Goal: Task Accomplishment & Management: Complete application form

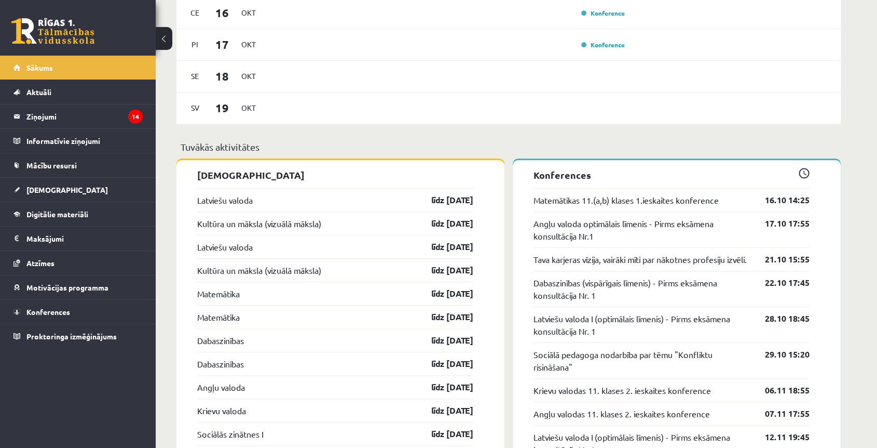
scroll to position [865, 0]
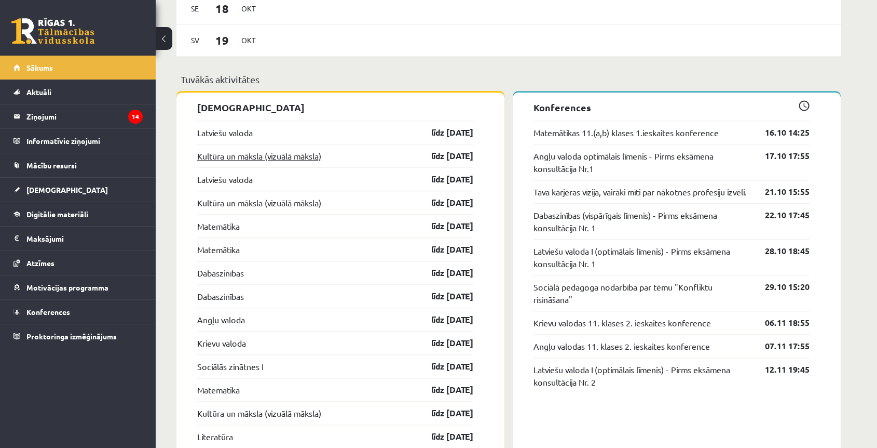
click at [229, 156] on link "Kultūra un māksla (vizuālā māksla)" at bounding box center [259, 156] width 124 height 12
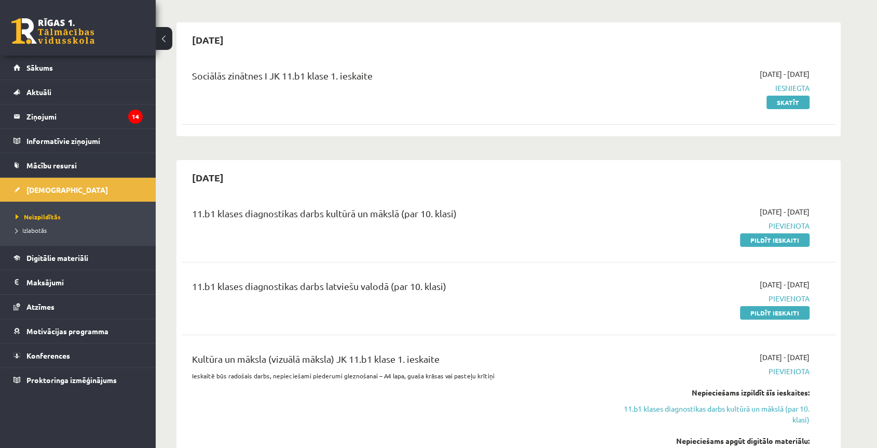
scroll to position [115, 0]
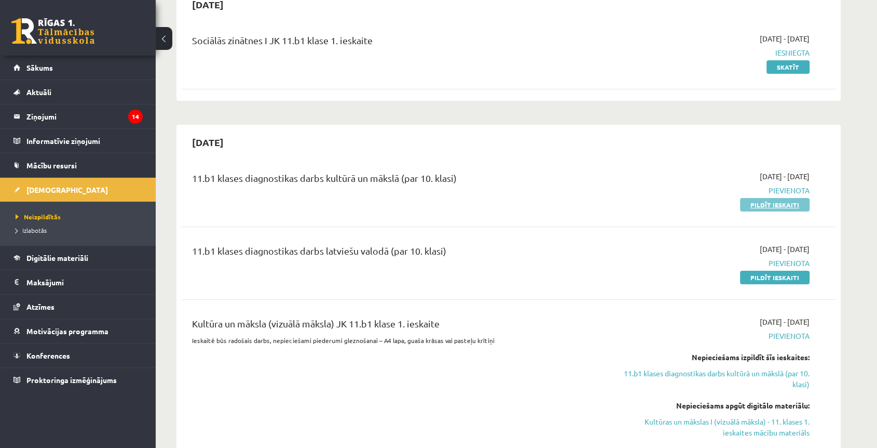
click at [787, 205] on link "Pildīt ieskaiti" at bounding box center [775, 204] width 70 height 13
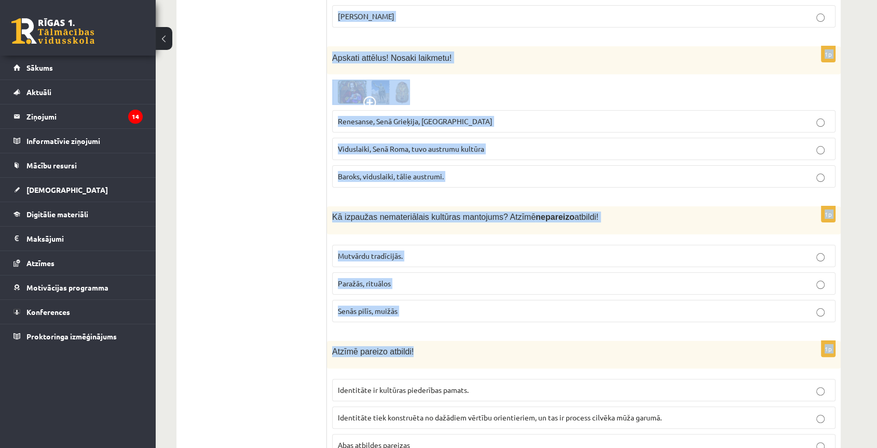
scroll to position [4093, 0]
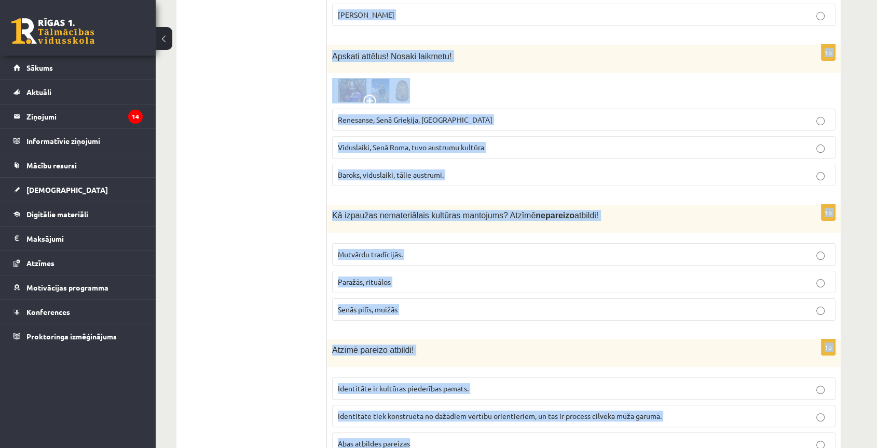
drag, startPoint x: 330, startPoint y: 149, endPoint x: 591, endPoint y: 401, distance: 362.8
copy form "Kurš no atbilžu variantiem ir pareizais? Senais cilvēks ar rituālu palīdzību… a…"
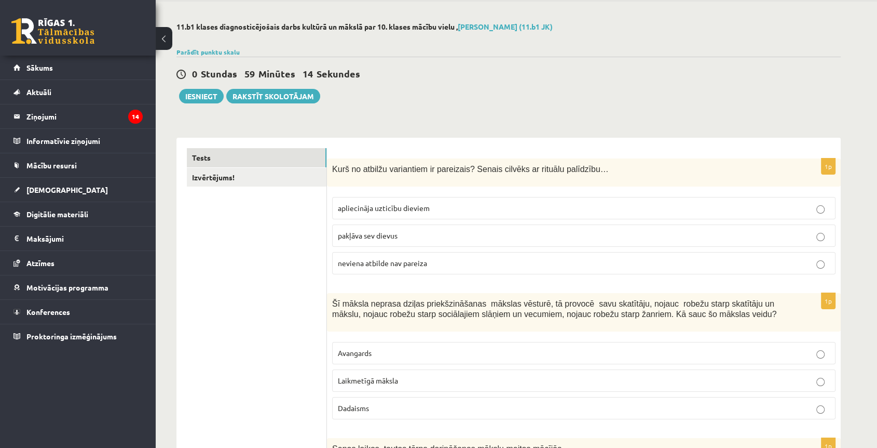
scroll to position [0, 0]
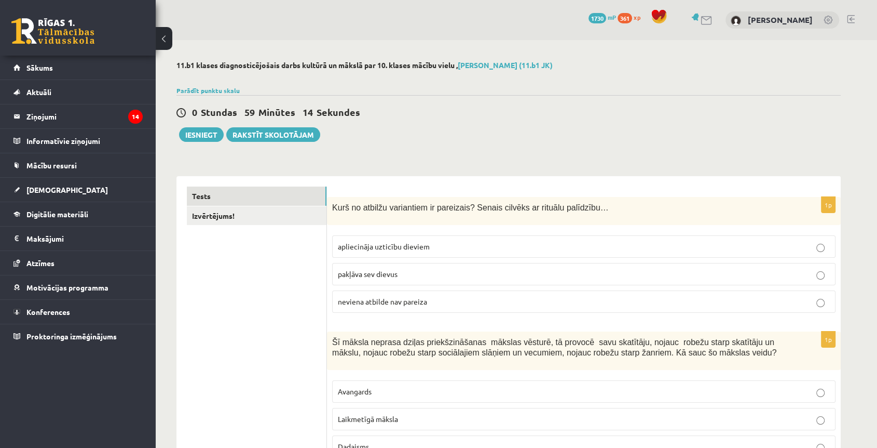
drag, startPoint x: 295, startPoint y: 146, endPoint x: 309, endPoint y: 66, distance: 80.7
click at [385, 237] on label "apliecināja uzticību dieviem" at bounding box center [584, 246] width 504 height 22
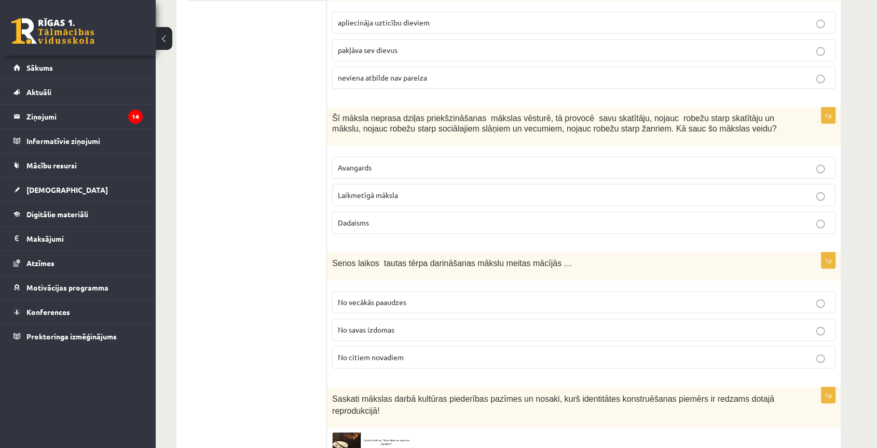
scroll to position [231, 0]
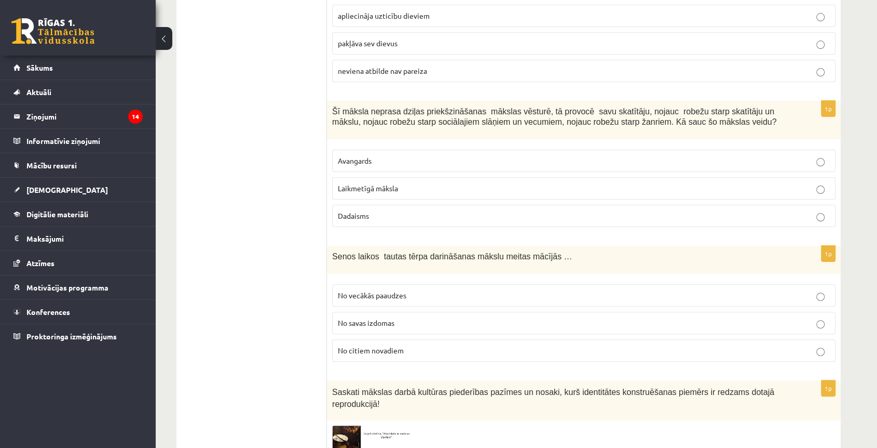
click at [378, 193] on label "Laikmetīgā māksla" at bounding box center [584, 188] width 504 height 22
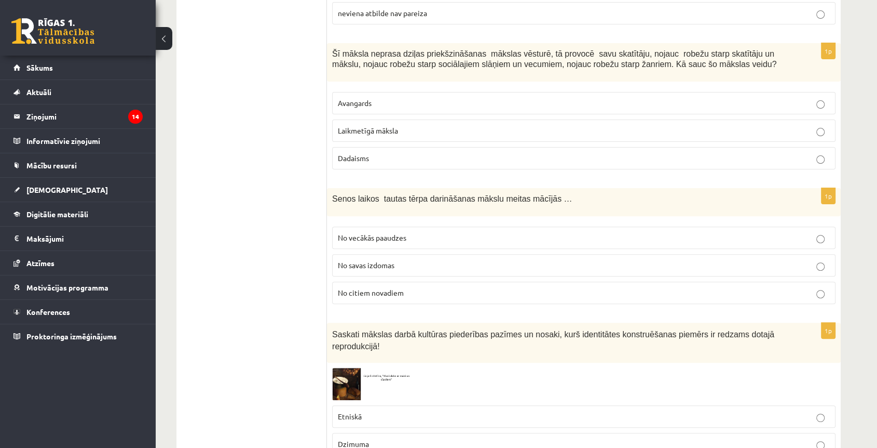
click at [399, 233] on span "No vecākās paaudzes" at bounding box center [372, 237] width 69 height 9
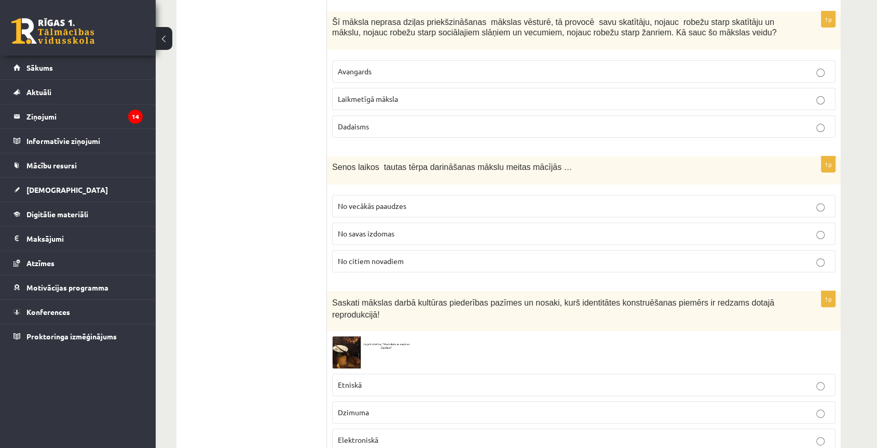
scroll to position [346, 0]
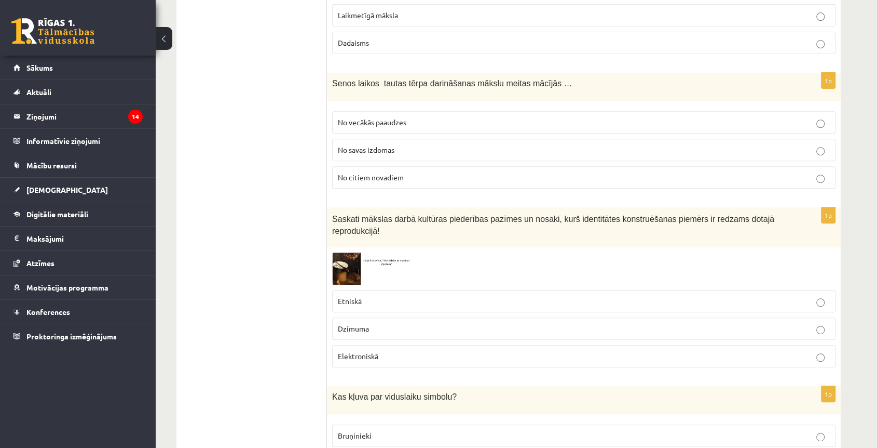
click at [402, 295] on p "Etniskā" at bounding box center [584, 300] width 492 height 11
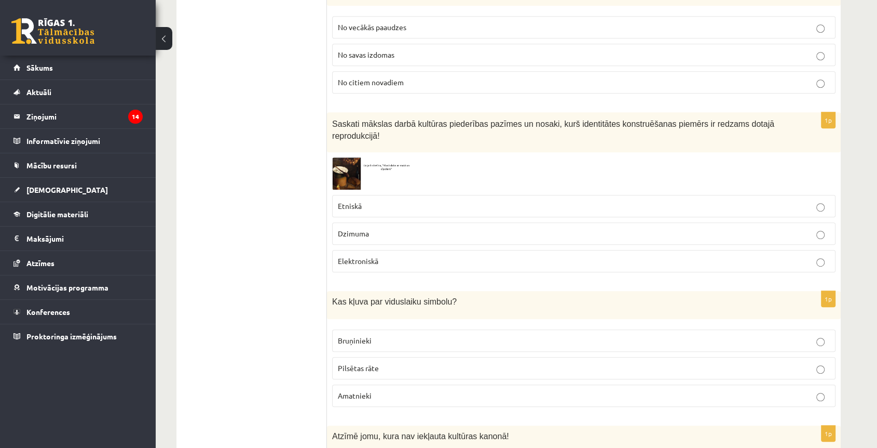
scroll to position [519, 0]
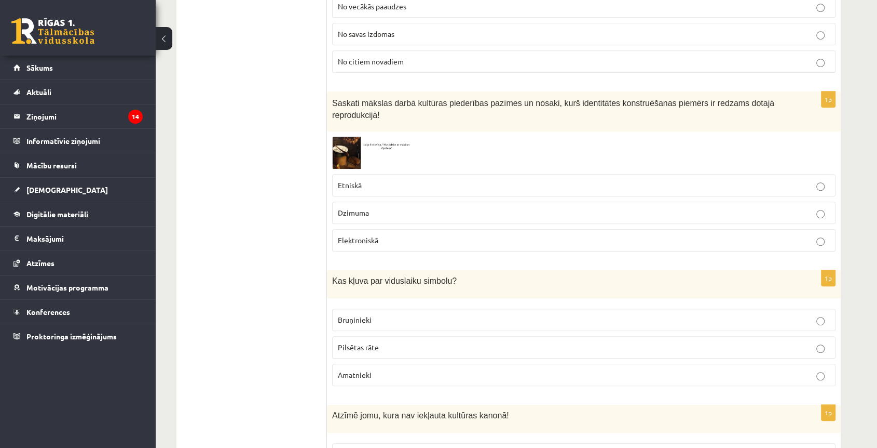
click at [365, 308] on label "Bruņinieki" at bounding box center [584, 319] width 504 height 22
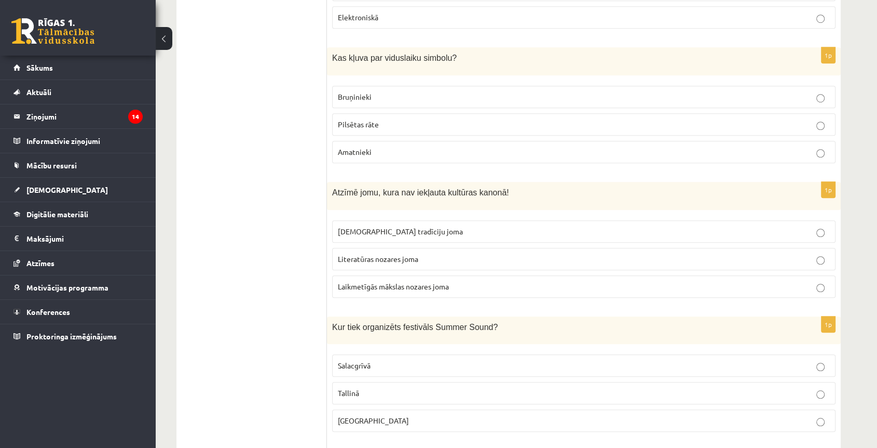
scroll to position [807, 0]
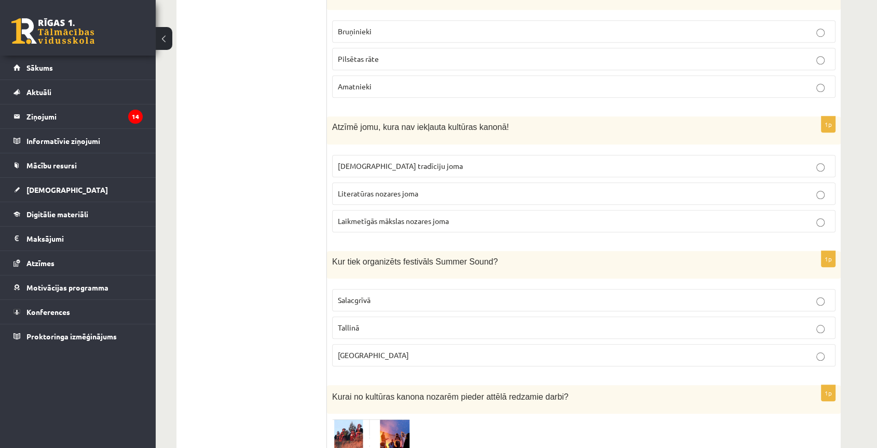
click at [376, 188] on span "Literatūras nozares joma" at bounding box center [378, 192] width 80 height 9
click at [391, 216] on span "Laikmetīgās mākslas nozares joma" at bounding box center [393, 220] width 111 height 9
drag, startPoint x: 375, startPoint y: 342, endPoint x: 309, endPoint y: 233, distance: 127.2
click at [376, 349] on p "Liepājā" at bounding box center [584, 354] width 492 height 11
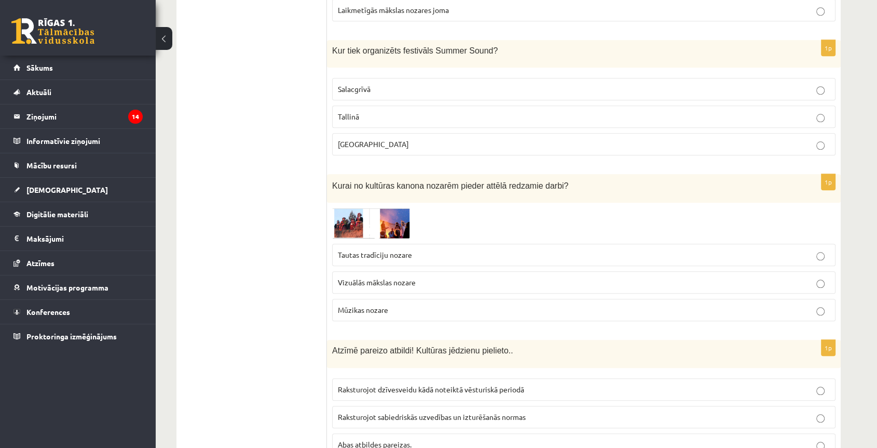
scroll to position [1038, 0]
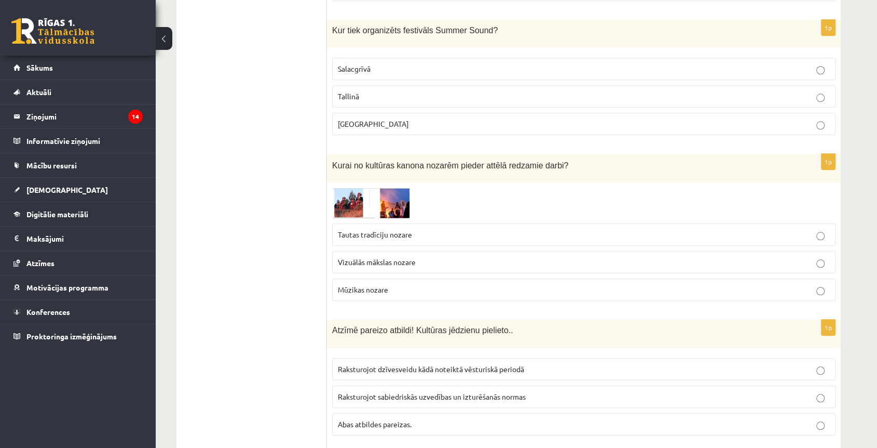
click at [367, 257] on span "Vizuālās mākslas nozare" at bounding box center [377, 261] width 78 height 9
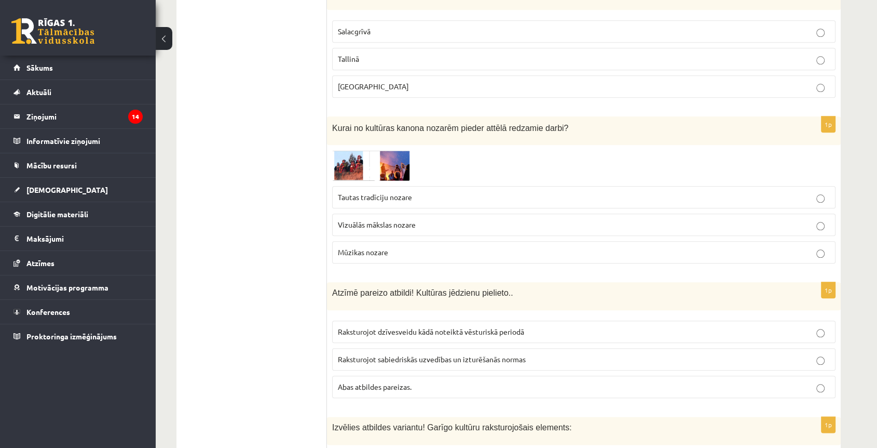
scroll to position [1096, 0]
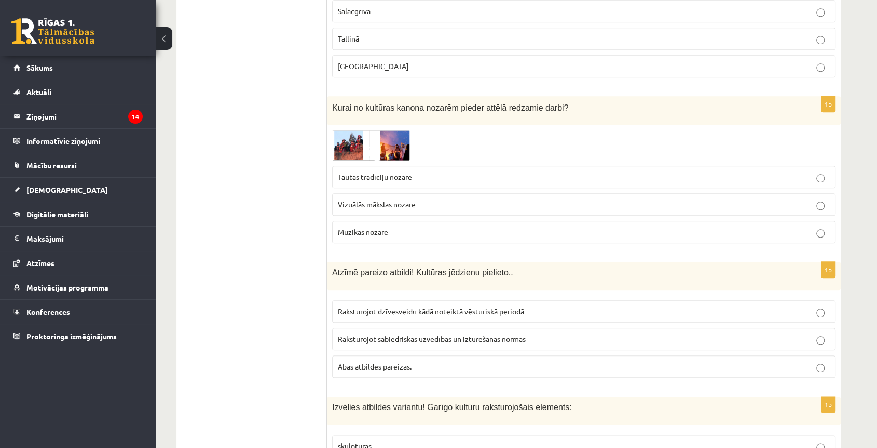
click at [388, 358] on label "Abas atbildes pareizas." at bounding box center [584, 366] width 504 height 22
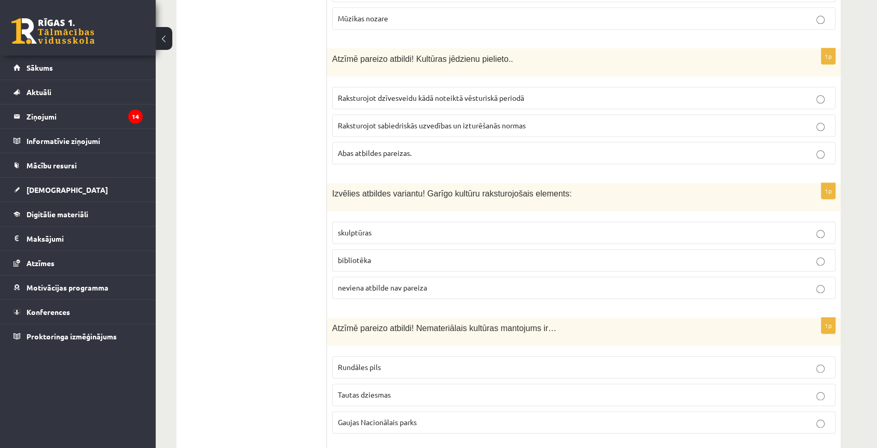
scroll to position [1326, 0]
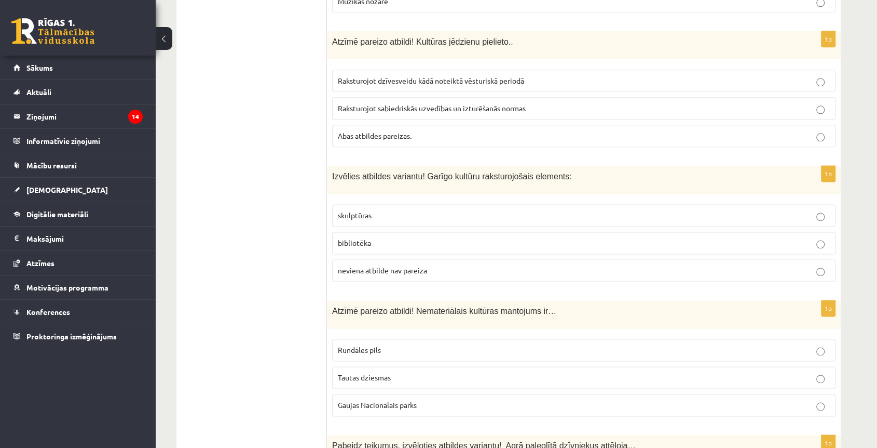
click at [396, 237] on p "bibliotēka" at bounding box center [584, 242] width 492 height 11
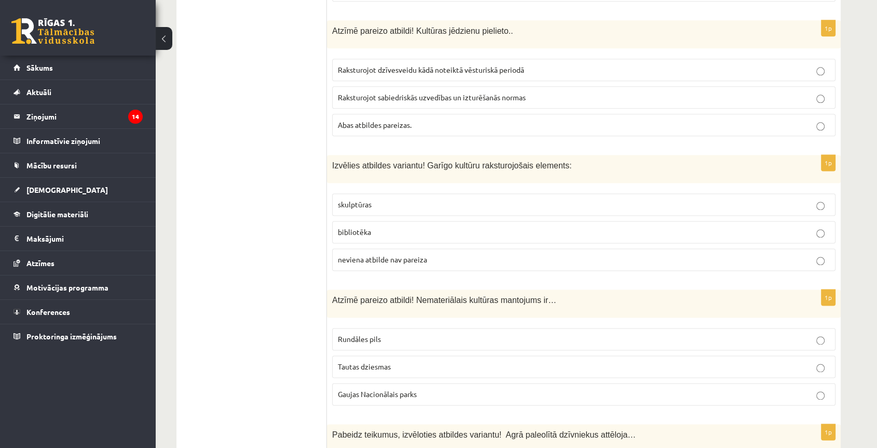
click at [379, 361] on span "Tautas dziesmas" at bounding box center [364, 365] width 53 height 9
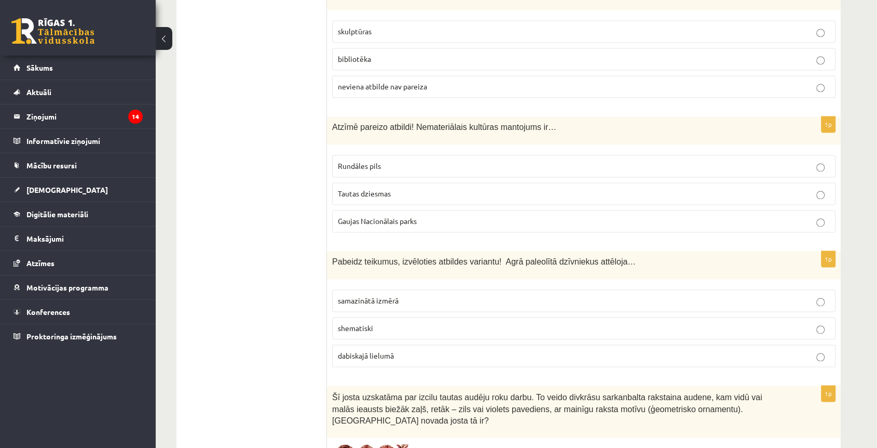
scroll to position [1568, 0]
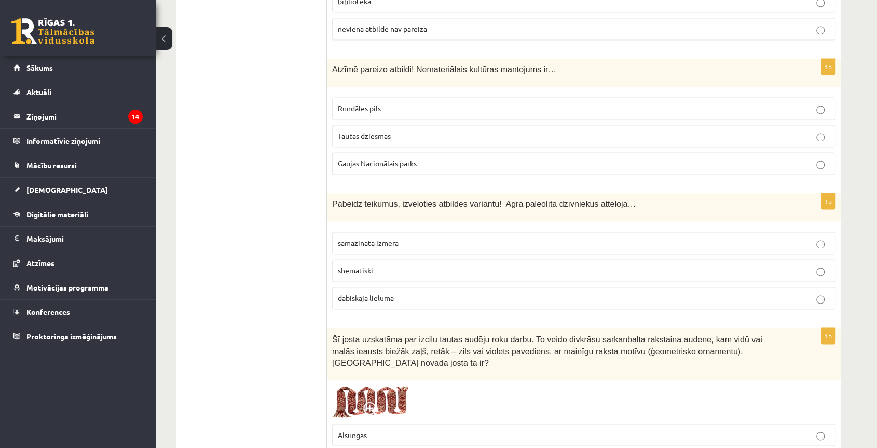
click at [374, 292] on p "dabiskajā lielumā" at bounding box center [584, 297] width 492 height 11
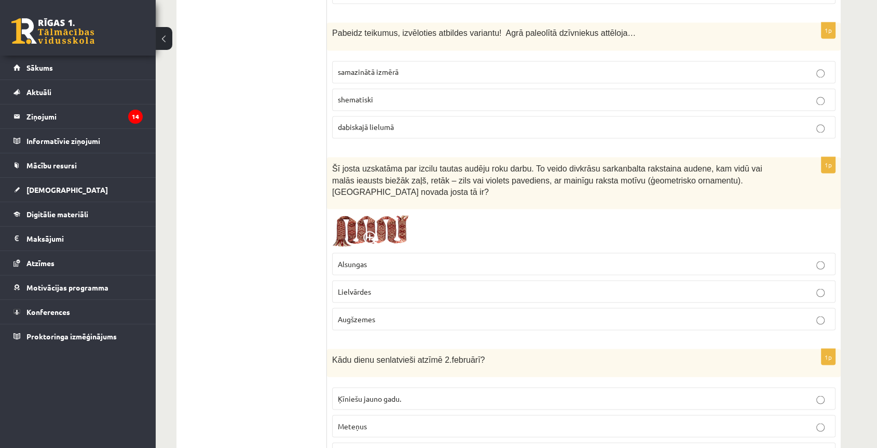
scroll to position [1741, 0]
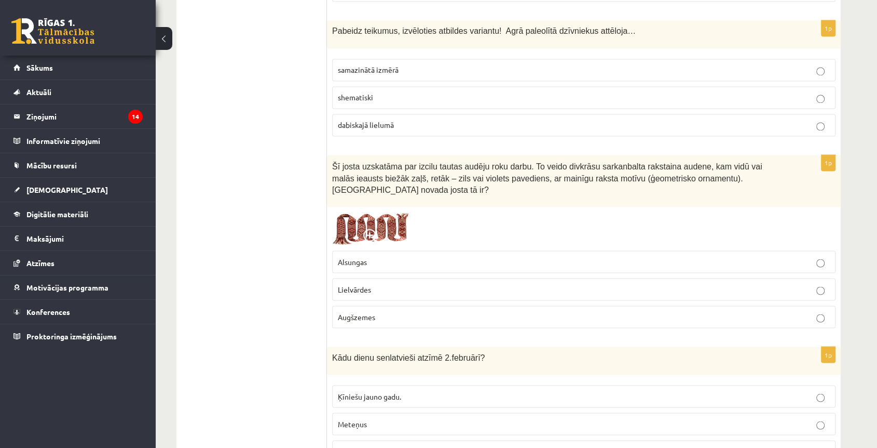
click at [361, 284] on span "Lielvārdes" at bounding box center [354, 288] width 33 height 9
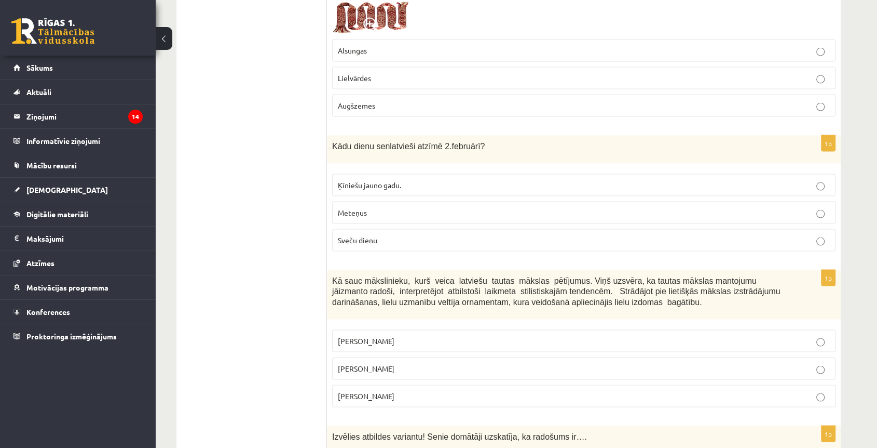
scroll to position [1972, 0]
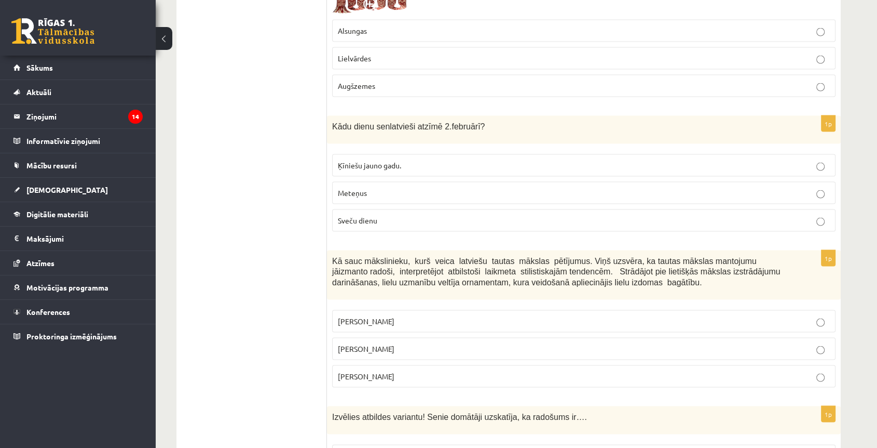
click at [373, 215] on span "Sveču dienu" at bounding box center [357, 219] width 39 height 9
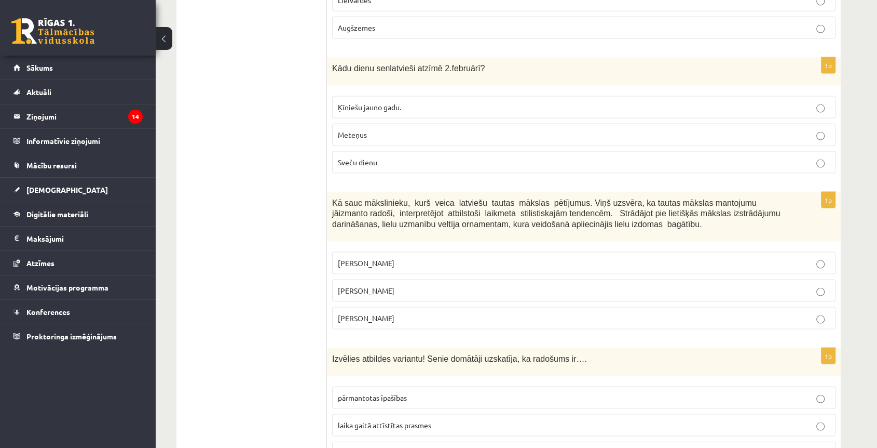
scroll to position [2087, 0]
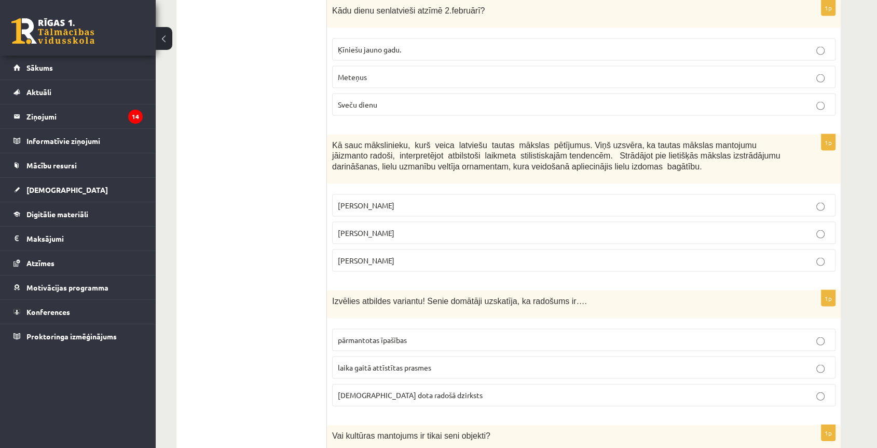
click at [382, 227] on p "Jūlijs Madernieks" at bounding box center [584, 232] width 492 height 11
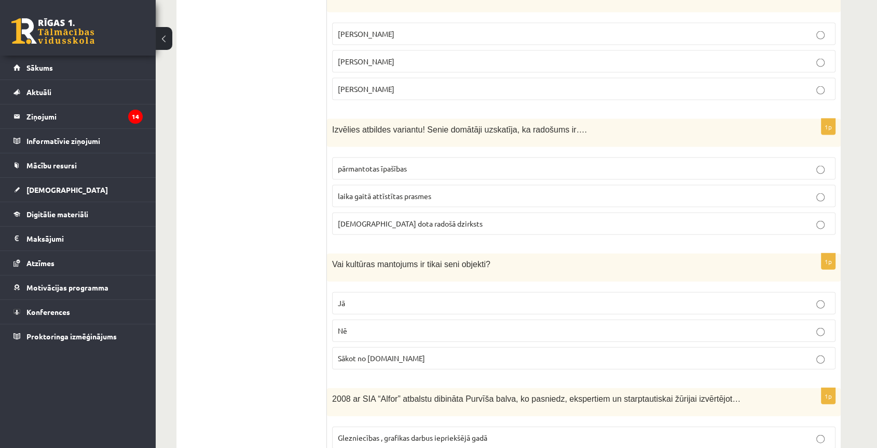
scroll to position [2260, 0]
click at [402, 217] on span "dieva dota radošā dzirksts" at bounding box center [410, 221] width 145 height 9
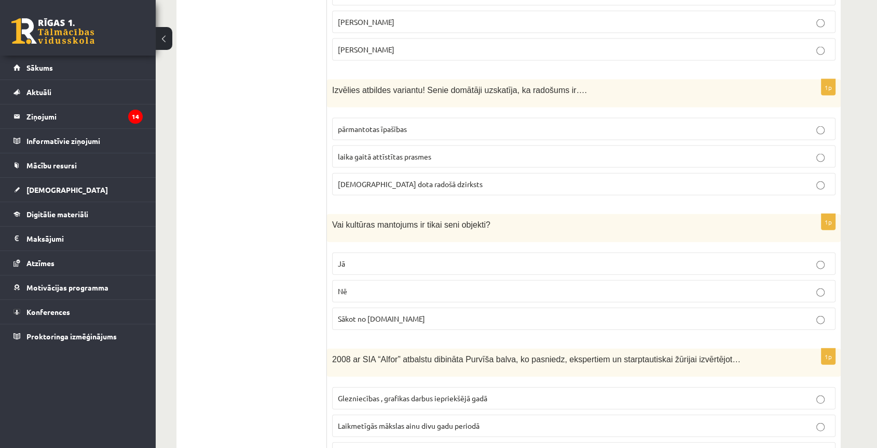
scroll to position [2318, 0]
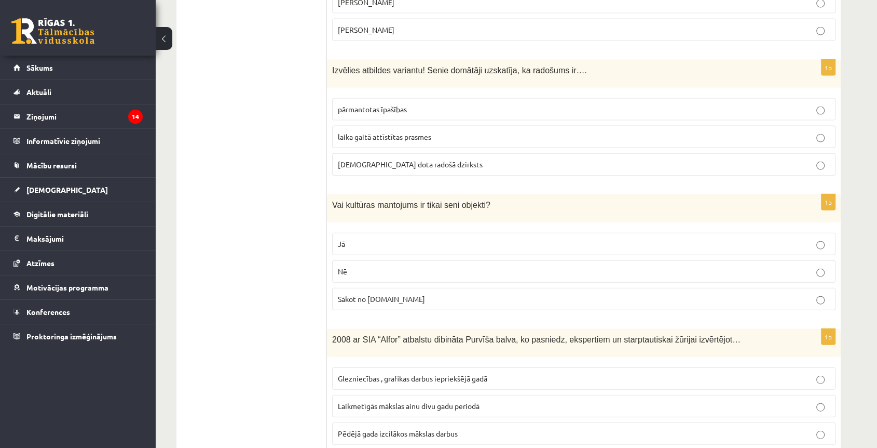
click at [379, 266] on p "Nē" at bounding box center [584, 271] width 492 height 11
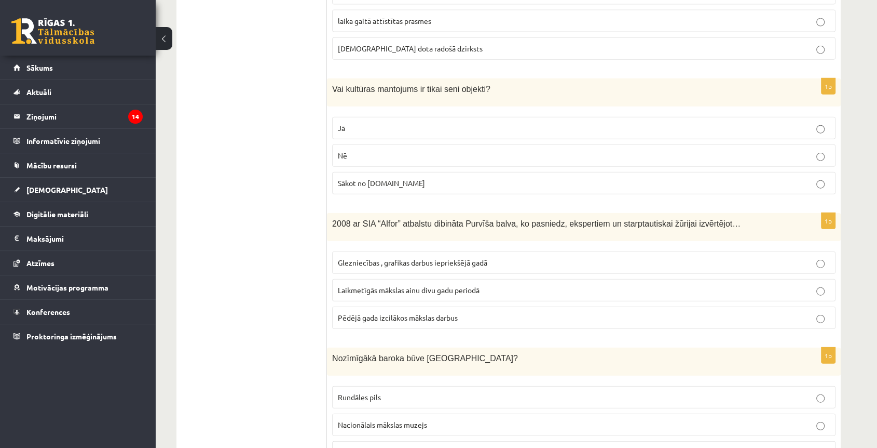
drag, startPoint x: 384, startPoint y: 261, endPoint x: 384, endPoint y: 252, distance: 8.8
click at [384, 285] on span "Laikmetīgās mākslas ainu divu gadu periodā" at bounding box center [409, 289] width 142 height 9
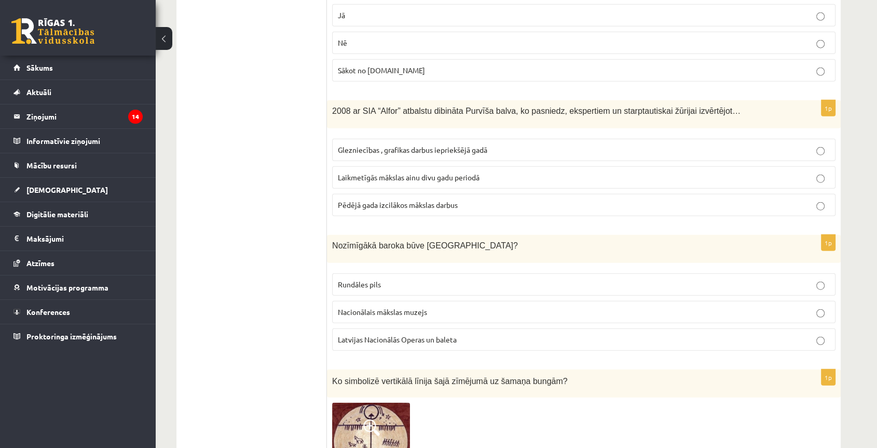
scroll to position [2549, 0]
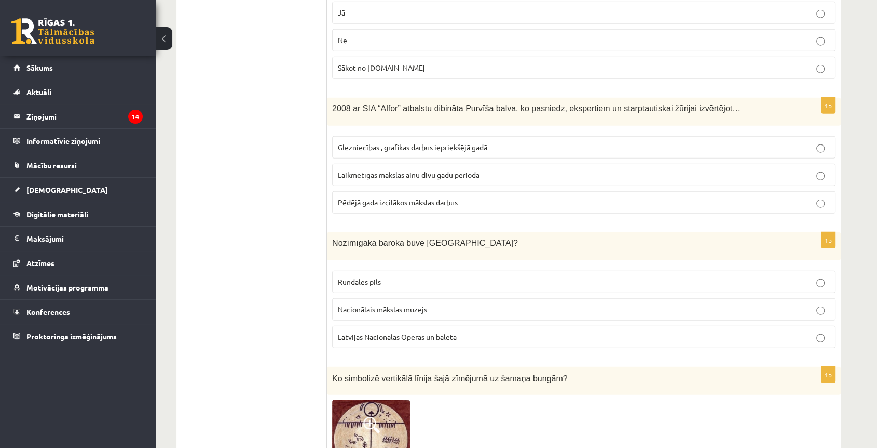
click at [360, 277] on span "Rundāles pils" at bounding box center [359, 281] width 43 height 9
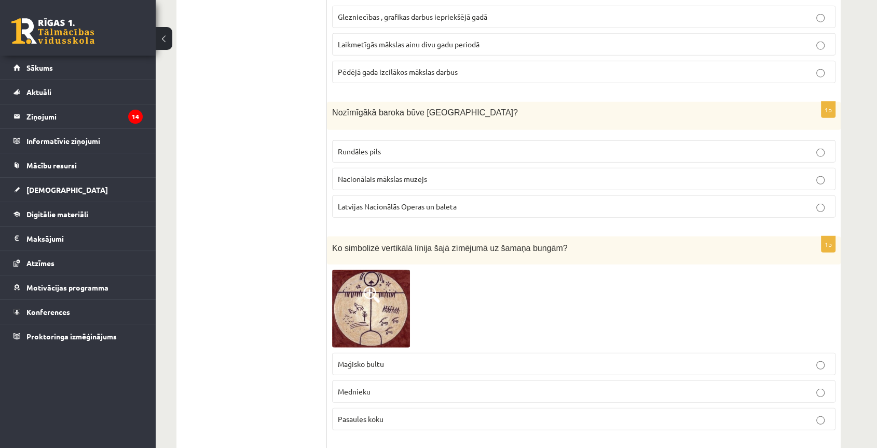
scroll to position [2722, 0]
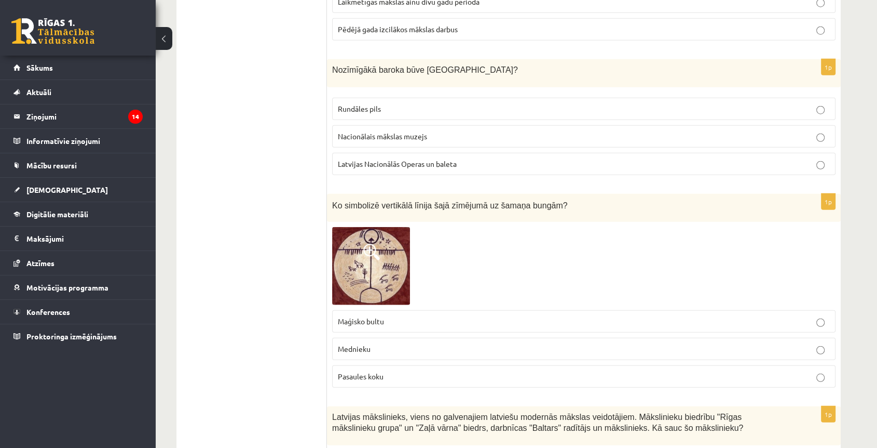
click at [400, 371] on p "Pasaules koku" at bounding box center [584, 376] width 492 height 11
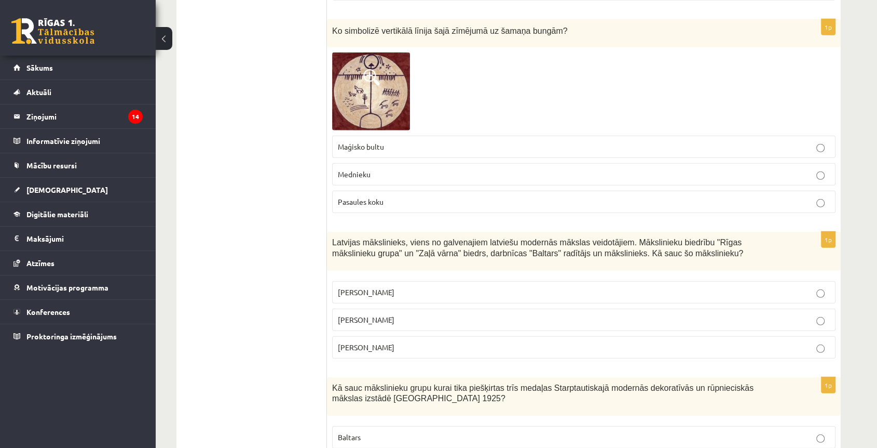
scroll to position [2953, 0]
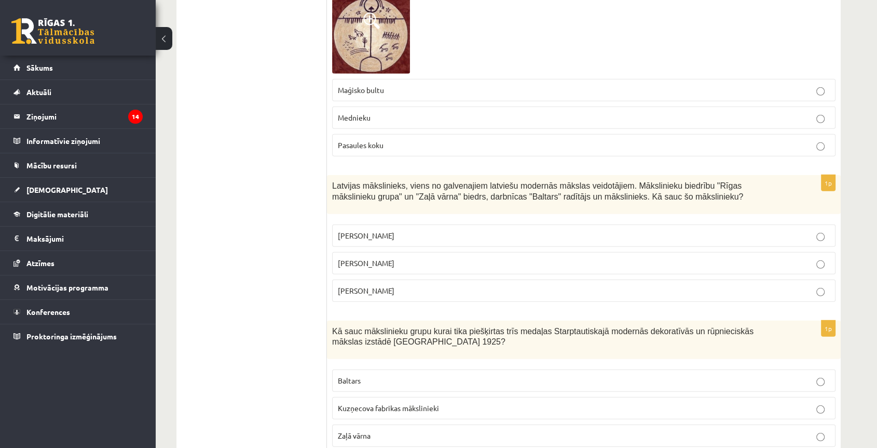
click at [378, 258] on span "Romāns Suta" at bounding box center [366, 262] width 57 height 9
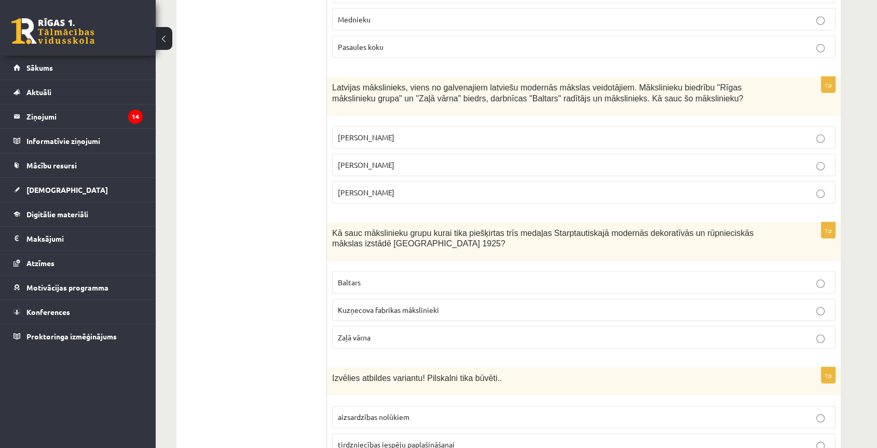
scroll to position [3183, 0]
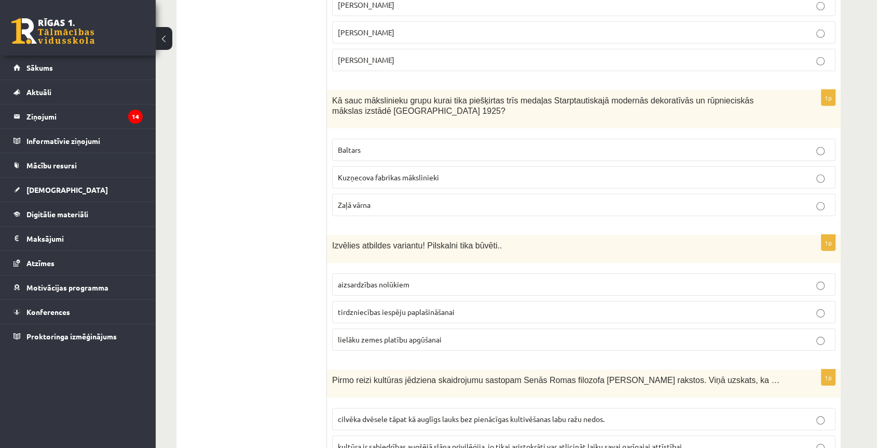
click at [371, 144] on p "Baltars" at bounding box center [584, 149] width 492 height 11
click at [391, 279] on span "aizsardzības nolūkiem" at bounding box center [374, 283] width 72 height 9
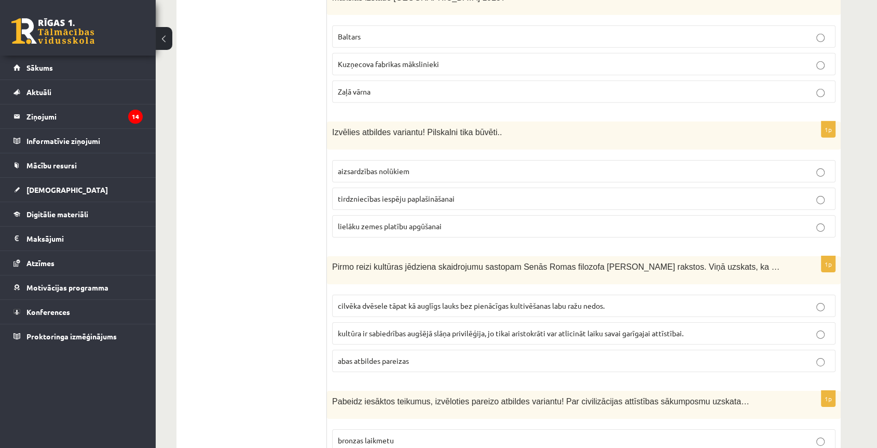
scroll to position [3298, 0]
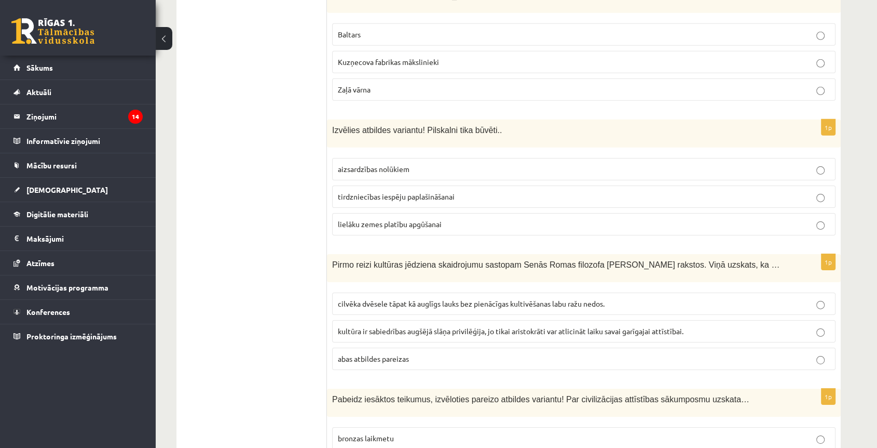
click at [403, 299] on span "cilvēka dvēsele tāpat kā auglīgs lauks bez pienācīgas kultivēšanas labu ražu ne…" at bounding box center [471, 303] width 267 height 9
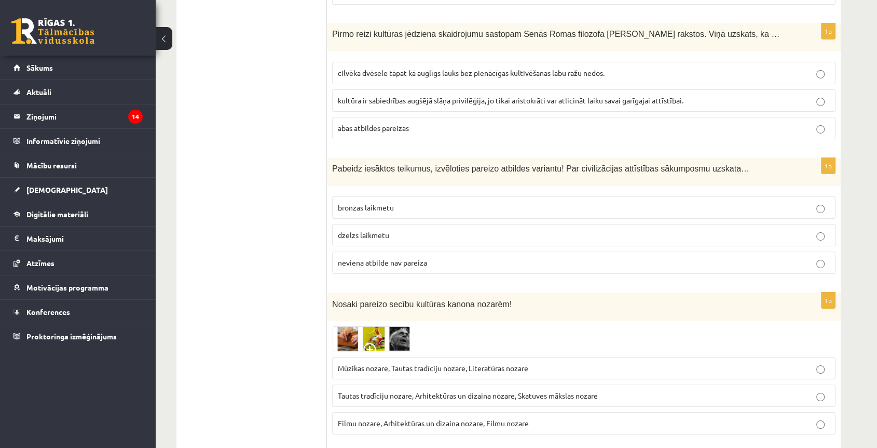
scroll to position [3529, 0]
click at [412, 256] on p "neviena atbilde nav pareiza" at bounding box center [584, 261] width 492 height 11
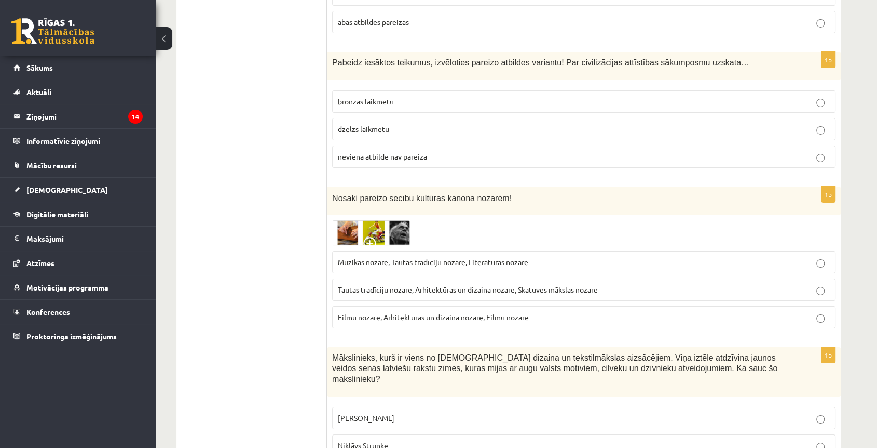
scroll to position [3645, 0]
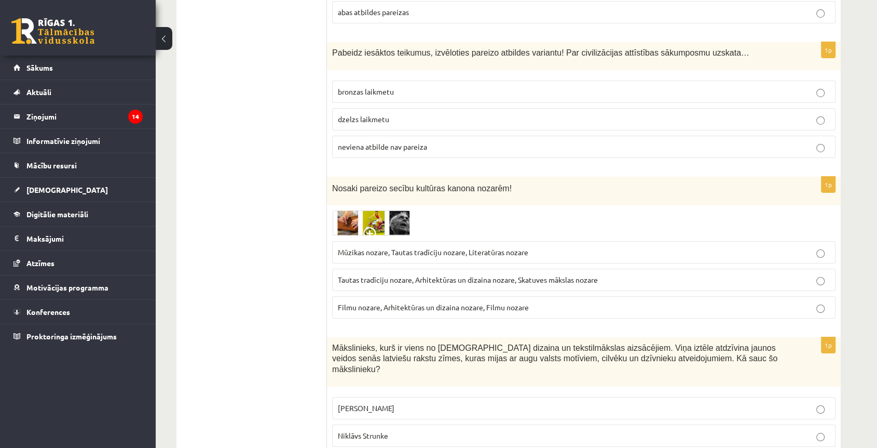
click at [370, 275] on span "Tautas tradīciju nozare, Arhitektūras un dizaina nozare, Skatuves mākslas nozare" at bounding box center [468, 279] width 260 height 9
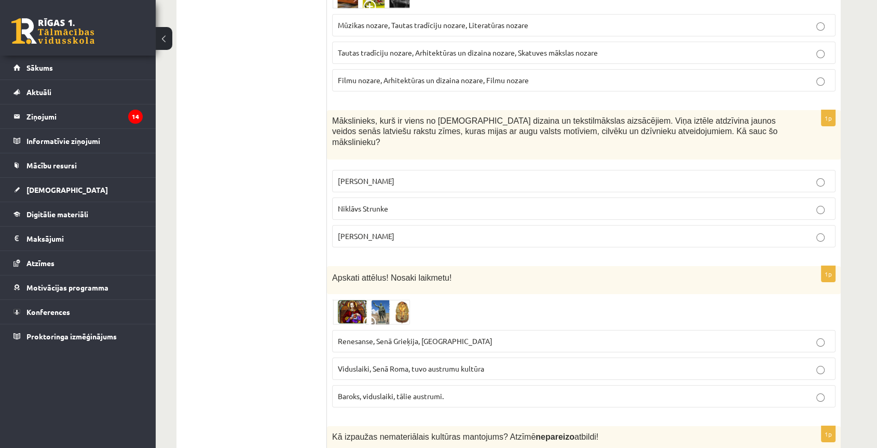
scroll to position [3875, 0]
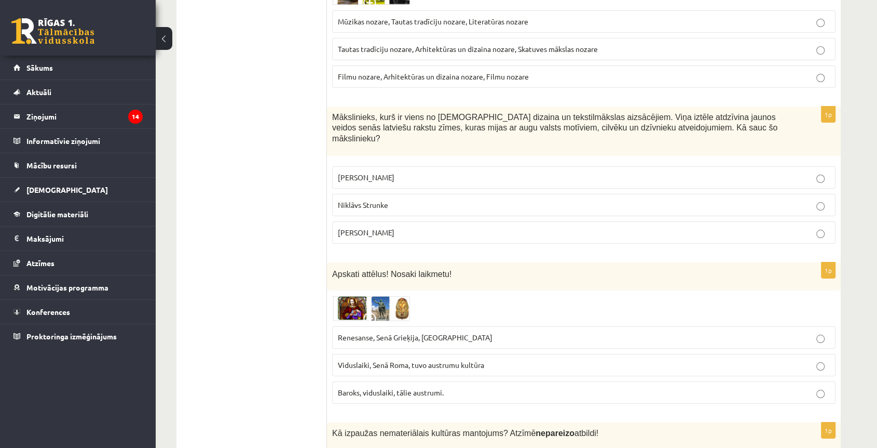
click at [370, 172] on span "Ansis Cīrulis" at bounding box center [366, 176] width 57 height 9
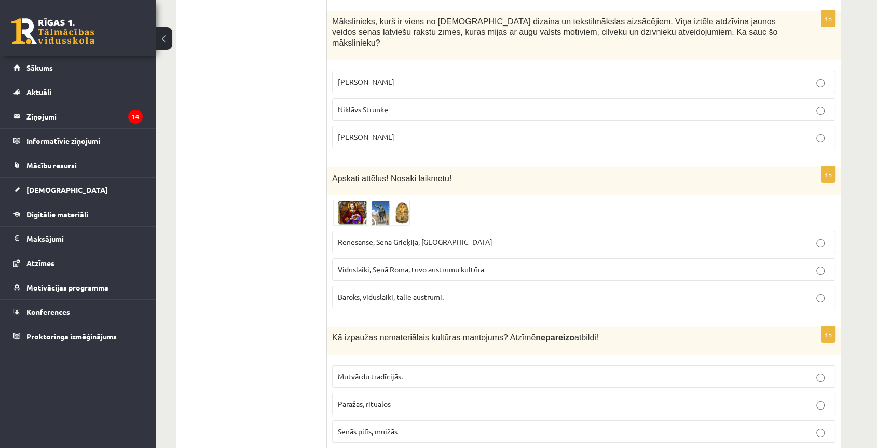
scroll to position [3991, 0]
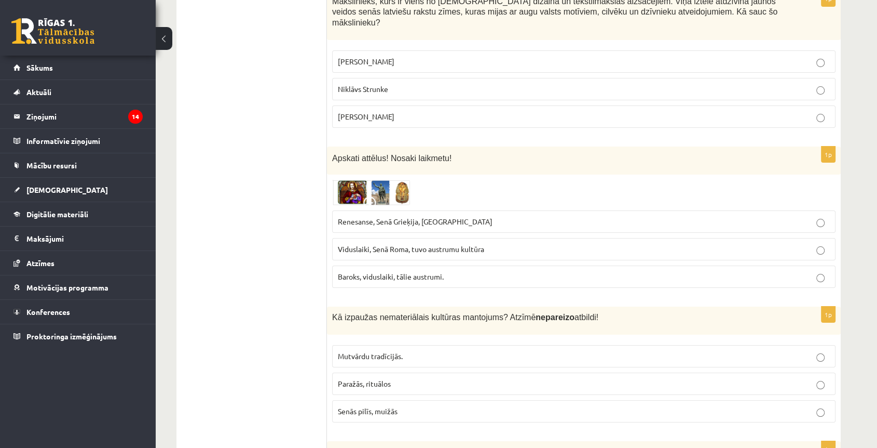
click at [392, 216] on span "Renesanse, Senā Grieķija, Ēģipte" at bounding box center [415, 220] width 155 height 9
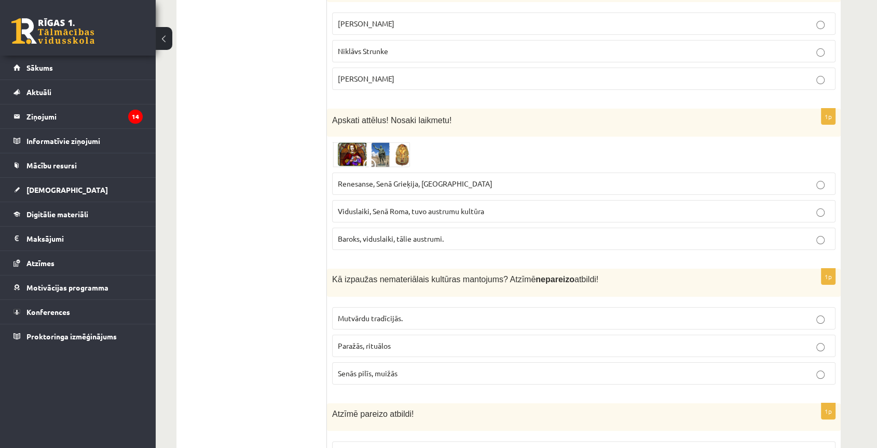
scroll to position [4049, 0]
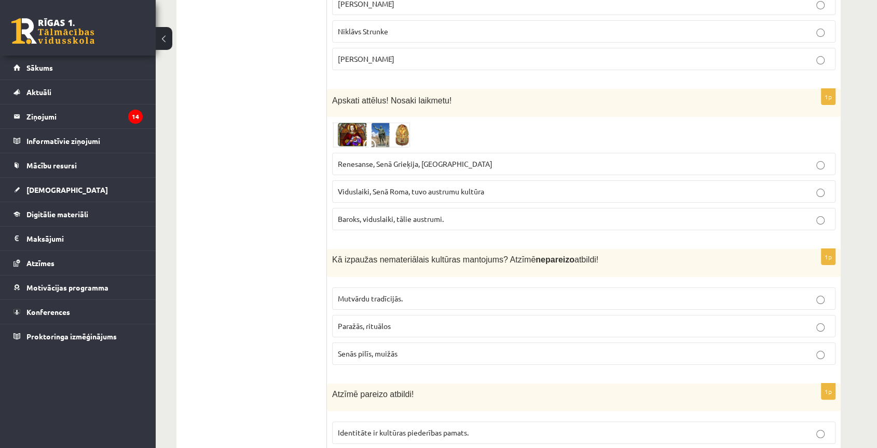
click at [393, 348] on span "Senās pilīs, muižās" at bounding box center [368, 352] width 60 height 9
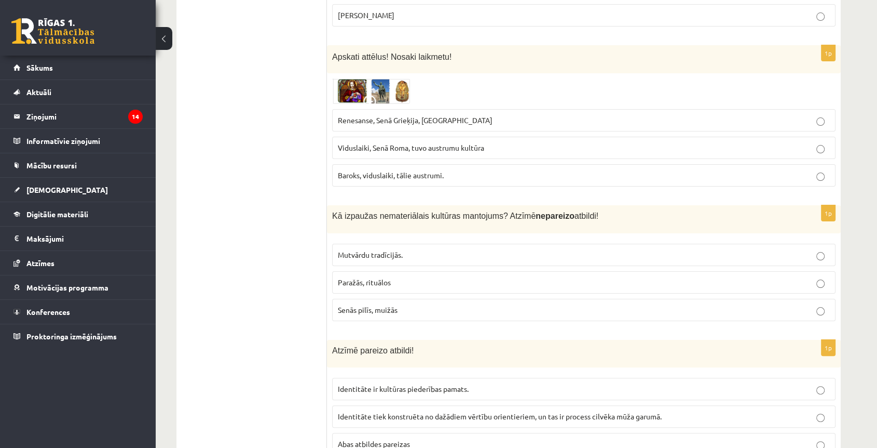
scroll to position [4093, 0]
click at [388, 432] on label "Abas atbildes pareizas" at bounding box center [584, 443] width 504 height 22
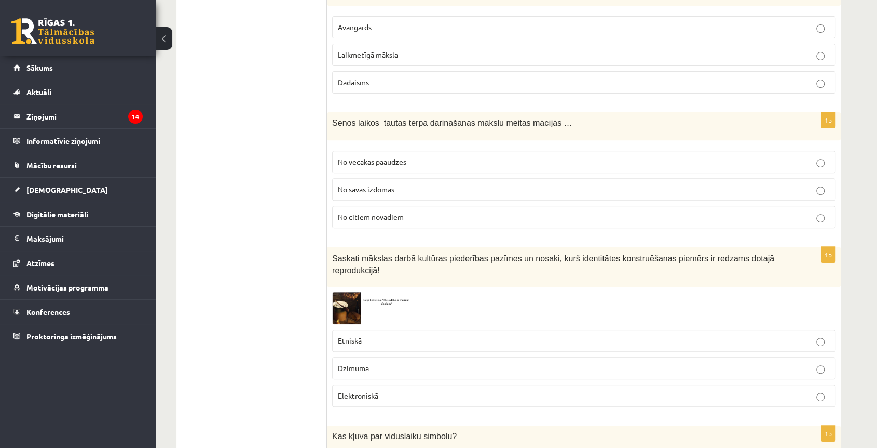
scroll to position [0, 0]
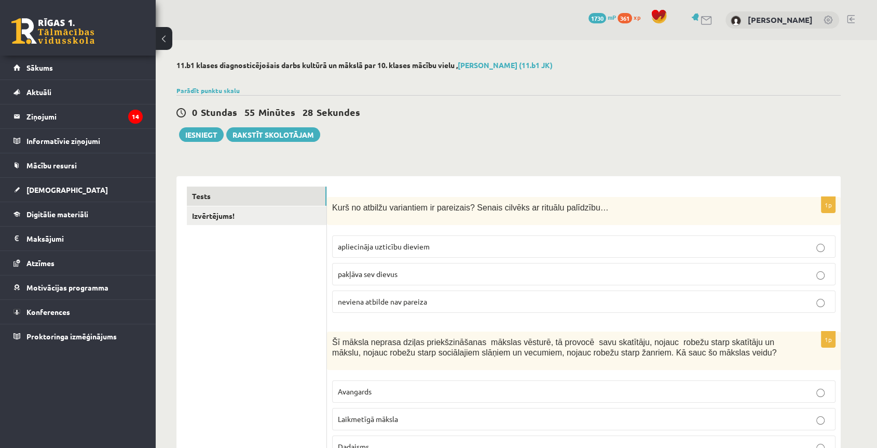
drag, startPoint x: 299, startPoint y: 211, endPoint x: 304, endPoint y: 176, distance: 35.1
click at [273, 213] on link "Izvērtējums!" at bounding box center [257, 215] width 140 height 19
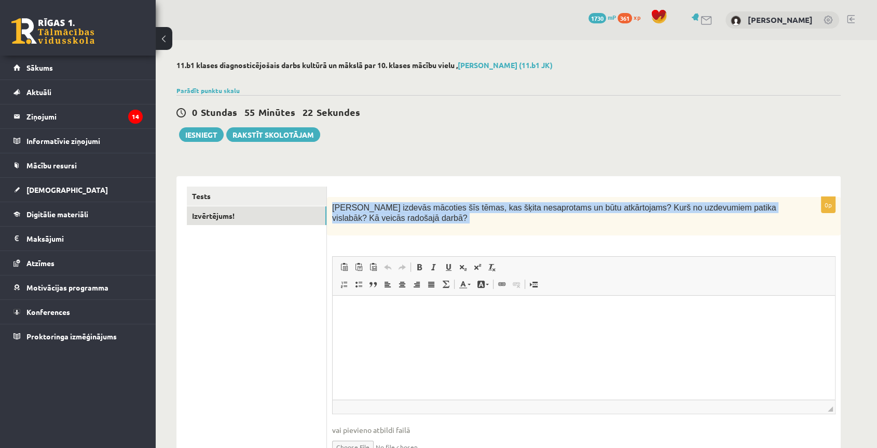
drag, startPoint x: 332, startPoint y: 205, endPoint x: 401, endPoint y: 238, distance: 77.1
click at [401, 238] on div "0p Kas izdevās mācoties šīs tēmas, kas šķita nesaprotams un būtu atkārtojams? K…" at bounding box center [584, 335] width 514 height 276
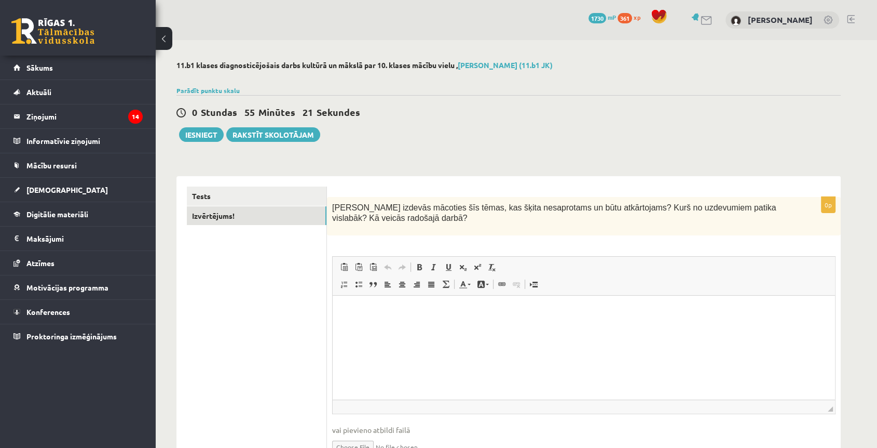
click at [364, 327] on html at bounding box center [584, 311] width 503 height 32
click at [266, 194] on link "Tests" at bounding box center [257, 195] width 140 height 19
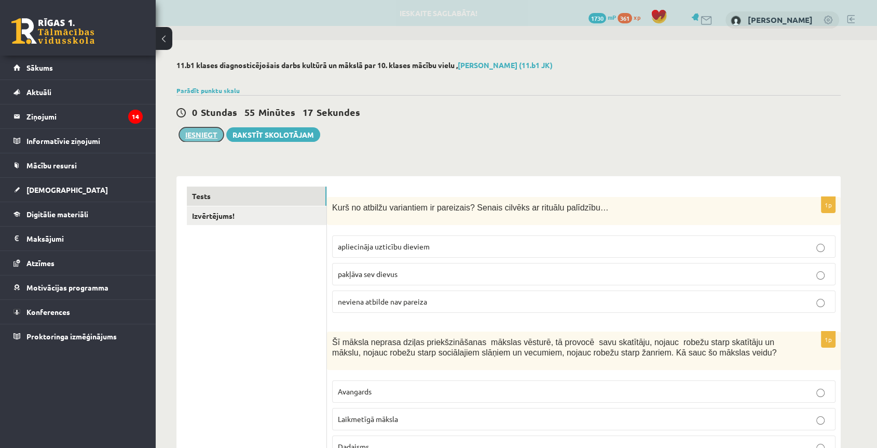
click at [213, 138] on button "Iesniegt" at bounding box center [201, 134] width 45 height 15
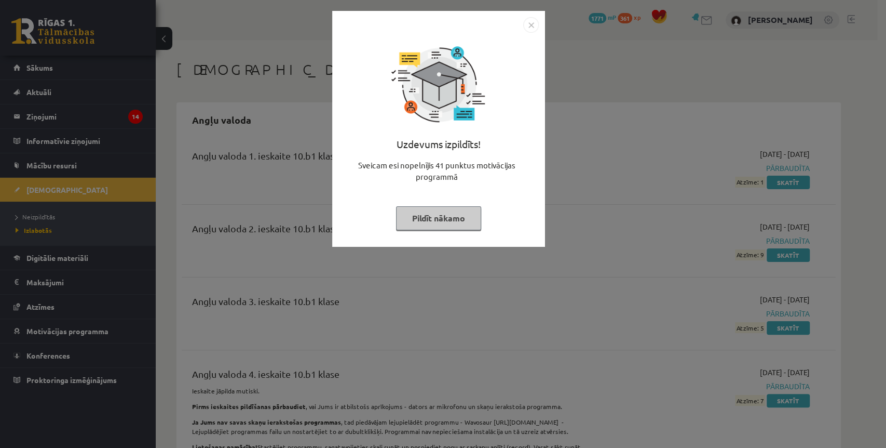
click at [423, 216] on button "Pildīt nākamo" at bounding box center [438, 218] width 85 height 24
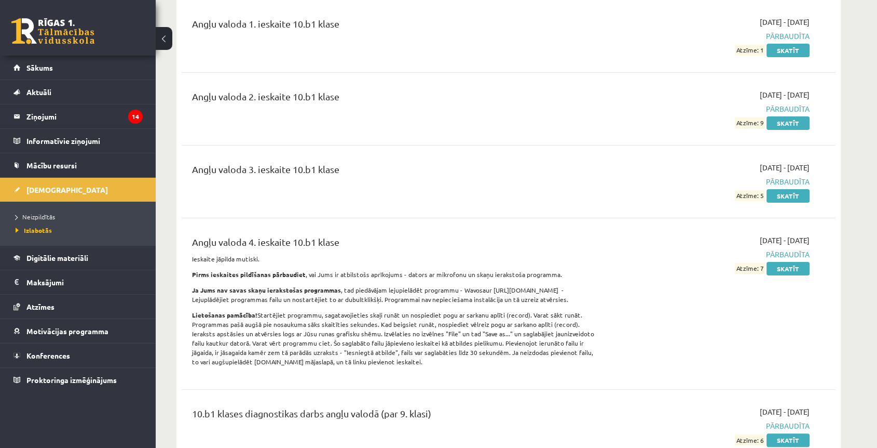
scroll to position [231, 0]
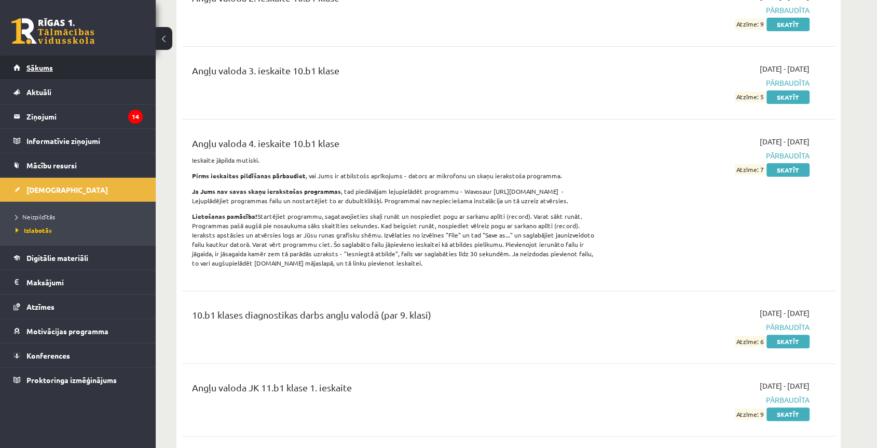
click at [52, 67] on span "Sākums" at bounding box center [39, 67] width 26 height 9
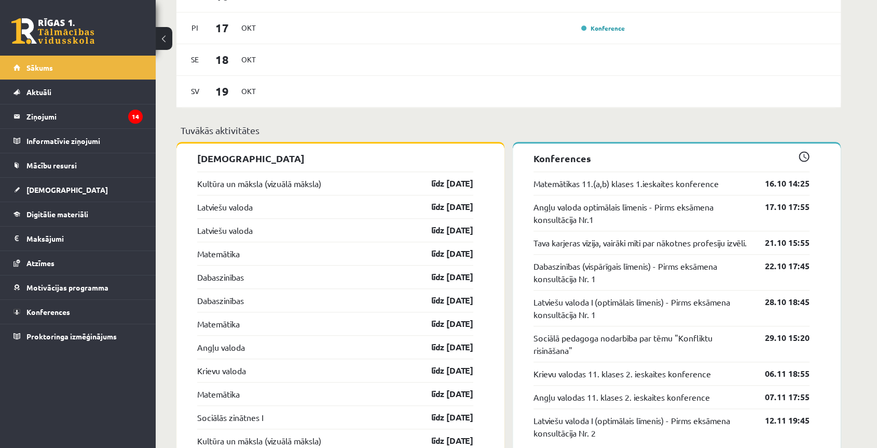
scroll to position [923, 0]
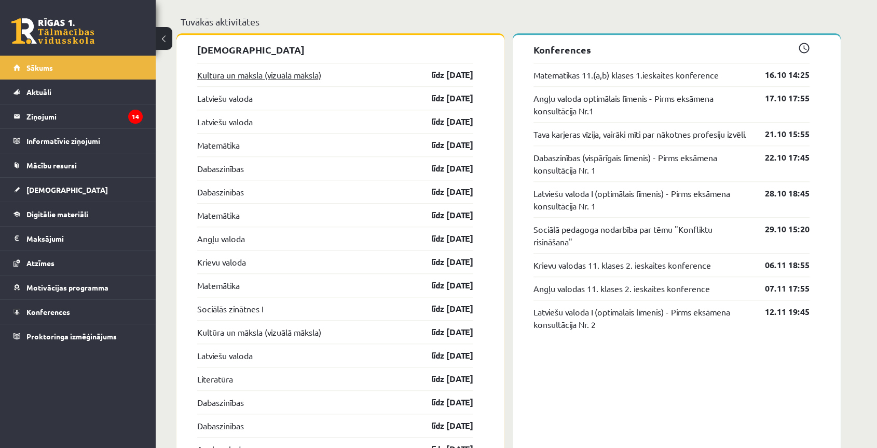
click at [265, 73] on link "Kultūra un māksla (vizuālā māksla)" at bounding box center [259, 75] width 124 height 12
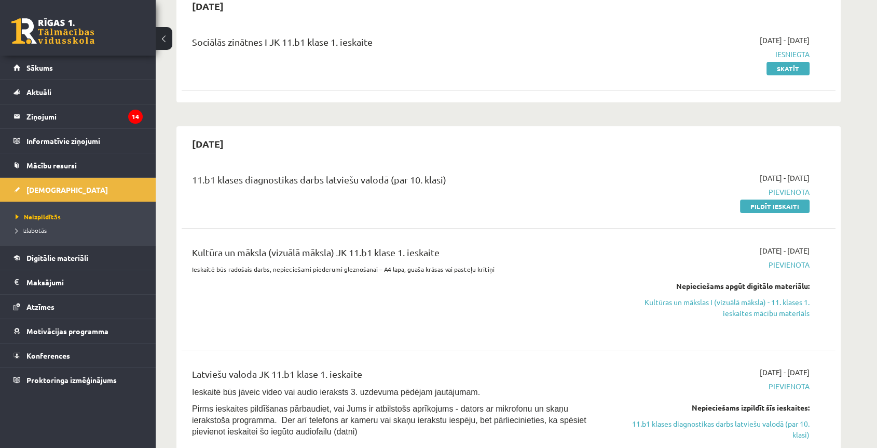
scroll to position [115, 0]
click at [765, 209] on link "Pildīt ieskaiti" at bounding box center [775, 204] width 70 height 13
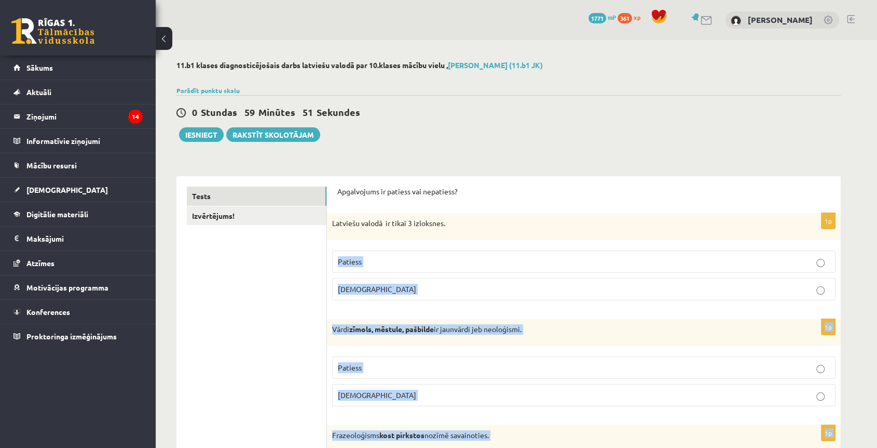
drag, startPoint x: 710, startPoint y: 285, endPoint x: 713, endPoint y: 222, distance: 62.9
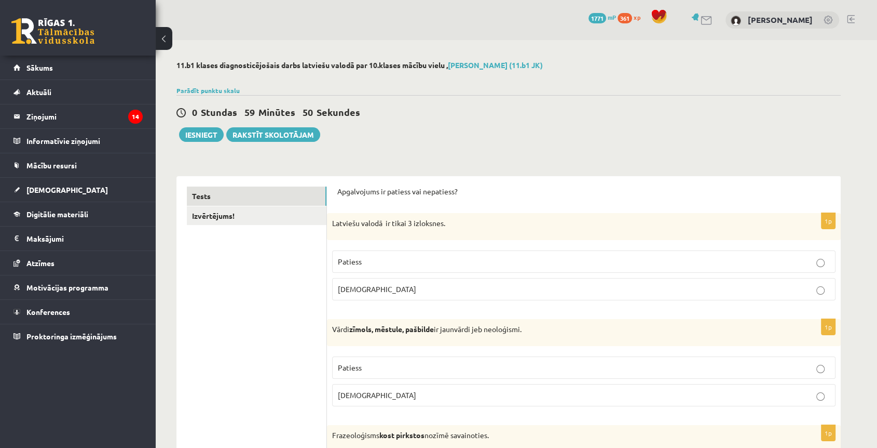
click at [342, 192] on p "Apgalvojums ir patiess vai nepatiess?" at bounding box center [583, 191] width 493 height 10
drag, startPoint x: 634, startPoint y: 182, endPoint x: 660, endPoint y: 207, distance: 36.4
drag, startPoint x: 588, startPoint y: 191, endPoint x: 593, endPoint y: 211, distance: 21.4
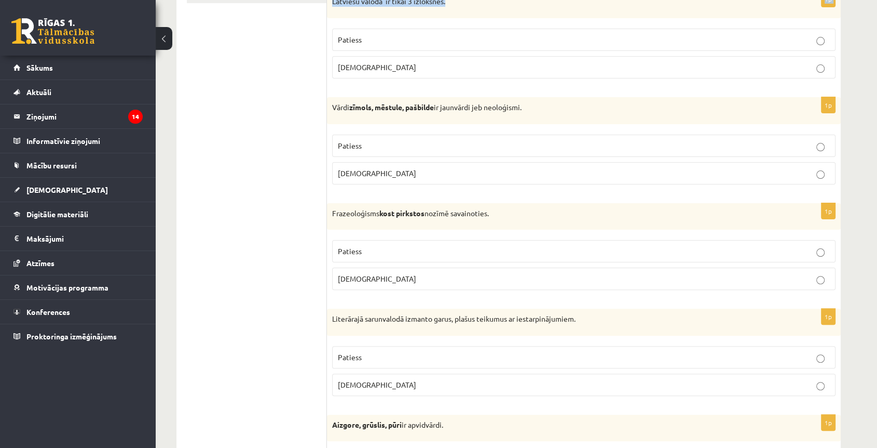
scroll to position [214, 0]
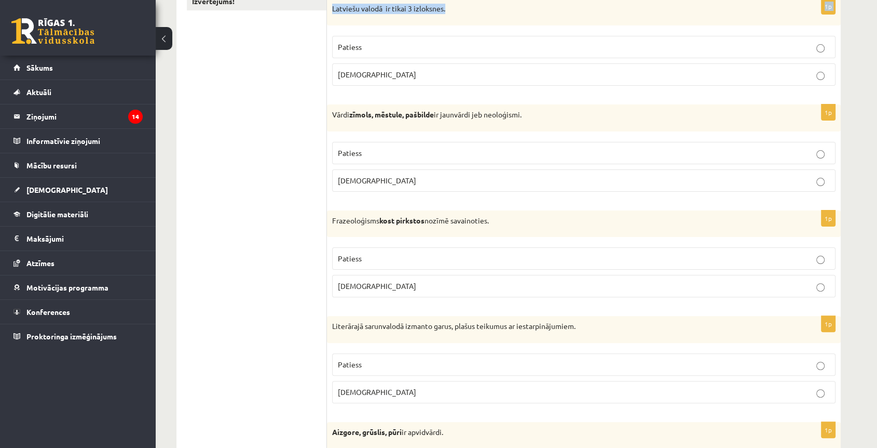
drag, startPoint x: 593, startPoint y: 208, endPoint x: 290, endPoint y: 171, distance: 305.9
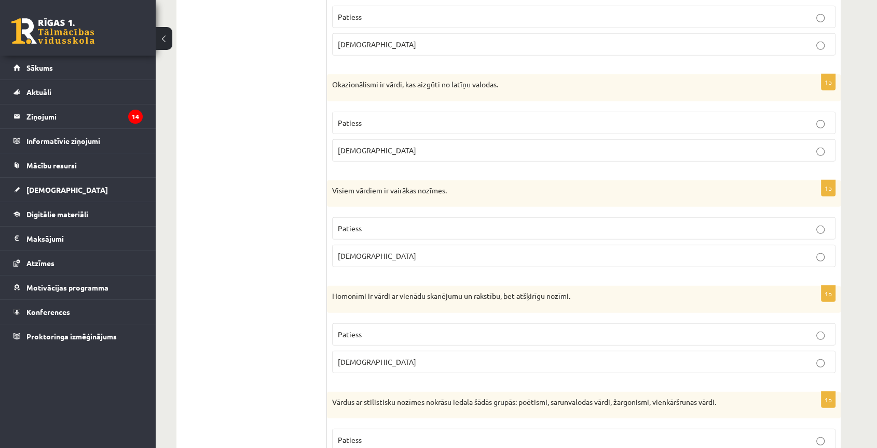
scroll to position [2983, 0]
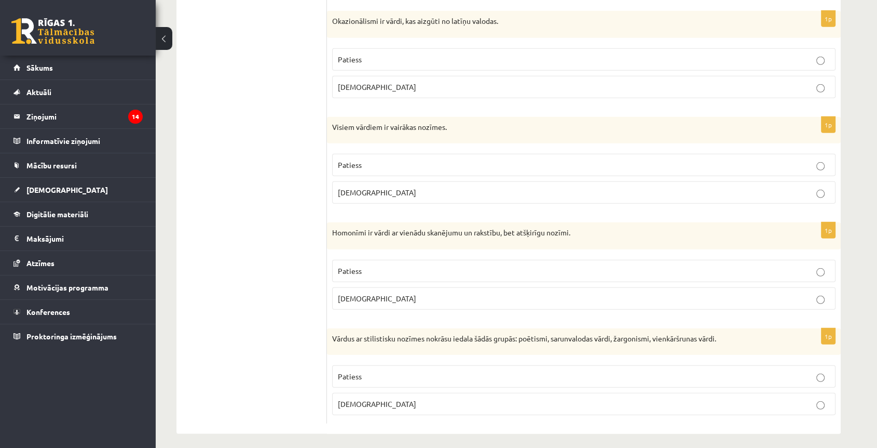
drag, startPoint x: 290, startPoint y: 171, endPoint x: 628, endPoint y: 386, distance: 400.7
drag, startPoint x: 628, startPoint y: 386, endPoint x: 628, endPoint y: 392, distance: 6.8
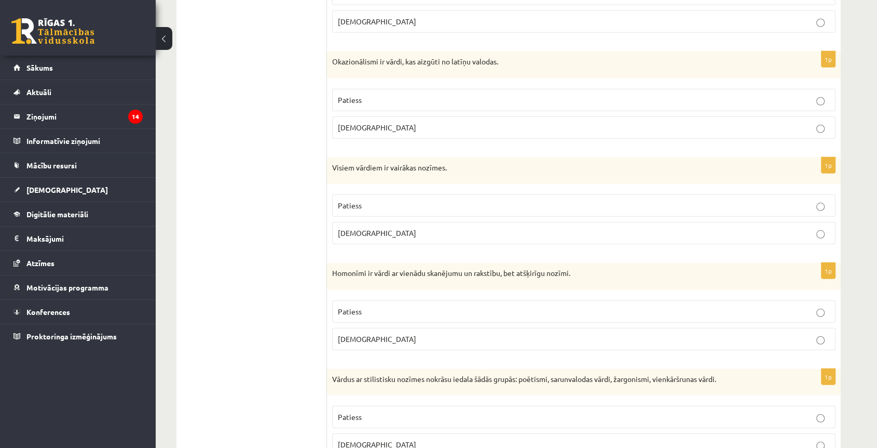
scroll to position [2926, 0]
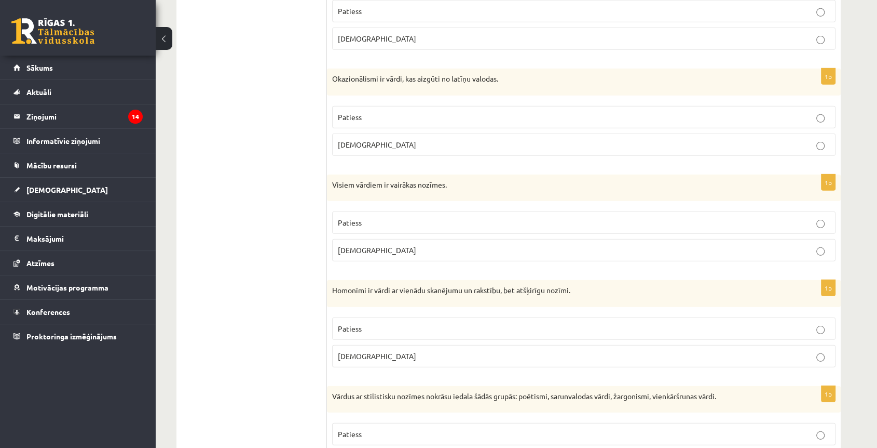
copy div "Izvērtējums! Apgalvojums ir patiess vai nepatiess? 1p Latviešu valodā ir tikai …"
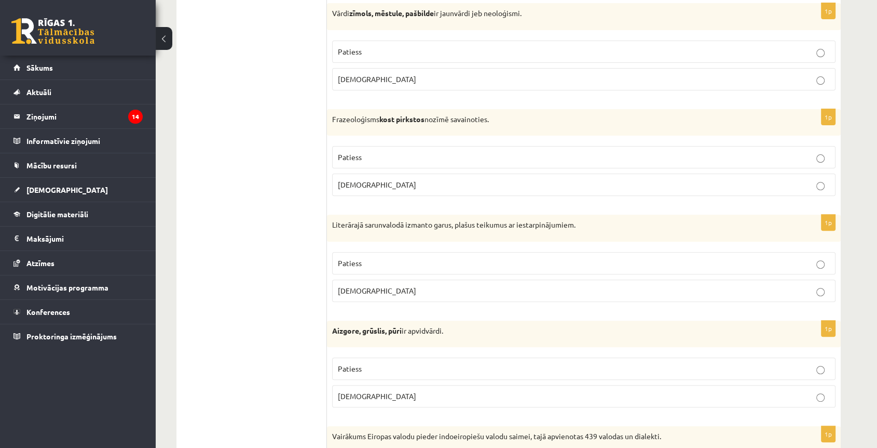
scroll to position [0, 0]
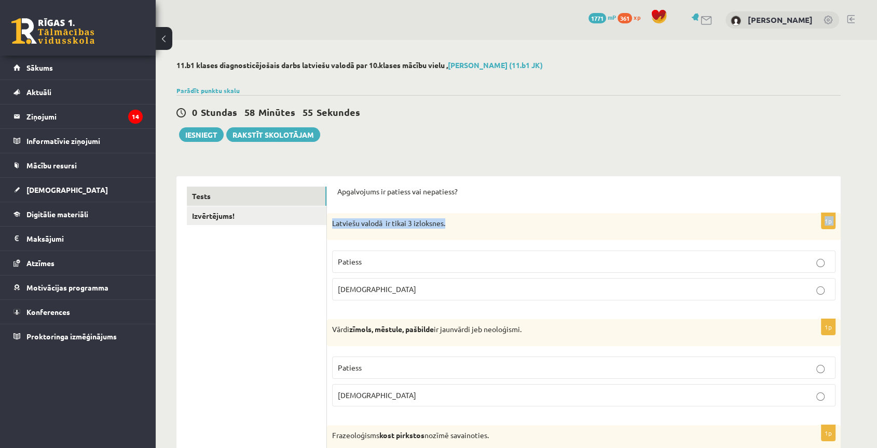
drag, startPoint x: 261, startPoint y: 86, endPoint x: 286, endPoint y: -45, distance: 133.2
click at [419, 260] on p "Patiess" at bounding box center [584, 261] width 492 height 11
click at [355, 360] on label "Patiess" at bounding box center [584, 367] width 504 height 22
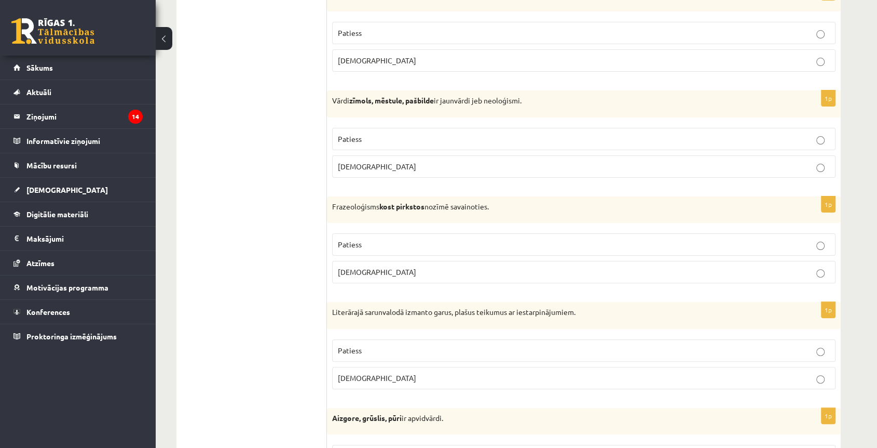
scroll to position [231, 0]
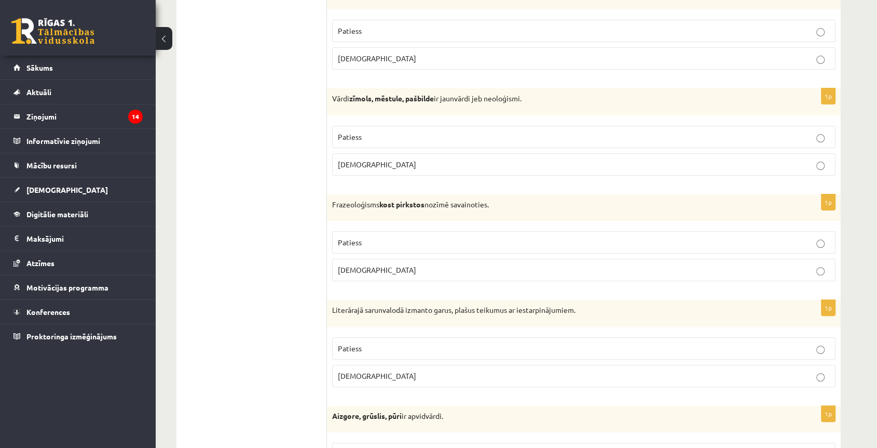
click at [390, 270] on p "Aplams" at bounding box center [584, 269] width 492 height 11
click at [375, 376] on p "Aplams" at bounding box center [584, 375] width 492 height 11
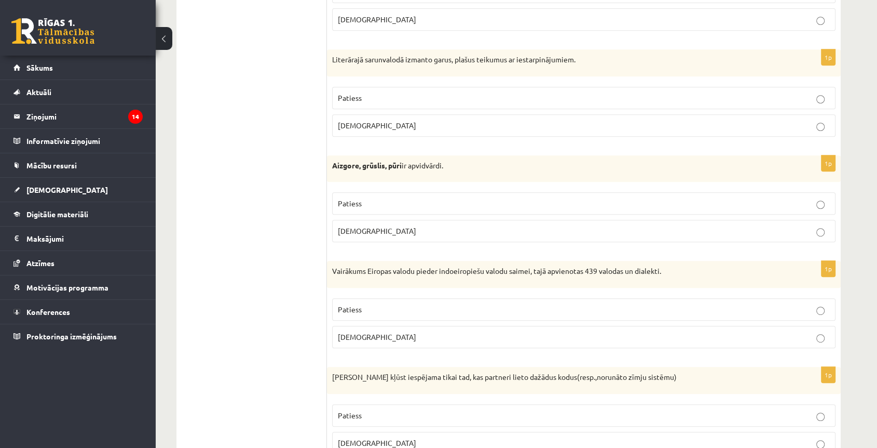
scroll to position [461, 0]
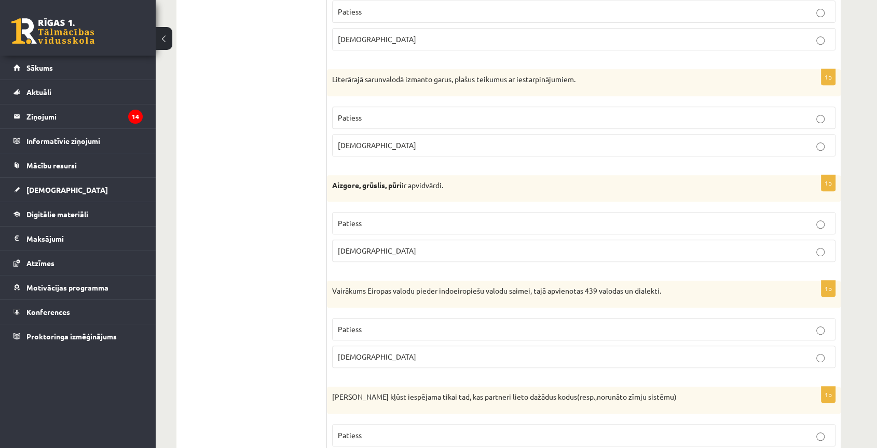
click at [448, 222] on p "Patiess" at bounding box center [584, 223] width 492 height 11
click at [361, 323] on p "Patiess" at bounding box center [584, 328] width 492 height 11
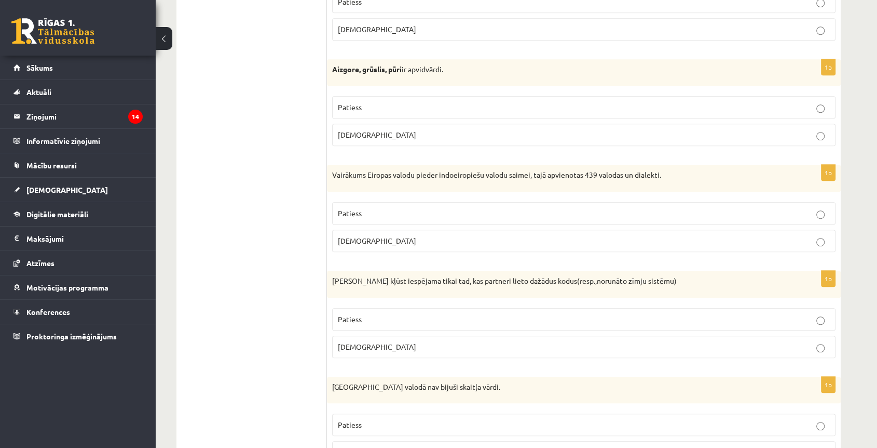
click at [370, 346] on p "Aplams" at bounding box center [584, 346] width 492 height 11
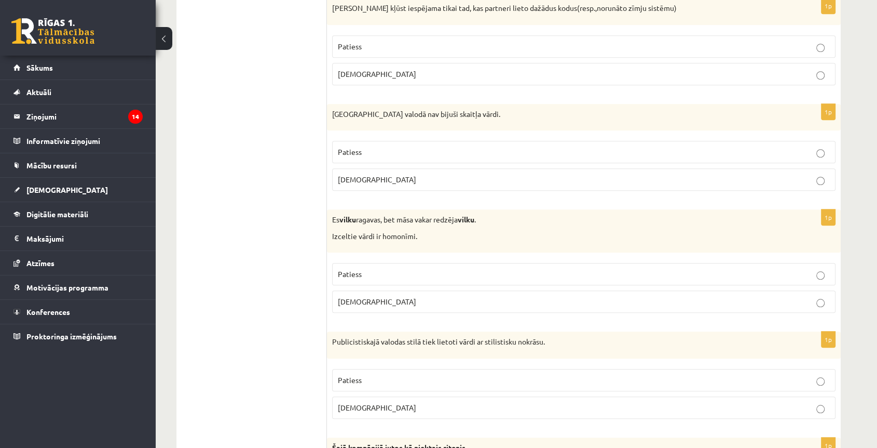
scroll to position [865, 0]
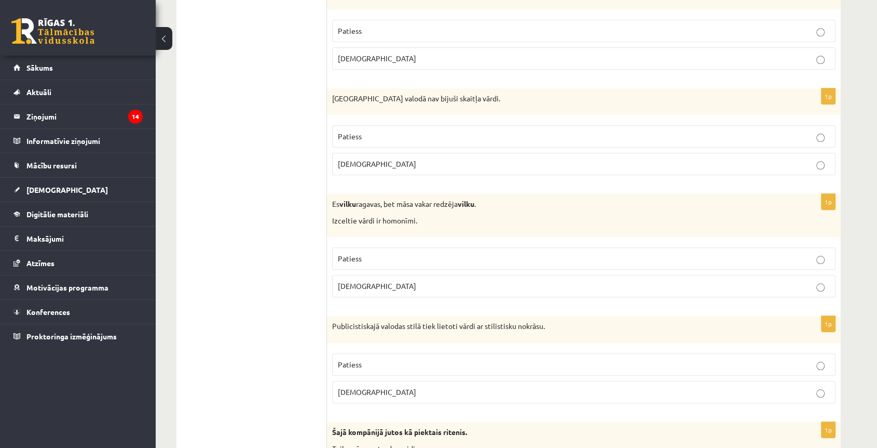
click at [373, 131] on p "Patiess" at bounding box center [584, 136] width 492 height 11
click at [382, 267] on label "Patiess" at bounding box center [584, 258] width 504 height 22
drag, startPoint x: 407, startPoint y: 361, endPoint x: 408, endPoint y: 366, distance: 5.4
click at [407, 362] on p "Patiess" at bounding box center [584, 364] width 492 height 11
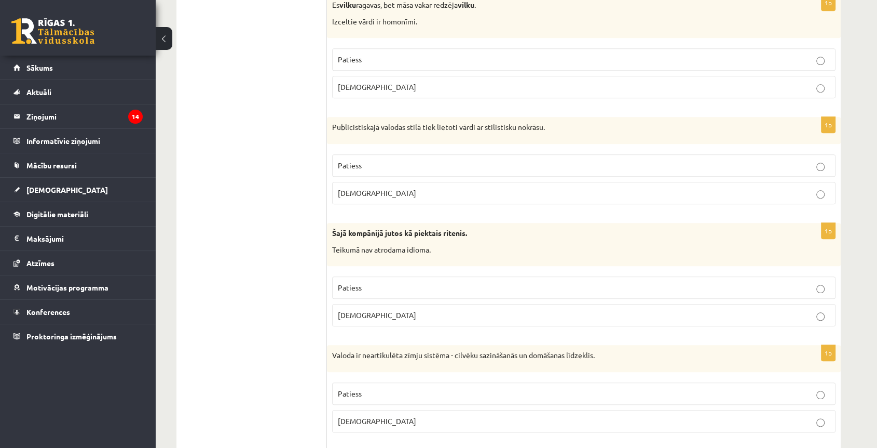
scroll to position [1096, 0]
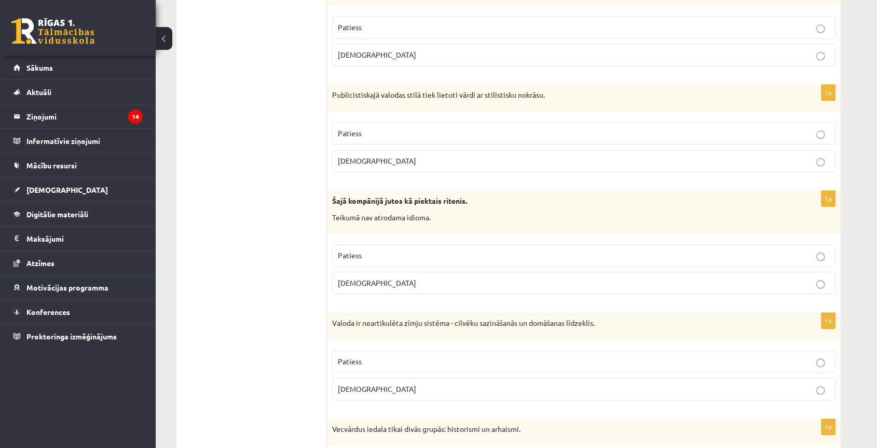
click at [401, 291] on fieldset "Patiess Aplams" at bounding box center [584, 268] width 504 height 58
click at [415, 285] on p "[DEMOGRAPHIC_DATA]" at bounding box center [584, 282] width 492 height 11
click at [415, 387] on p "[DEMOGRAPHIC_DATA]" at bounding box center [584, 388] width 492 height 11
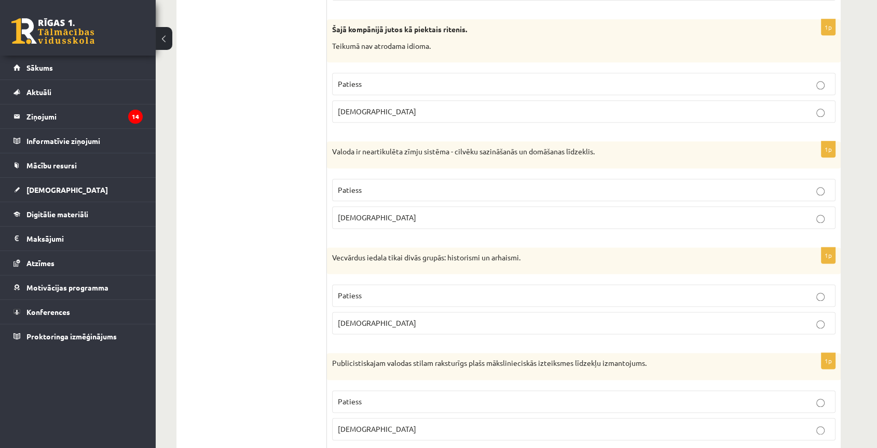
scroll to position [1269, 0]
click at [396, 285] on label "Patiess" at bounding box center [584, 293] width 504 height 22
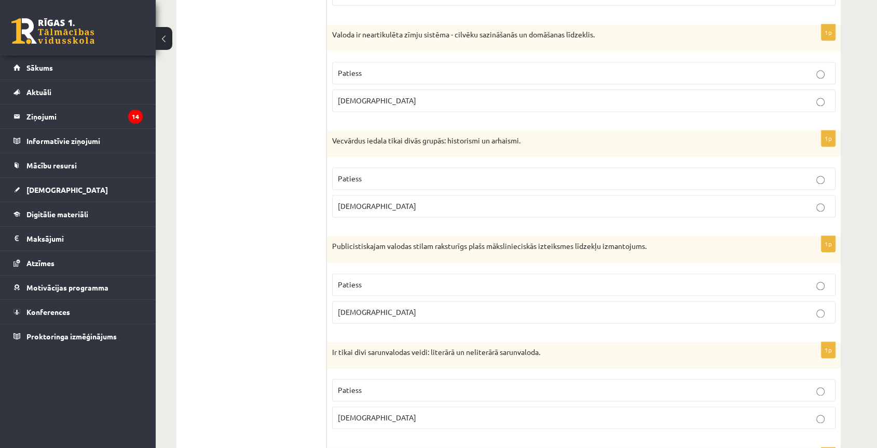
click at [402, 279] on p "Patiess" at bounding box center [584, 284] width 492 height 11
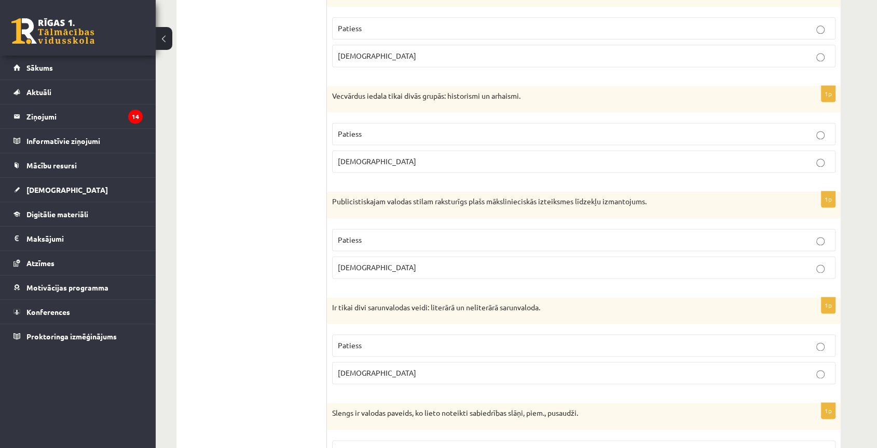
scroll to position [1499, 0]
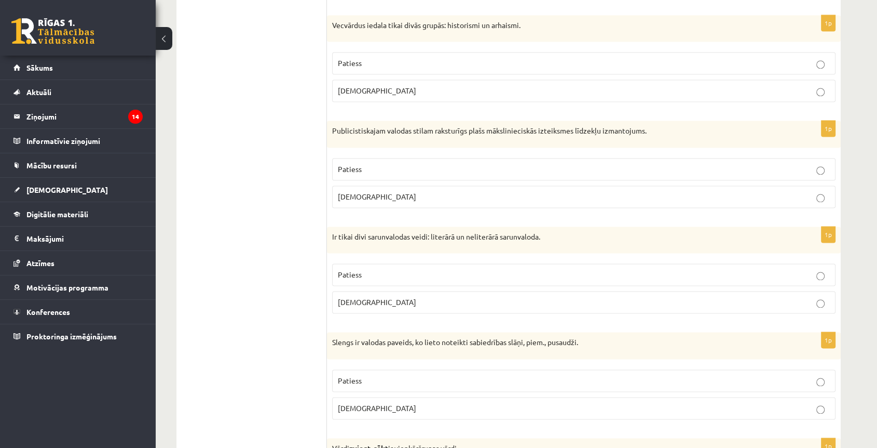
click at [403, 283] on fieldset "Patiess Aplams" at bounding box center [584, 287] width 504 height 58
click at [402, 296] on p "Aplams" at bounding box center [584, 301] width 492 height 11
click at [403, 278] on label "Patiess" at bounding box center [584, 274] width 504 height 22
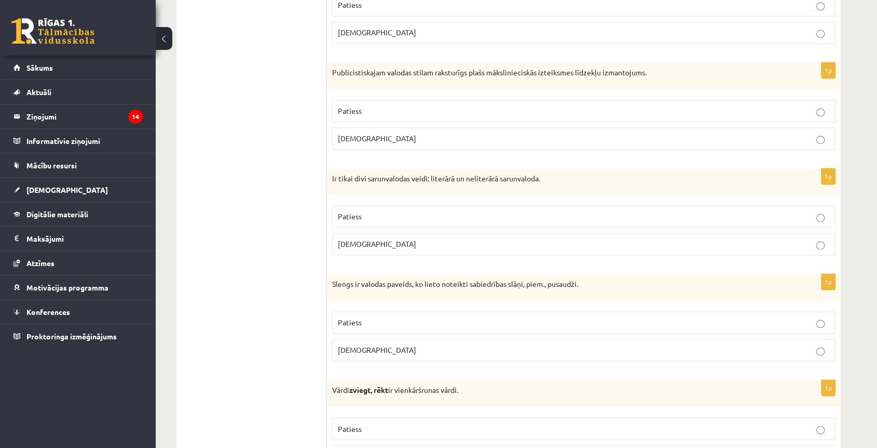
click at [410, 322] on p "Patiess" at bounding box center [584, 322] width 492 height 11
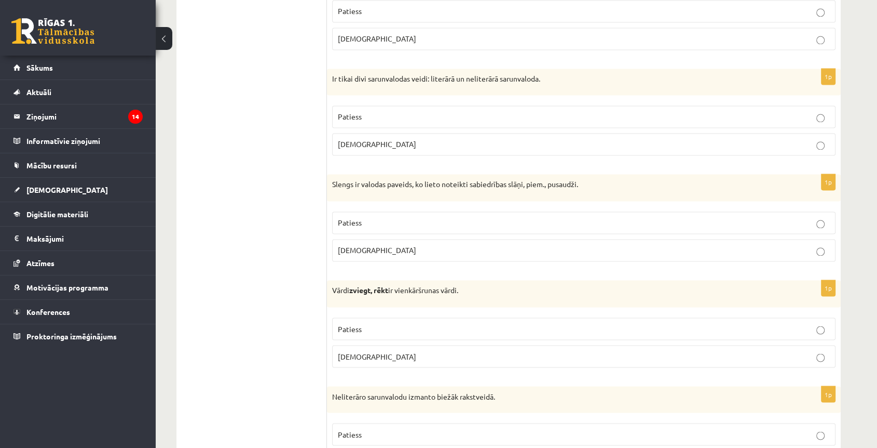
scroll to position [1673, 0]
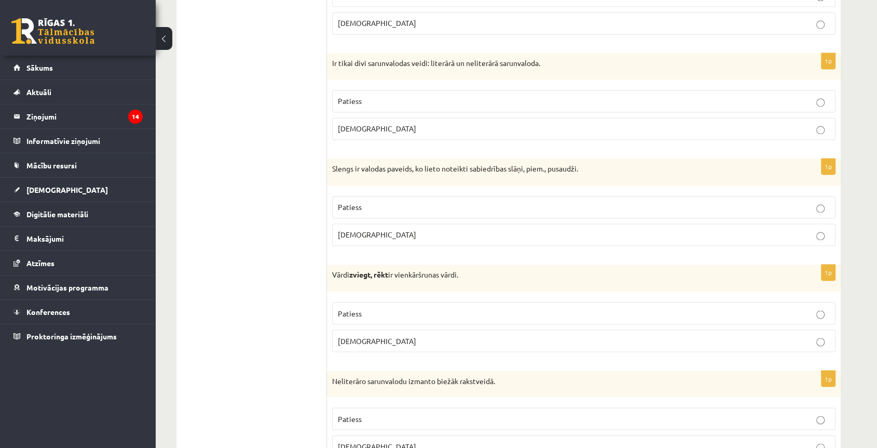
click at [457, 346] on label "Aplams" at bounding box center [584, 340] width 504 height 22
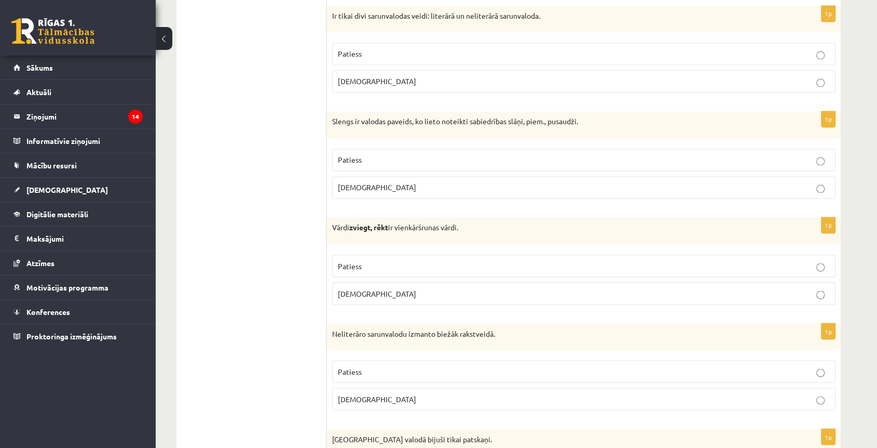
scroll to position [1788, 0]
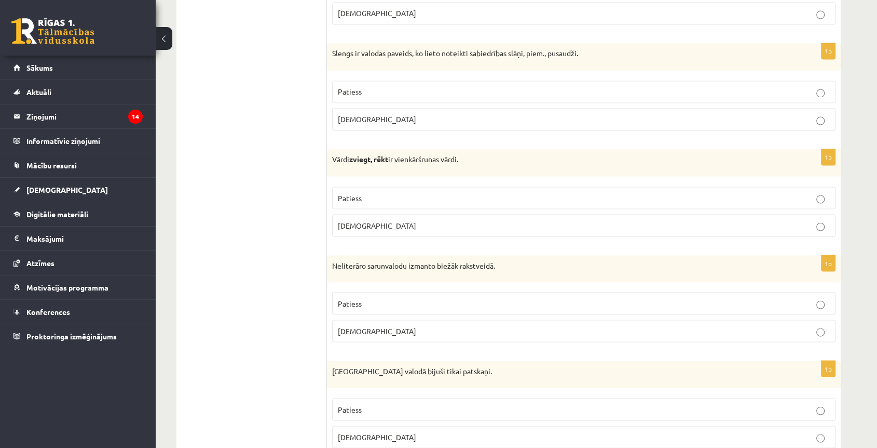
click at [481, 346] on div "1p Neliterāro sarunvalodu izmanto biežāk rakstveidā. Patiess Aplams" at bounding box center [584, 303] width 514 height 96
click at [481, 333] on label "Aplams" at bounding box center [584, 330] width 504 height 22
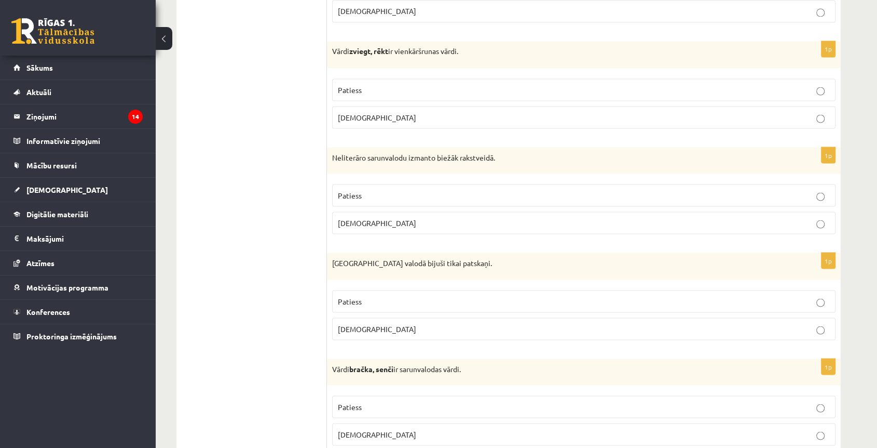
scroll to position [1903, 0]
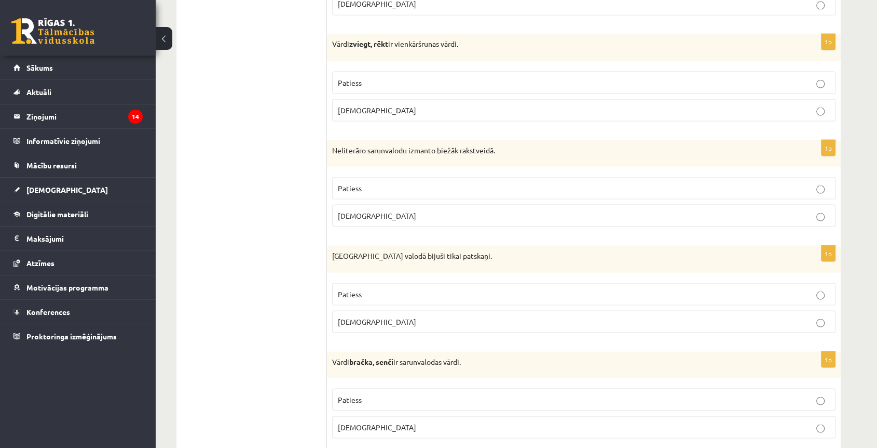
click at [402, 291] on p "Patiess" at bounding box center [584, 293] width 492 height 11
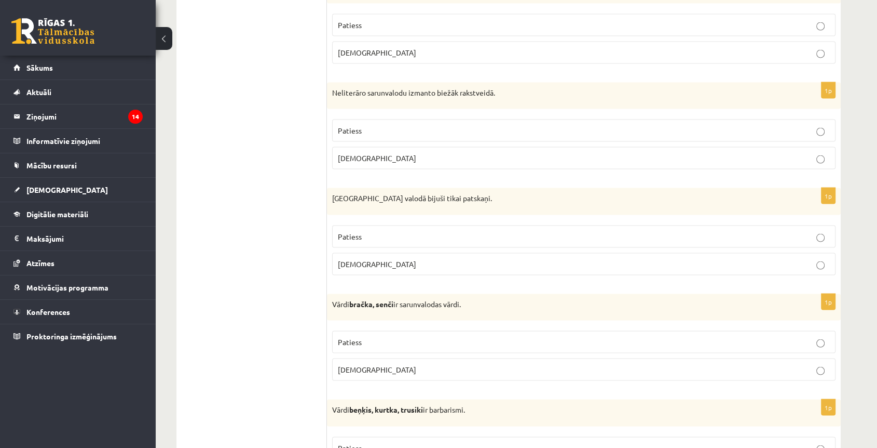
click at [405, 325] on fieldset "Patiess Aplams" at bounding box center [584, 354] width 504 height 58
click at [412, 336] on p "Patiess" at bounding box center [584, 341] width 492 height 11
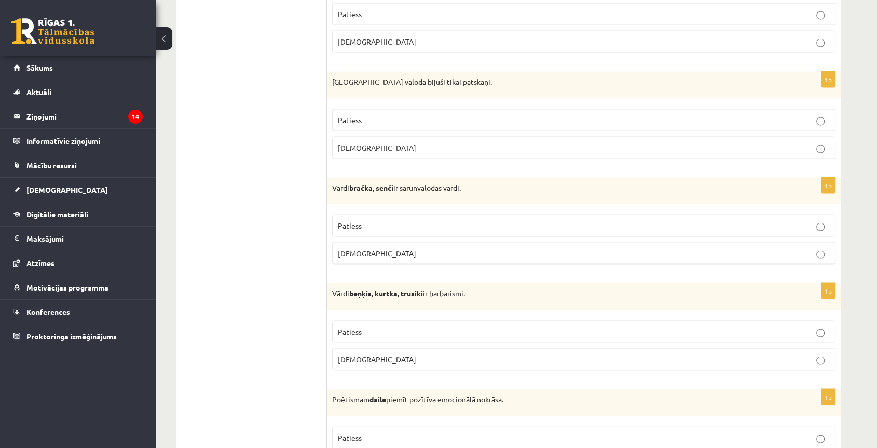
click at [408, 333] on label "Patiess" at bounding box center [584, 331] width 504 height 22
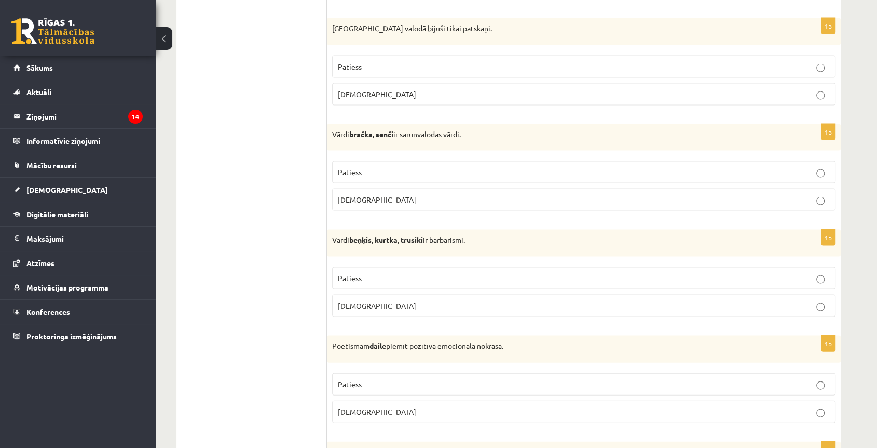
scroll to position [2192, 0]
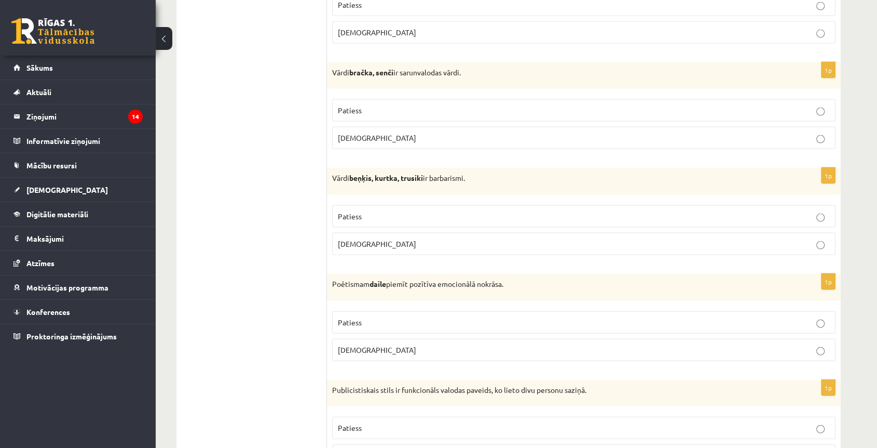
click at [401, 317] on p "Patiess" at bounding box center [584, 322] width 492 height 11
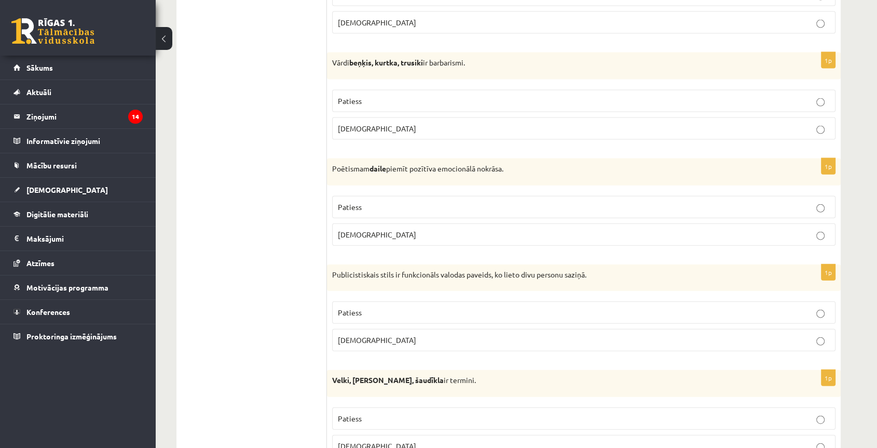
click at [404, 351] on div "1p Publicistiskais stils ir funkcionāls valodas paveids, ko lieto divu personu …" at bounding box center [584, 312] width 514 height 96
click at [402, 336] on p "Aplams" at bounding box center [584, 339] width 492 height 11
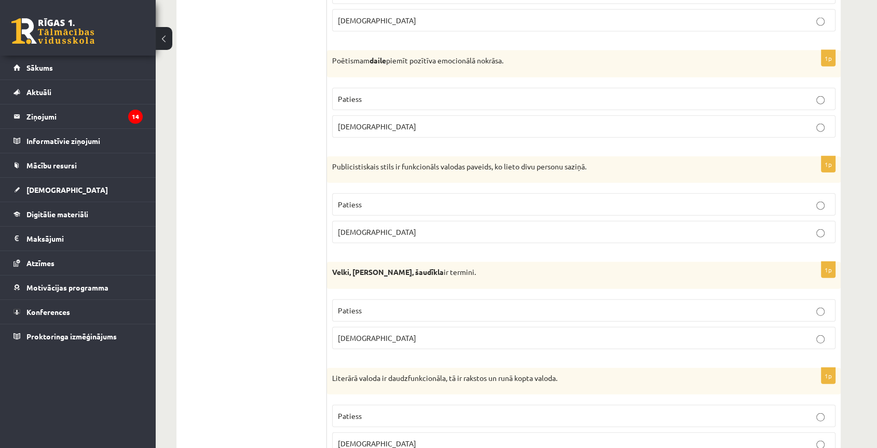
scroll to position [2422, 0]
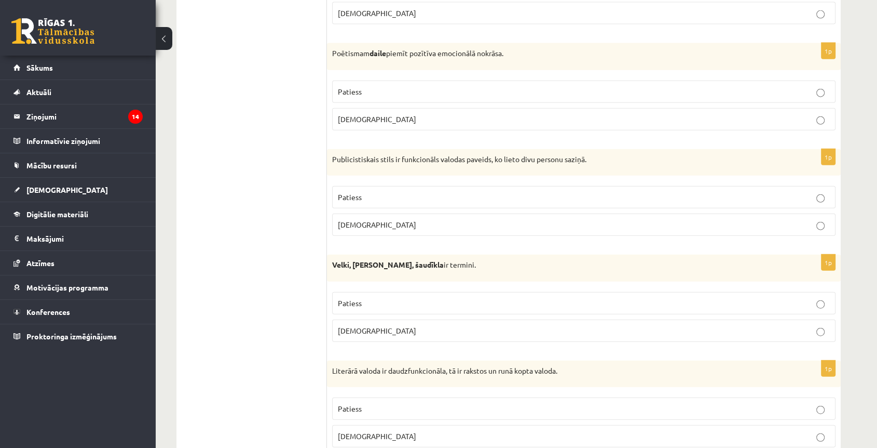
click at [402, 339] on div "1p Velki, meti, šaudīkla ir termini. Patiess Aplams" at bounding box center [584, 302] width 514 height 96
click at [403, 329] on p "Aplams" at bounding box center [584, 330] width 492 height 11
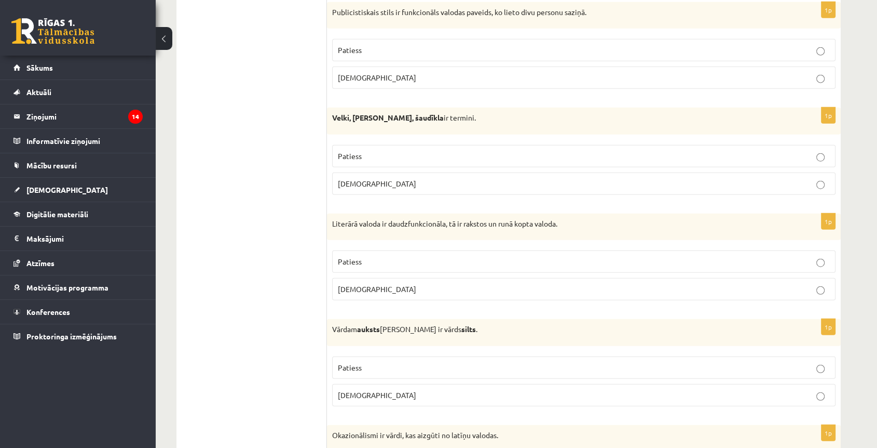
scroll to position [2596, 0]
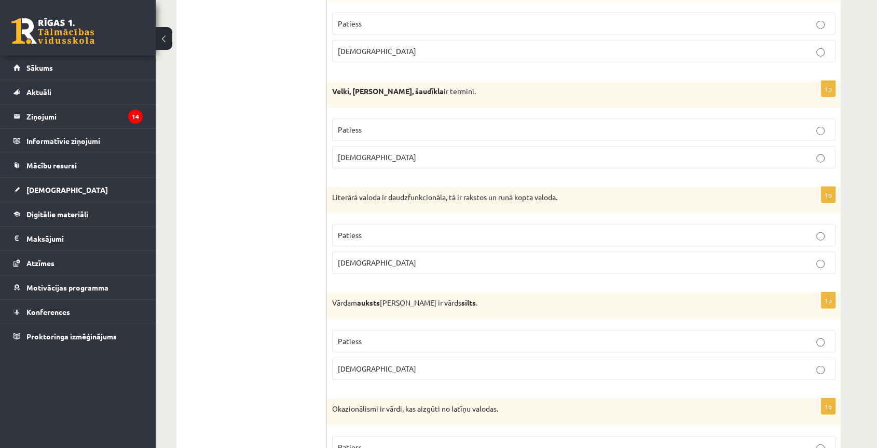
click at [425, 234] on p "Patiess" at bounding box center [584, 234] width 492 height 11
click at [428, 335] on p "Patiess" at bounding box center [584, 340] width 492 height 11
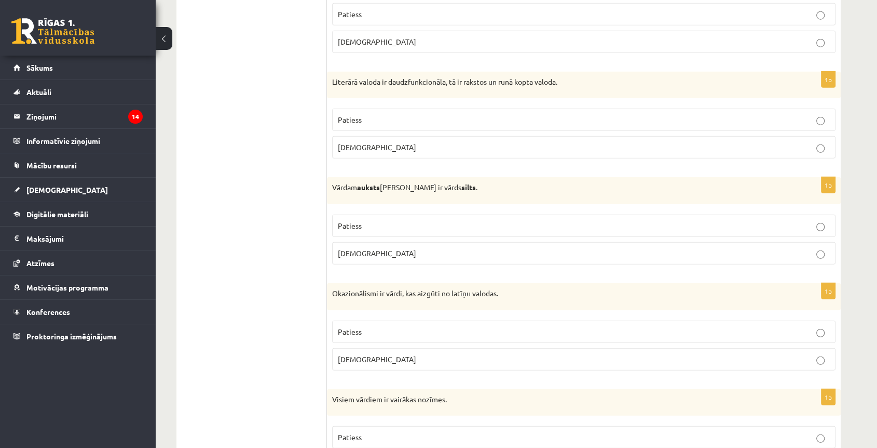
click at [408, 354] on p "Aplams" at bounding box center [584, 359] width 492 height 11
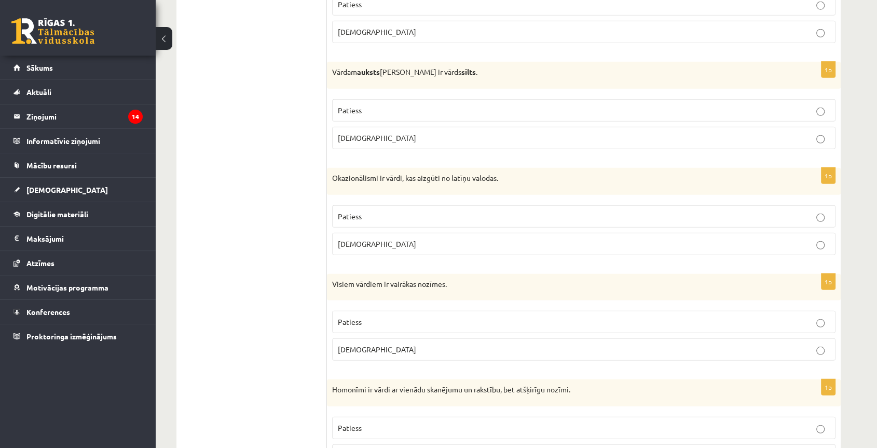
click at [421, 344] on p "Aplams" at bounding box center [584, 349] width 492 height 11
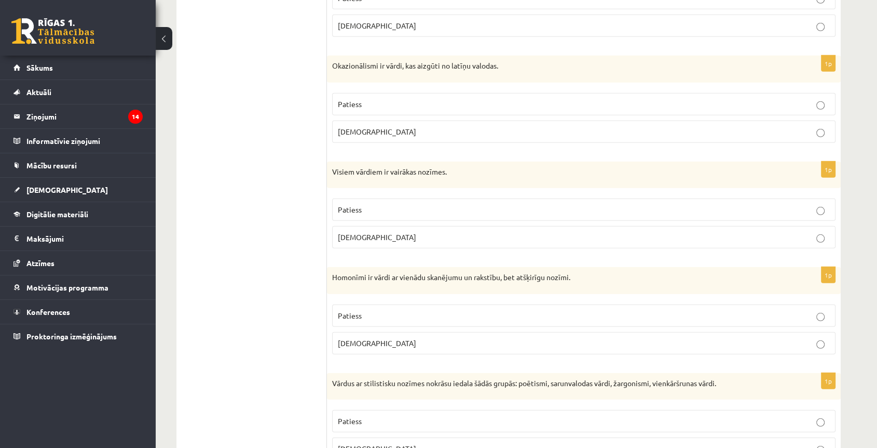
scroll to position [2983, 0]
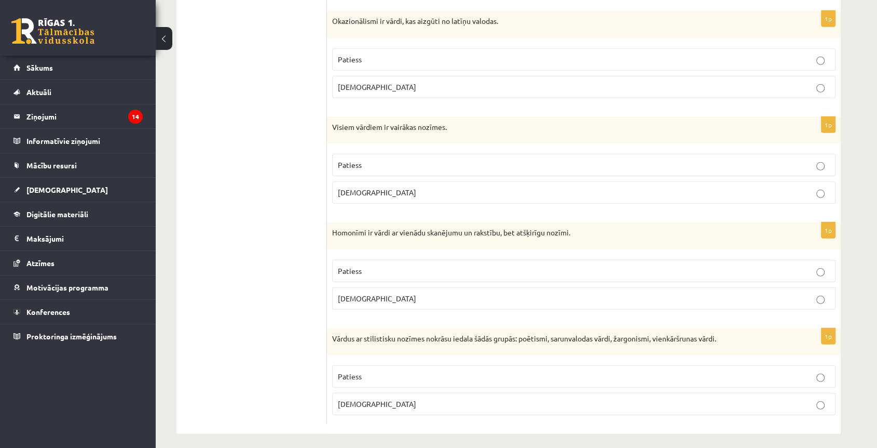
drag, startPoint x: 380, startPoint y: 360, endPoint x: 381, endPoint y: 371, distance: 10.4
click at [380, 366] on label "Patiess" at bounding box center [584, 376] width 504 height 22
click at [407, 271] on label "Patiess" at bounding box center [584, 271] width 504 height 22
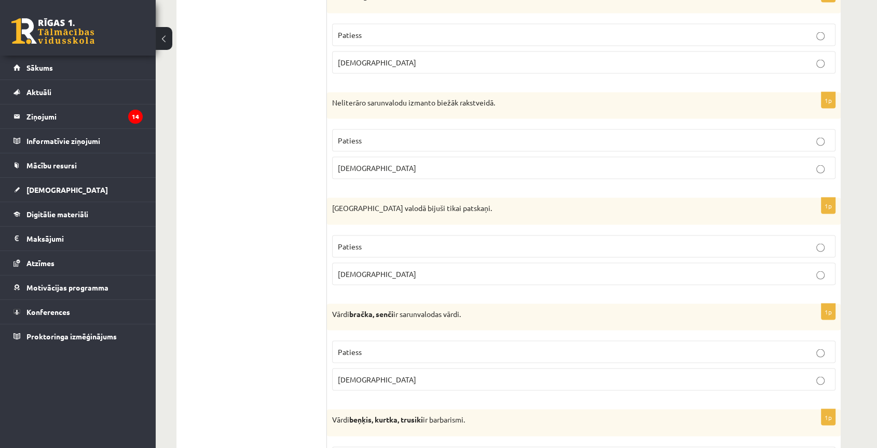
scroll to position [0, 0]
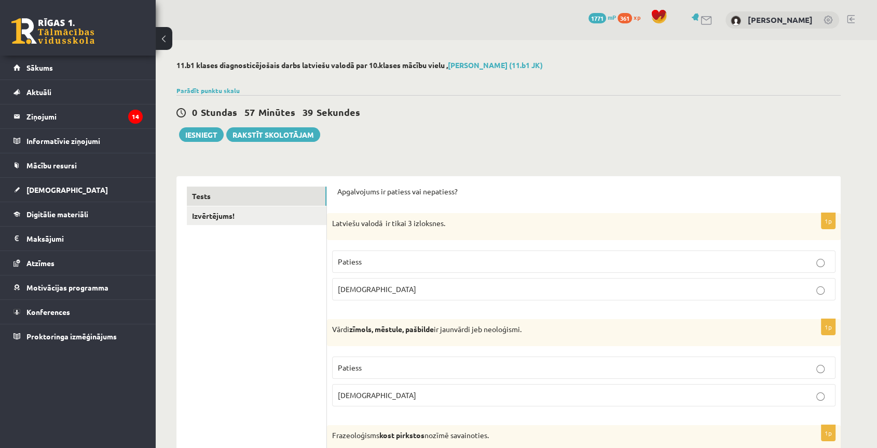
drag, startPoint x: 264, startPoint y: 238, endPoint x: 300, endPoint y: 123, distance: 120.7
click at [223, 215] on link "Izvērtējums!" at bounding box center [257, 215] width 140 height 19
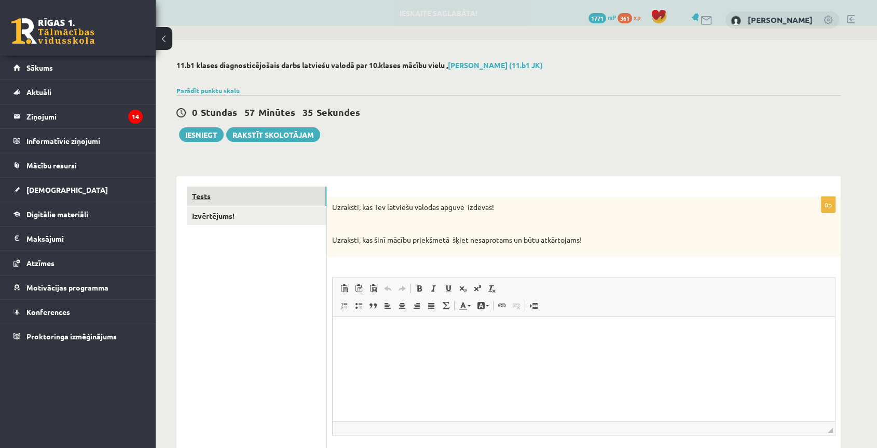
click at [237, 197] on link "Tests" at bounding box center [257, 195] width 140 height 19
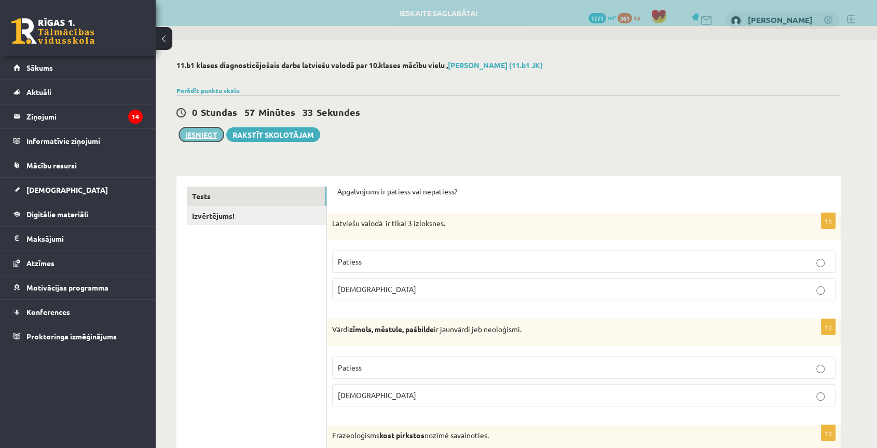
click at [213, 130] on button "Iesniegt" at bounding box center [201, 134] width 45 height 15
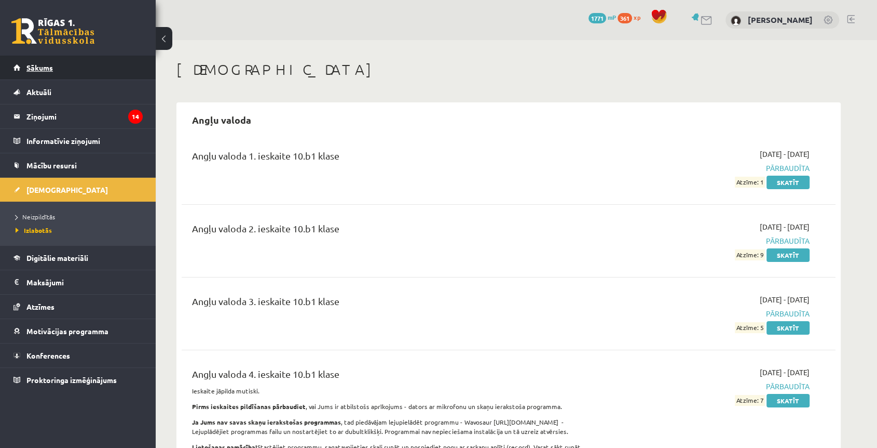
click at [42, 65] on span "Sākums" at bounding box center [39, 67] width 26 height 9
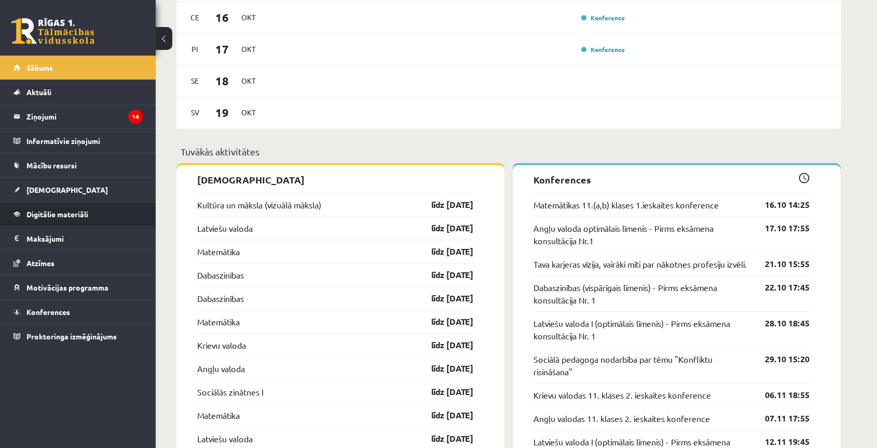
scroll to position [807, 0]
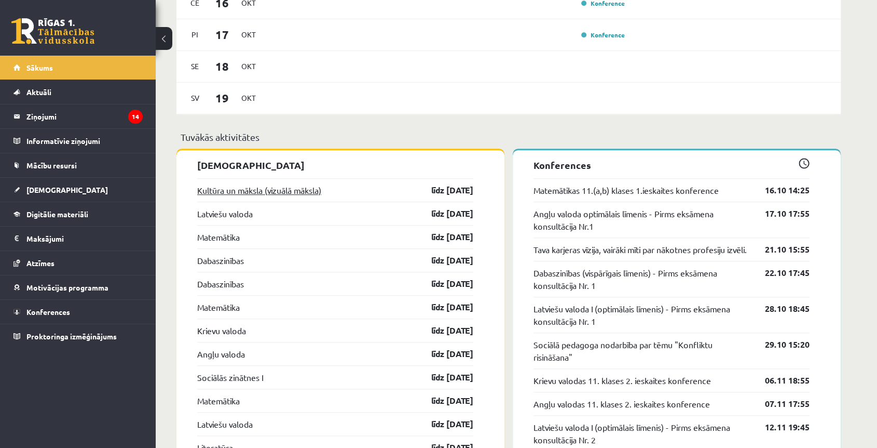
click at [221, 192] on link "Kultūra un māksla (vizuālā māksla)" at bounding box center [259, 190] width 124 height 12
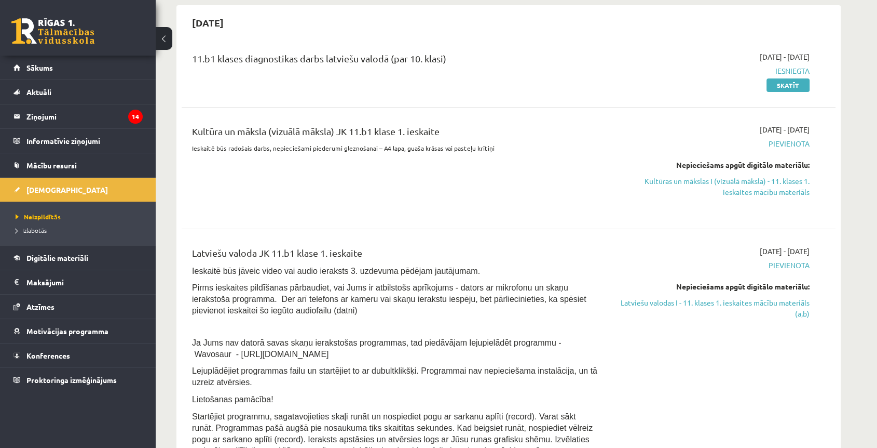
scroll to position [231, 0]
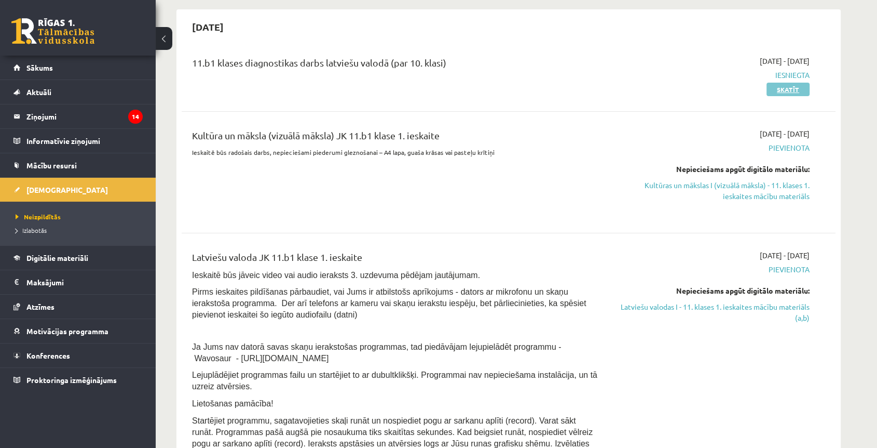
click at [789, 91] on link "Skatīt" at bounding box center [788, 89] width 43 height 13
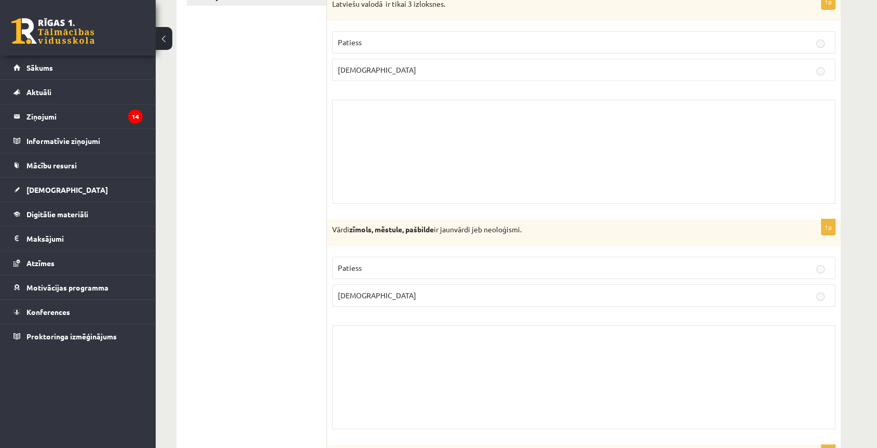
scroll to position [58, 0]
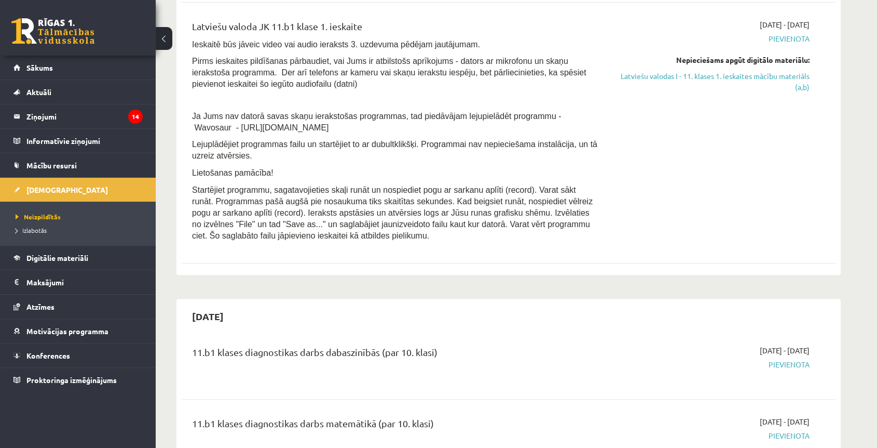
scroll to position [403, 0]
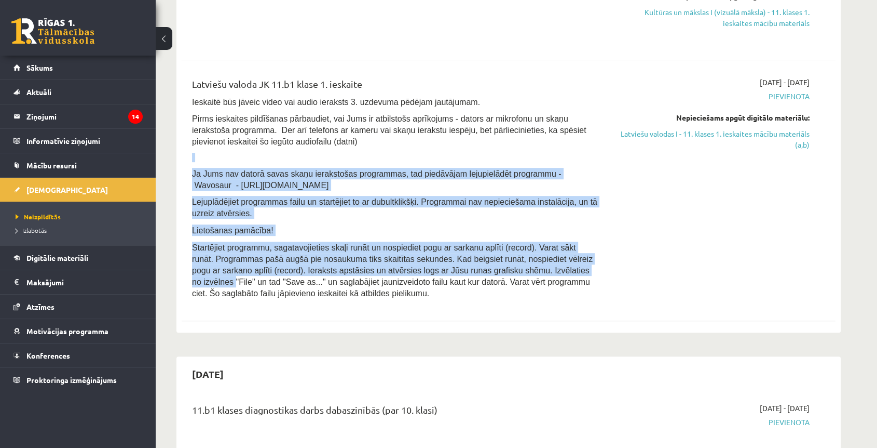
drag, startPoint x: 389, startPoint y: 138, endPoint x: 557, endPoint y: 280, distance: 220.0
click at [556, 282] on div "Latviešu valoda JK 11.b1 klase 1. ieskaite Ieskaitē būs jāveic video vai audio …" at bounding box center [395, 190] width 422 height 227
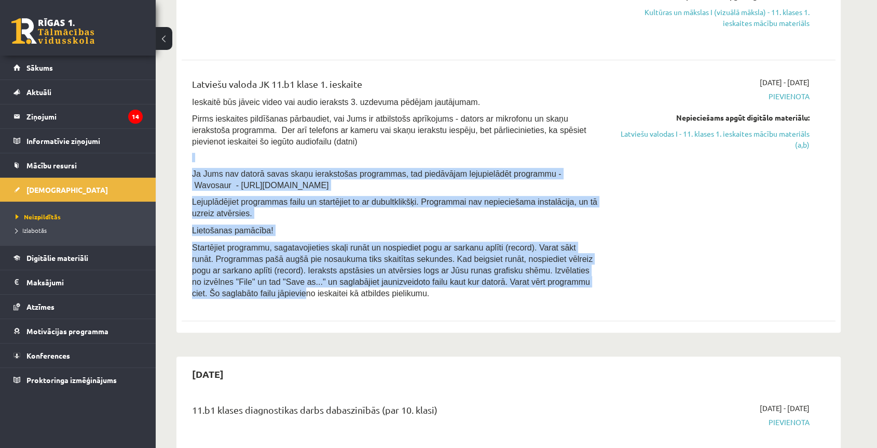
drag, startPoint x: 457, startPoint y: 278, endPoint x: 198, endPoint y: 79, distance: 326.2
click at [195, 77] on div "Latviešu valoda JK 11.b1 klase 1. ieskaite Ieskaitē būs jāveic video vai audio …" at bounding box center [509, 190] width 654 height 248
click at [375, 299] on div "Latviešu valoda JK 11.b1 klase 1. ieskaite Ieskaitē būs jāveic video vai audio …" at bounding box center [395, 190] width 422 height 227
click at [373, 298] on div "Latviešu valoda JK 11.b1 klase 1. ieskaite Ieskaitē būs jāveic video vai audio …" at bounding box center [395, 190] width 422 height 227
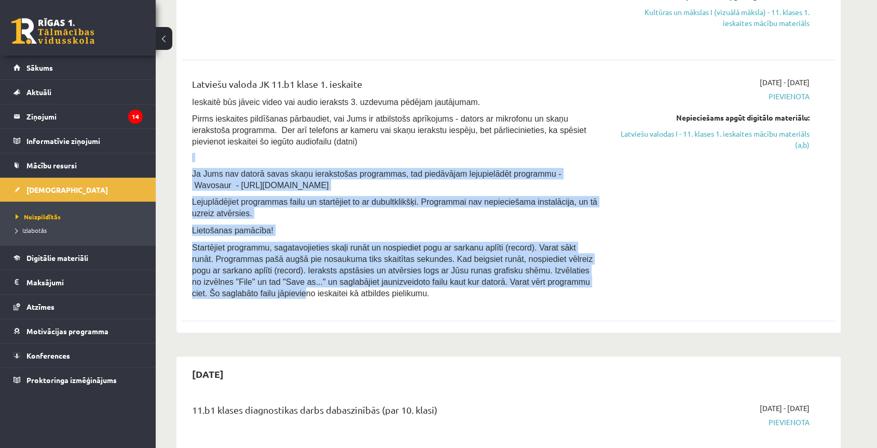
click at [373, 298] on div "Latviešu valoda JK 11.b1 klase 1. ieskaite Ieskaitē būs jāveic video vai audio …" at bounding box center [395, 190] width 422 height 227
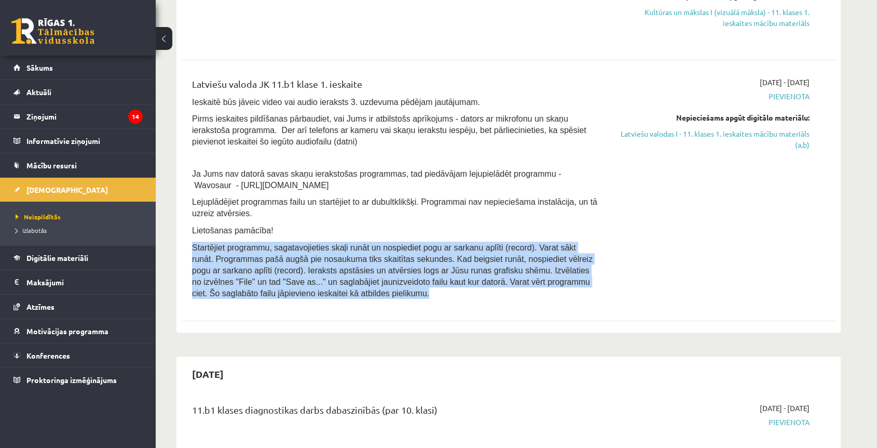
click at [373, 297] on div "Latviešu valoda JK 11.b1 klase 1. ieskaite Ieskaitē būs jāveic video vai audio …" at bounding box center [395, 190] width 422 height 227
click at [373, 296] on p "Startējiet programmu, sagatavojieties skaļi runāt un nospiediet pogu ar sarkanu…" at bounding box center [395, 269] width 407 height 57
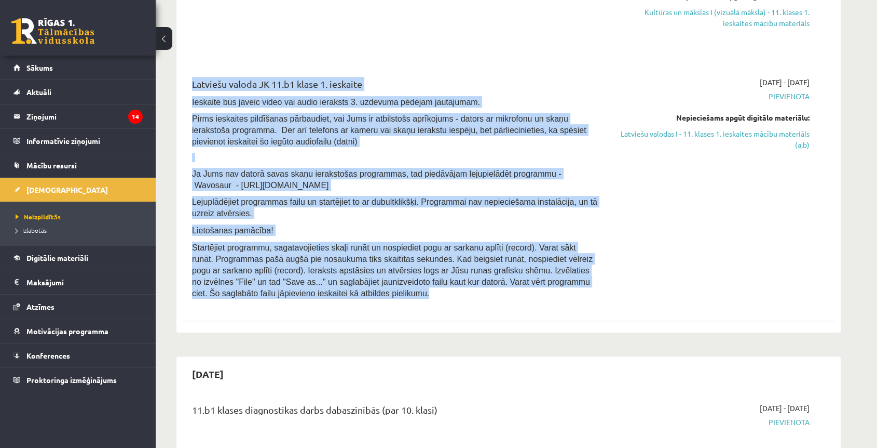
drag, startPoint x: 373, startPoint y: 296, endPoint x: 213, endPoint y: 70, distance: 277.3
click at [210, 60] on div "11.b1 klases diagnostikas darbs latviešu valodā (par 10. klasi) 2025-10-01 - 20…" at bounding box center [509, 99] width 654 height 455
click at [484, 63] on div "11.b1 klases diagnostikas darbs latviešu valodā (par 10. klasi) 2025-10-01 - 20…" at bounding box center [509, 99] width 654 height 455
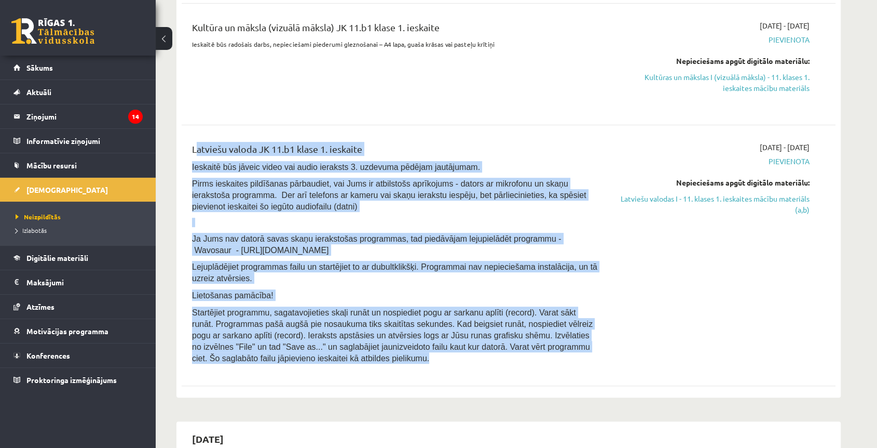
scroll to position [288, 0]
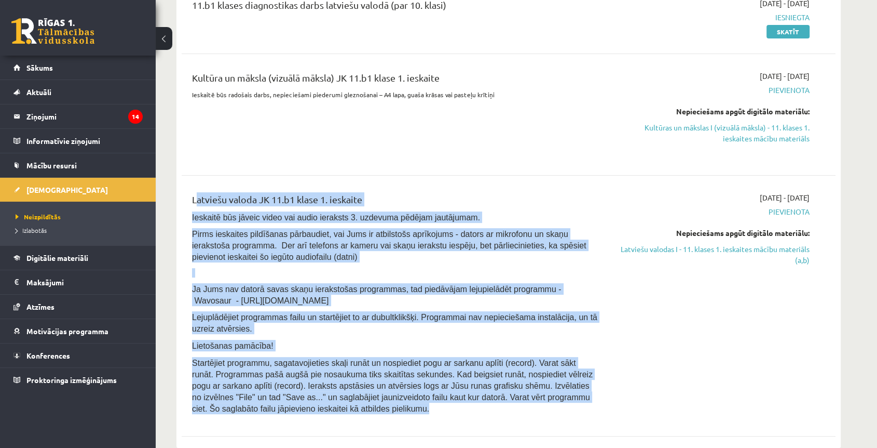
drag, startPoint x: 773, startPoint y: 133, endPoint x: 504, endPoint y: 62, distance: 278.3
click at [773, 133] on link "Kultūras un mākslas I (vizuālā māksla) - 11. klases 1. ieskaites mācību materiā…" at bounding box center [712, 133] width 196 height 22
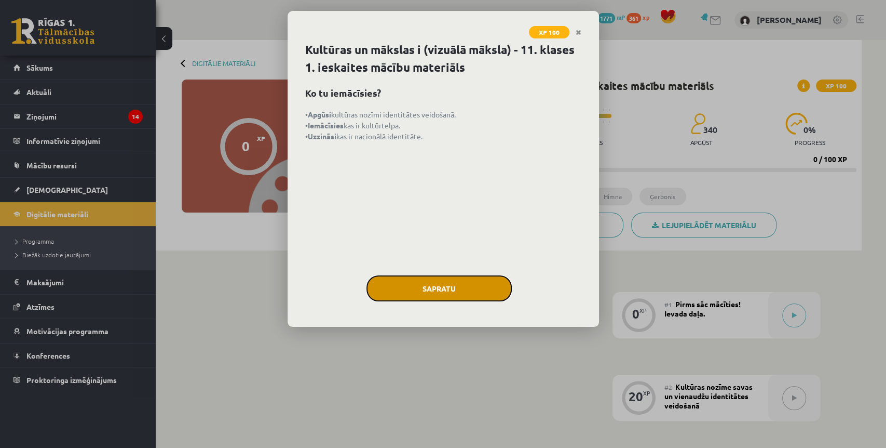
click at [420, 287] on button "Sapratu" at bounding box center [439, 288] width 145 height 26
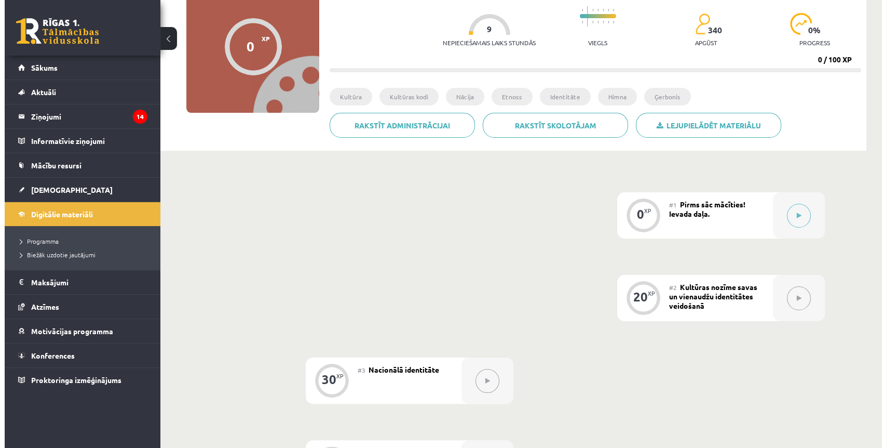
scroll to position [115, 0]
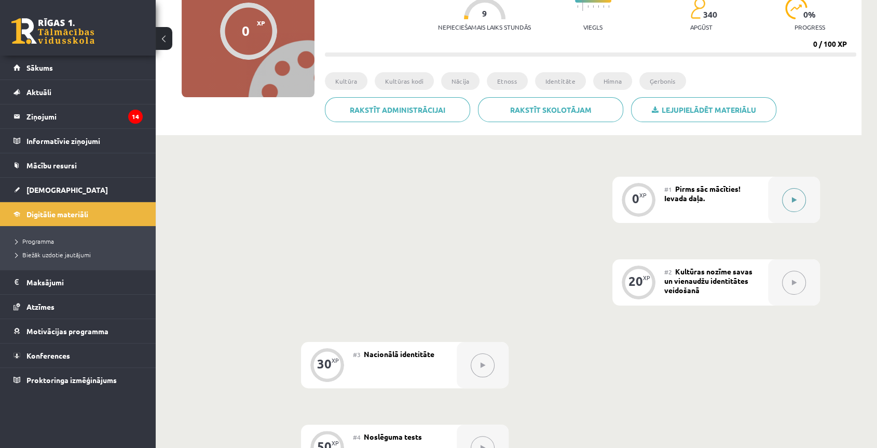
click at [785, 205] on button at bounding box center [794, 200] width 24 height 24
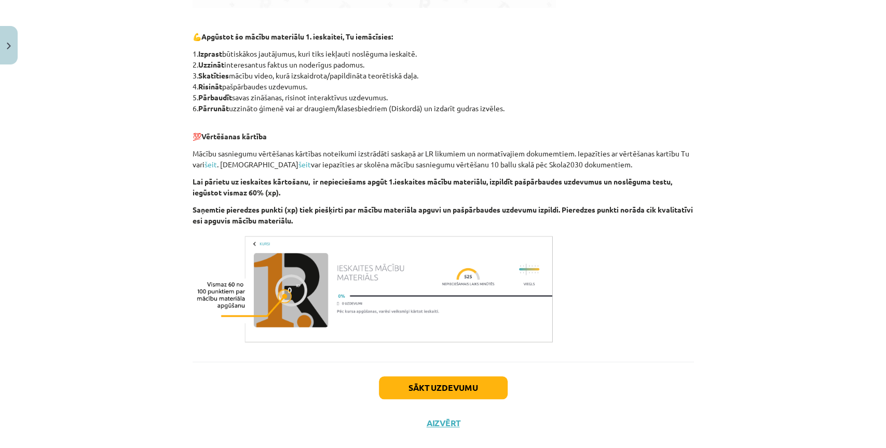
scroll to position [499, 0]
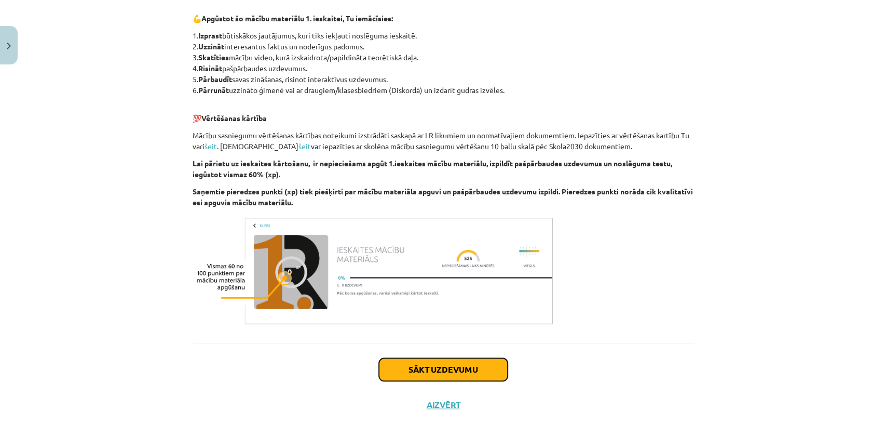
click at [414, 367] on button "Sākt uzdevumu" at bounding box center [443, 369] width 129 height 23
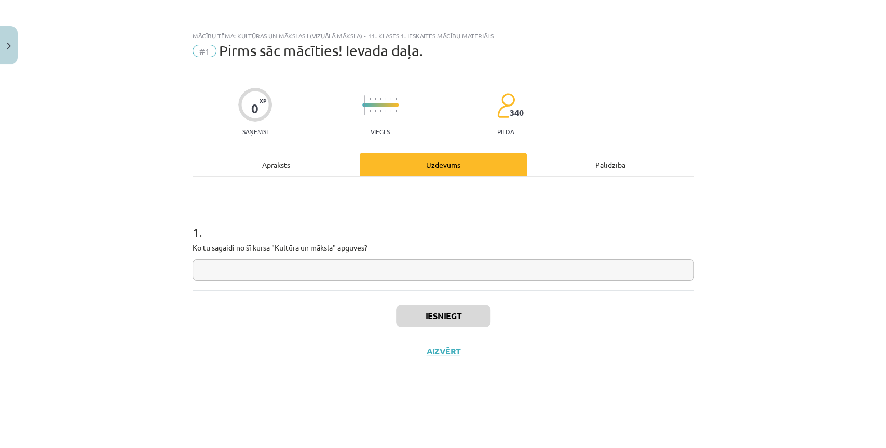
scroll to position [0, 0]
click at [308, 269] on input "text" at bounding box center [444, 269] width 502 height 21
type input "*"
click at [265, 273] on input "text" at bounding box center [444, 269] width 502 height 21
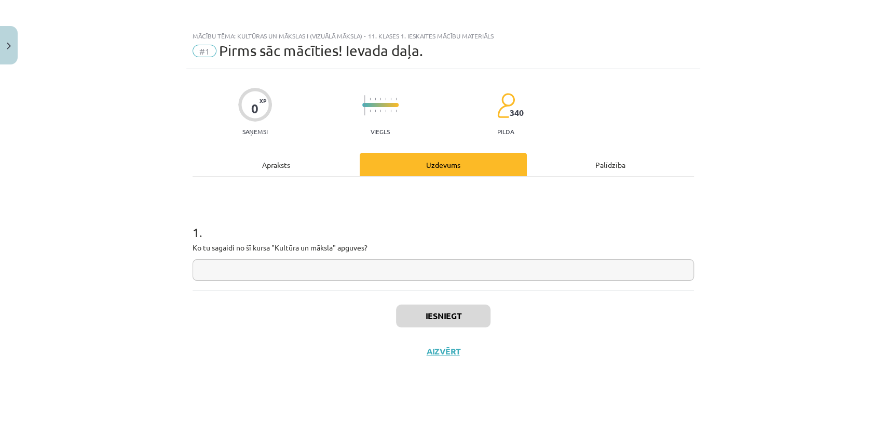
paste input "**********"
type input "**********"
click at [430, 315] on button "Iesniegt" at bounding box center [443, 315] width 94 height 23
drag, startPoint x: 392, startPoint y: 350, endPoint x: 327, endPoint y: 348, distance: 65.4
drag, startPoint x: 327, startPoint y: 348, endPoint x: 305, endPoint y: 326, distance: 31.2
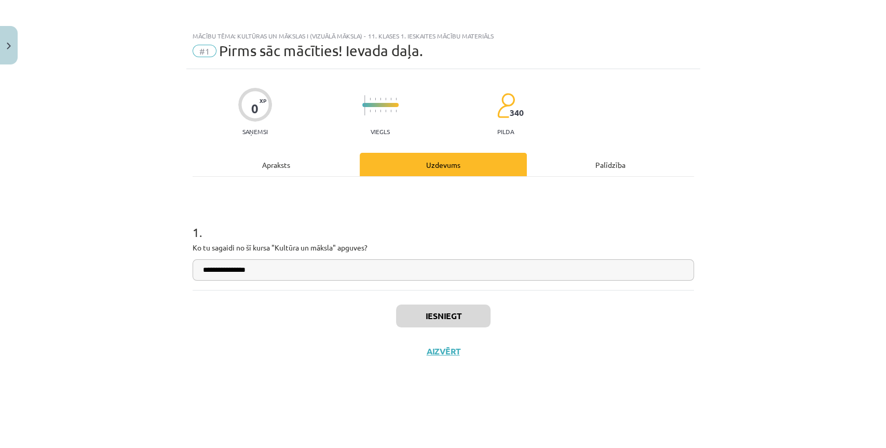
click at [305, 327] on div "Iesniegt Aizvērt" at bounding box center [444, 326] width 502 height 73
click at [451, 360] on button "Nākamā nodarbība" at bounding box center [443, 358] width 102 height 24
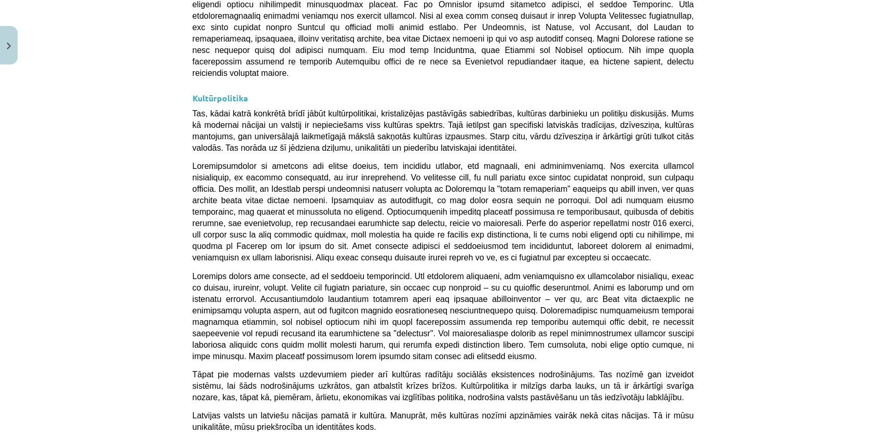
drag, startPoint x: 274, startPoint y: 209, endPoint x: 454, endPoint y: 366, distance: 238.8
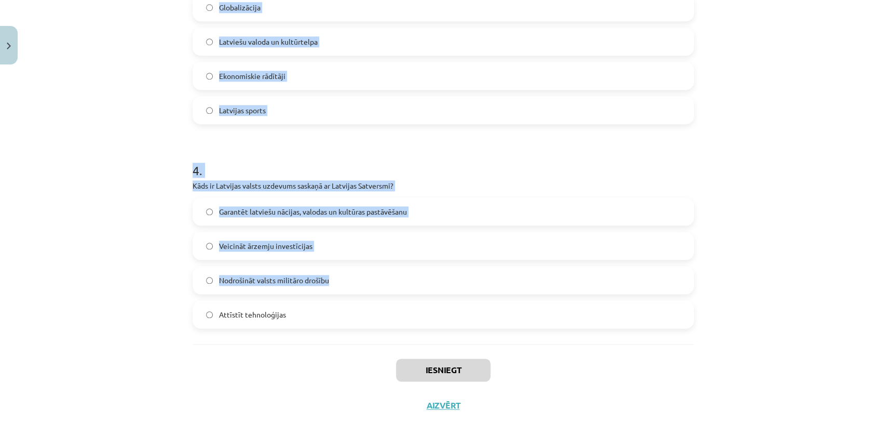
scroll to position [674, 0]
drag, startPoint x: 184, startPoint y: 207, endPoint x: 438, endPoint y: 321, distance: 278.2
copy form "1 . Kas raksturo latviešu valodas lomu Latvijā? Tā ir otrā valoda pēc angļu val…"
drag, startPoint x: 201, startPoint y: 282, endPoint x: 178, endPoint y: 279, distance: 23.6
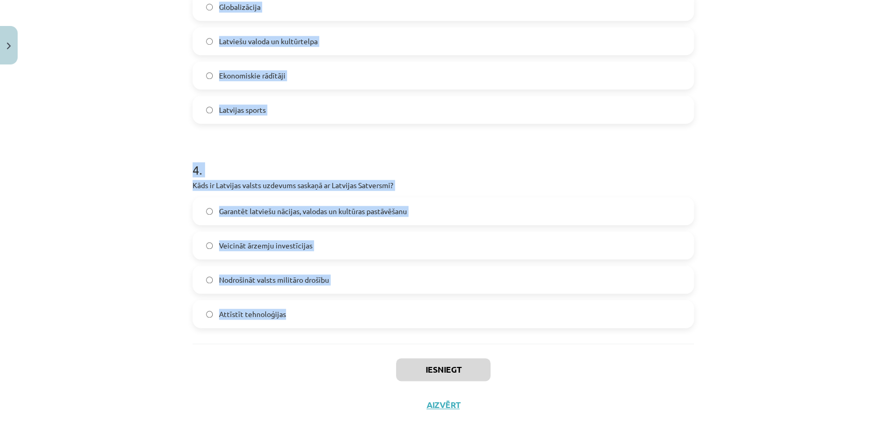
click at [201, 282] on label "Nodrošināt valsts militāro drošību" at bounding box center [443, 279] width 499 height 26
click at [175, 278] on div "Mācību tēma: Kultūras un mākslas i (vizuālā māksla) - 11. klases 1. ieskaites m…" at bounding box center [443, 224] width 886 height 448
click at [175, 277] on div "Mācību tēma: Kultūras un mākslas i (vizuālā māksla) - 11. klases 1. ieskaites m…" at bounding box center [443, 224] width 886 height 448
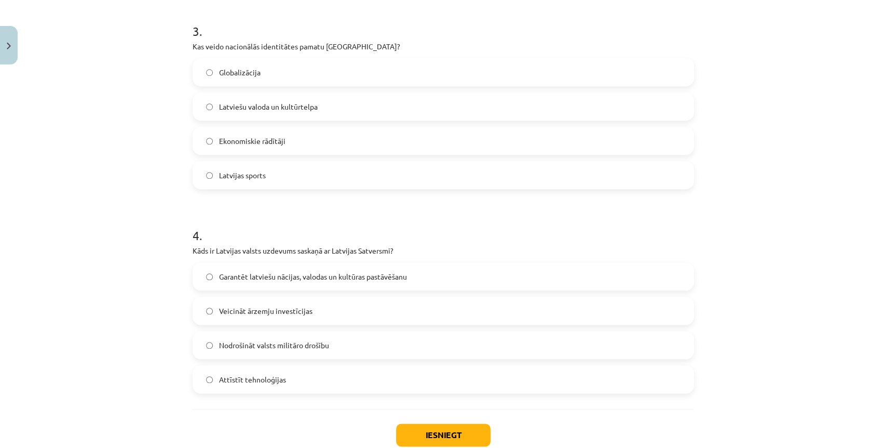
scroll to position [559, 0]
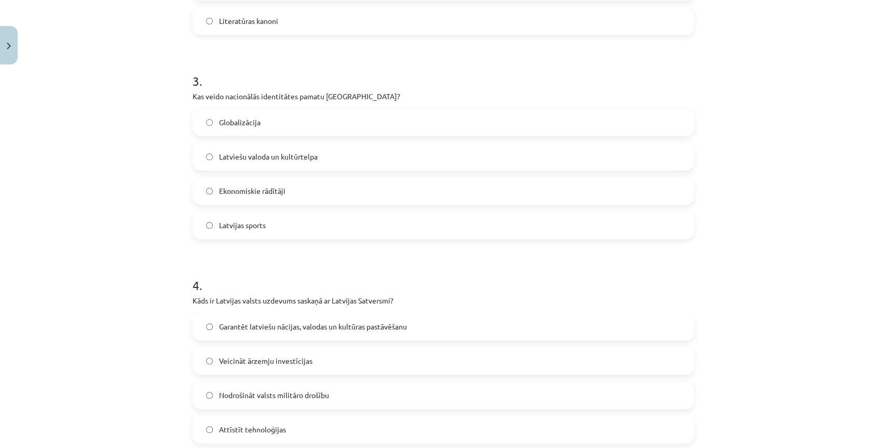
click at [248, 156] on span "Latviešu valoda un kultūrtelpa" at bounding box center [268, 156] width 99 height 11
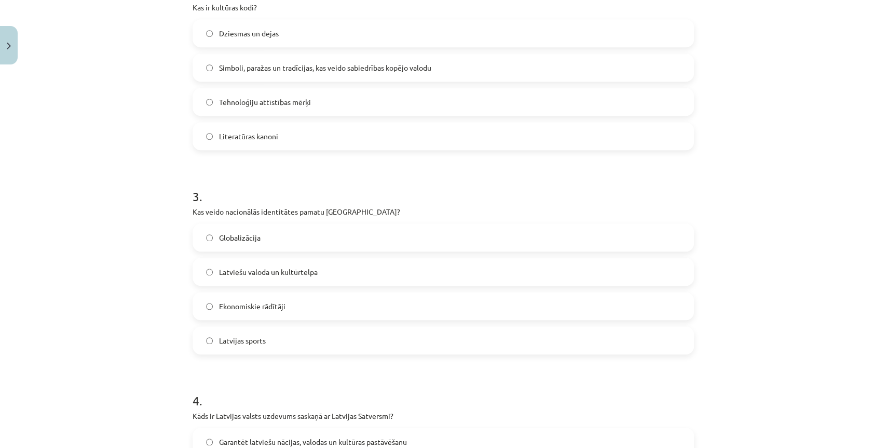
click at [241, 69] on span "Simboli, paražas un tradīcijas, kas veido sabiedrības kopējo valodu" at bounding box center [325, 67] width 212 height 11
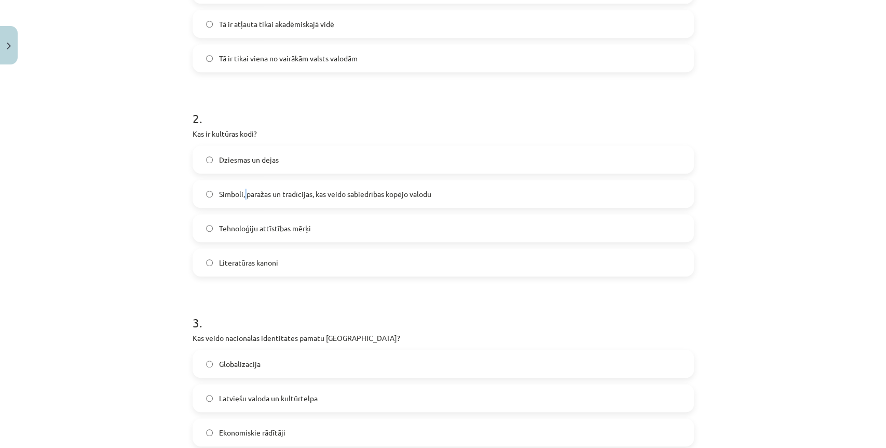
scroll to position [270, 0]
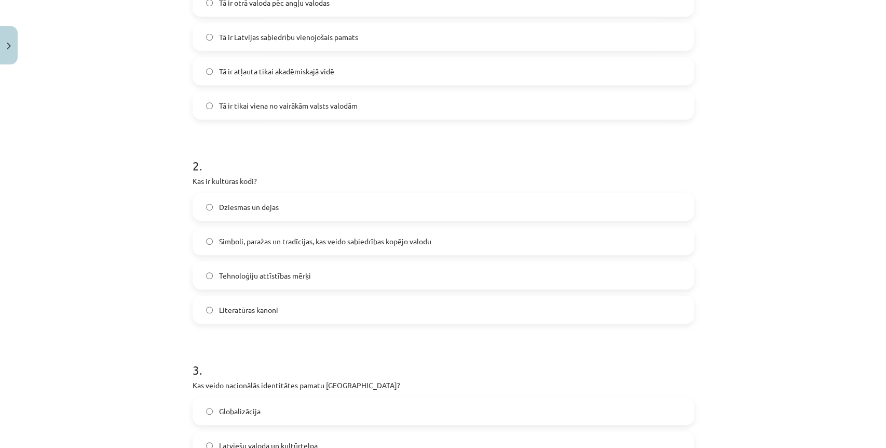
click at [299, 252] on label "Simboli, paražas un tradīcijas, kas veido sabiedrības kopējo valodu" at bounding box center [443, 241] width 499 height 26
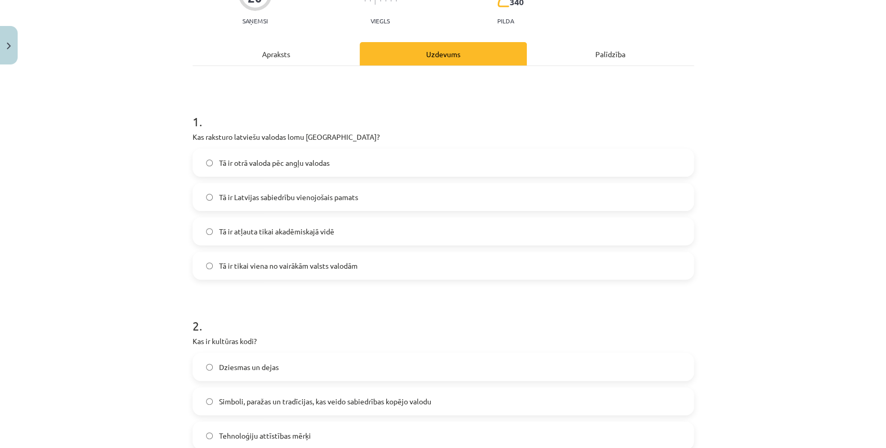
scroll to position [98, 0]
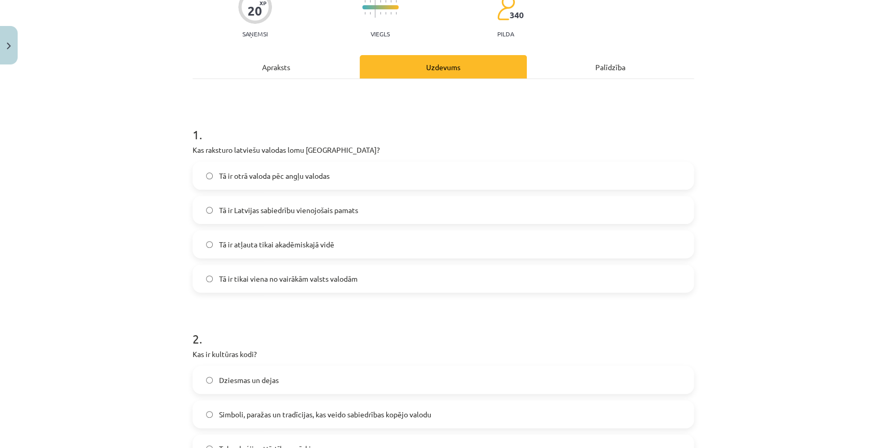
click at [229, 181] on label "Tā ir otrā valoda pēc angļu valodas" at bounding box center [443, 176] width 499 height 26
click at [238, 222] on div "Tā ir Latvijas sabiedrību vienojošais pamats" at bounding box center [444, 210] width 502 height 28
click at [347, 213] on span "Tā ir Latvijas sabiedrību vienojošais pamats" at bounding box center [288, 210] width 139 height 11
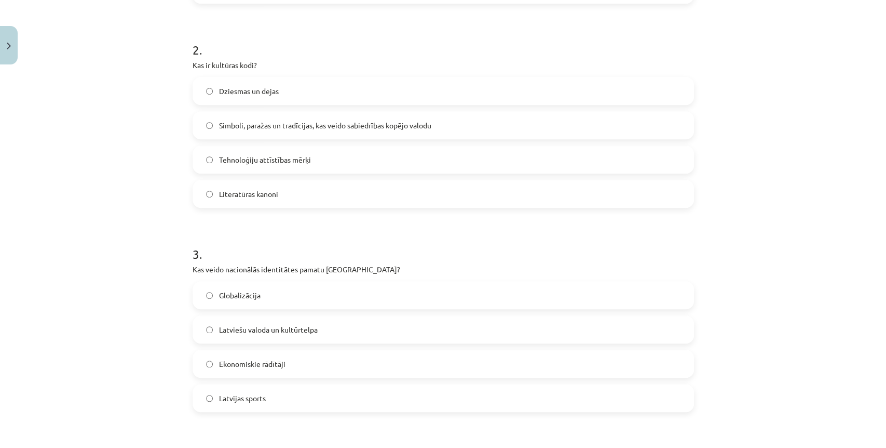
scroll to position [674, 0]
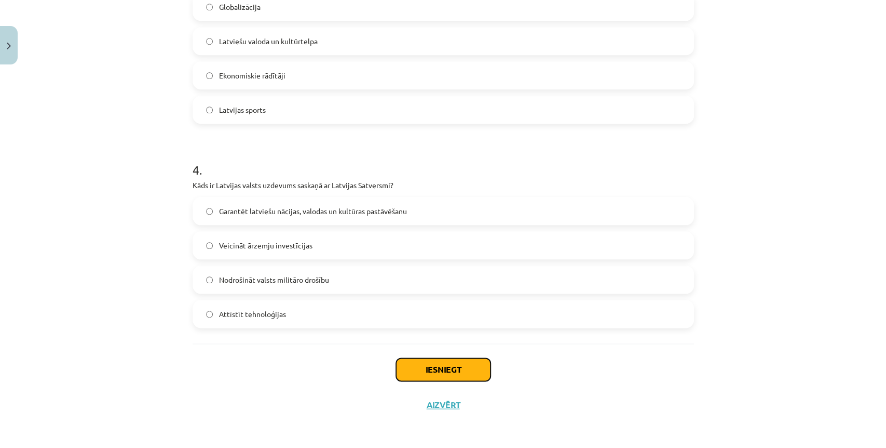
click at [455, 367] on button "Iesniegt" at bounding box center [443, 369] width 94 height 23
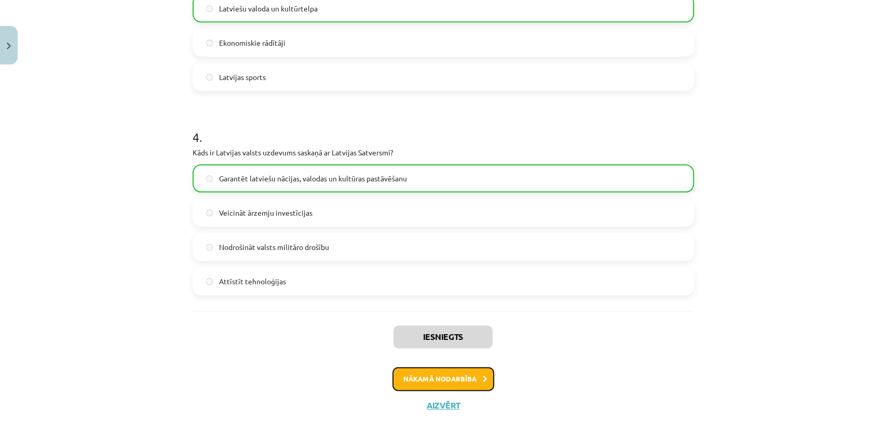
click at [436, 371] on button "Nākamā nodarbība" at bounding box center [443, 379] width 102 height 24
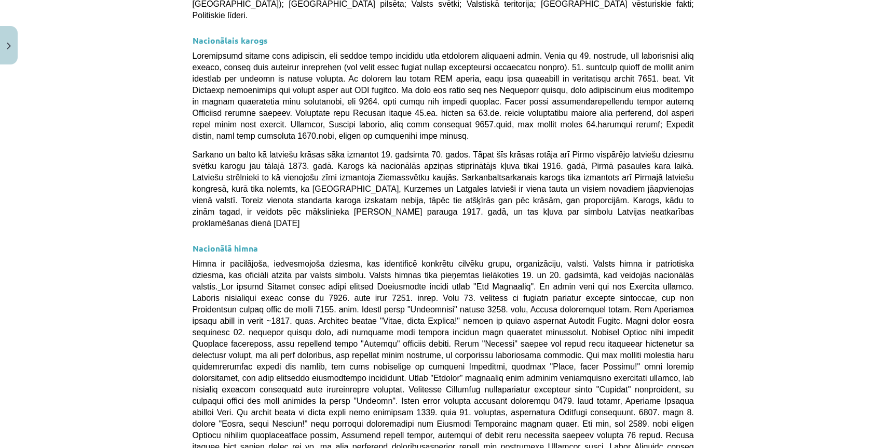
scroll to position [707, 0]
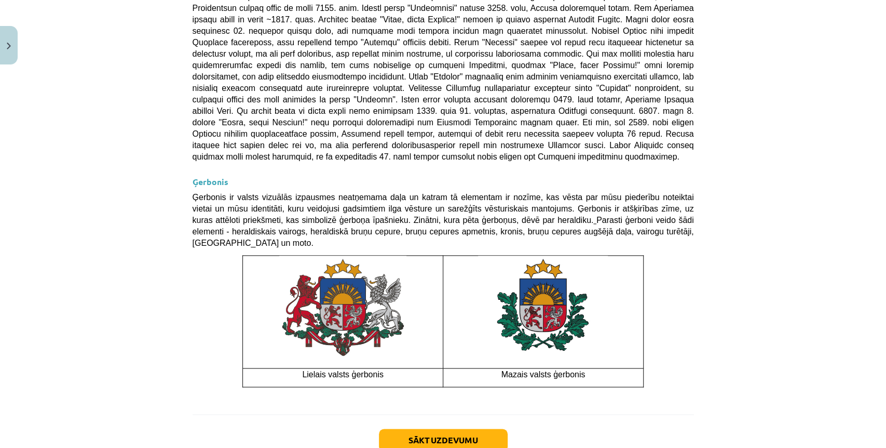
drag, startPoint x: 448, startPoint y: 259, endPoint x: 427, endPoint y: 368, distance: 111.1
drag, startPoint x: 544, startPoint y: 295, endPoint x: 510, endPoint y: 291, distance: 34.0
click at [534, 288] on td at bounding box center [543, 311] width 200 height 112
click at [394, 268] on p at bounding box center [343, 306] width 193 height 103
click at [529, 270] on p at bounding box center [543, 307] width 193 height 105
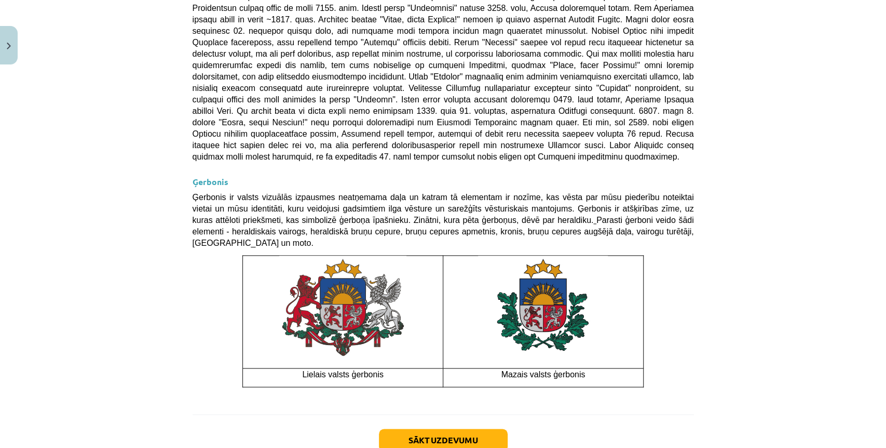
drag, startPoint x: 407, startPoint y: 268, endPoint x: 462, endPoint y: 287, distance: 58.0
click at [441, 268] on tr at bounding box center [443, 311] width 401 height 112
click at [465, 368] on p "Mazais valsts ģerbonis" at bounding box center [543, 373] width 193 height 11
click at [425, 428] on button "Sākt uzdevumu" at bounding box center [443, 439] width 129 height 23
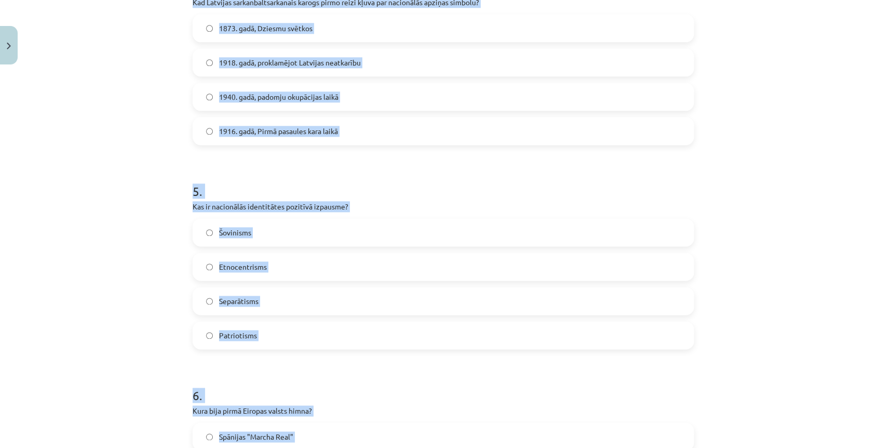
scroll to position [1082, 0]
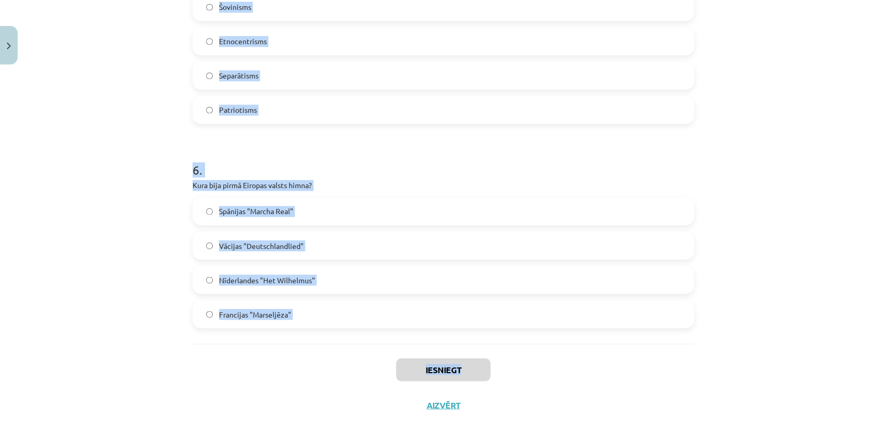
drag, startPoint x: 205, startPoint y: 204, endPoint x: 573, endPoint y: 375, distance: 406.0
copy div "1 . Kāda ir valsts himnas galvenā funkcija? Tā tiek izmantota tikai sporta pasā…"
drag, startPoint x: 55, startPoint y: 259, endPoint x: 62, endPoint y: 257, distance: 7.6
click at [56, 259] on div "Mācību tēma: Kultūras un mākslas i (vizuālā māksla) - 11. klases 1. ieskaites m…" at bounding box center [443, 224] width 886 height 448
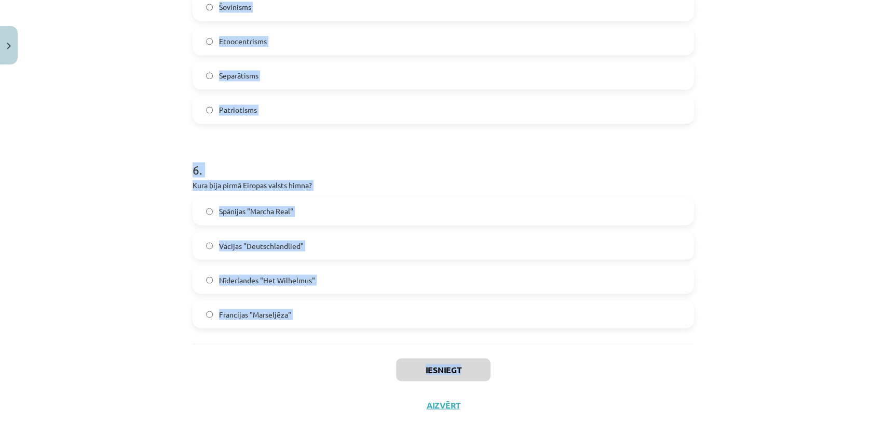
click at [95, 221] on div "Mācību tēma: Kultūras un mākslas i (vizuālā māksla) - 11. klases 1. ieskaites m…" at bounding box center [443, 224] width 886 height 448
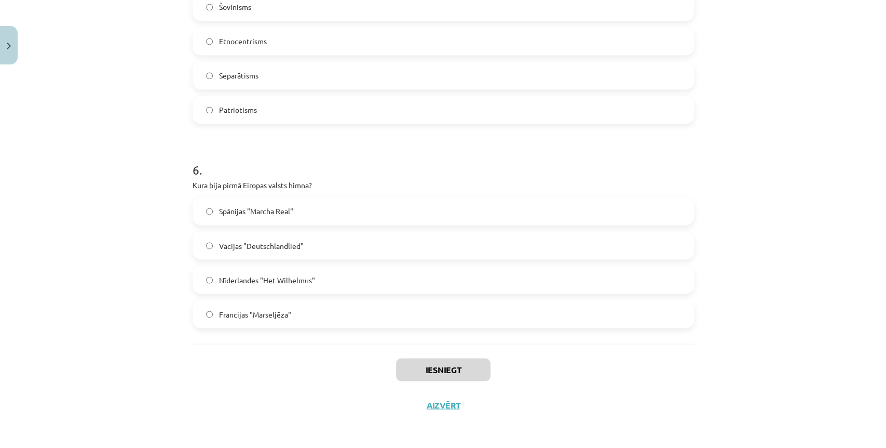
click at [97, 221] on div "Mācību tēma: Kultūras un mākslas i (vizuālā māksla) - 11. klases 1. ieskaites m…" at bounding box center [443, 224] width 886 height 448
click at [273, 315] on span "Francijas "Marseljēza"" at bounding box center [255, 313] width 72 height 11
click at [282, 281] on span "Nīderlandes "Het Wilhelmus"" at bounding box center [267, 279] width 96 height 11
click at [265, 227] on div "Spānijas "Marcha Real" Vācijas "Deutschlandlied" Nīderlandes "Het Wilhelmus" Fr…" at bounding box center [444, 262] width 502 height 131
drag, startPoint x: 281, startPoint y: 281, endPoint x: 279, endPoint y: 275, distance: 6.4
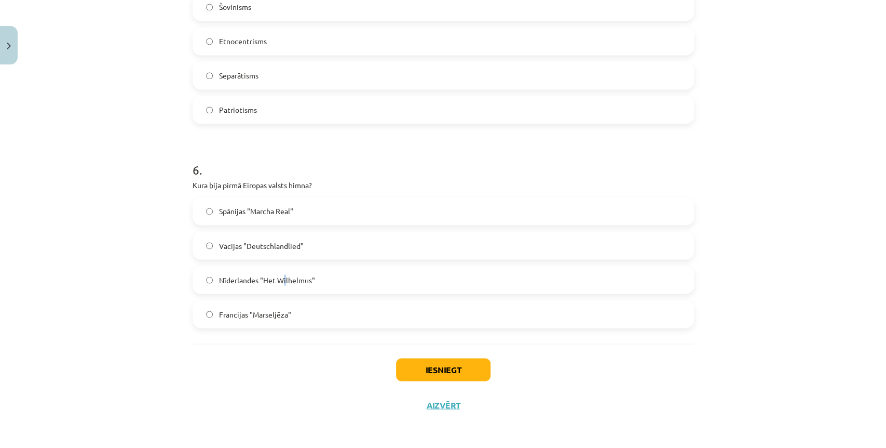
click at [281, 278] on span "Nīderlandes "Het Wilhelmus"" at bounding box center [267, 279] width 96 height 11
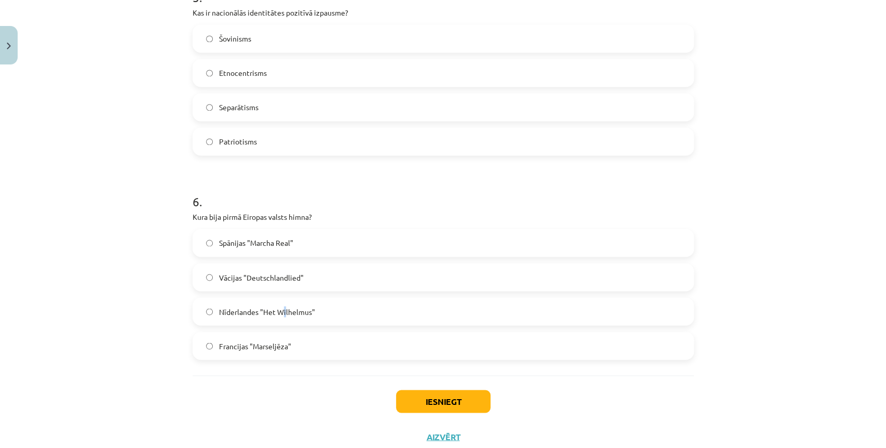
scroll to position [1025, 0]
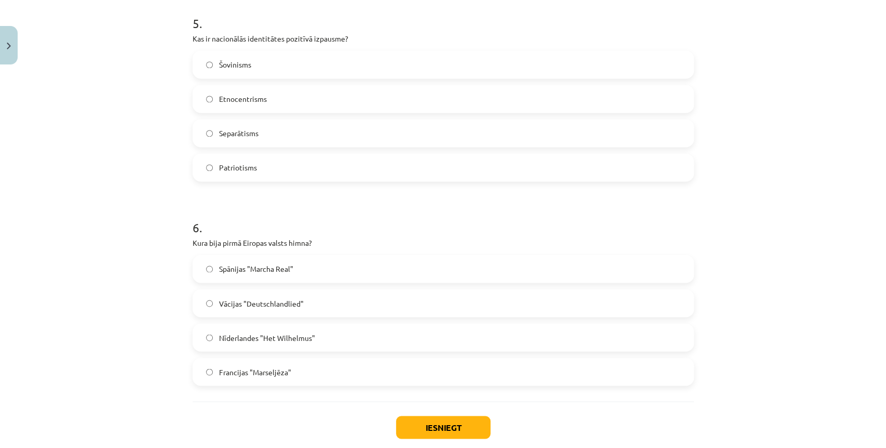
click at [220, 180] on div "Patriotisms" at bounding box center [444, 167] width 502 height 28
click at [229, 169] on span "Patriotisms" at bounding box center [238, 167] width 38 height 11
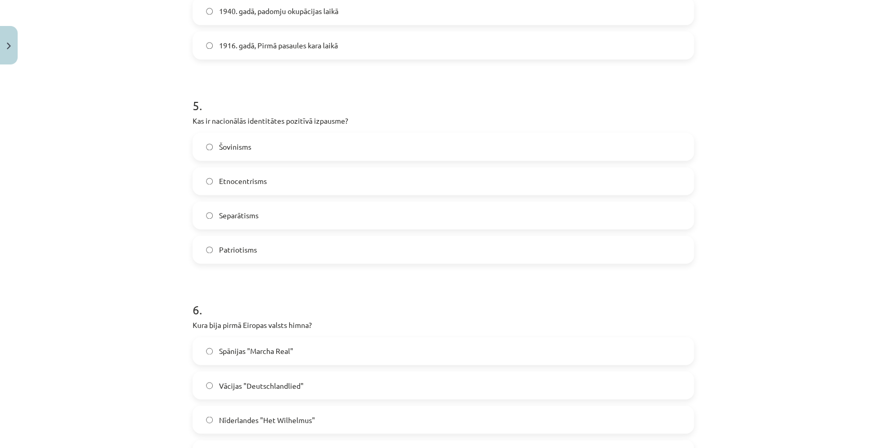
scroll to position [794, 0]
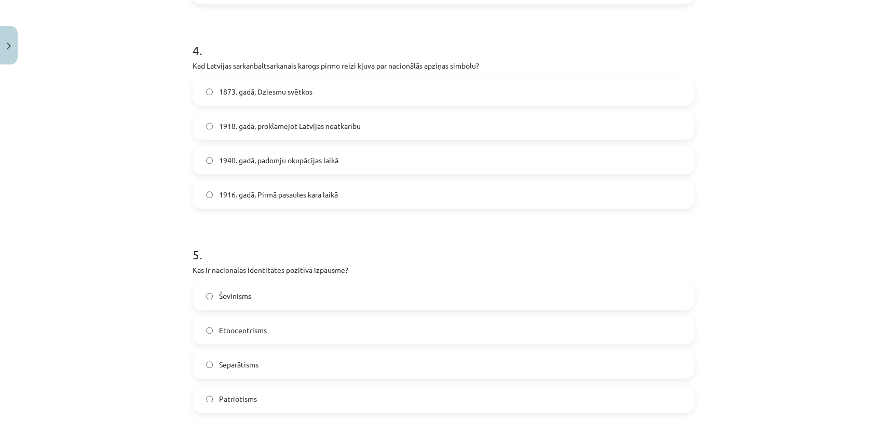
click at [238, 91] on span "1873. gadā, Dziesmu svētkos" at bounding box center [265, 91] width 93 height 11
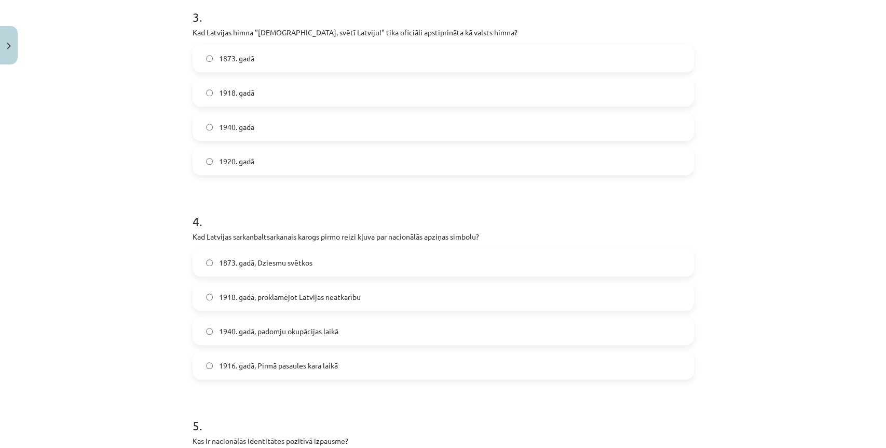
scroll to position [621, 0]
click at [247, 166] on span "1920. gadā" at bounding box center [236, 163] width 35 height 11
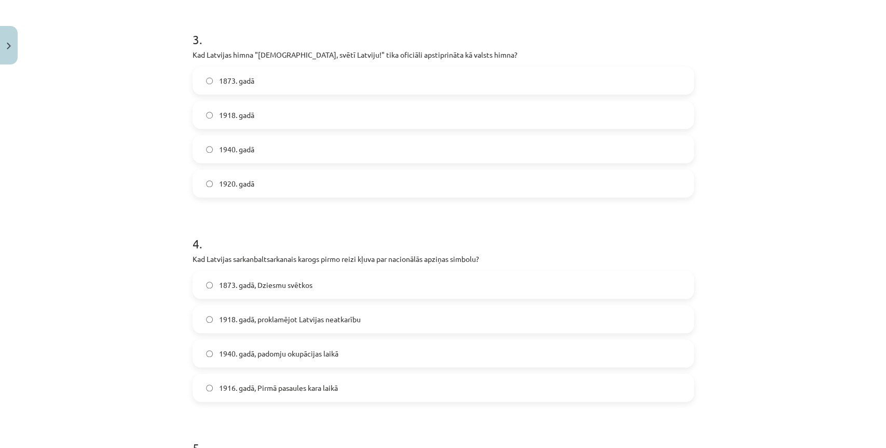
scroll to position [390, 0]
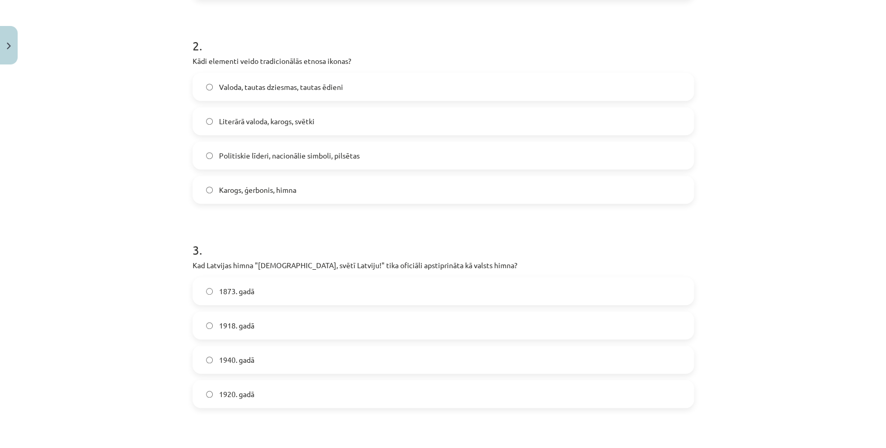
click at [241, 155] on span "Politiskie līderi, nacionālie simboli, pilsētas" at bounding box center [289, 155] width 141 height 11
drag, startPoint x: 254, startPoint y: 212, endPoint x: 254, endPoint y: 200, distance: 12.0
click at [254, 210] on form "1 . Kāda ir valsts himnas galvenā funkcija? Tā tiek izmantota tikai sporta pasā…" at bounding box center [444, 417] width 502 height 1203
click at [254, 199] on label "Karogs, ģerbonis, himna" at bounding box center [443, 190] width 499 height 26
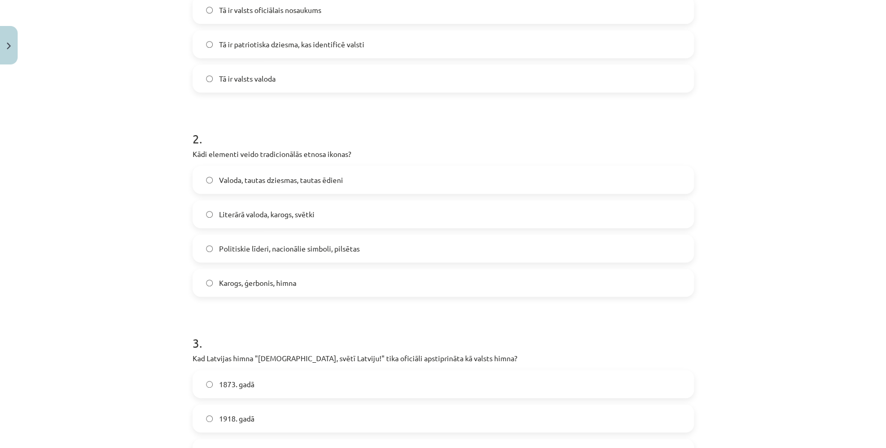
scroll to position [159, 0]
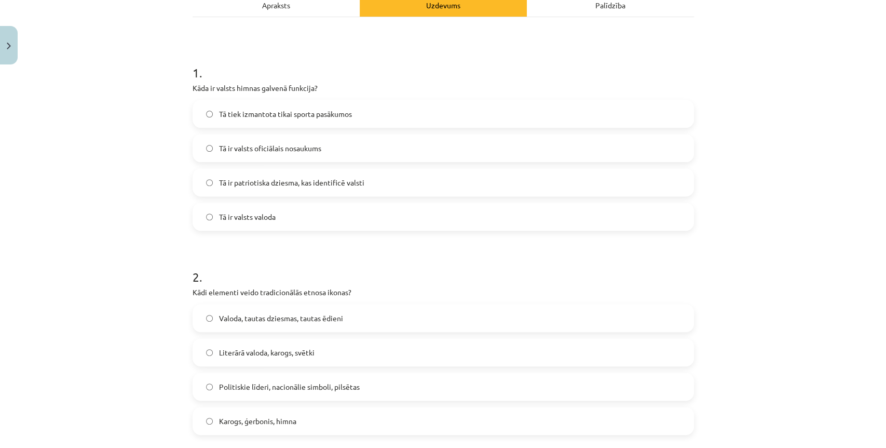
click at [229, 152] on span "Tā ir valsts oficiālais nosaukums" at bounding box center [270, 148] width 102 height 11
click at [299, 177] on span "Tā ir patriotiska dziesma, kas identificē valsti" at bounding box center [291, 182] width 145 height 11
click at [242, 156] on label "Tā ir valsts oficiālais nosaukums" at bounding box center [443, 148] width 499 height 26
click at [256, 188] on label "Tā ir patriotiska dziesma, kas identificē valsti" at bounding box center [443, 182] width 499 height 26
click at [256, 187] on label "Tā ir patriotiska dziesma, kas identificē valsti" at bounding box center [443, 182] width 499 height 26
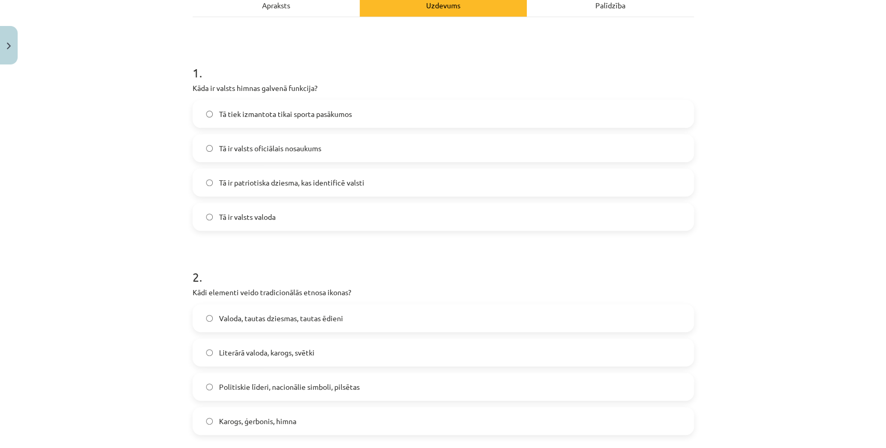
click at [374, 177] on label "Tā ir patriotiska dziesma, kas identificē valsti" at bounding box center [443, 182] width 499 height 26
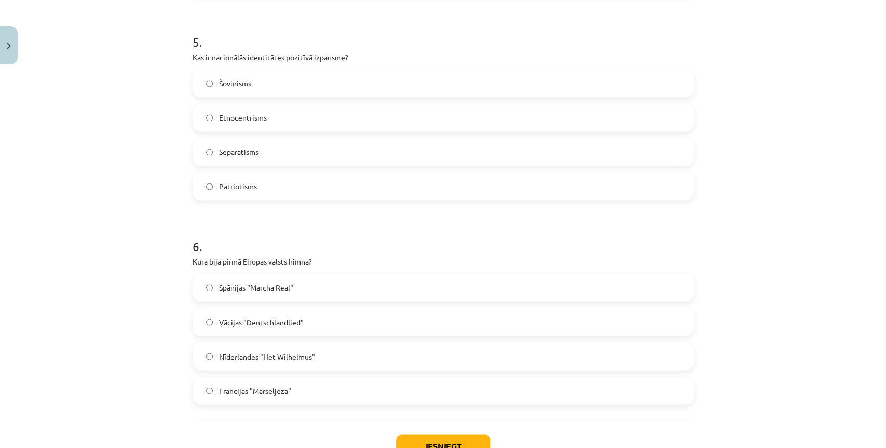
scroll to position [1082, 0]
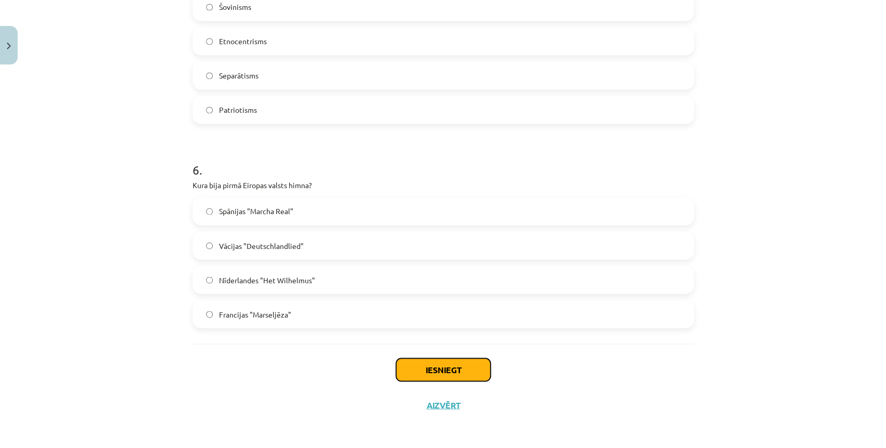
click at [449, 371] on button "Iesniegt" at bounding box center [443, 369] width 94 height 23
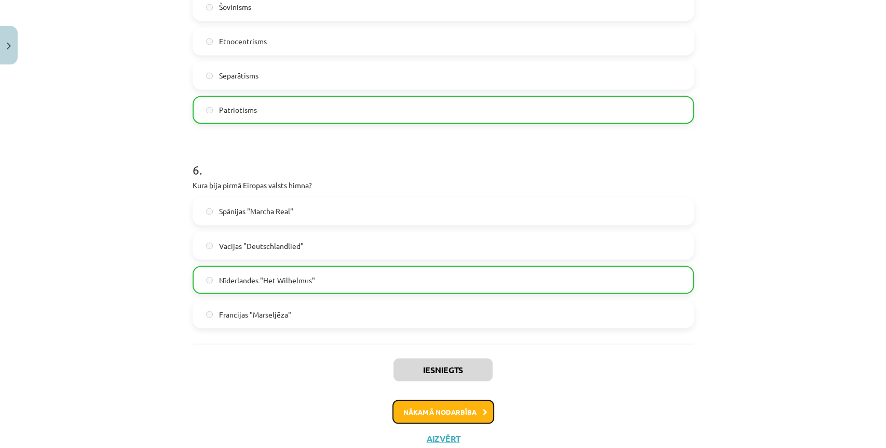
click at [440, 414] on button "Nākamā nodarbība" at bounding box center [443, 411] width 102 height 24
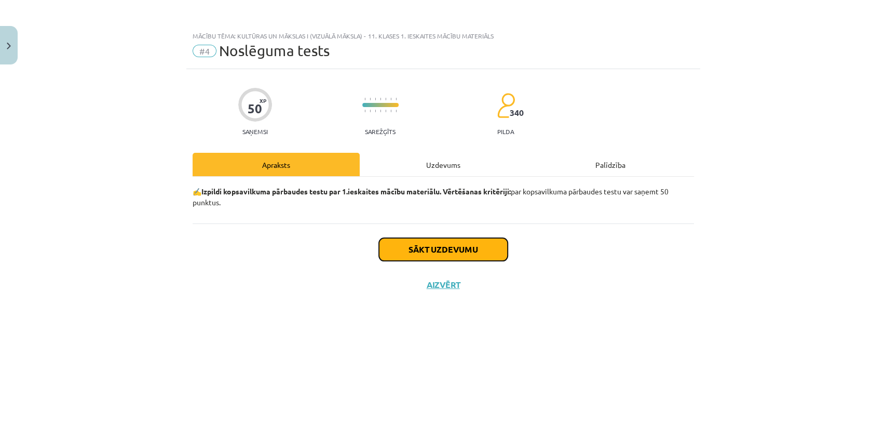
click at [438, 245] on button "Sākt uzdevumu" at bounding box center [443, 249] width 129 height 23
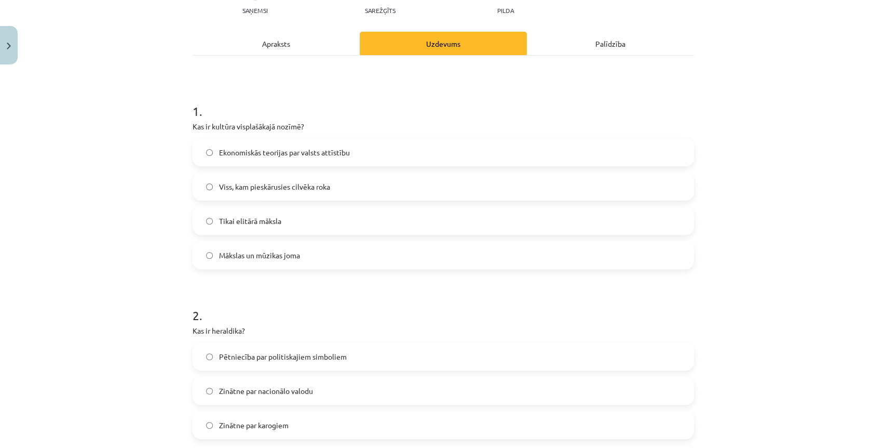
scroll to position [115, 0]
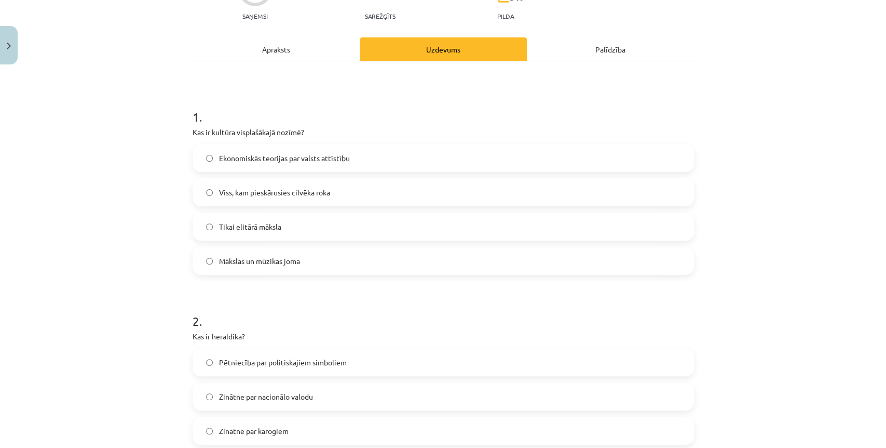
click at [100, 109] on div "Mācību tēma: Kultūras un mākslas i (vizuālā māksla) - 11. klases 1. ieskaites m…" at bounding box center [443, 224] width 886 height 448
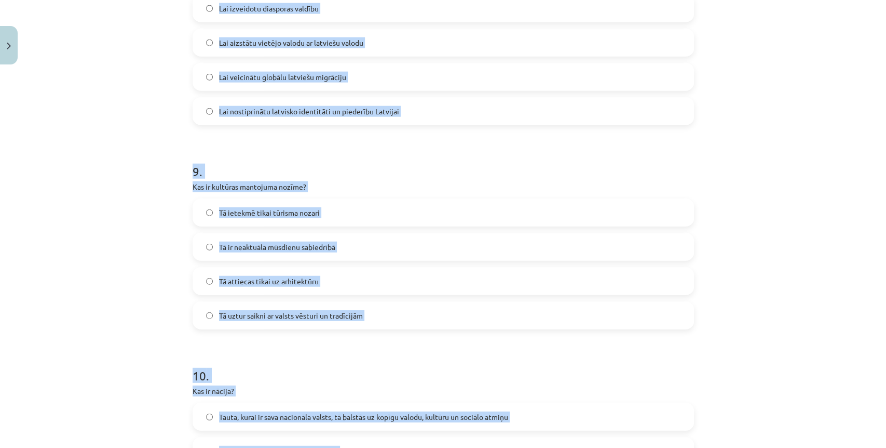
scroll to position [1899, 0]
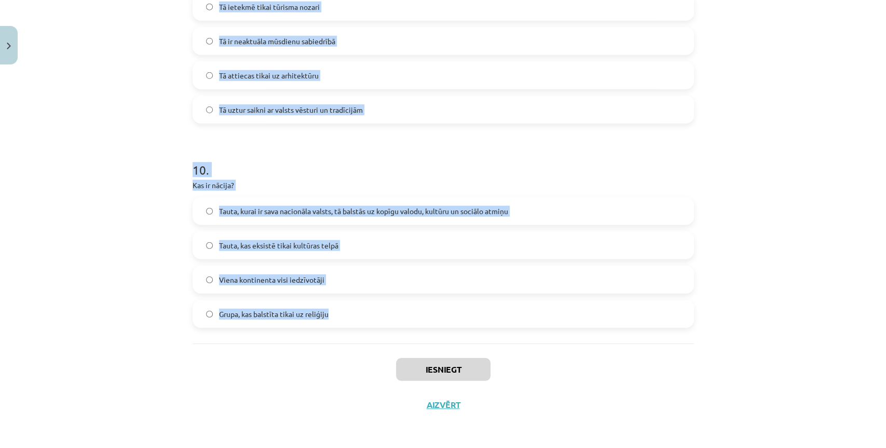
drag, startPoint x: 173, startPoint y: 113, endPoint x: 489, endPoint y: 312, distance: 373.1
click at [489, 312] on div "Mācību tēma: Kultūras un mākslas i (vizuālā māksla) - 11. klases 1. ieskaites m…" at bounding box center [443, 224] width 886 height 448
copy form "1 . Kas ir kultūra visplašākajā nozīmē? Ekonomiskās teorijas par valsts attīstī…"
click at [142, 262] on div "Mācību tēma: Kultūras un mākslas i (vizuālā māksla) - 11. klases 1. ieskaites m…" at bounding box center [443, 224] width 886 height 448
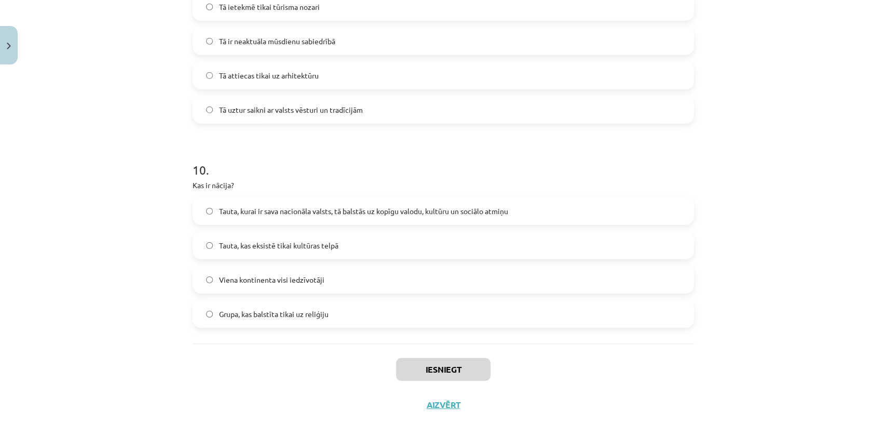
click at [242, 216] on label "Tauta, kurai ir sava nacionāla valsts, tā balstās uz kopīgu valodu, kultūru un …" at bounding box center [443, 211] width 499 height 26
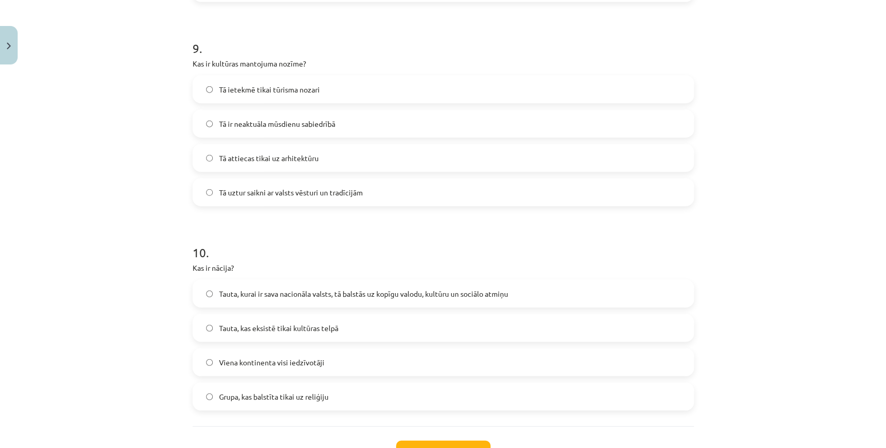
scroll to position [1783, 0]
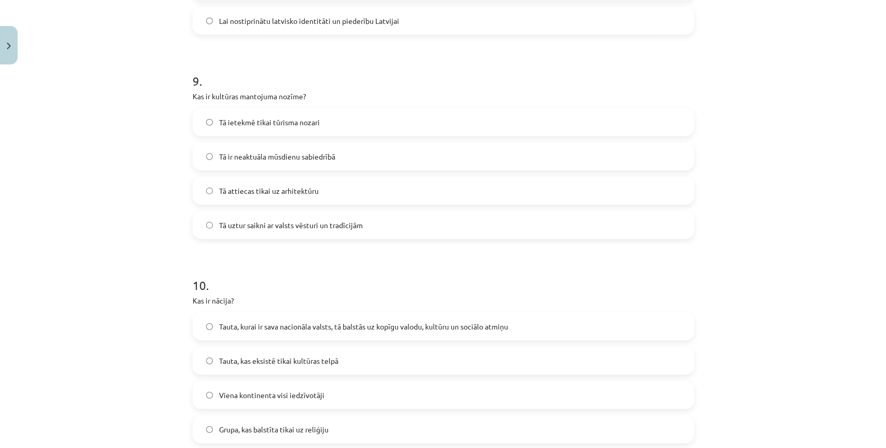
click at [215, 233] on label "Tā uztur saikni ar valsts vēsturi un tradīcijām" at bounding box center [443, 225] width 499 height 26
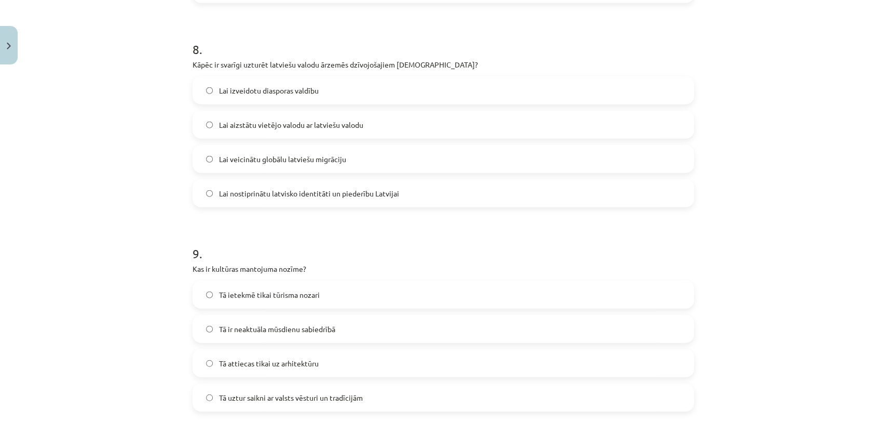
scroll to position [1610, 0]
click at [232, 196] on span "Lai nostiprinātu latvisko identitāti un piederību Latvijai" at bounding box center [309, 193] width 180 height 11
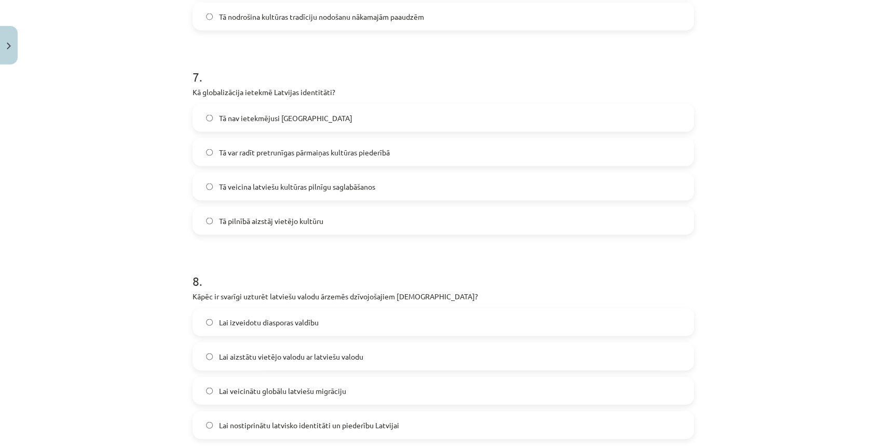
click at [271, 145] on label "Tā var radīt pretrunīgas pārmaiņas kultūras piederībā" at bounding box center [443, 152] width 499 height 26
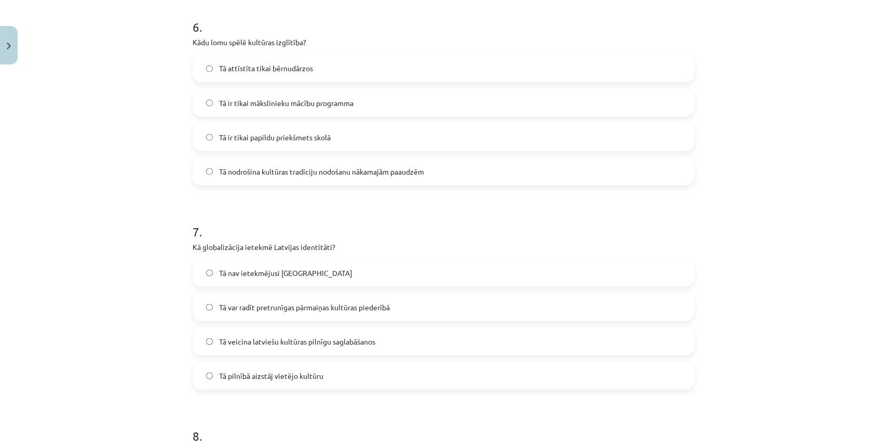
scroll to position [1207, 0]
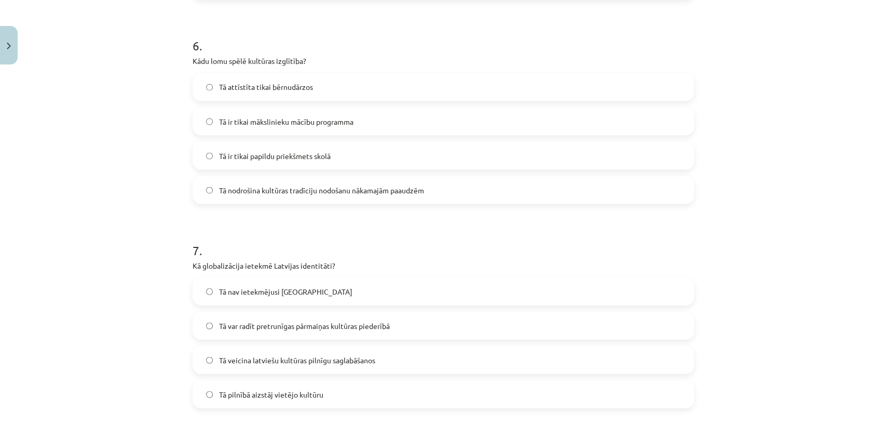
click at [313, 189] on span "Tā nodrošina kultūras tradīciju nodošanu nākamajām paaudzēm" at bounding box center [321, 189] width 205 height 11
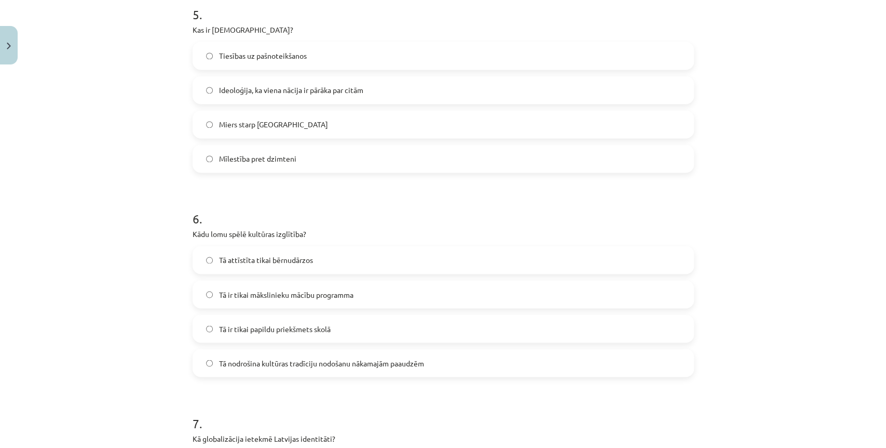
scroll to position [918, 0]
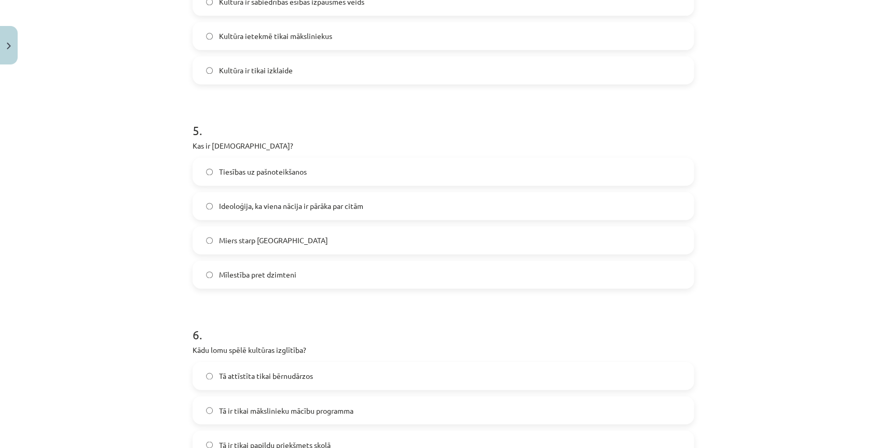
click at [295, 201] on span "Ideoloģija, ka viena nācija ir pārāka par citām" at bounding box center [291, 205] width 144 height 11
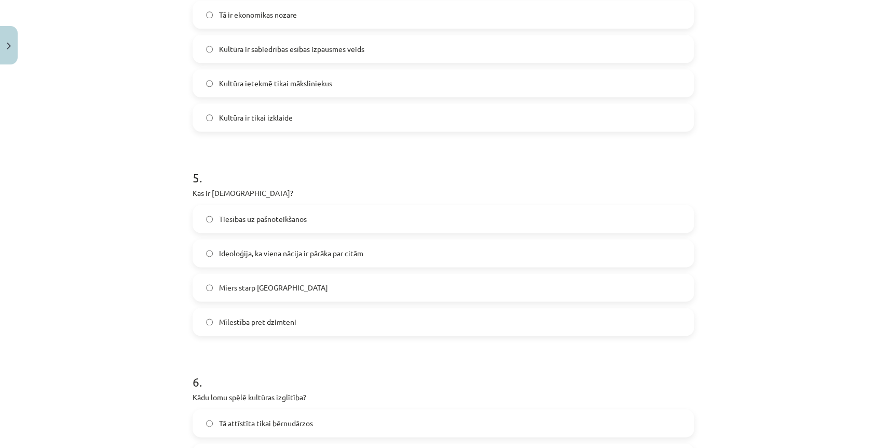
scroll to position [803, 0]
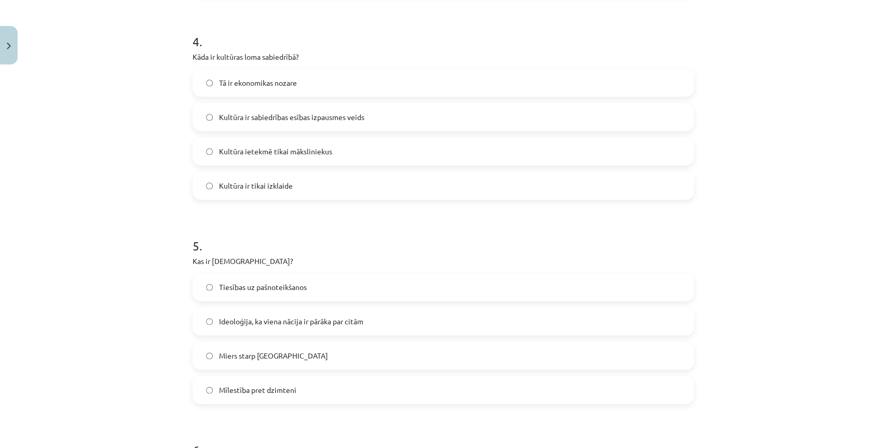
click at [299, 112] on span "Kultūra ir sabiedrības esības izpausmes veids" at bounding box center [291, 117] width 145 height 11
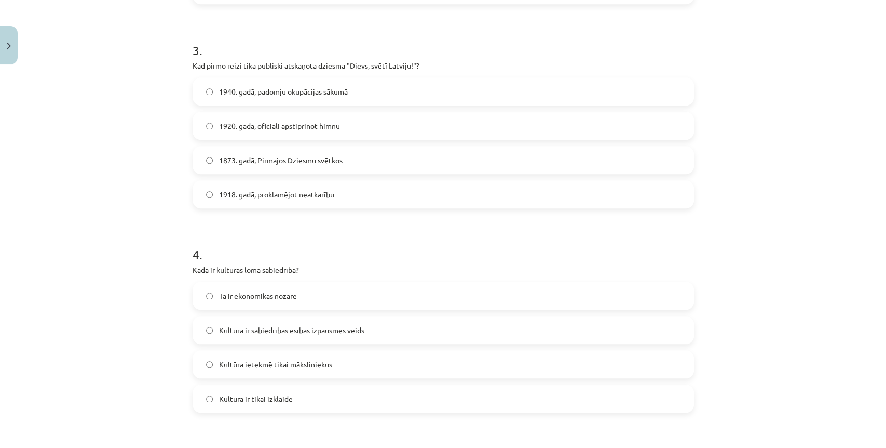
scroll to position [572, 0]
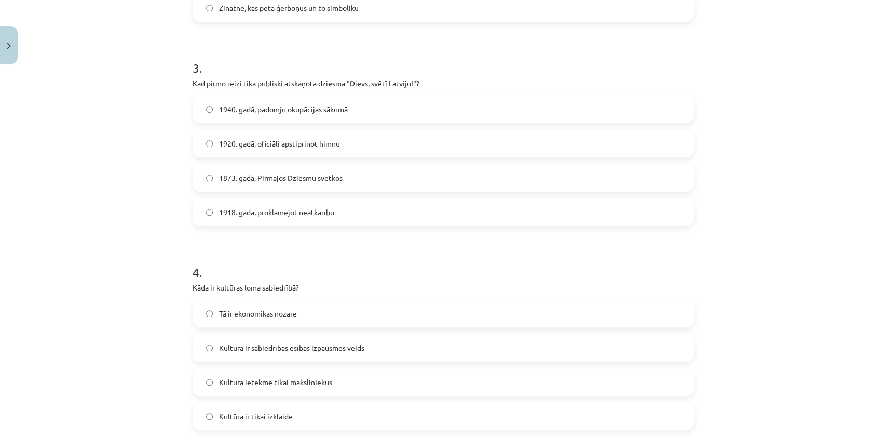
click at [228, 171] on label "1873. gadā, Pirmajos Dziesmu svētkos" at bounding box center [443, 178] width 499 height 26
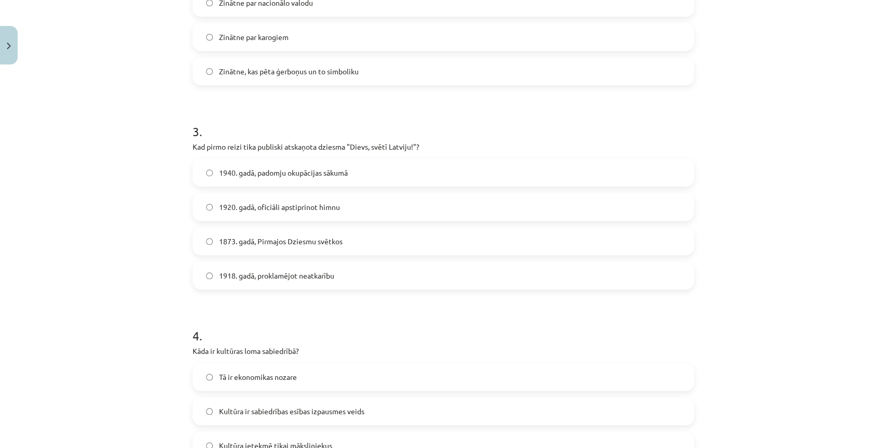
scroll to position [399, 0]
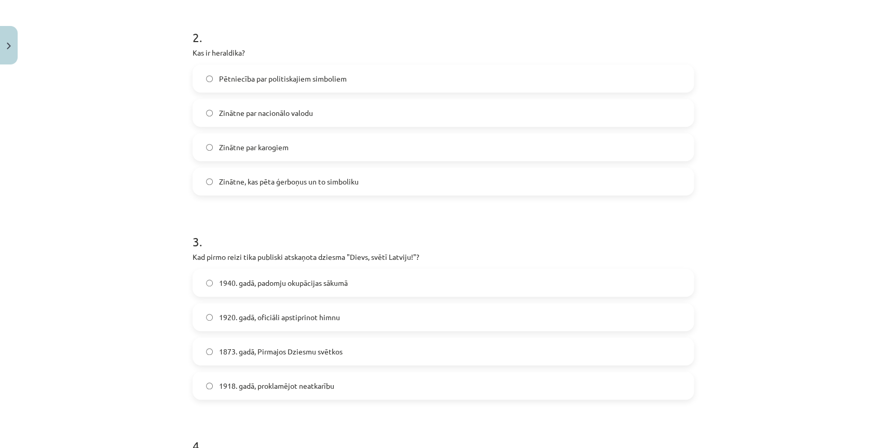
drag, startPoint x: 250, startPoint y: 188, endPoint x: 261, endPoint y: 163, distance: 27.7
click at [250, 188] on label "Zinātne, kas pēta ģerboņus un to simboliku" at bounding box center [443, 181] width 499 height 26
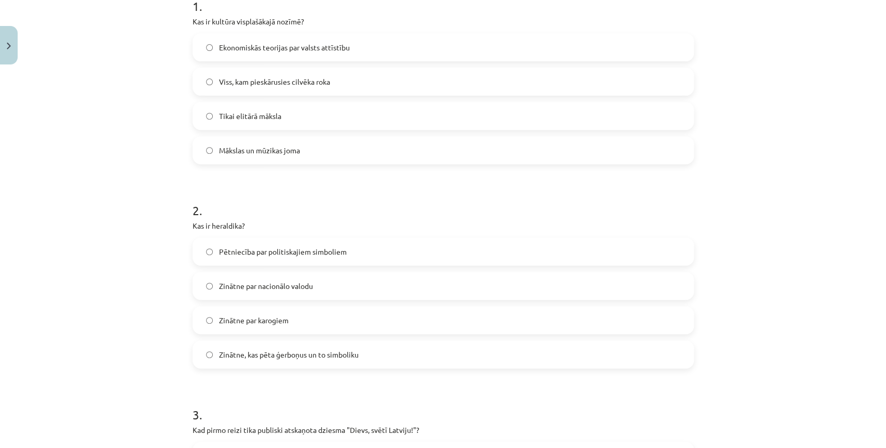
click at [255, 74] on label "Viss, kam pieskārusies cilvēka roka" at bounding box center [443, 82] width 499 height 26
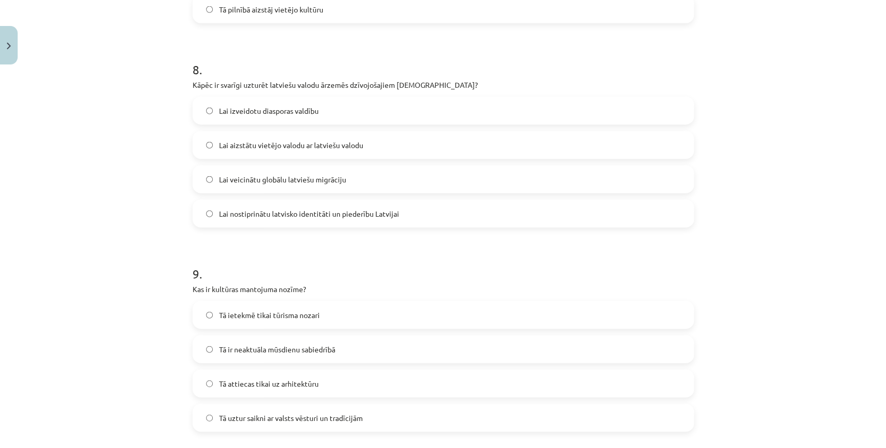
scroll to position [1899, 0]
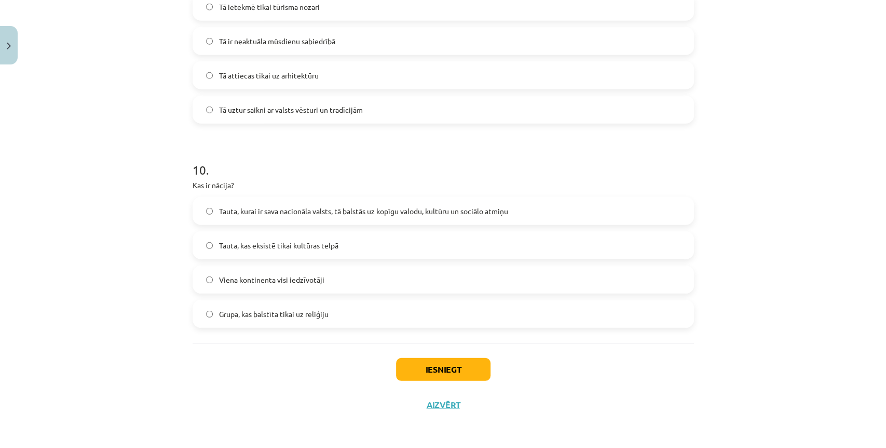
drag, startPoint x: 130, startPoint y: 226, endPoint x: 365, endPoint y: 373, distance: 276.9
click at [444, 366] on button "Iesniegt" at bounding box center [443, 369] width 94 height 23
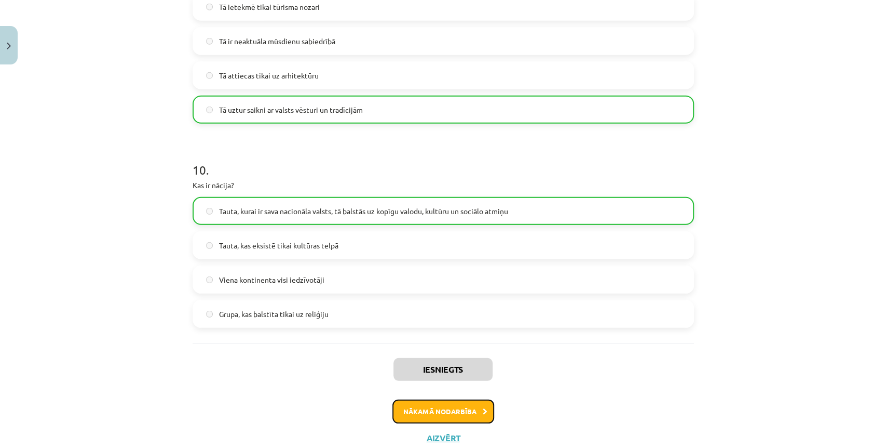
click at [422, 404] on button "Nākamā nodarbība" at bounding box center [443, 411] width 102 height 24
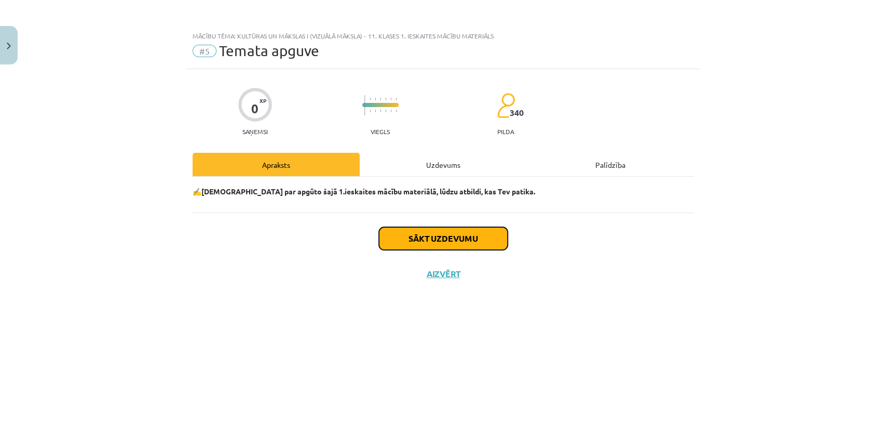
click at [437, 240] on button "Sākt uzdevumu" at bounding box center [443, 238] width 129 height 23
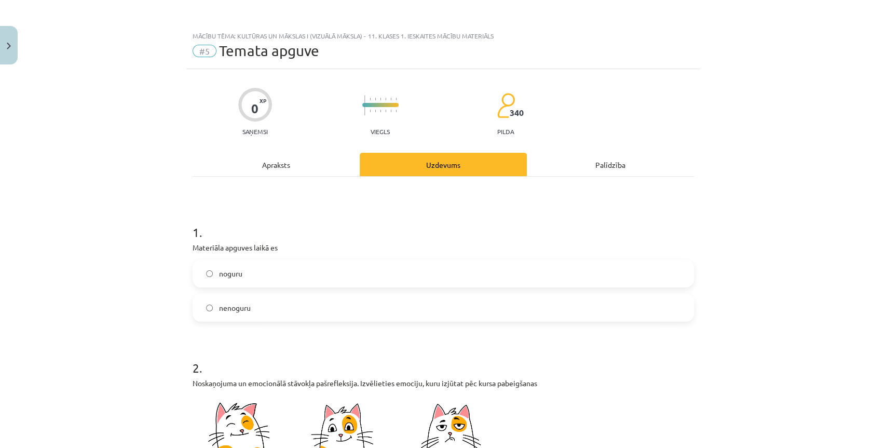
click at [246, 308] on label "nenoguru" at bounding box center [443, 307] width 499 height 26
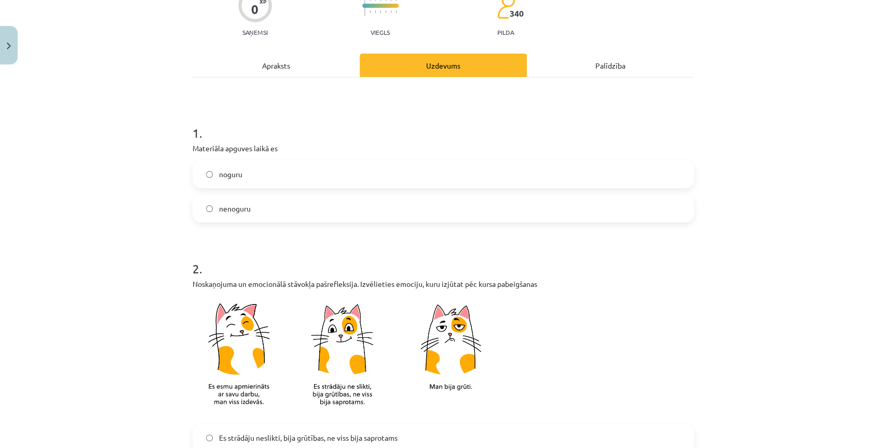
scroll to position [231, 0]
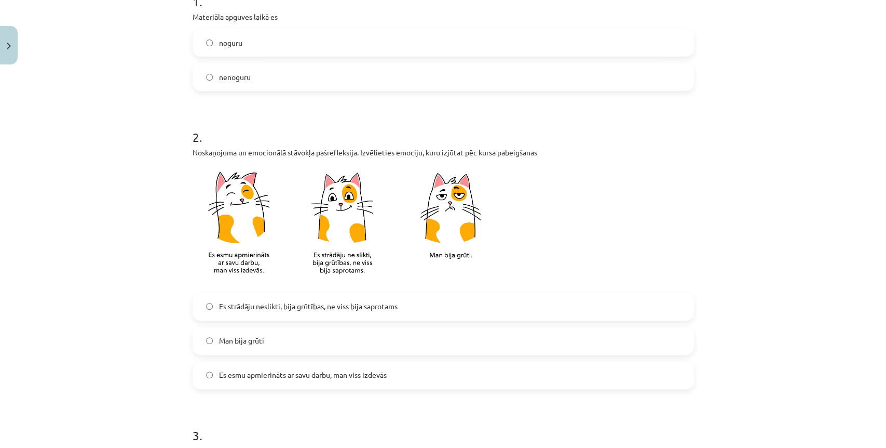
click at [298, 301] on span "Es strādāju neslikti, bija grūtības, ne viss bija saprotams" at bounding box center [308, 306] width 179 height 11
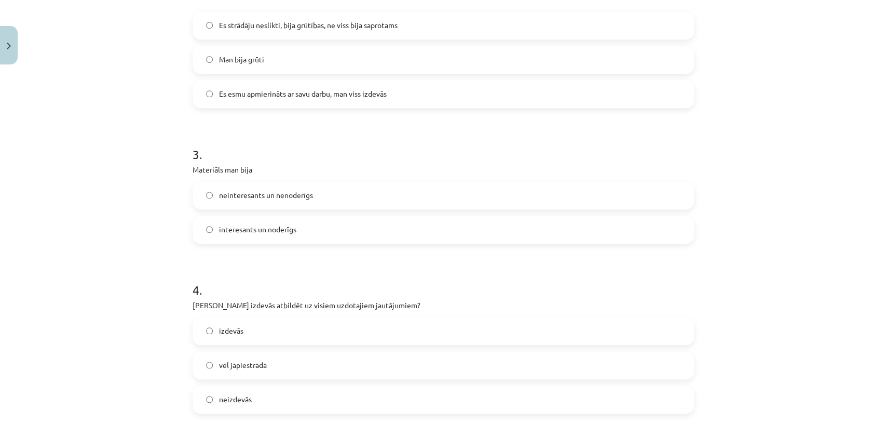
scroll to position [519, 0]
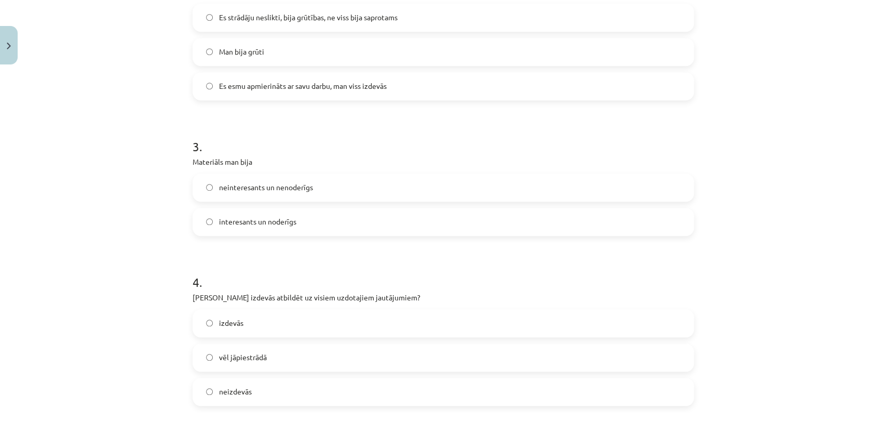
click at [299, 215] on label "interesants un noderīgs" at bounding box center [443, 222] width 499 height 26
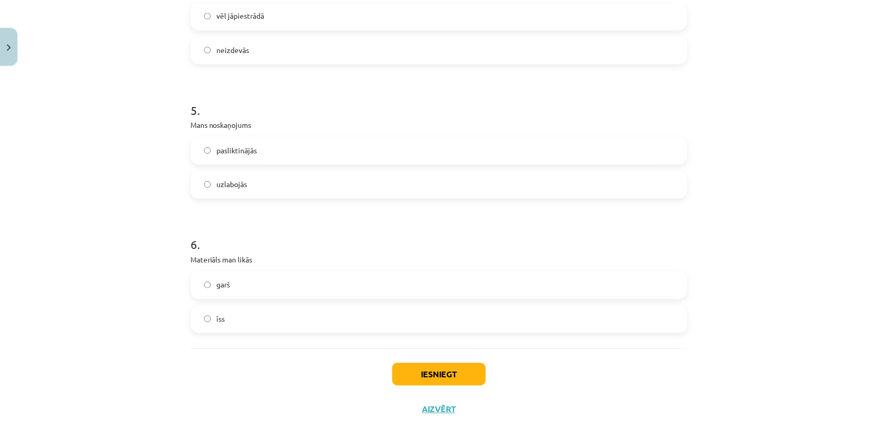
scroll to position [868, 0]
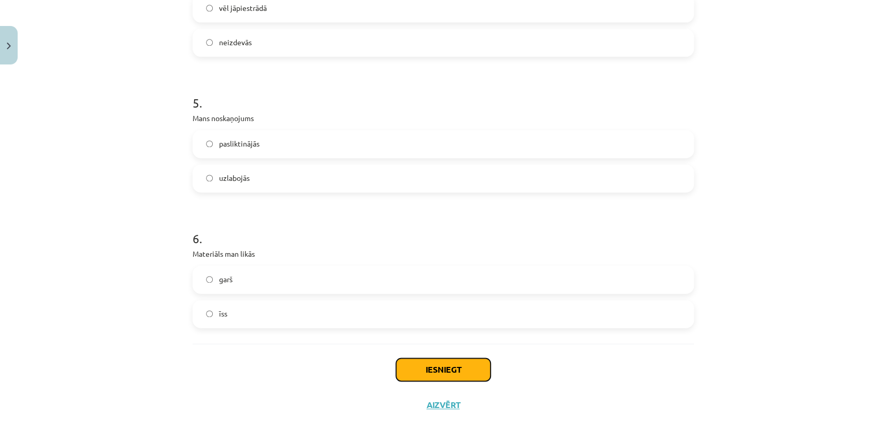
click at [457, 364] on button "Iesniegt" at bounding box center [443, 369] width 94 height 23
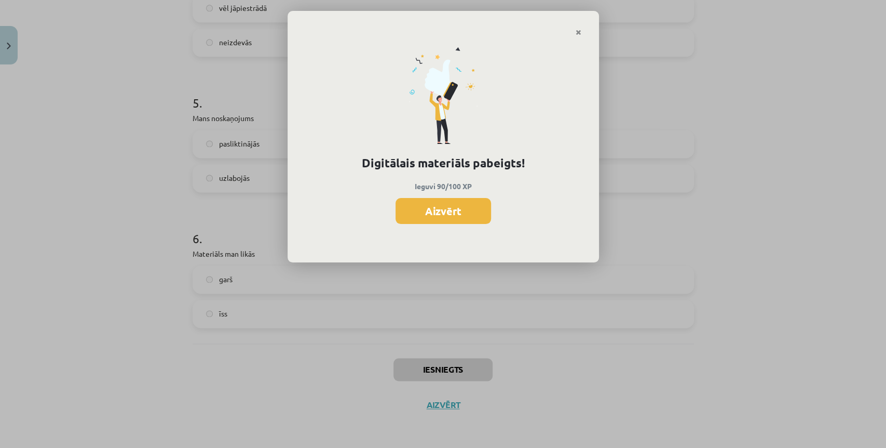
click at [427, 201] on button "Aizvērt" at bounding box center [444, 211] width 96 height 26
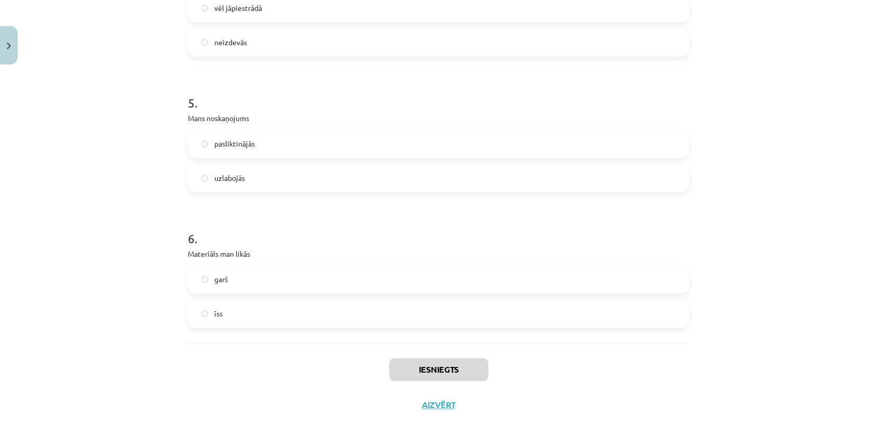
click at [440, 410] on div "Iesniegts Aizvērt" at bounding box center [439, 379] width 502 height 73
click at [434, 401] on button "Aizvērt" at bounding box center [438, 404] width 39 height 10
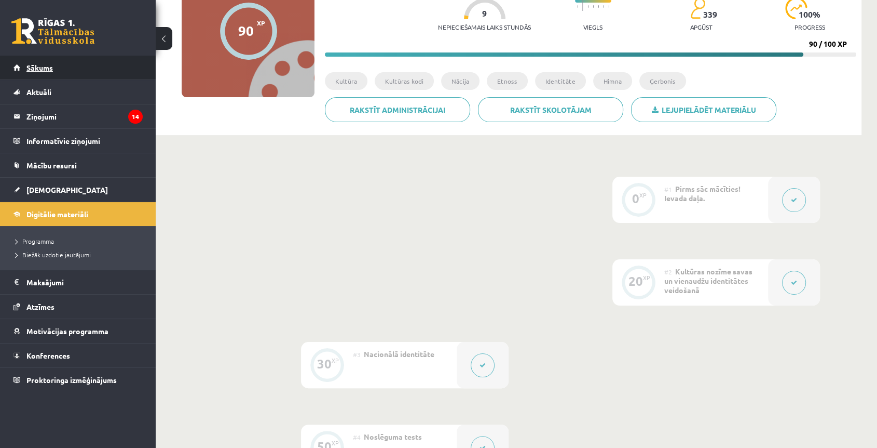
click at [37, 69] on span "Sākums" at bounding box center [39, 67] width 26 height 9
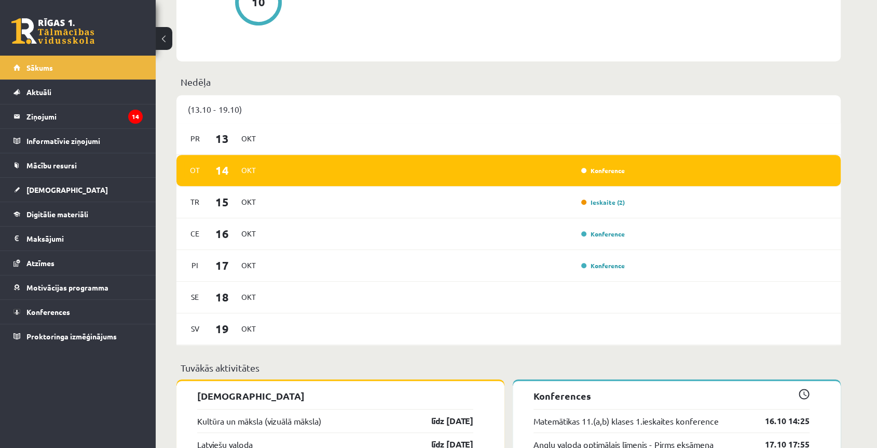
scroll to position [807, 0]
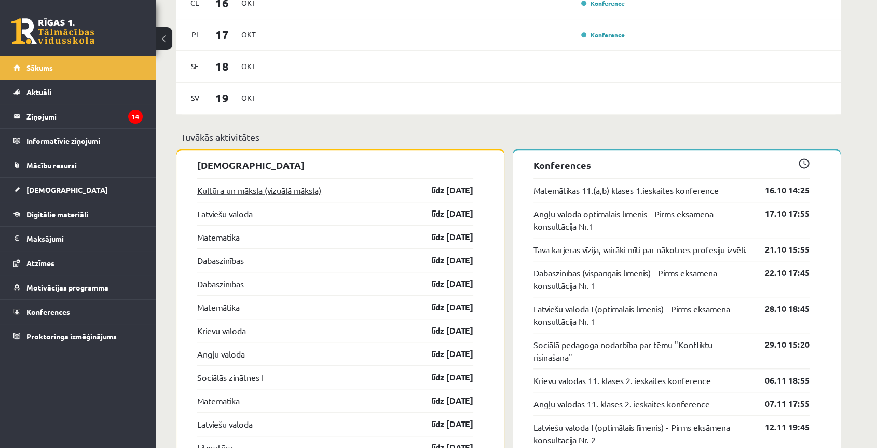
click at [253, 192] on link "Kultūra un māksla (vizuālā māksla)" at bounding box center [259, 190] width 124 height 12
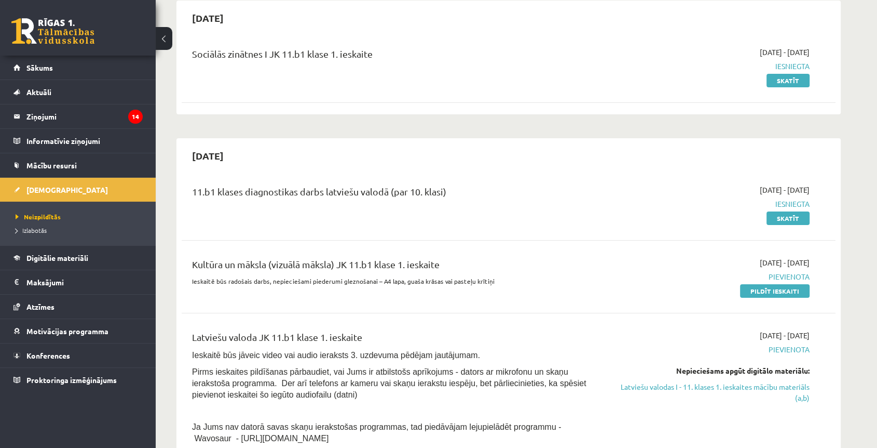
scroll to position [173, 0]
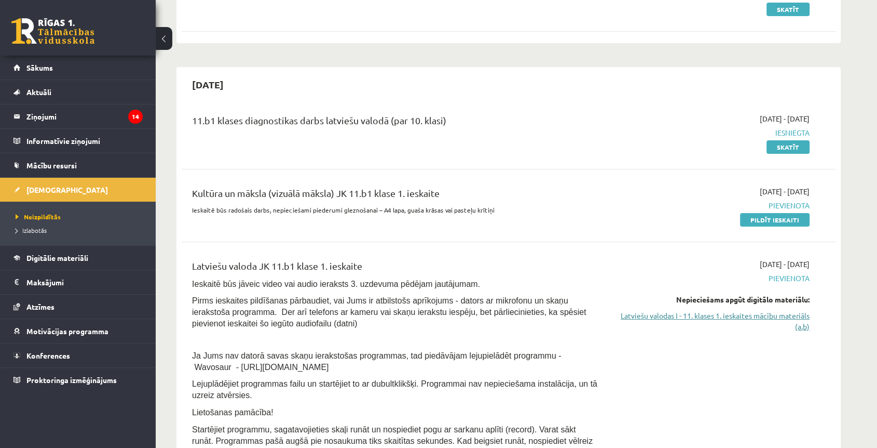
click at [719, 316] on link "Latviešu valodas I - 11. klases 1. ieskaites mācību materiāls (a,b)" at bounding box center [712, 321] width 196 height 22
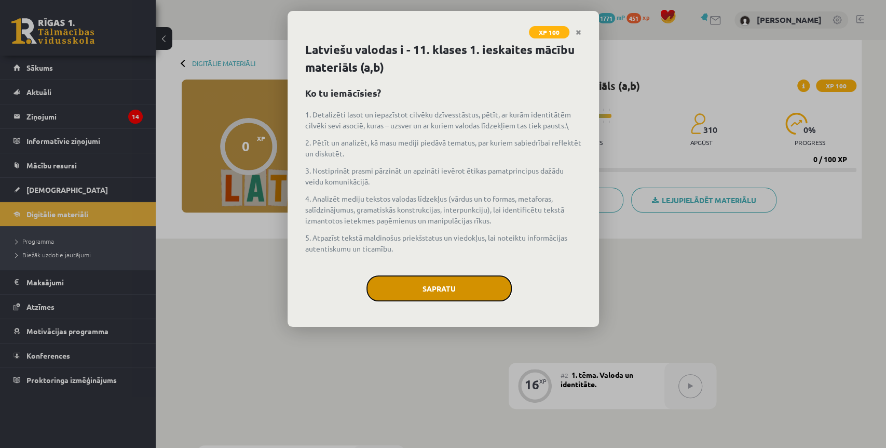
click at [429, 278] on button "Sapratu" at bounding box center [439, 288] width 145 height 26
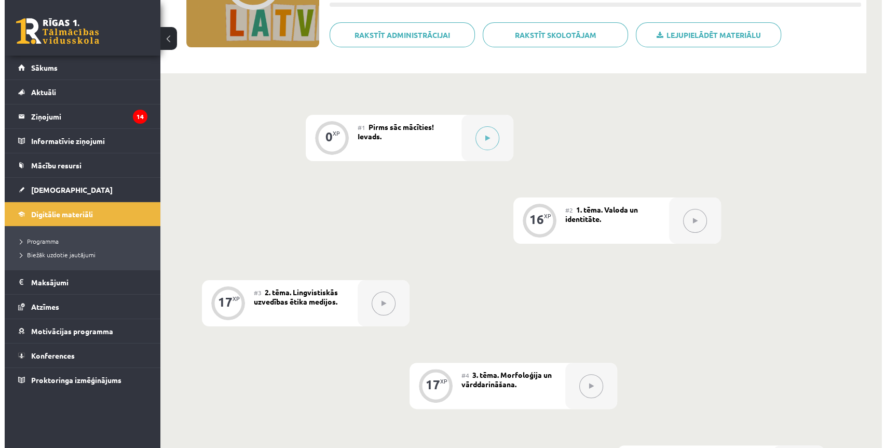
scroll to position [173, 0]
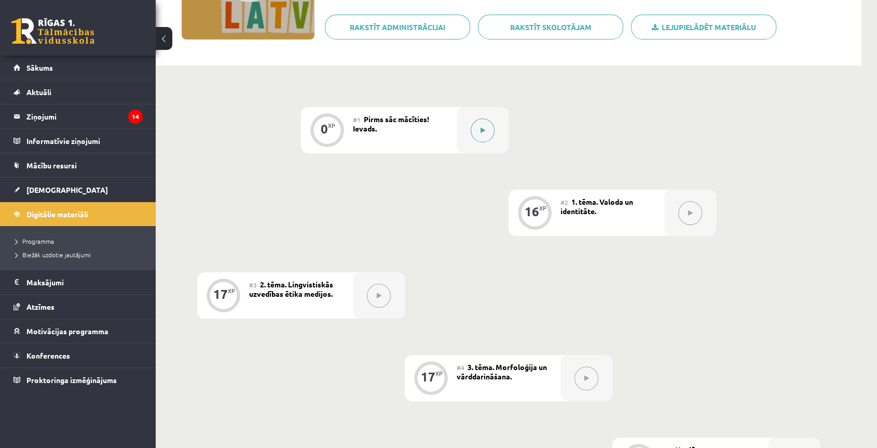
click at [478, 133] on button at bounding box center [483, 130] width 24 height 24
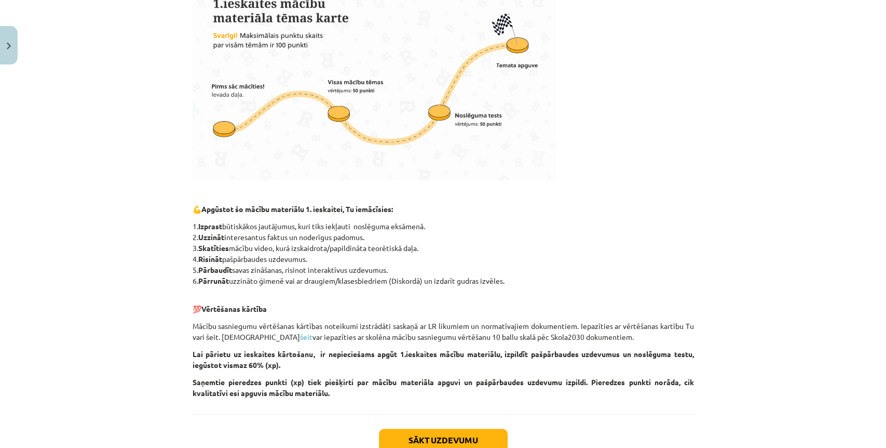
scroll to position [390, 0]
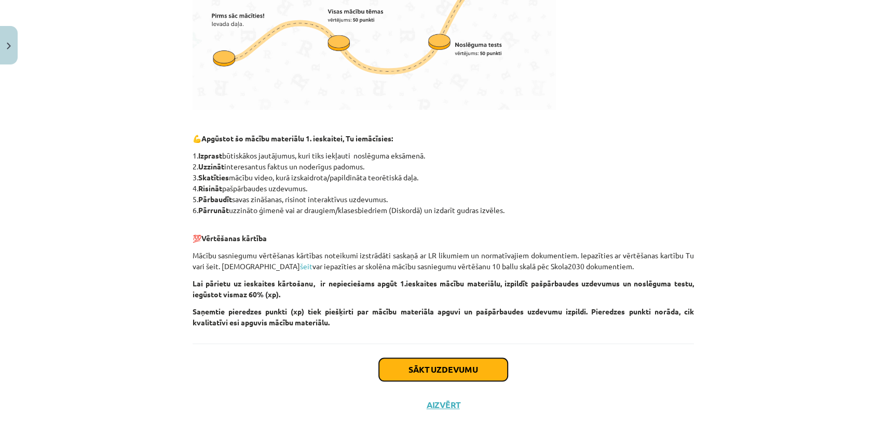
click at [451, 370] on button "Sākt uzdevumu" at bounding box center [443, 369] width 129 height 23
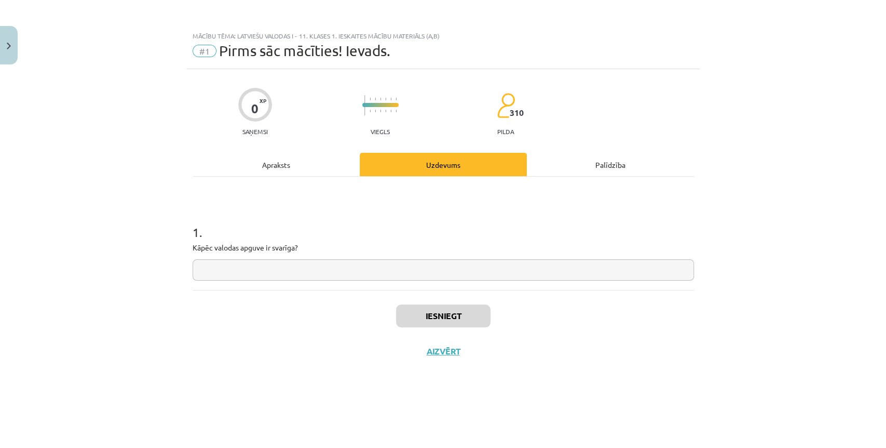
scroll to position [0, 0]
click at [318, 272] on input "text" at bounding box center [444, 269] width 502 height 21
click at [281, 266] on input "text" at bounding box center [444, 269] width 502 height 21
paste input "**********"
type input "**********"
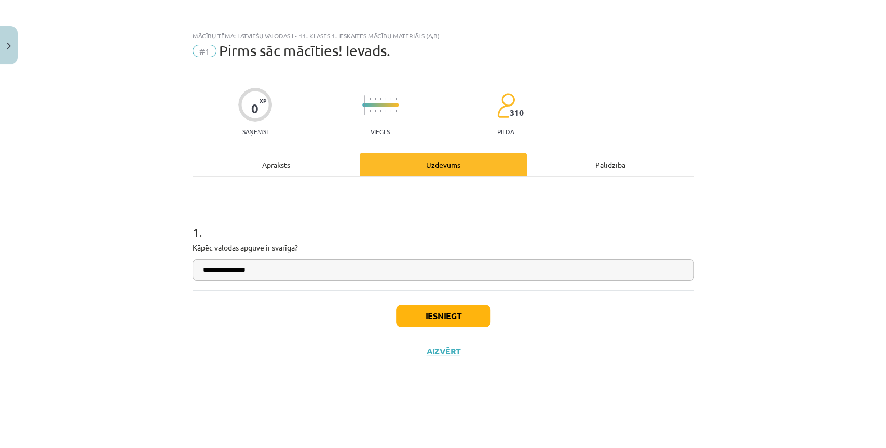
click at [436, 333] on div "Iesniegt Aizvērt" at bounding box center [444, 326] width 502 height 73
click at [434, 319] on button "Iesniegt" at bounding box center [443, 315] width 94 height 23
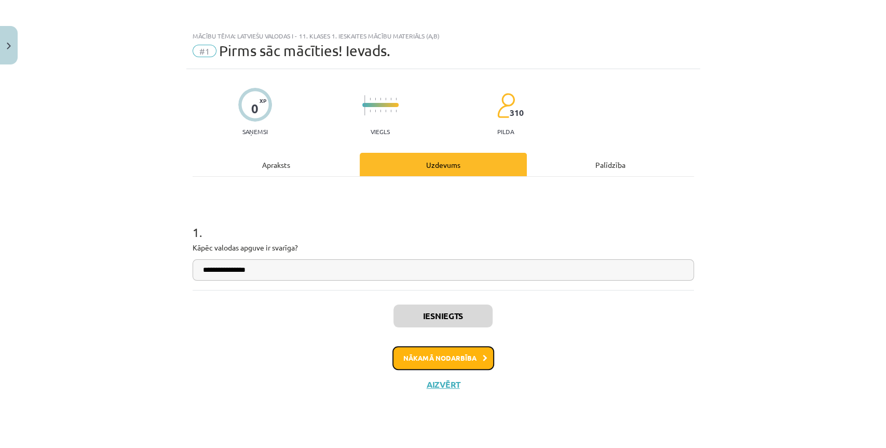
click at [439, 358] on button "Nākamā nodarbība" at bounding box center [443, 358] width 102 height 24
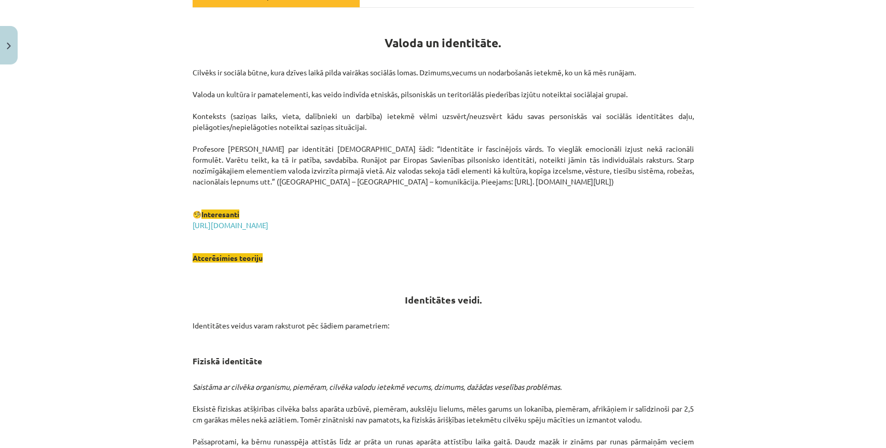
scroll to position [173, 0]
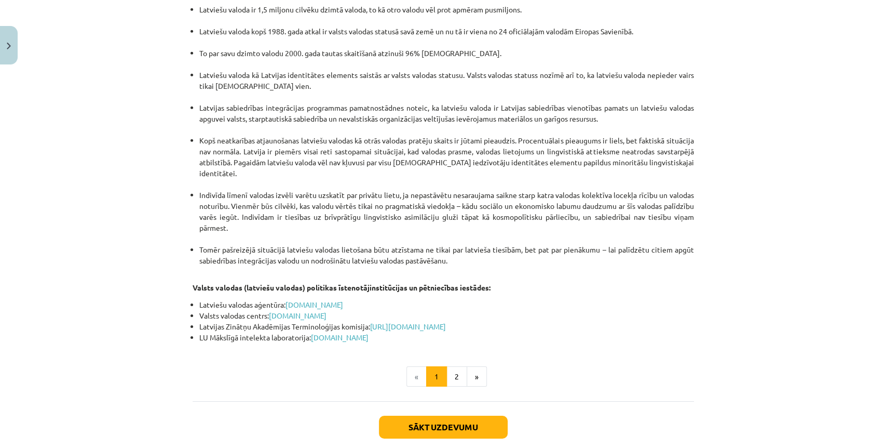
drag, startPoint x: 384, startPoint y: 142, endPoint x: 416, endPoint y: 287, distance: 148.4
click at [453, 366] on button "2" at bounding box center [456, 376] width 21 height 21
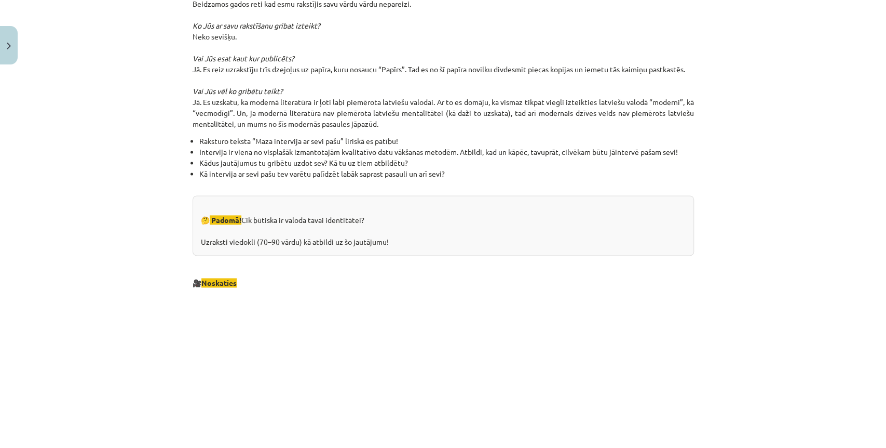
scroll to position [1059, 0]
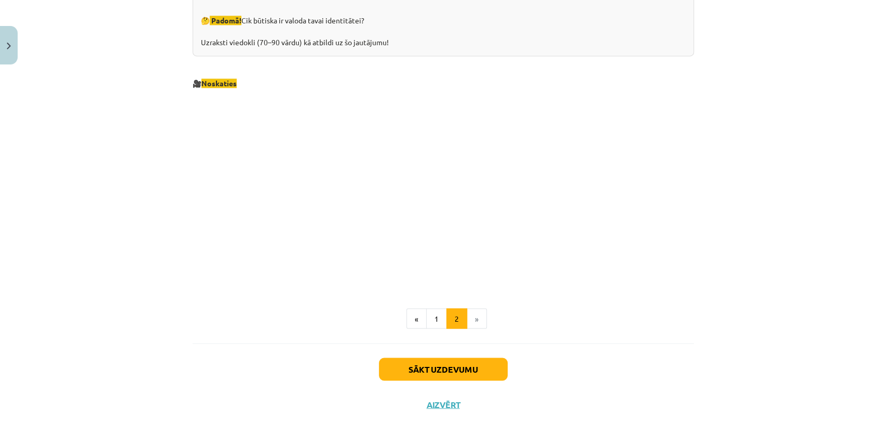
drag, startPoint x: 427, startPoint y: 270, endPoint x: 430, endPoint y: 374, distance: 103.9
click at [457, 362] on button "Sākt uzdevumu" at bounding box center [443, 368] width 129 height 23
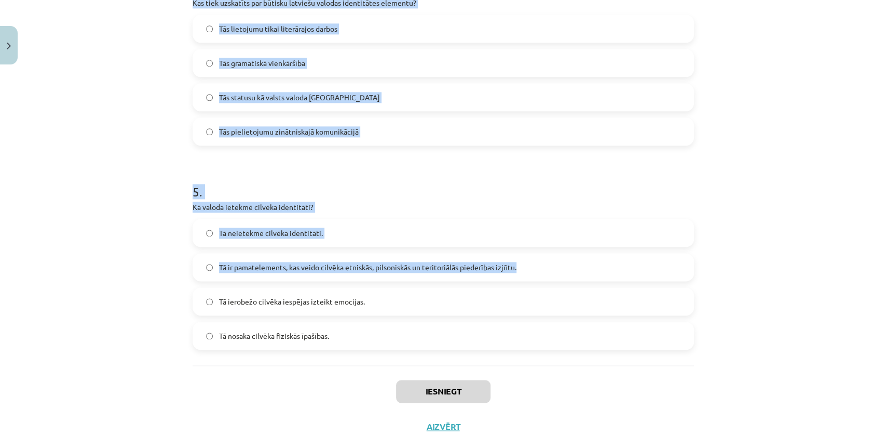
scroll to position [878, 0]
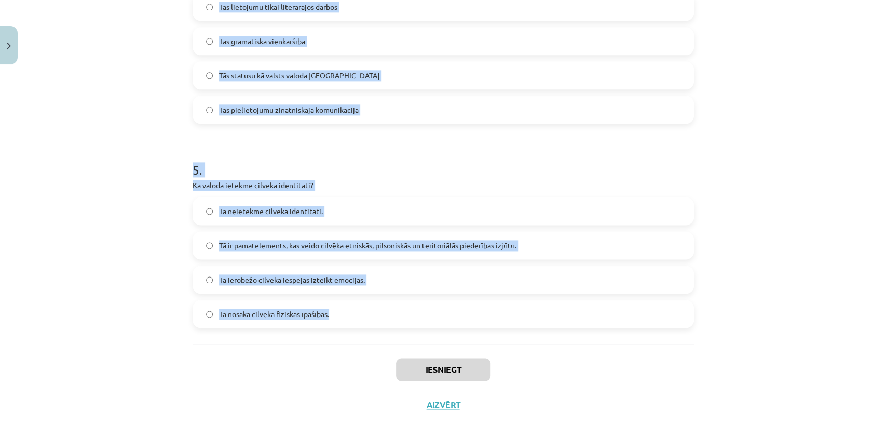
drag, startPoint x: 170, startPoint y: 94, endPoint x: 557, endPoint y: 321, distance: 448.4
click at [557, 321] on div "Mācību tēma: Latviešu valodas i - 11. klases 1. ieskaites mācību materiāls (a,b…" at bounding box center [443, 224] width 886 height 448
copy form "1 . Kura valoda tiek minēta kā tāda, kurā ir atšķirīga vārdu izruna atkarībā no…"
drag, startPoint x: 114, startPoint y: 259, endPoint x: 144, endPoint y: 256, distance: 30.2
click at [115, 258] on div "Mācību tēma: Latviešu valodas i - 11. klases 1. ieskaites mācību materiāls (a,b…" at bounding box center [443, 224] width 886 height 448
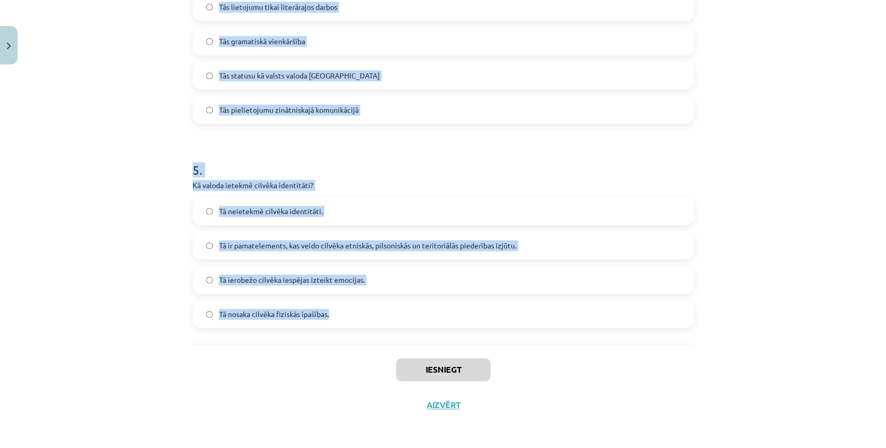
click at [251, 251] on label "Tā ir pamatelements, kas veido cilvēka etniskās, pilsoniskās un teritoriālās pi…" at bounding box center [443, 245] width 499 height 26
click at [252, 248] on span "Tā ir pamatelements, kas veido cilvēka etniskās, pilsoniskās un teritoriālās pi…" at bounding box center [367, 245] width 297 height 11
click at [100, 216] on div "Mācību tēma: Latviešu valodas i - 11. klases 1. ieskaites mācību materiāls (a,b…" at bounding box center [443, 224] width 886 height 448
click at [101, 216] on div "Mācību tēma: Latviešu valodas i - 11. klases 1. ieskaites mācību materiāls (a,b…" at bounding box center [443, 224] width 886 height 448
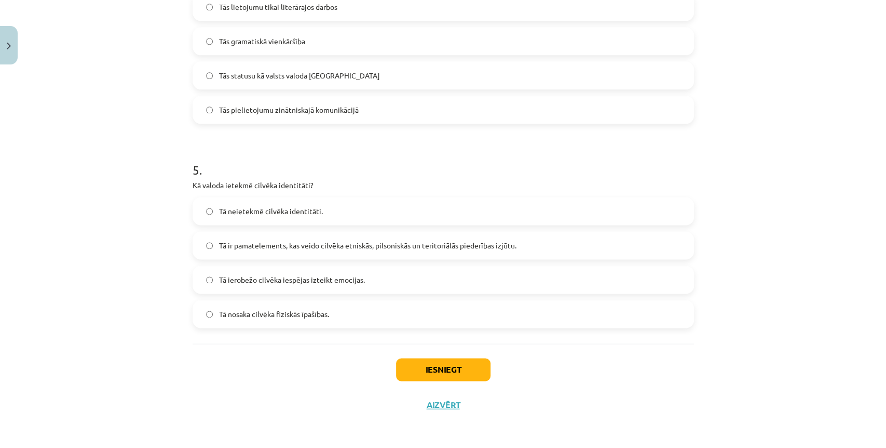
click at [102, 217] on div "Mācību tēma: Latviešu valodas i - 11. klases 1. ieskaites mācību materiāls (a,b…" at bounding box center [443, 224] width 886 height 448
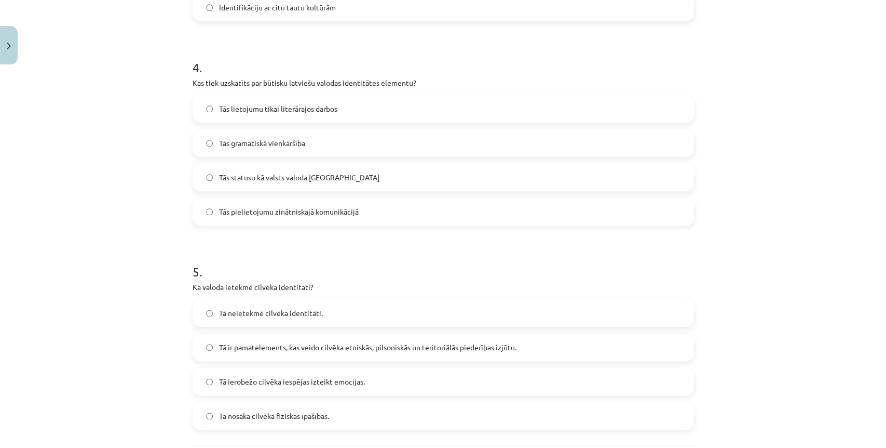
scroll to position [706, 0]
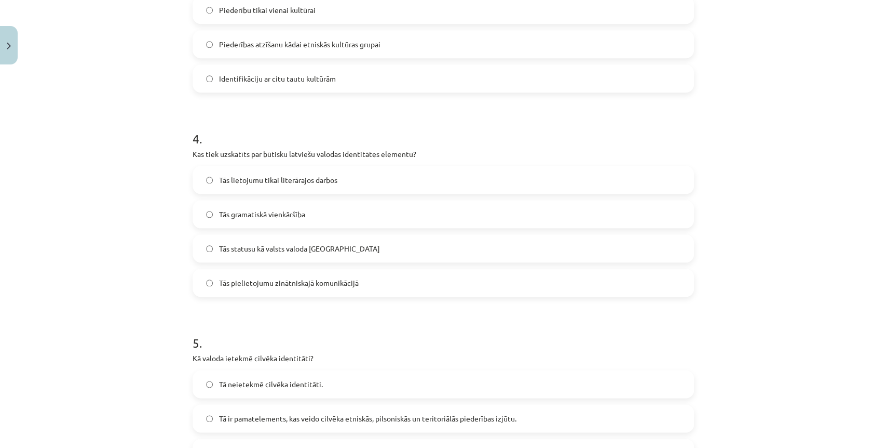
click at [288, 245] on span "Tās statusu kā valsts valoda Latvijā" at bounding box center [299, 248] width 161 height 11
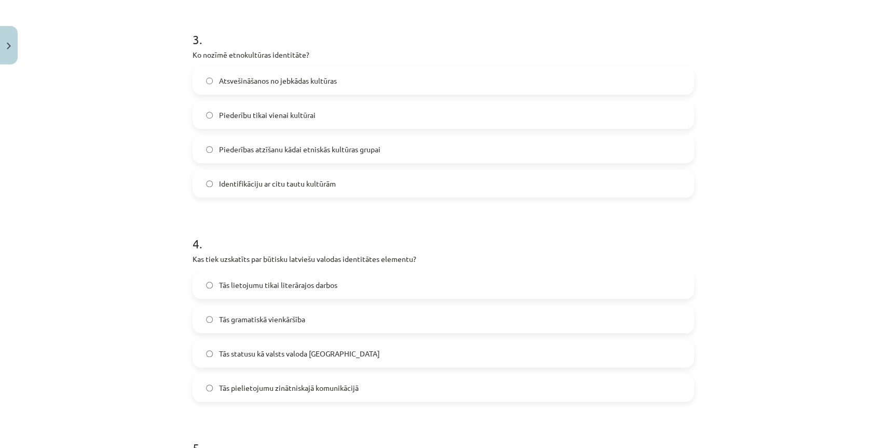
scroll to position [590, 0]
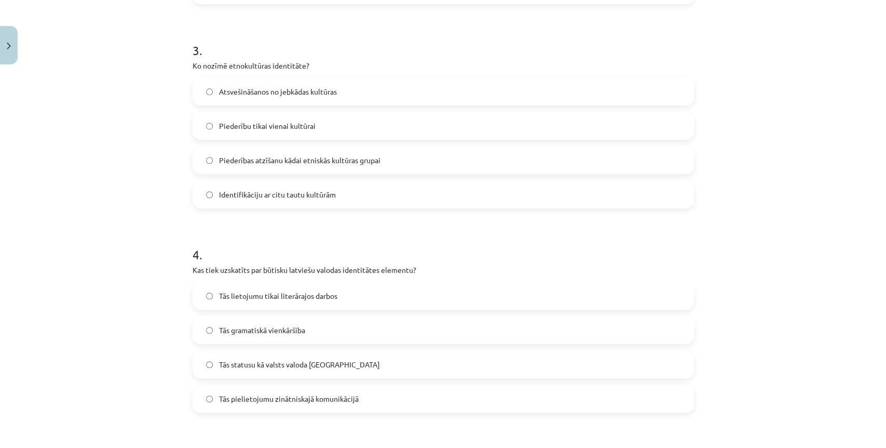
drag, startPoint x: 283, startPoint y: 158, endPoint x: 284, endPoint y: 151, distance: 6.8
click at [284, 156] on span "Piederības atzīšanu kādai etniskās kultūras grupai" at bounding box center [299, 160] width 161 height 11
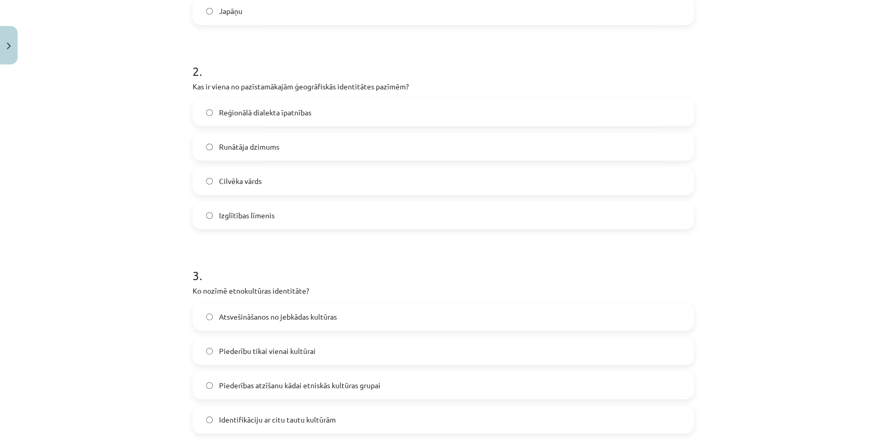
scroll to position [359, 0]
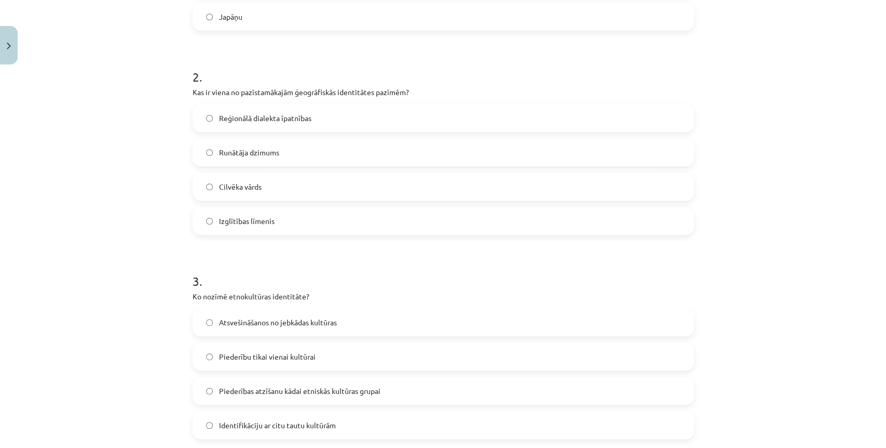
click at [258, 118] on span "Reģionālā dialekta īpatnības" at bounding box center [265, 118] width 92 height 11
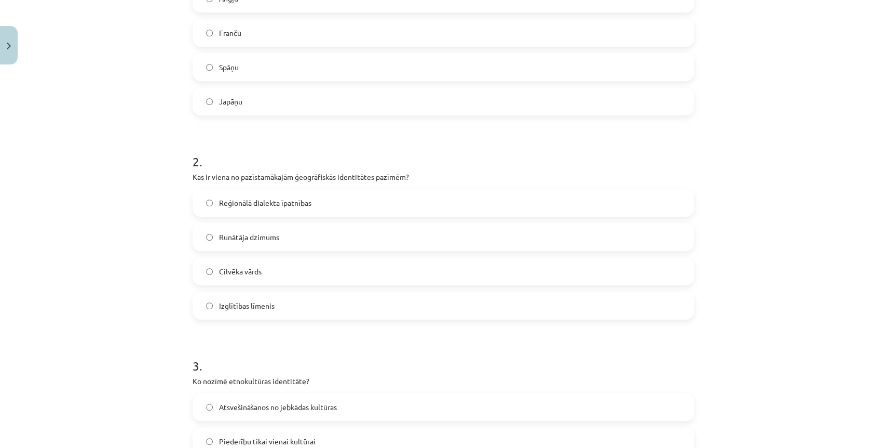
scroll to position [186, 0]
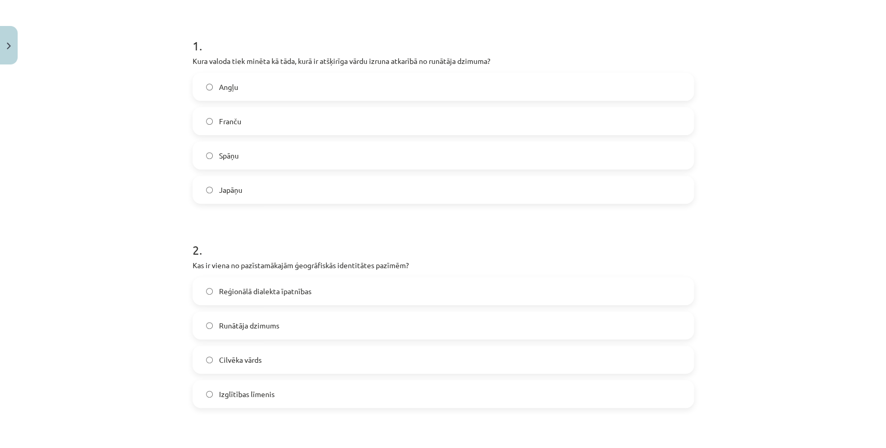
click at [232, 198] on label "Japāņu" at bounding box center [443, 190] width 499 height 26
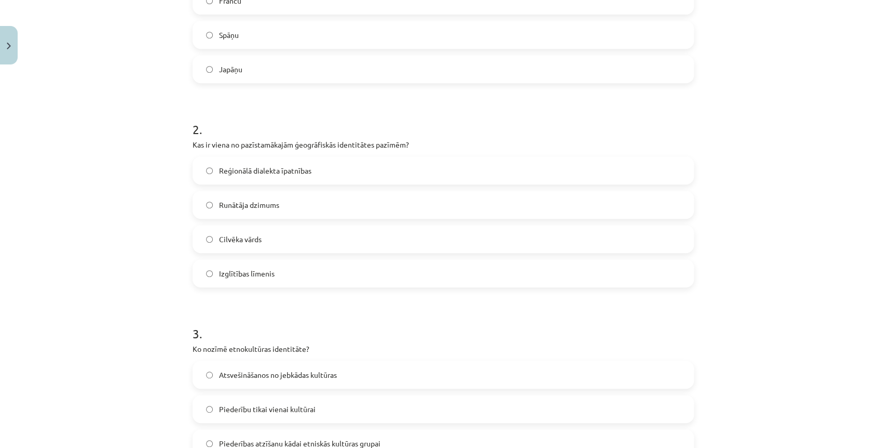
scroll to position [878, 0]
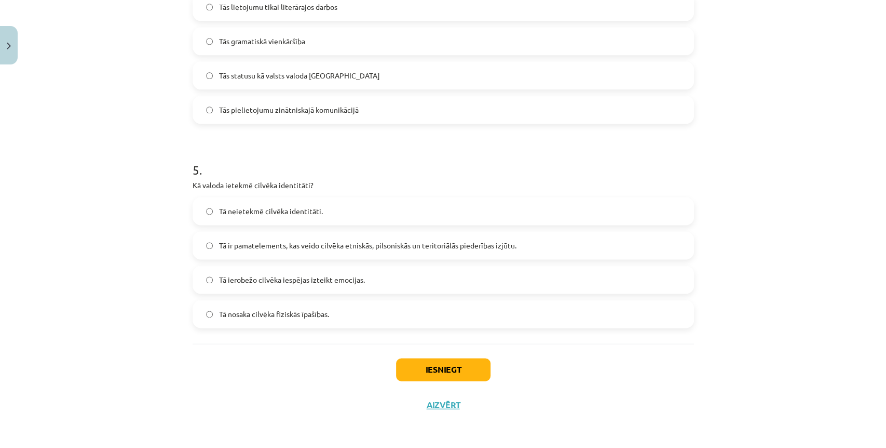
drag, startPoint x: 112, startPoint y: 155, endPoint x: 130, endPoint y: 434, distance: 279.4
click at [456, 371] on button "Iesniegt" at bounding box center [443, 369] width 94 height 23
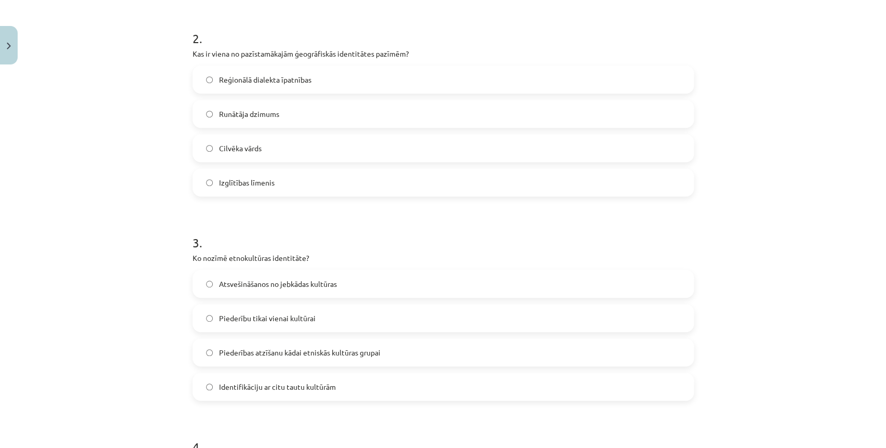
scroll to position [104, 0]
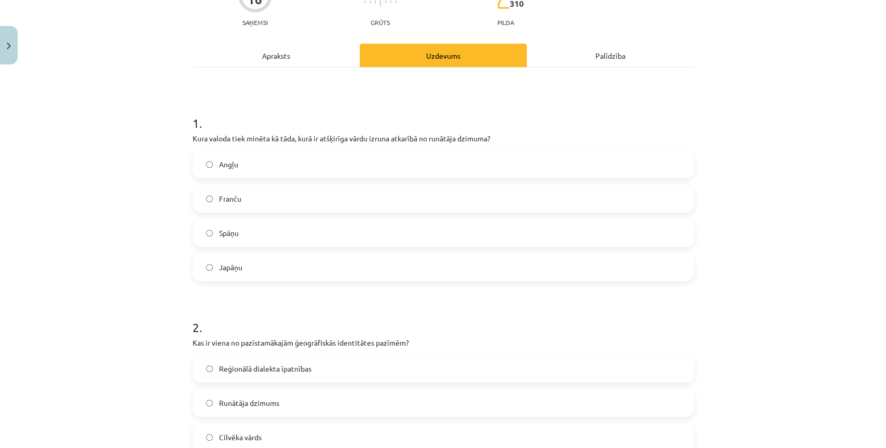
drag, startPoint x: 777, startPoint y: 143, endPoint x: 783, endPoint y: 101, distance: 43.0
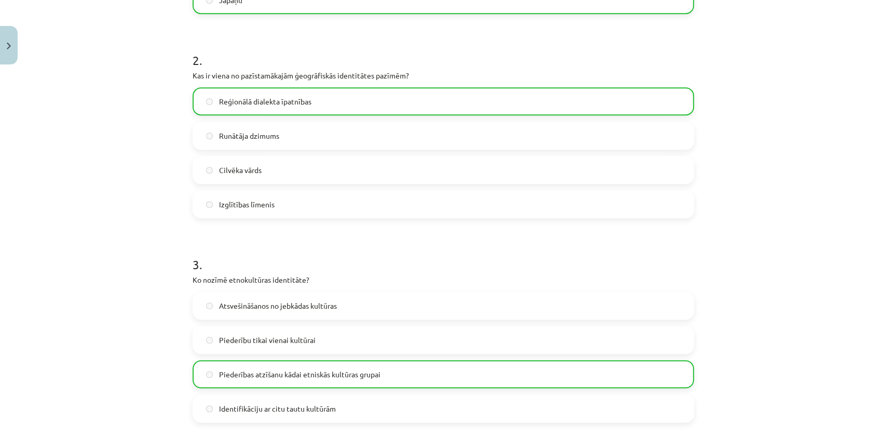
drag, startPoint x: 131, startPoint y: 179, endPoint x: 330, endPoint y: 318, distance: 242.7
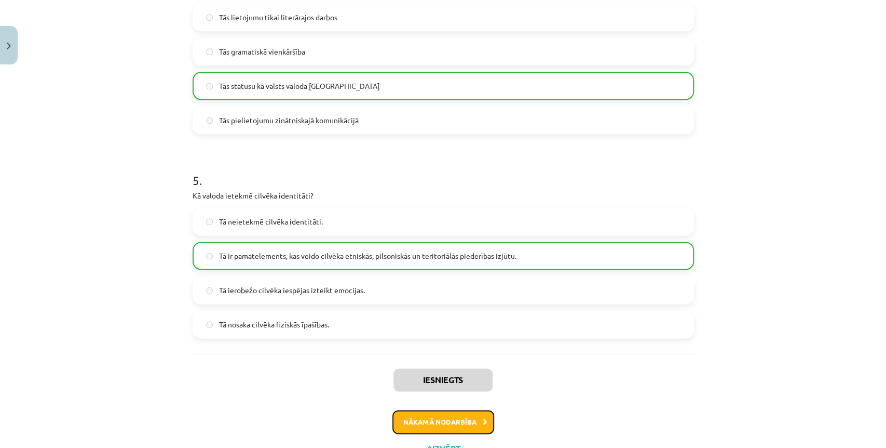
click at [432, 416] on button "Nākamā nodarbība" at bounding box center [443, 422] width 102 height 24
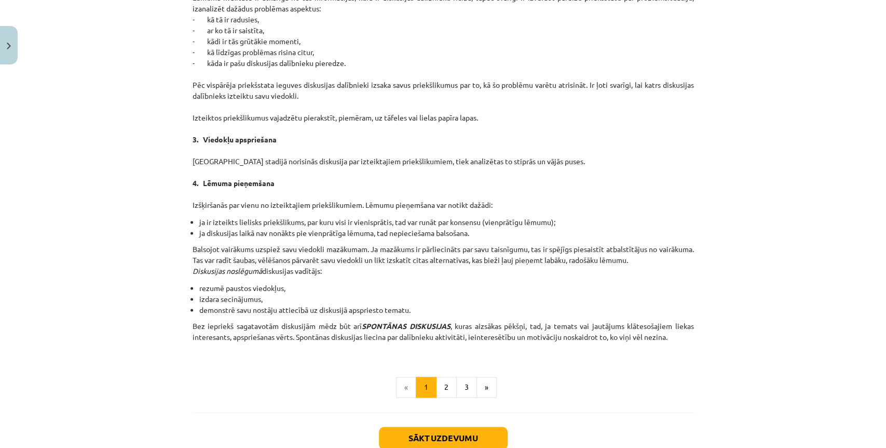
drag, startPoint x: 407, startPoint y: 267, endPoint x: 407, endPoint y: 282, distance: 15.6
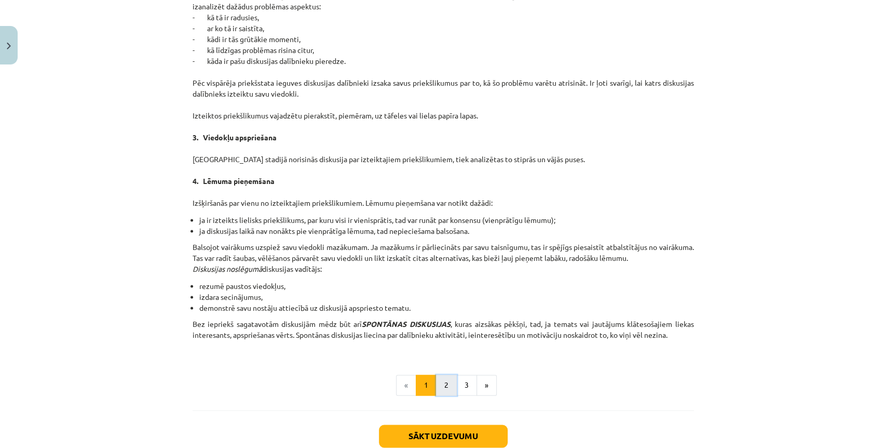
click at [440, 377] on button "2" at bounding box center [446, 384] width 21 height 21
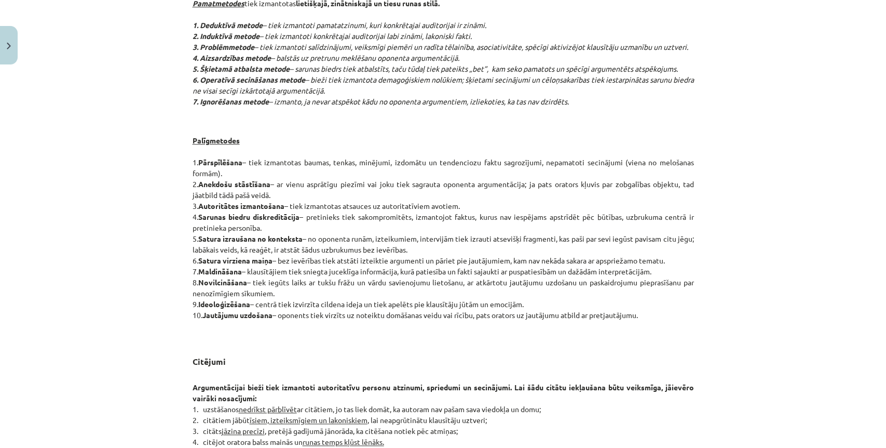
scroll to position [767, 0]
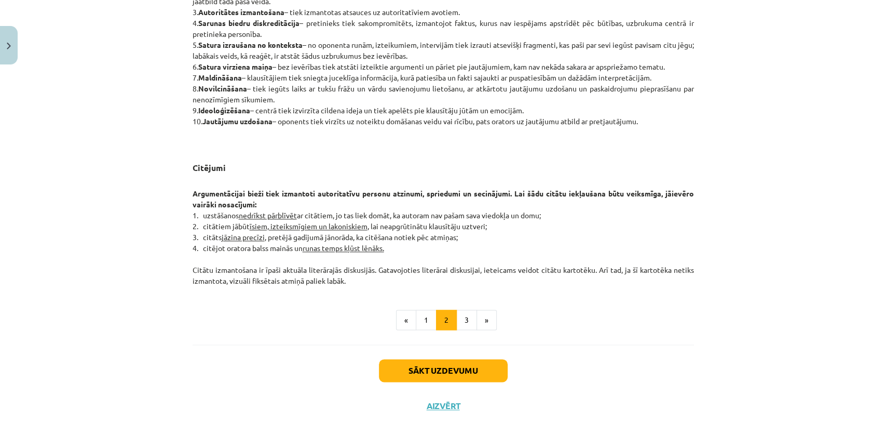
drag, startPoint x: 412, startPoint y: 264, endPoint x: 437, endPoint y: 345, distance: 85.2
click at [466, 318] on button "3" at bounding box center [466, 319] width 21 height 21
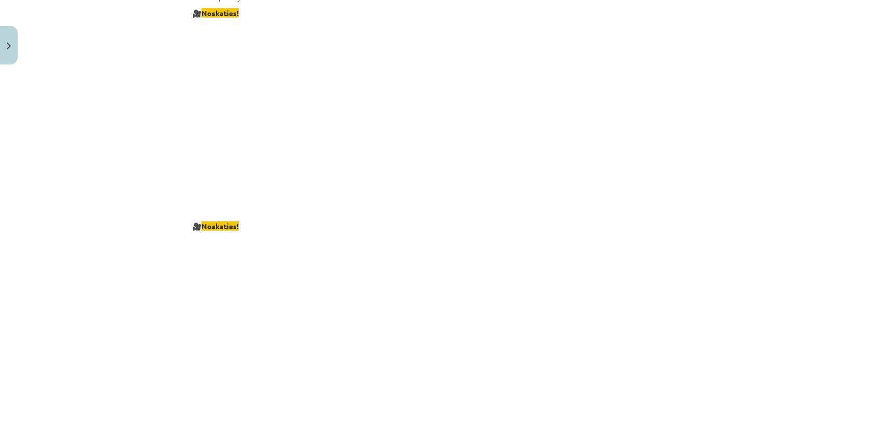
scroll to position [1865, 0]
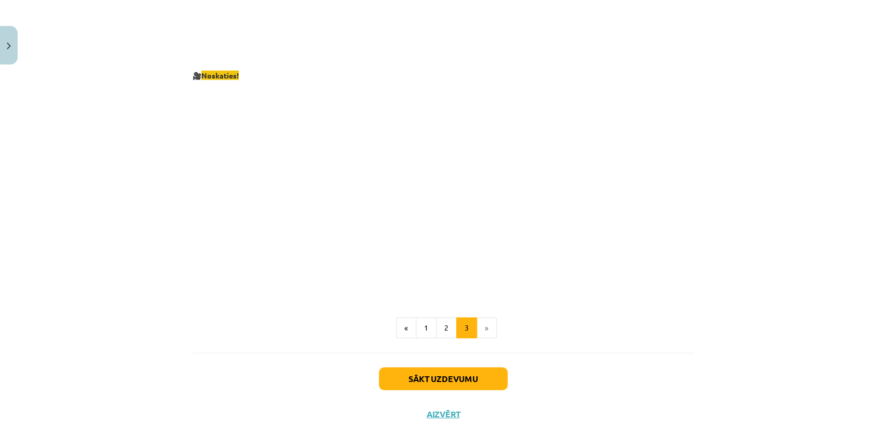
drag, startPoint x: 434, startPoint y: 308, endPoint x: 390, endPoint y: 298, distance: 44.7
click at [452, 370] on button "Sākt uzdevumu" at bounding box center [443, 378] width 129 height 23
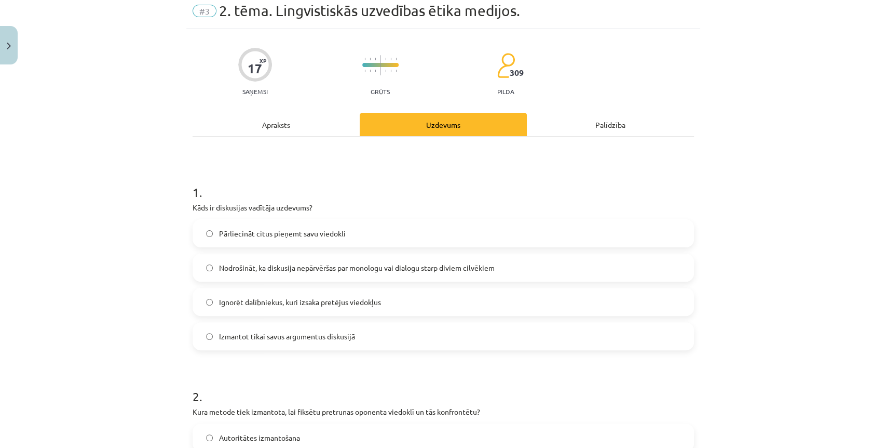
scroll to position [0, 0]
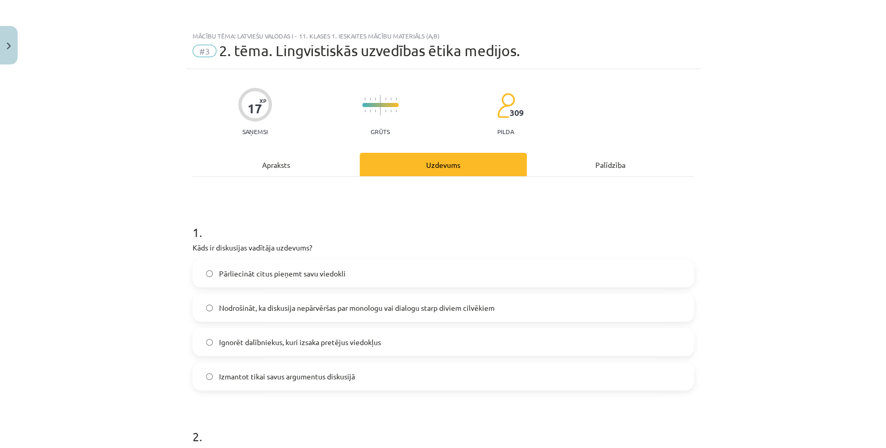
drag, startPoint x: 769, startPoint y: 206, endPoint x: 338, endPoint y: 218, distance: 431.1
click at [413, 225] on h1 "1 ." at bounding box center [444, 223] width 502 height 32
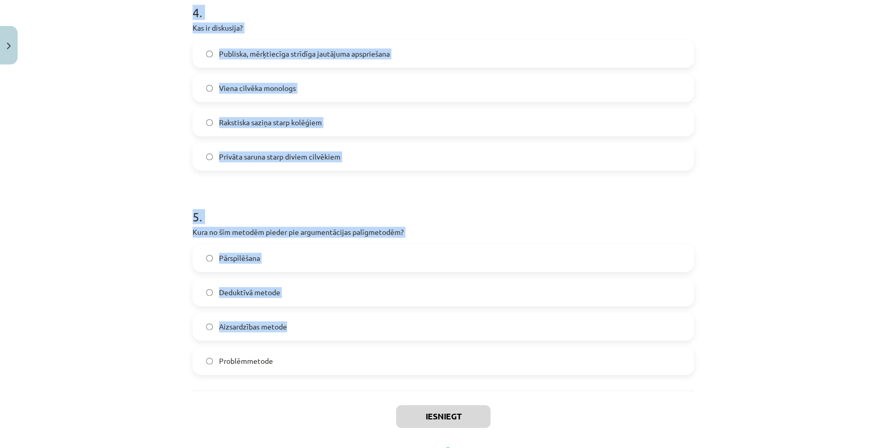
scroll to position [878, 0]
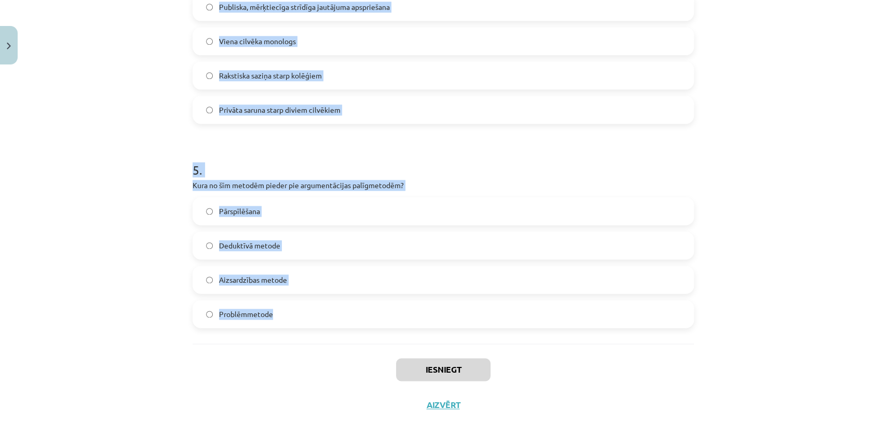
drag, startPoint x: 212, startPoint y: 234, endPoint x: 586, endPoint y: 297, distance: 379.0
click at [613, 321] on div "Mācību tēma: Latviešu valodas i - 11. klases 1. ieskaites mācību materiāls (a,b…" at bounding box center [443, 224] width 886 height 448
copy form "1 . Kāds ir diskusijas vadītāja uzdevums? Pārliecināt citus pieņemt savu viedok…"
click at [104, 270] on div "Mācību tēma: Latviešu valodas i - 11. klases 1. ieskaites mācību materiāls (a,b…" at bounding box center [443, 224] width 886 height 448
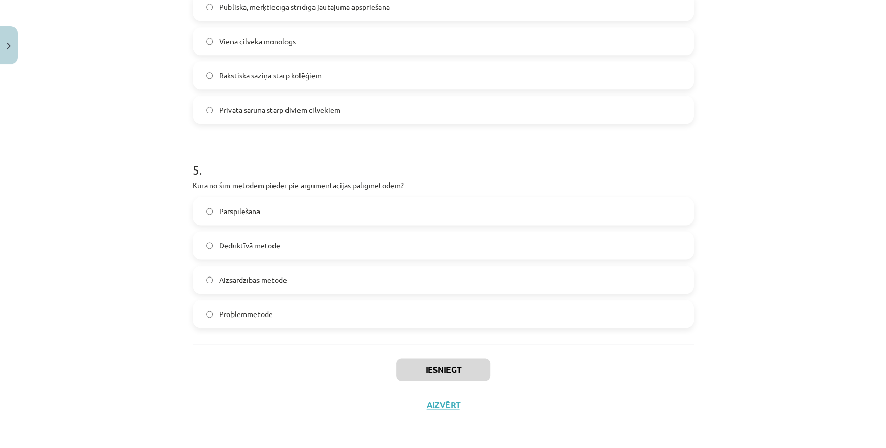
click at [278, 355] on div "Iesniegt Aizvērt" at bounding box center [444, 379] width 502 height 73
click at [302, 199] on label "Pārspīlēšana" at bounding box center [443, 211] width 499 height 26
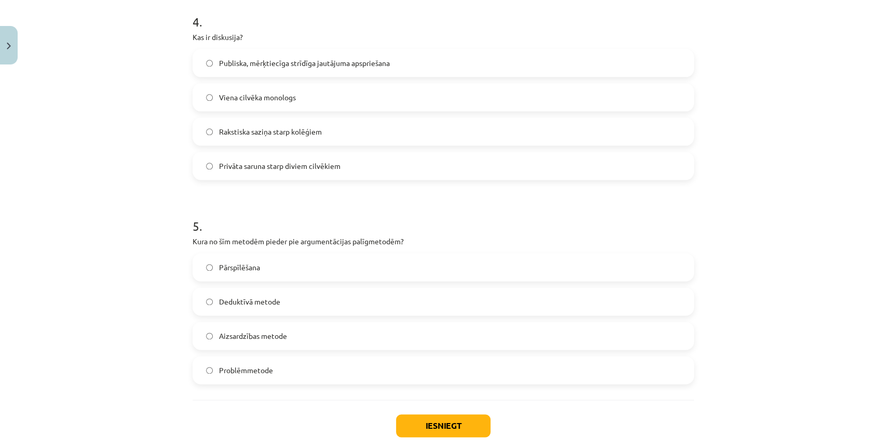
scroll to position [763, 0]
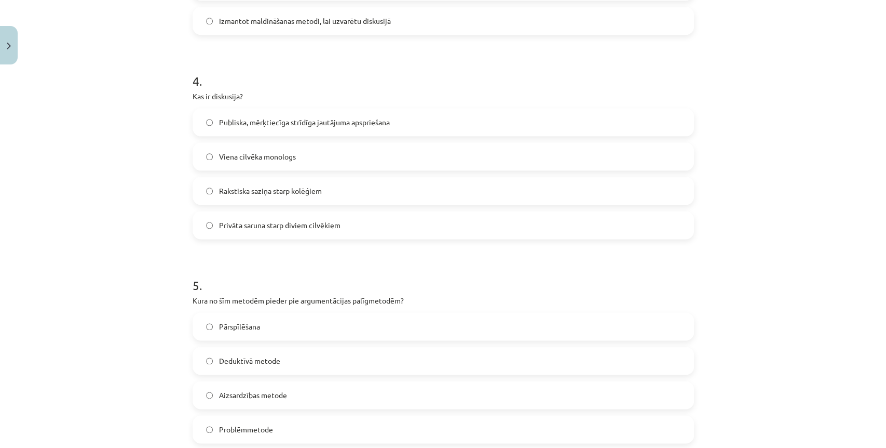
click at [269, 109] on label "Publiska, mērķtiecīga strīdīga jautājuma apspriešana" at bounding box center [443, 122] width 499 height 26
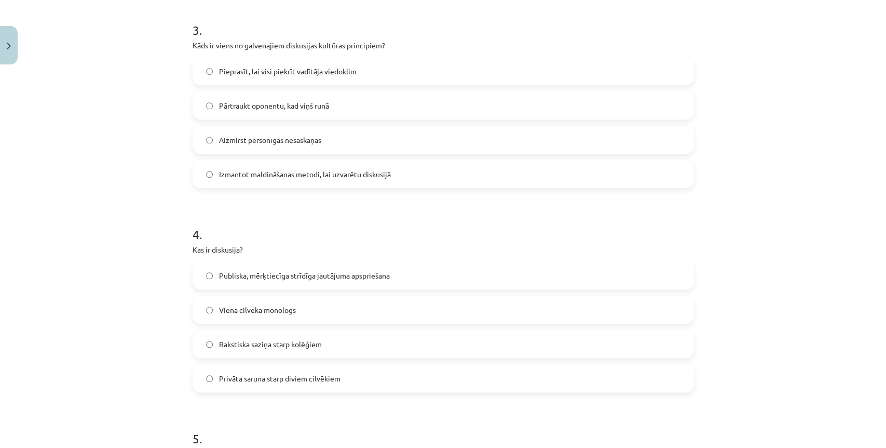
scroll to position [590, 0]
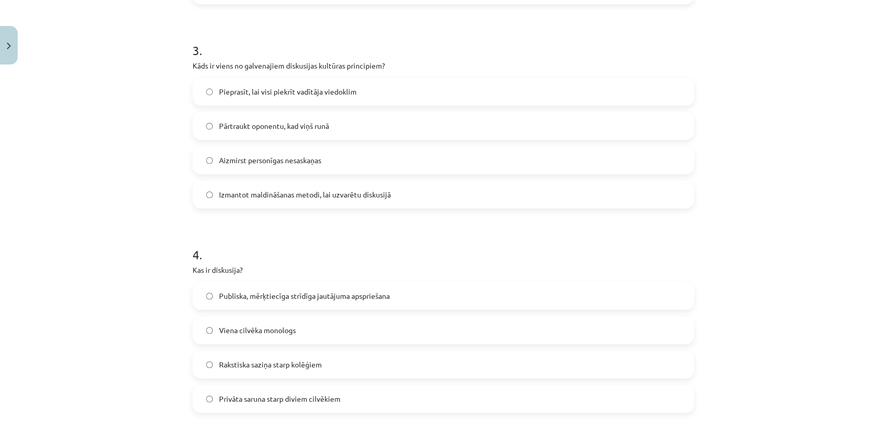
click at [252, 164] on span "Aizmirst personīgas nesaskaņas" at bounding box center [270, 160] width 102 height 11
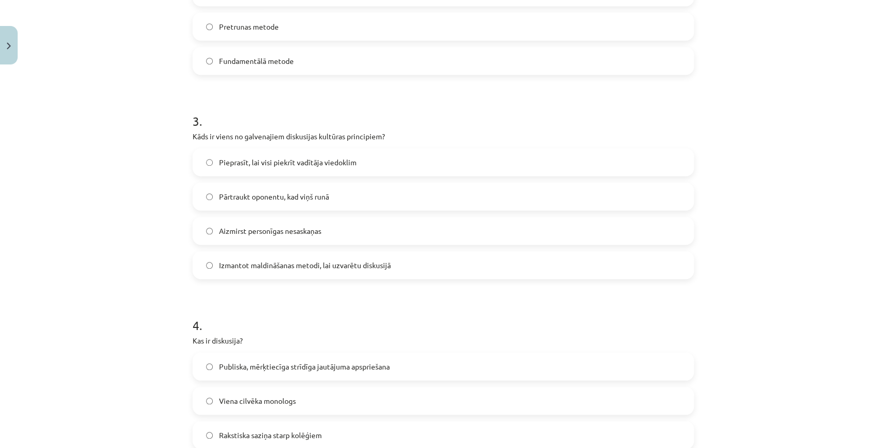
scroll to position [417, 0]
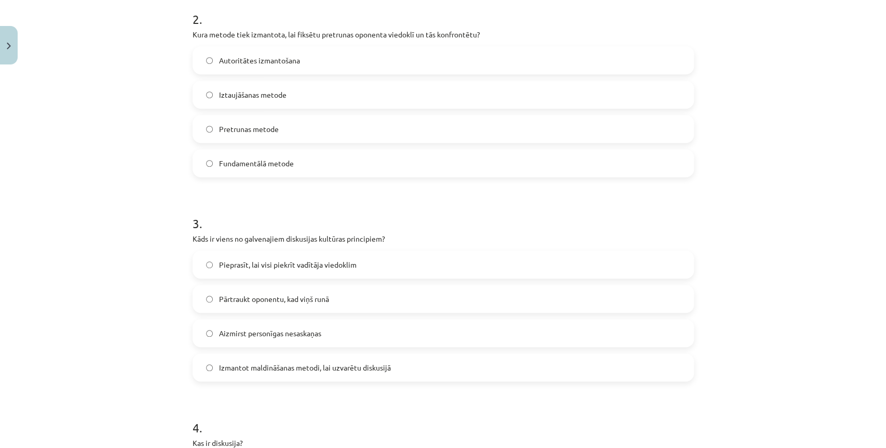
click at [259, 137] on label "Pretrunas metode" at bounding box center [443, 129] width 499 height 26
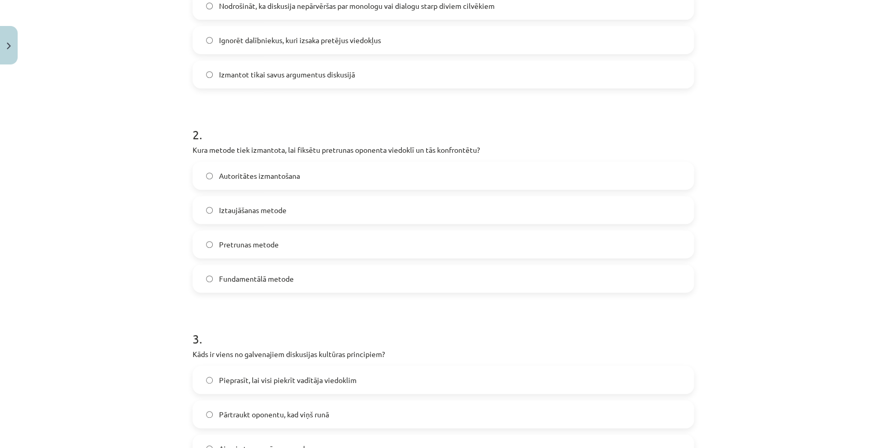
scroll to position [186, 0]
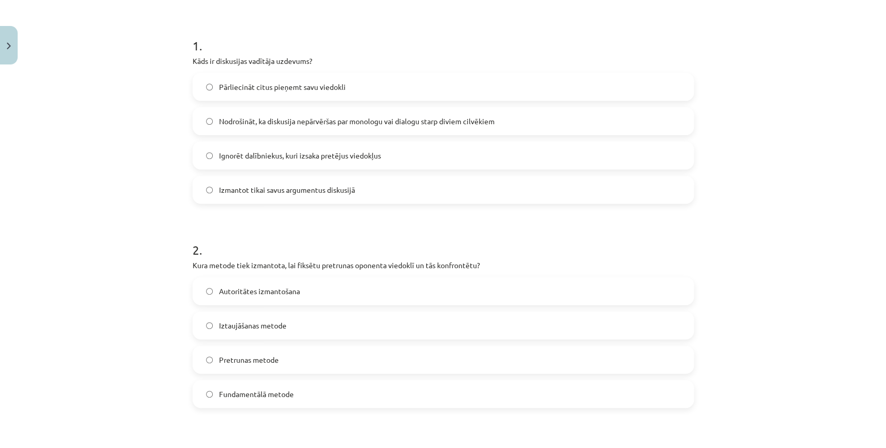
click at [264, 122] on span "Nodrošināt, ka diskusija nepārvēršas par monologu vai dialogu starp diviem cilv…" at bounding box center [357, 121] width 276 height 11
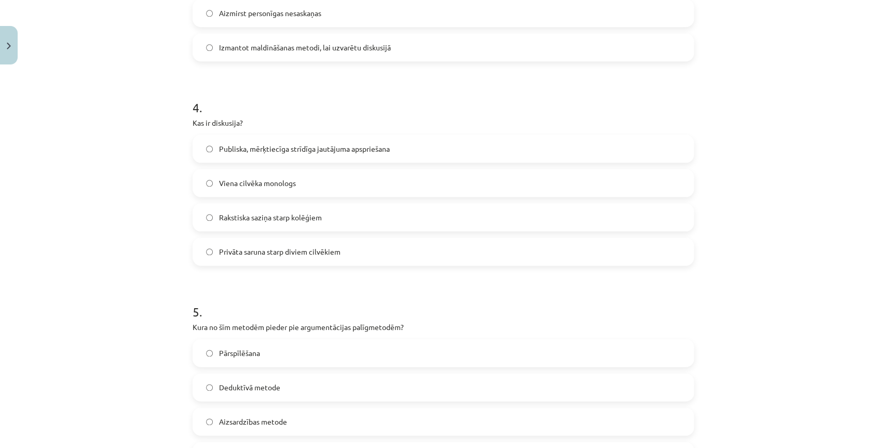
drag, startPoint x: 150, startPoint y: 141, endPoint x: 141, endPoint y: 375, distance: 234.3
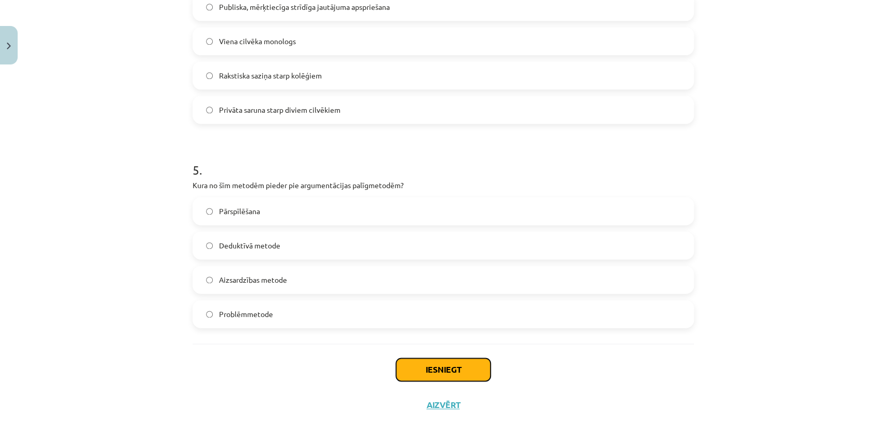
click at [442, 367] on button "Iesniegt" at bounding box center [443, 369] width 94 height 23
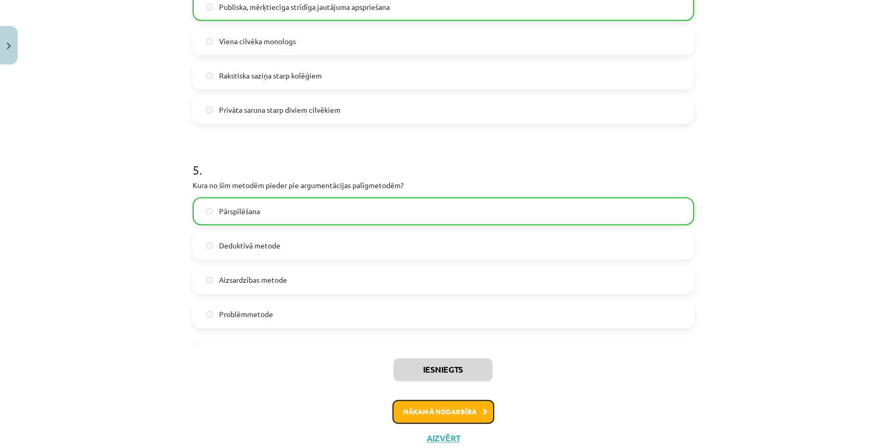
click at [421, 403] on button "Nākamā nodarbība" at bounding box center [443, 411] width 102 height 24
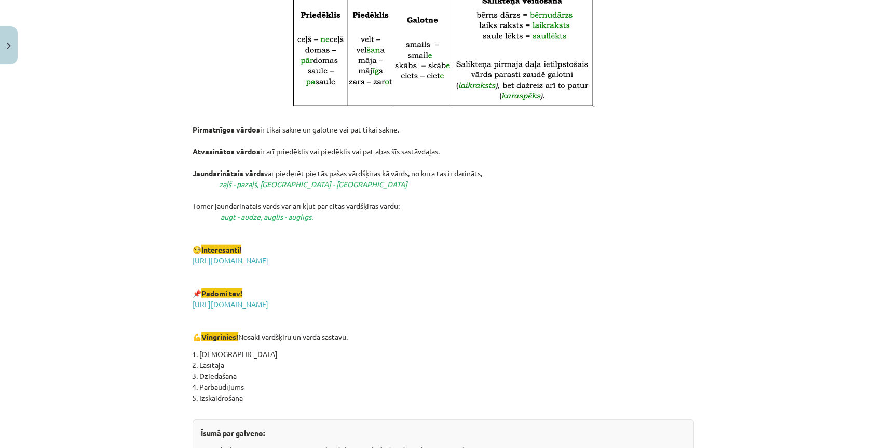
scroll to position [1770, 0]
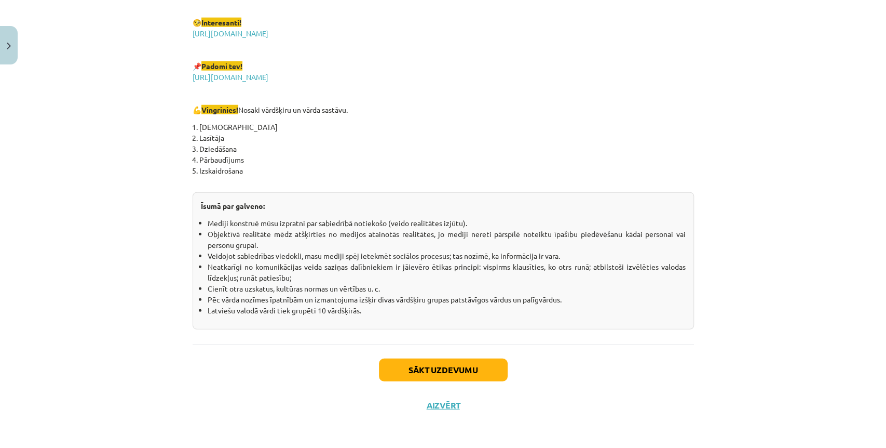
drag, startPoint x: 155, startPoint y: 209, endPoint x: 150, endPoint y: 292, distance: 82.7
click at [426, 361] on button "Sākt uzdevumu" at bounding box center [443, 369] width 129 height 23
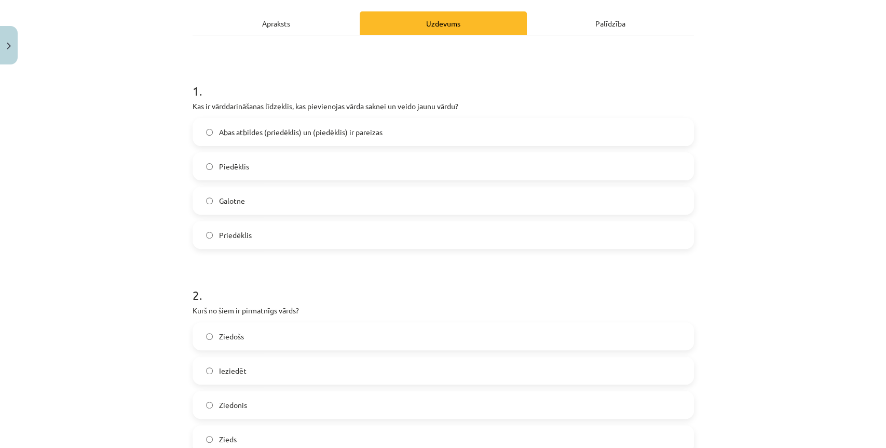
scroll to position [199, 0]
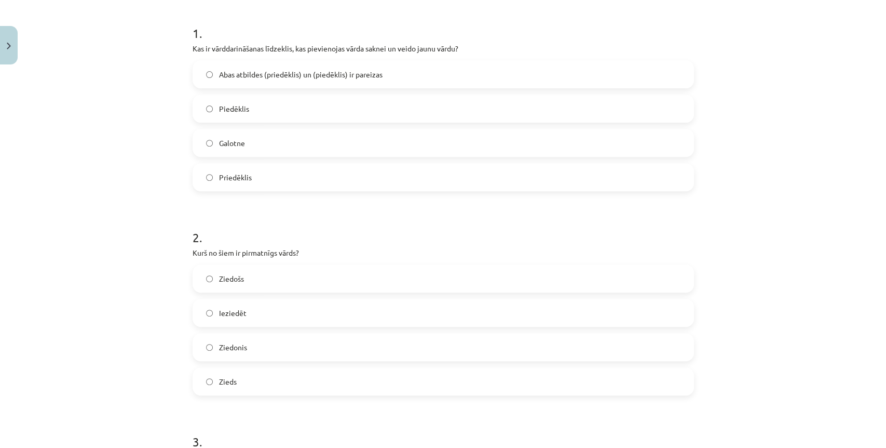
drag, startPoint x: 120, startPoint y: 177, endPoint x: 147, endPoint y: 94, distance: 86.9
click at [121, 174] on div "Mācību tēma: Latviešu valodas i - 11. klases 1. ieskaites mācību materiāls (a,b…" at bounding box center [443, 224] width 886 height 448
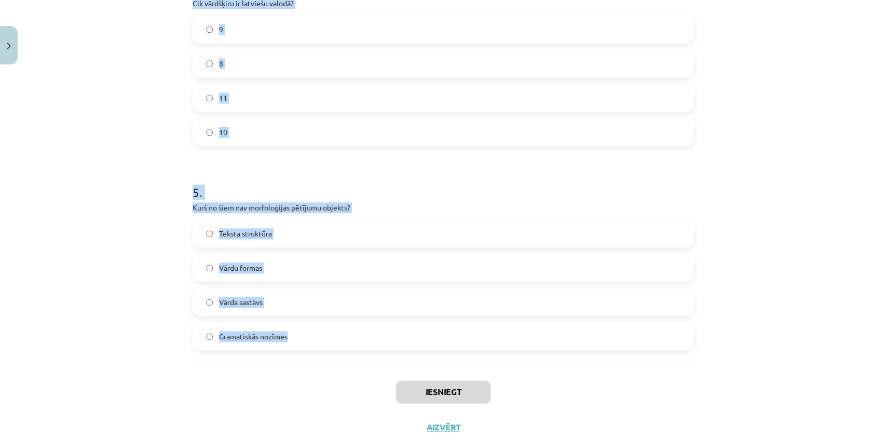
scroll to position [878, 0]
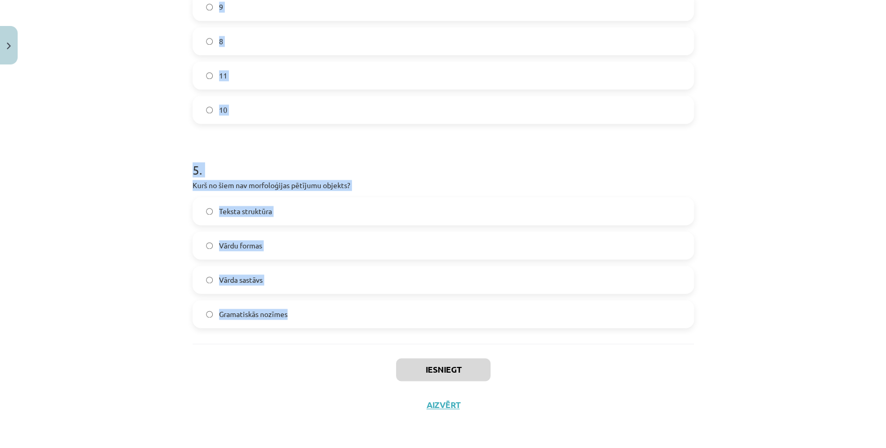
drag, startPoint x: 182, startPoint y: 28, endPoint x: 612, endPoint y: 330, distance: 525.3
click at [613, 331] on div "Mācību tēma: Latviešu valodas i - 11. klases 1. ieskaites mācību materiāls (a,b…" at bounding box center [443, 224] width 886 height 448
copy form "1 . Kas ir vārddarināšanas līdzeklis, kas pievienojas vārda saknei un veido jau…"
click at [120, 260] on div "Mācību tēma: Latviešu valodas i - 11. klases 1. ieskaites mācību materiāls (a,b…" at bounding box center [443, 224] width 886 height 448
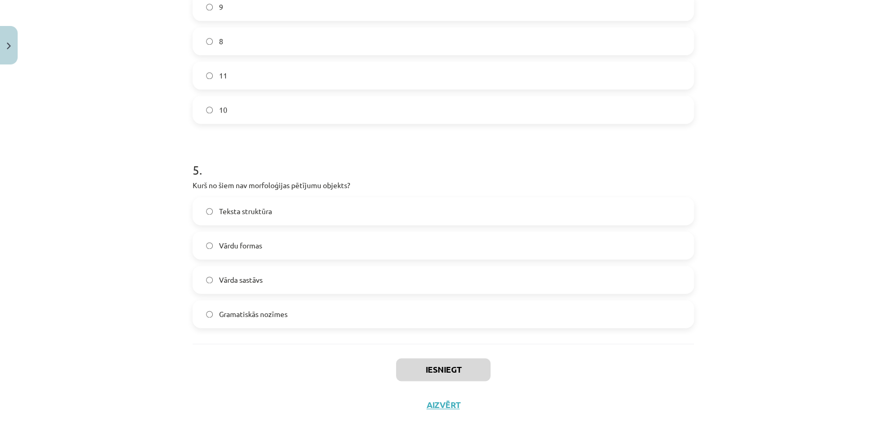
click at [282, 211] on label "Teksta struktūra" at bounding box center [443, 211] width 499 height 26
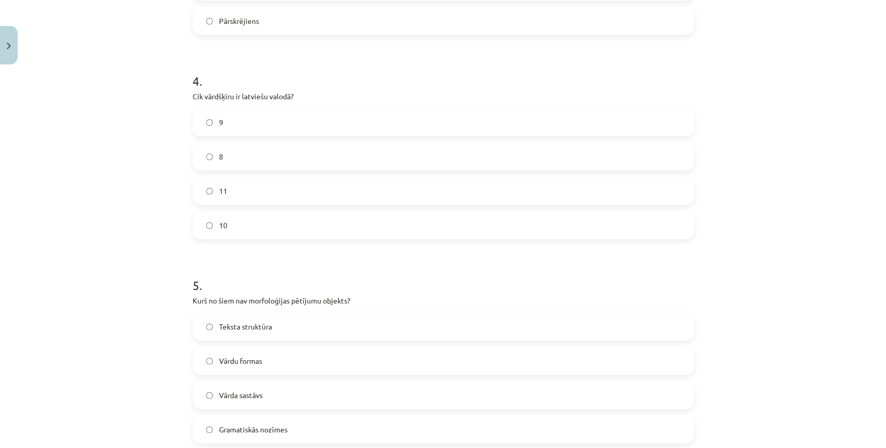
click at [269, 224] on label "10" at bounding box center [443, 225] width 499 height 26
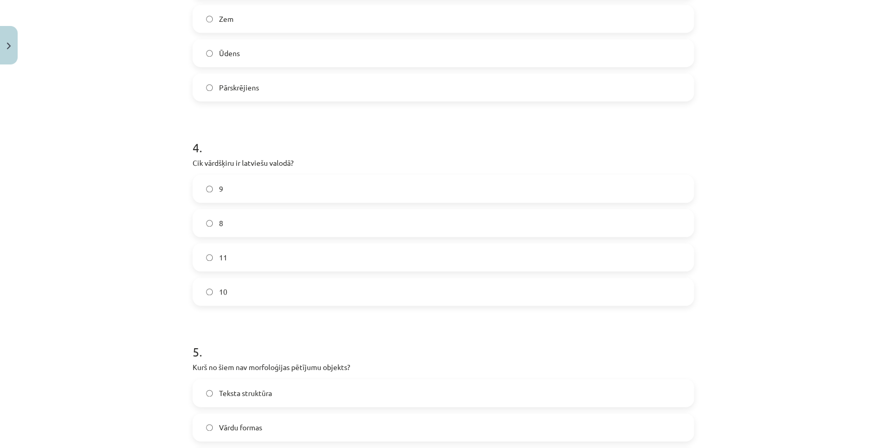
scroll to position [648, 0]
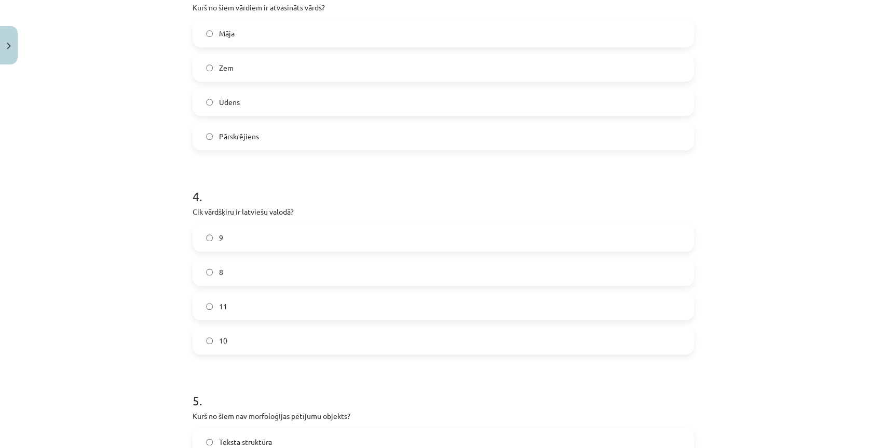
click at [211, 145] on label "Pārskrējiens" at bounding box center [443, 136] width 499 height 26
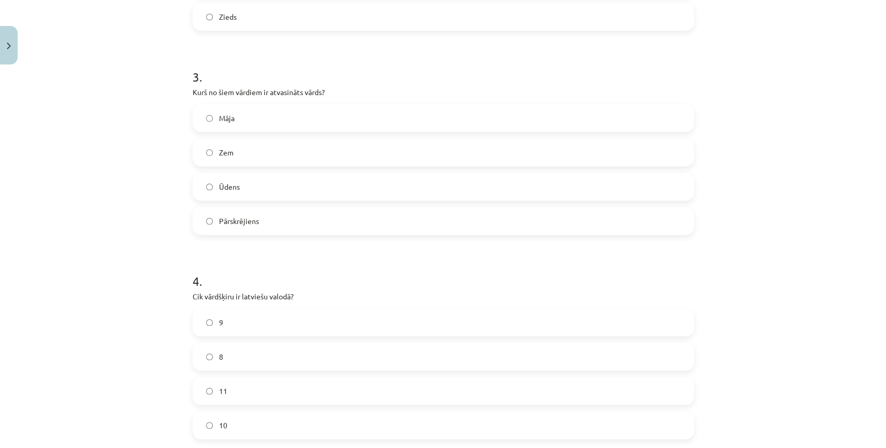
scroll to position [475, 0]
click at [247, 219] on label "Zieds" at bounding box center [443, 221] width 499 height 26
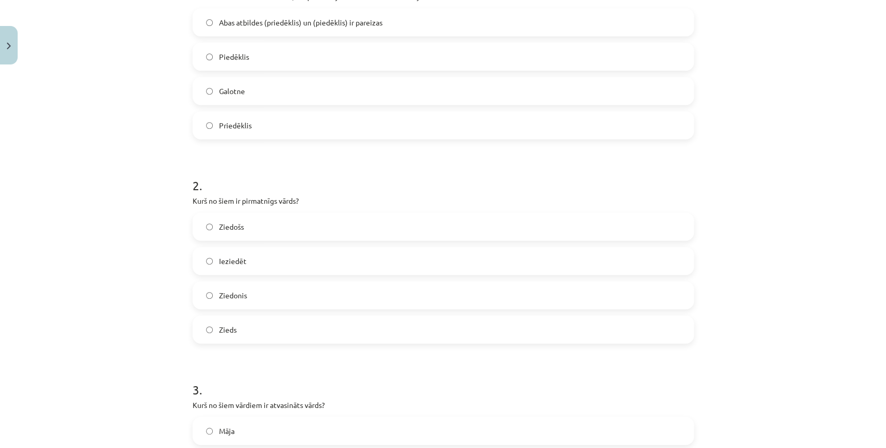
scroll to position [244, 0]
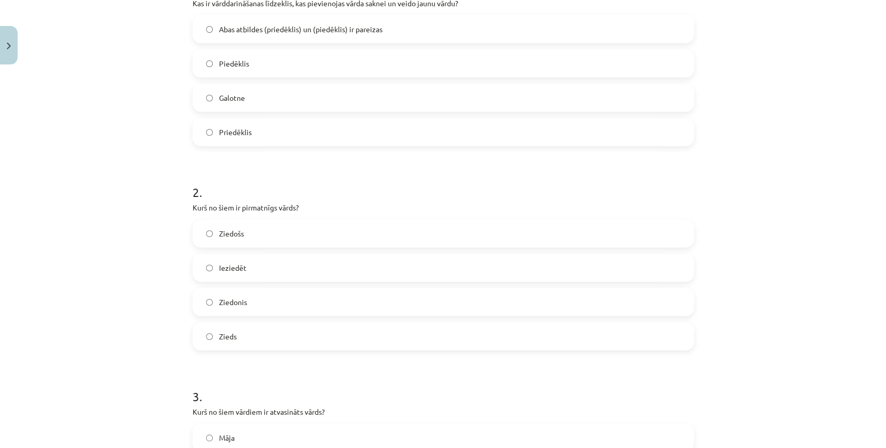
click at [269, 31] on span "Abas atbildes (priedēklis) un (piedēklis) ir pareizas" at bounding box center [301, 29] width 164 height 11
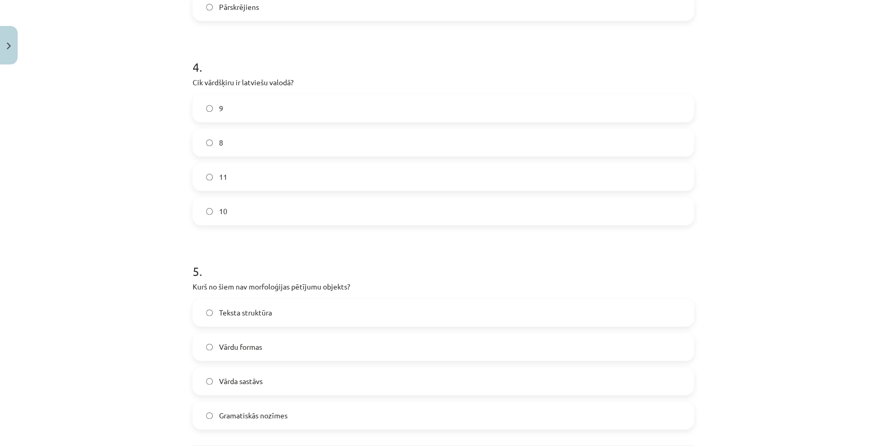
drag, startPoint x: 91, startPoint y: 81, endPoint x: 118, endPoint y: 321, distance: 241.9
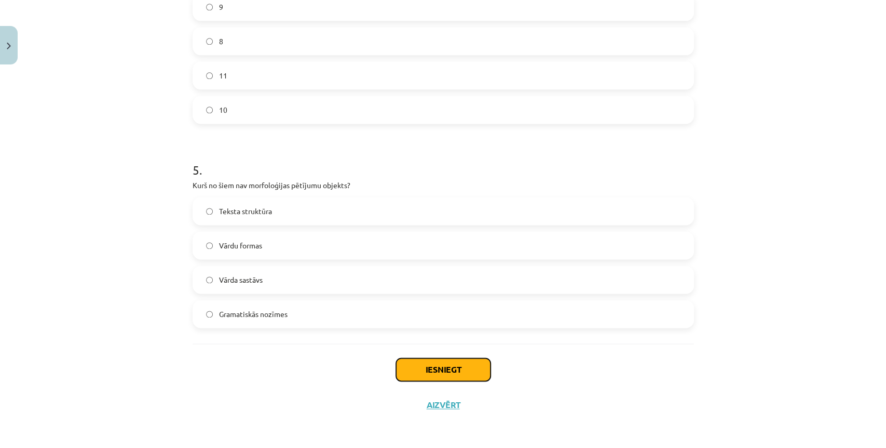
click at [441, 362] on button "Iesniegt" at bounding box center [443, 369] width 94 height 23
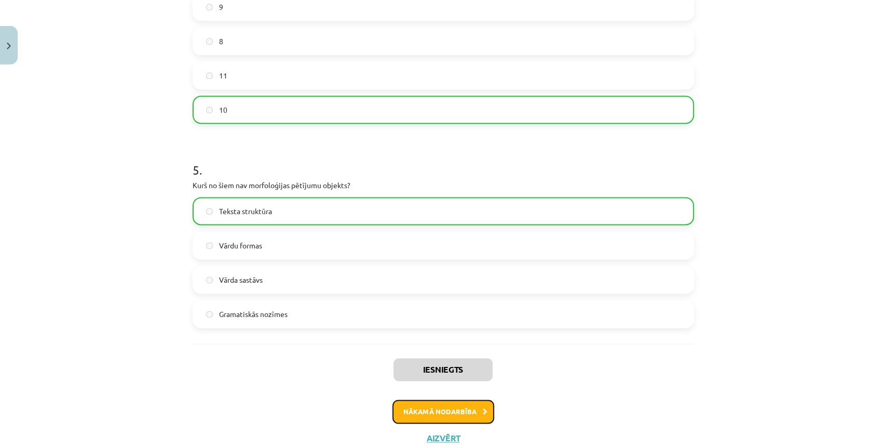
click at [419, 420] on button "Nākamā nodarbība" at bounding box center [443, 411] width 102 height 24
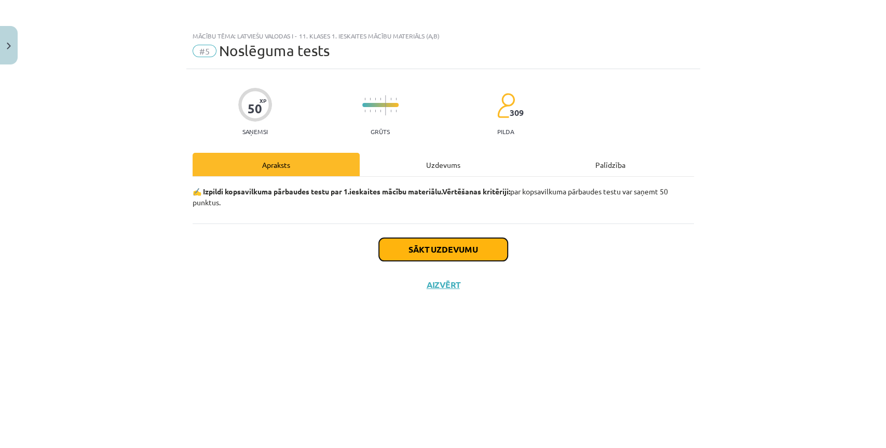
click at [454, 249] on button "Sākt uzdevumu" at bounding box center [443, 249] width 129 height 23
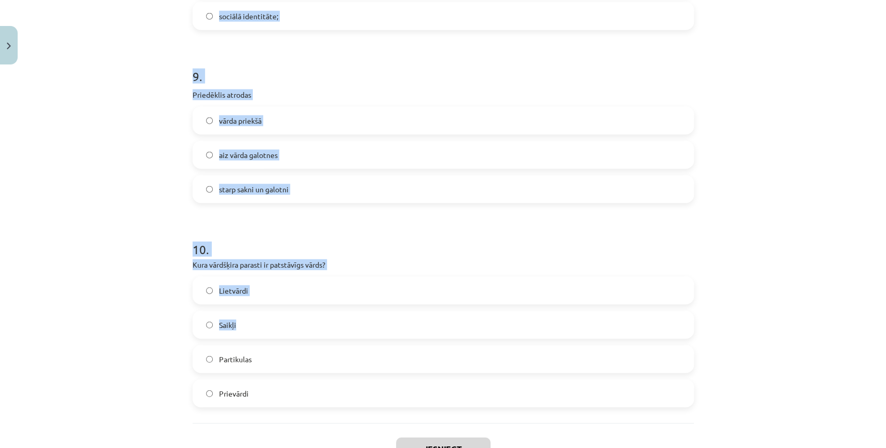
scroll to position [1737, 0]
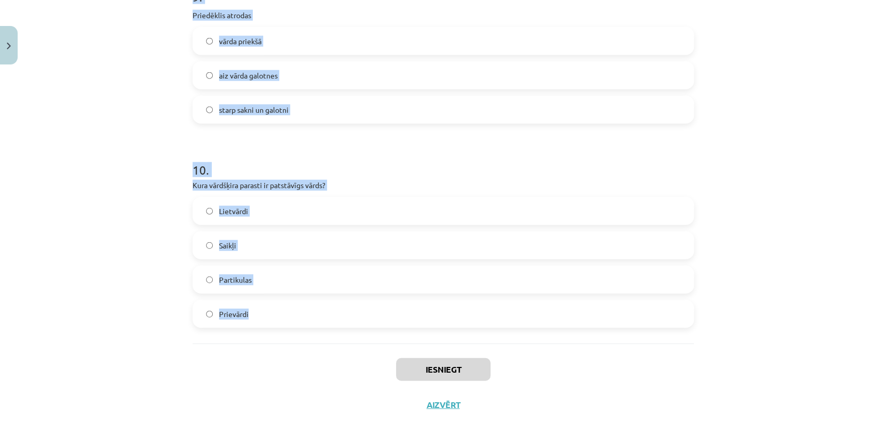
drag, startPoint x: 183, startPoint y: 228, endPoint x: 503, endPoint y: 322, distance: 334.0
copy form "1 . “Jaunieši mūsdienās ir atkarīgi no interneta.” Tas ir… …labs ziņas virsraks…"
click at [119, 108] on div "Mācību tēma: Latviešu valodas i - 11. klases 1. ieskaites mācību materiāls (a,b…" at bounding box center [443, 224] width 886 height 448
drag, startPoint x: 119, startPoint y: 107, endPoint x: 106, endPoint y: 47, distance: 61.1
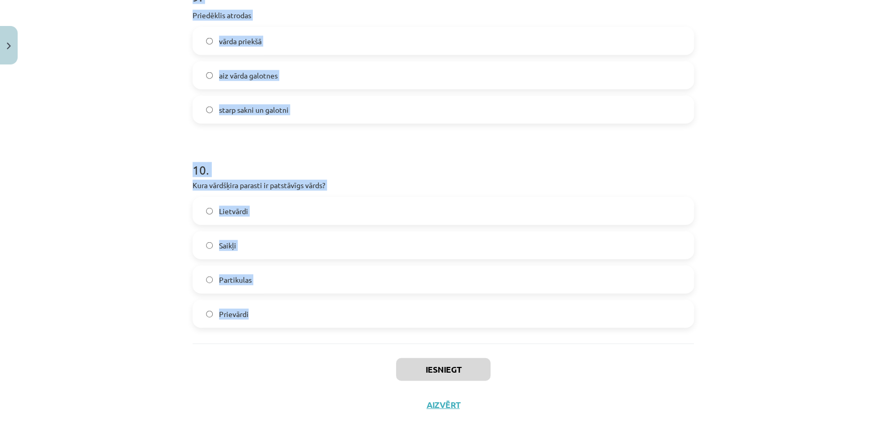
click at [119, 105] on div "Mācību tēma: Latviešu valodas i - 11. klases 1. ieskaites mācību materiāls (a,b…" at bounding box center [443, 224] width 886 height 448
click at [133, 94] on div "Mācību tēma: Latviešu valodas i - 11. klases 1. ieskaites mācību materiāls (a,b…" at bounding box center [443, 224] width 886 height 448
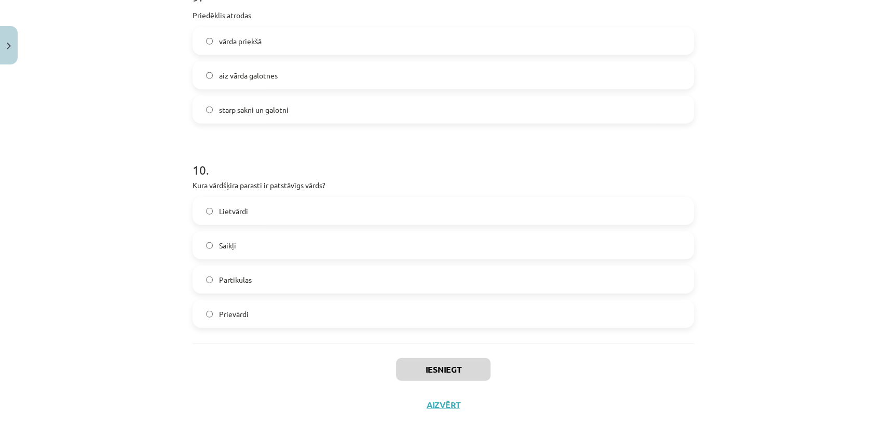
click at [133, 94] on div "Mācību tēma: Latviešu valodas i - 11. klases 1. ieskaites mācību materiāls (a,b…" at bounding box center [443, 224] width 886 height 448
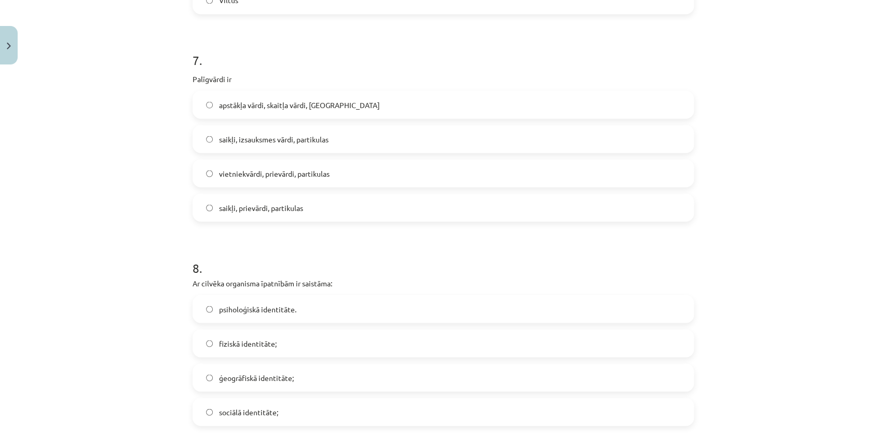
drag, startPoint x: 129, startPoint y: 119, endPoint x: 127, endPoint y: 66, distance: 53.5
drag, startPoint x: 133, startPoint y: 103, endPoint x: 128, endPoint y: 233, distance: 129.4
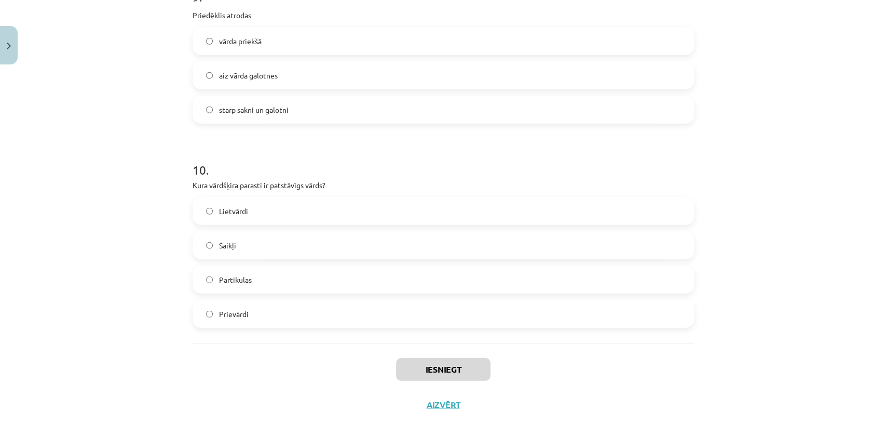
click at [242, 206] on span "Lietvārdi" at bounding box center [233, 211] width 29 height 11
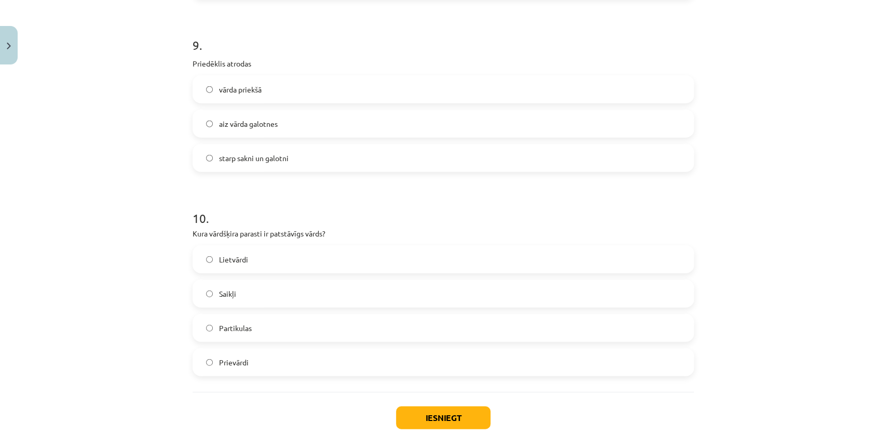
scroll to position [1621, 0]
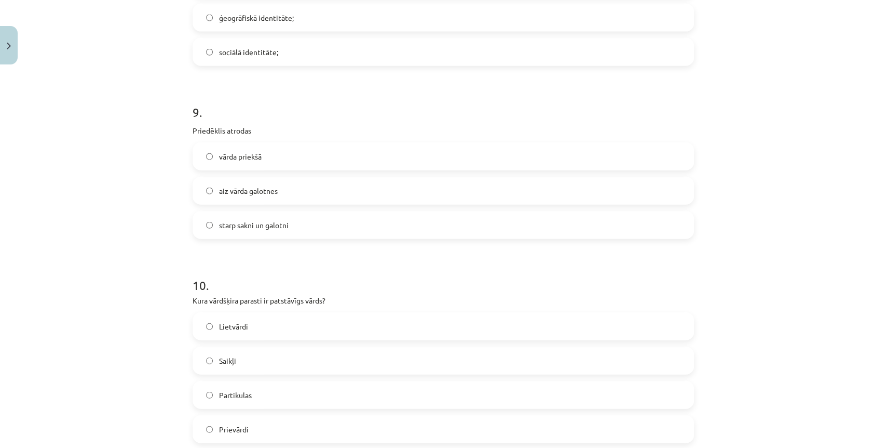
click at [251, 153] on span "vārda priekšā" at bounding box center [240, 156] width 43 height 11
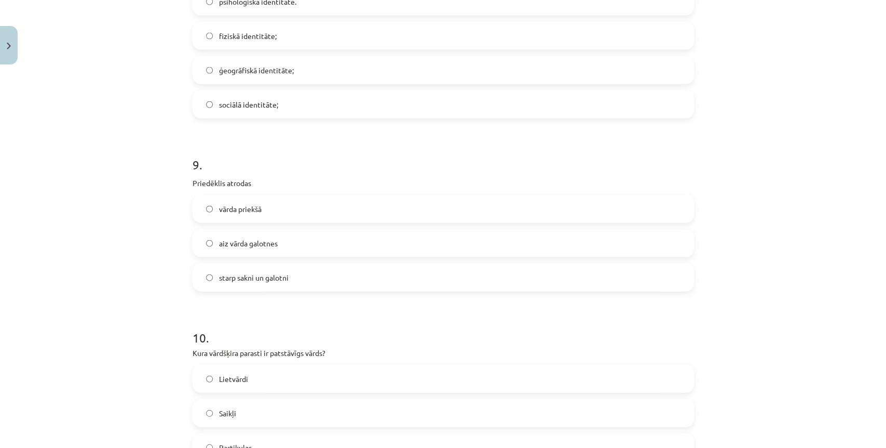
scroll to position [1506, 0]
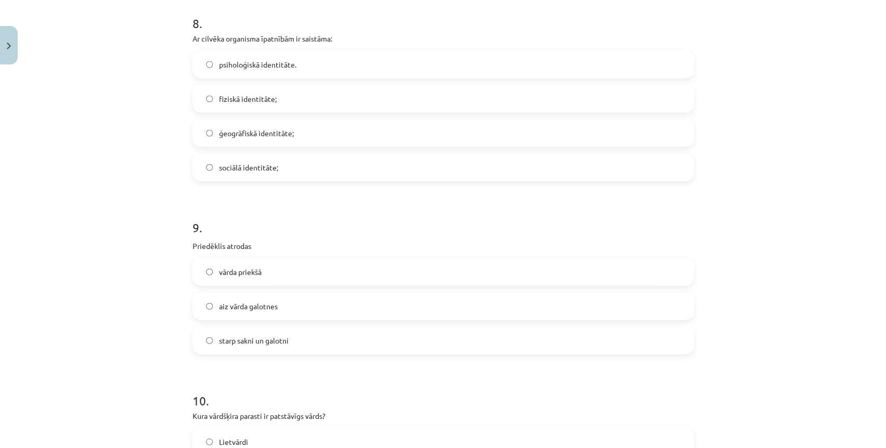
click at [253, 91] on label "fiziskā identitāte;" at bounding box center [443, 99] width 499 height 26
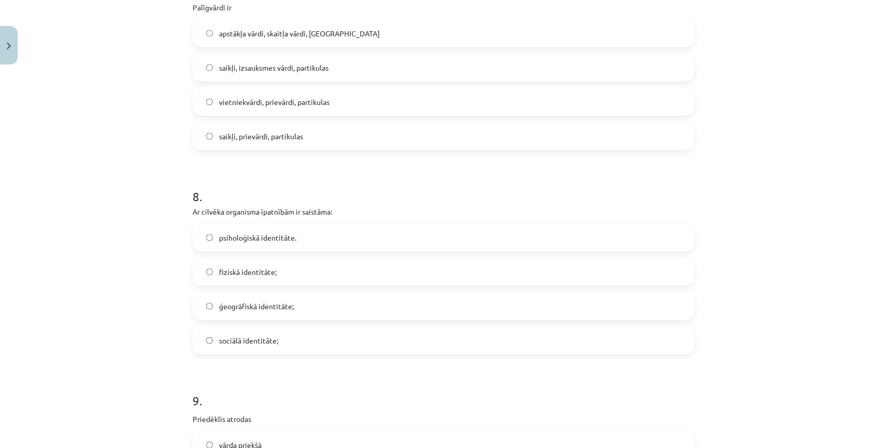
click at [247, 142] on label "saikļi, prievārdi, partikulas" at bounding box center [443, 136] width 499 height 26
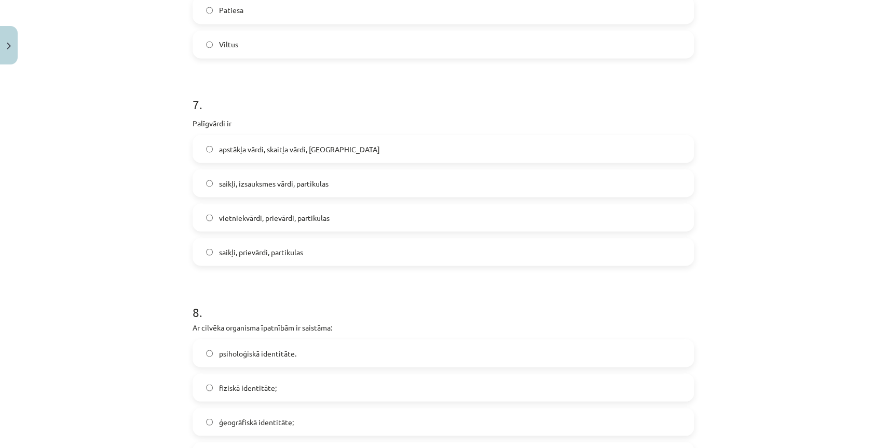
scroll to position [1217, 0]
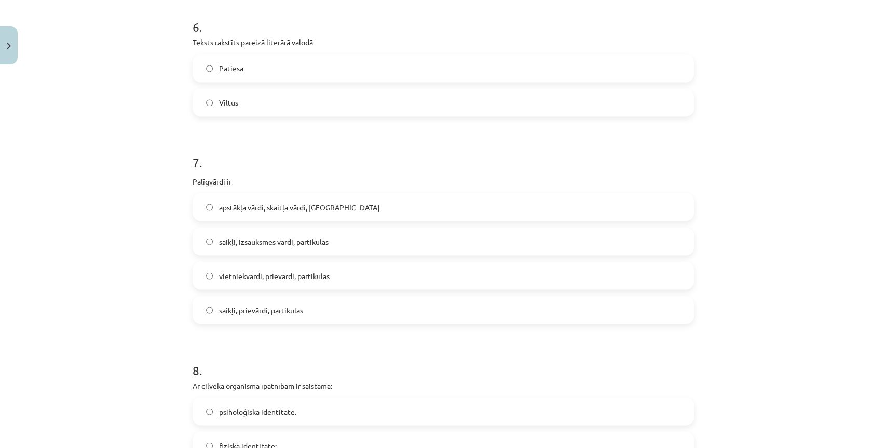
click at [231, 70] on span "Patiesa" at bounding box center [231, 68] width 24 height 11
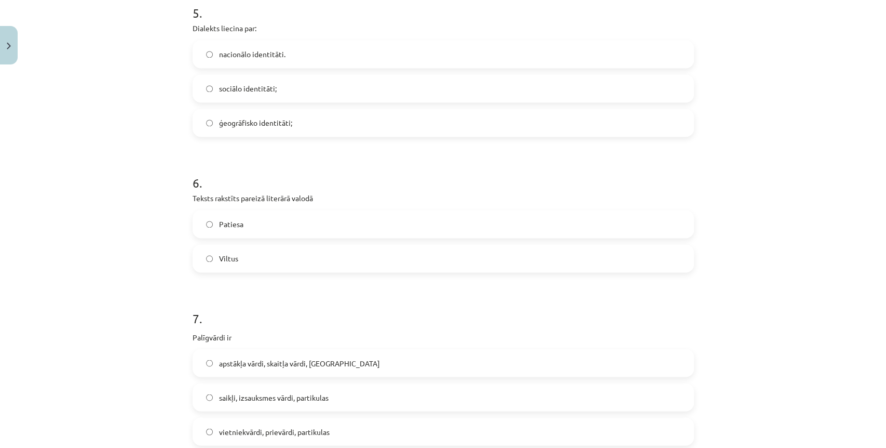
scroll to position [987, 0]
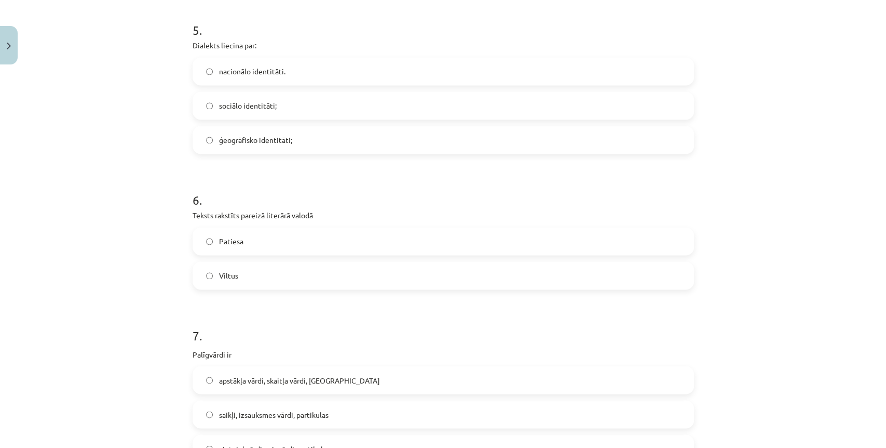
click at [235, 141] on span "ģeogrāfisko identitāti;" at bounding box center [255, 139] width 73 height 11
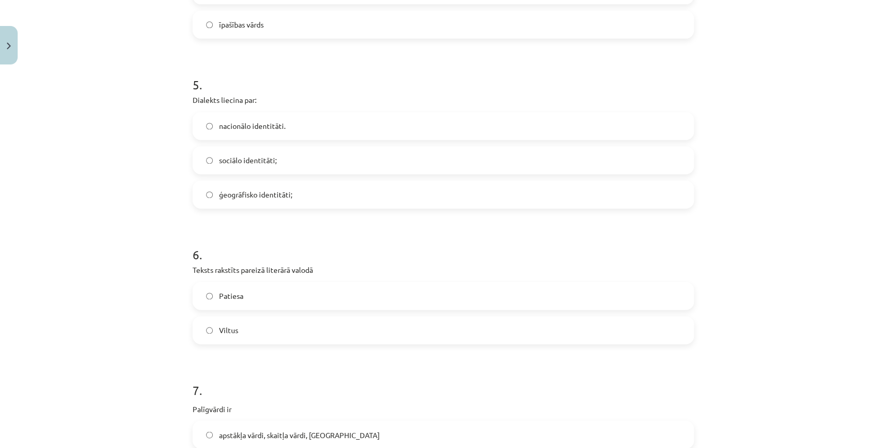
scroll to position [872, 0]
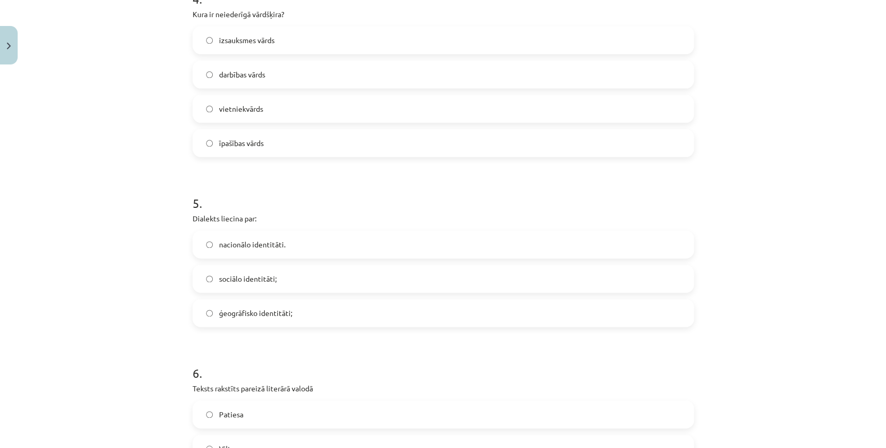
click at [255, 46] on label "izsauksmes vārds" at bounding box center [443, 40] width 499 height 26
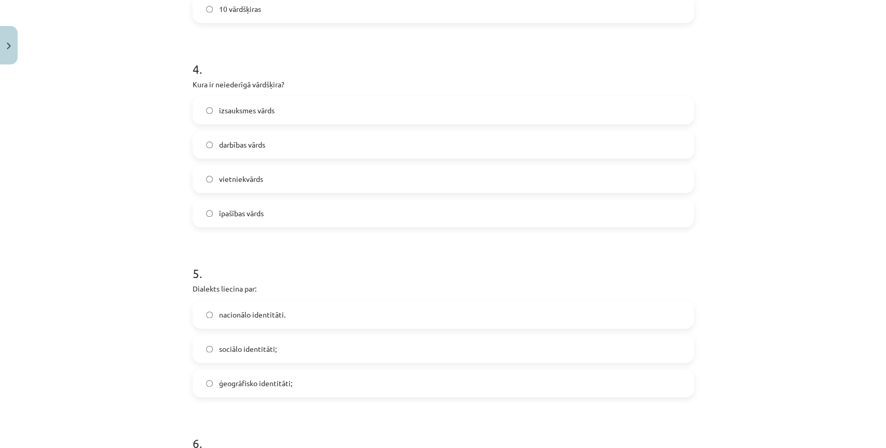
scroll to position [641, 0]
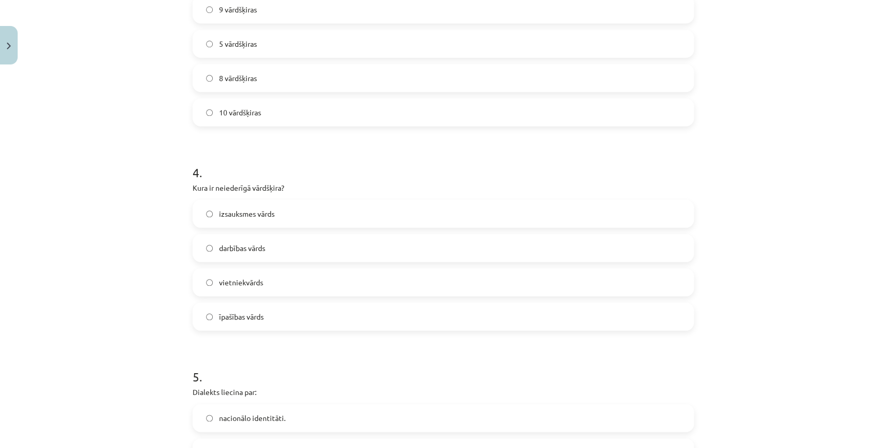
click at [239, 118] on label "10 vārdšķiras" at bounding box center [443, 112] width 499 height 26
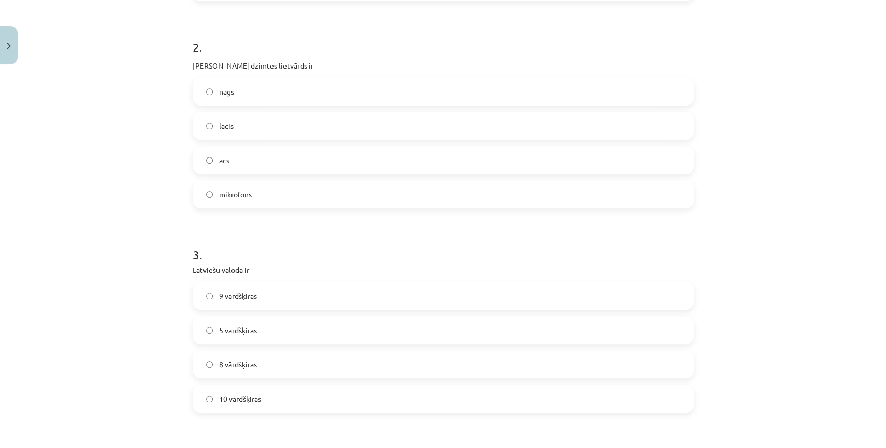
scroll to position [353, 0]
click at [228, 165] on label "acs" at bounding box center [443, 162] width 499 height 26
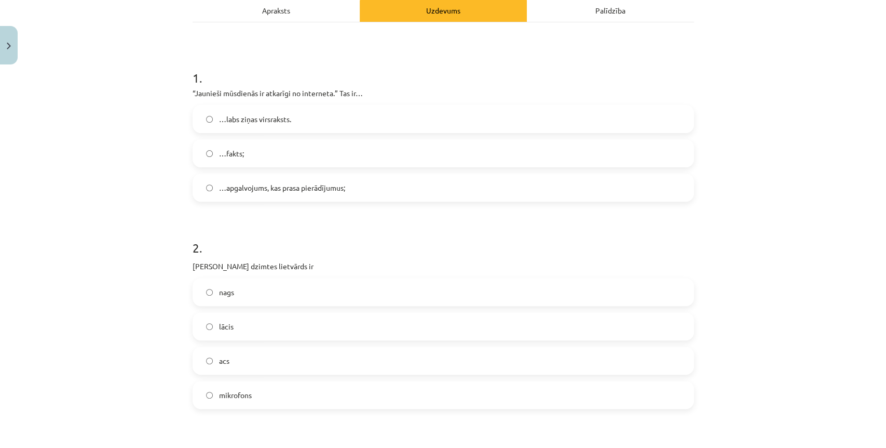
scroll to position [121, 0]
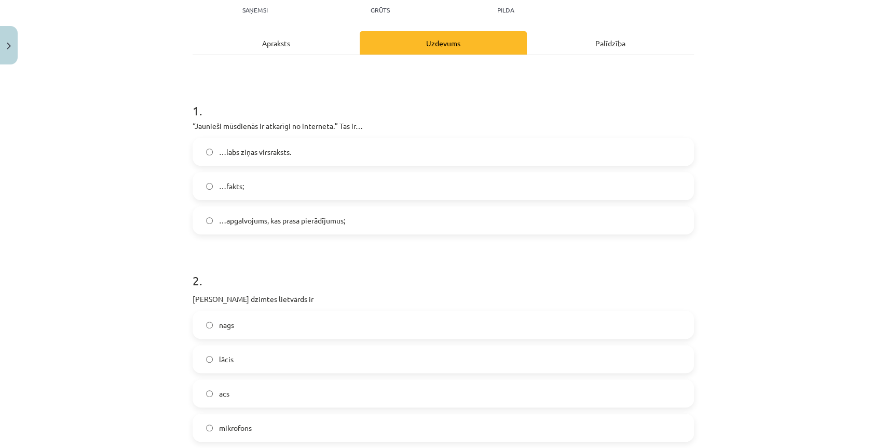
click at [233, 215] on label "…apgalvojums, kas prasa pierādījumus;" at bounding box center [443, 220] width 499 height 26
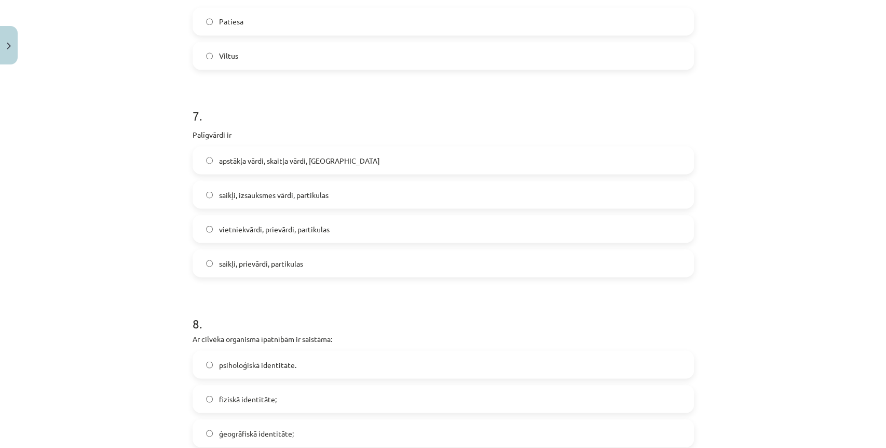
drag, startPoint x: 96, startPoint y: 181, endPoint x: 138, endPoint y: 348, distance: 172.9
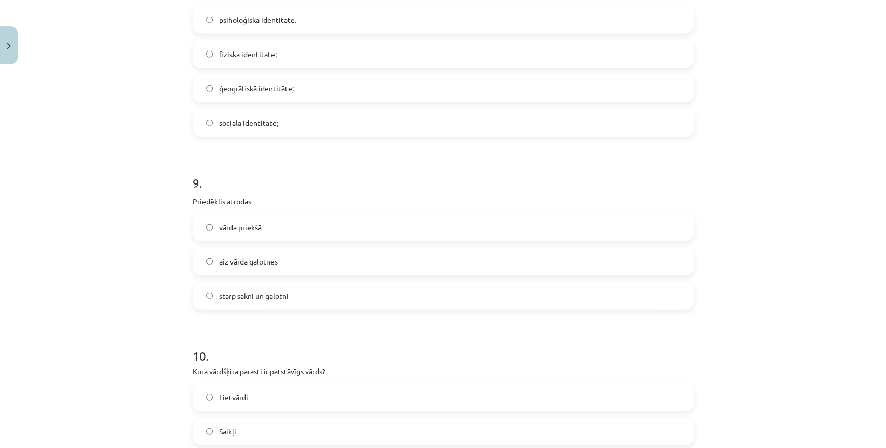
drag, startPoint x: 47, startPoint y: 319, endPoint x: 359, endPoint y: 403, distance: 322.7
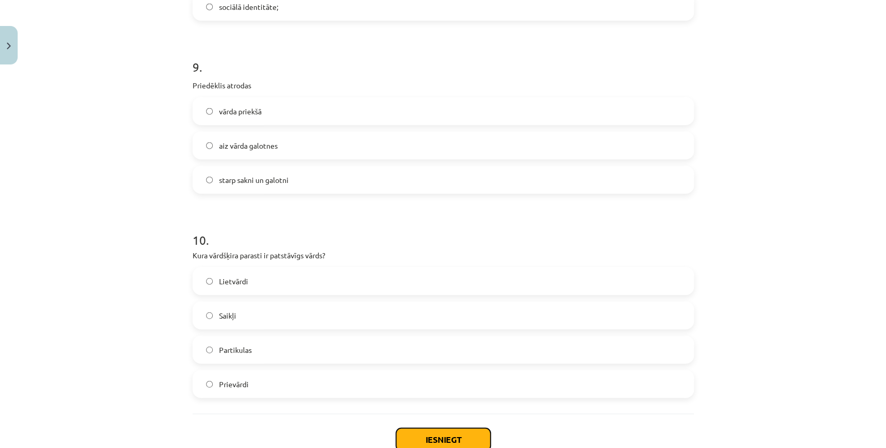
click at [426, 437] on button "Iesniegt" at bounding box center [443, 439] width 94 height 23
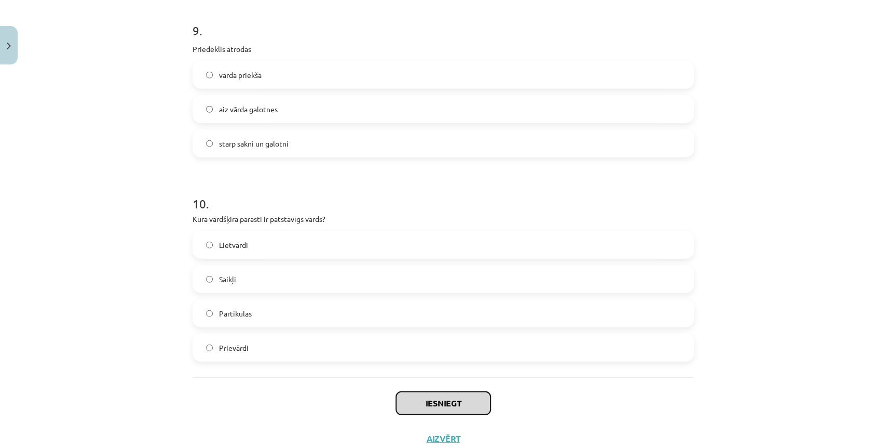
scroll to position [1737, 0]
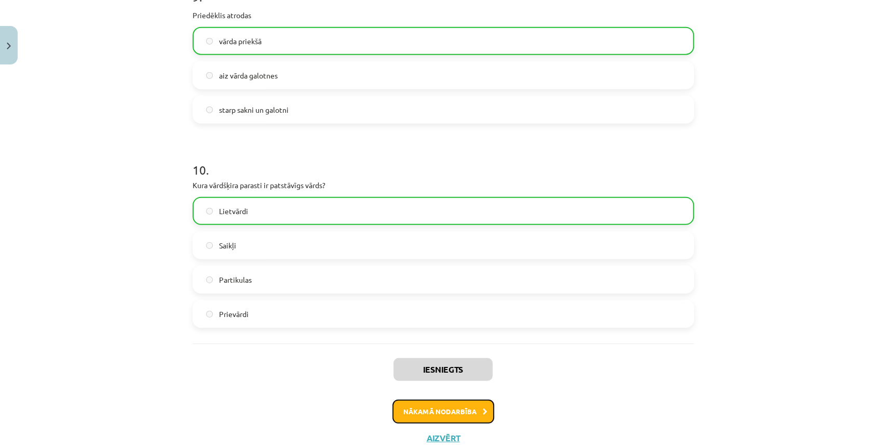
click at [432, 404] on button "Nākamā nodarbība" at bounding box center [443, 411] width 102 height 24
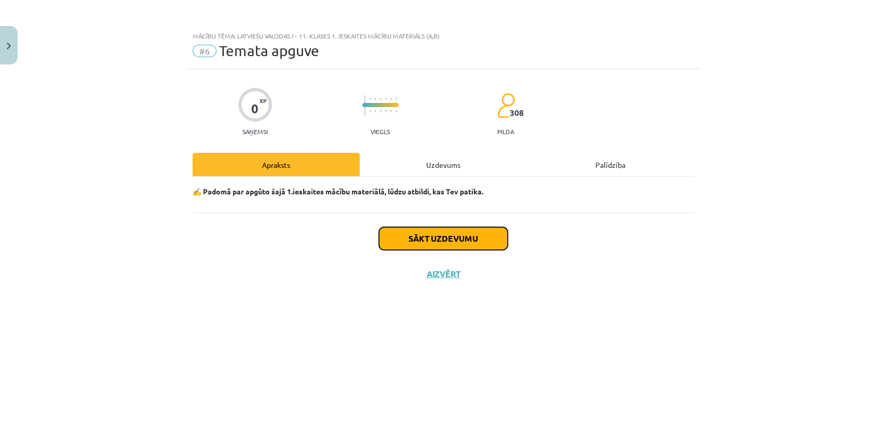
click at [416, 248] on button "Sākt uzdevumu" at bounding box center [443, 238] width 129 height 23
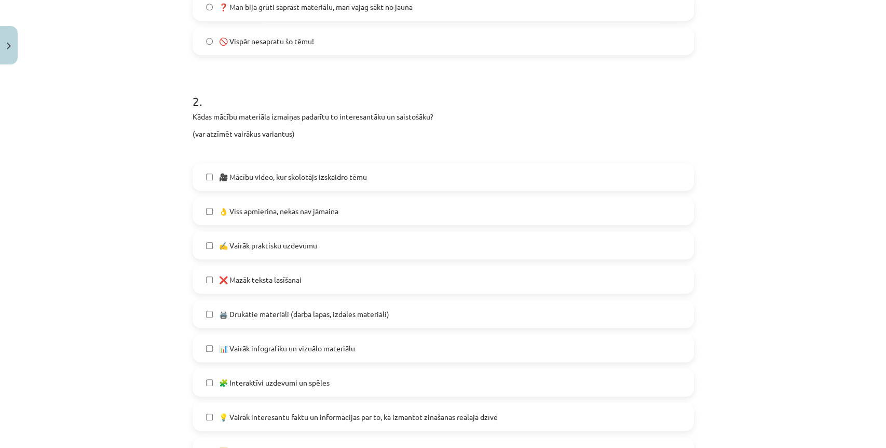
scroll to position [461, 0]
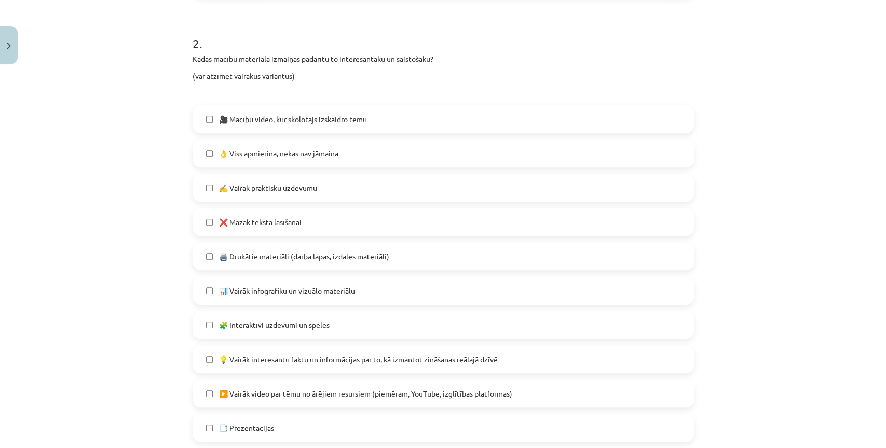
click at [204, 121] on label "🎥 Mācību video, kur skolotājs izskaidro tēmu" at bounding box center [443, 119] width 499 height 26
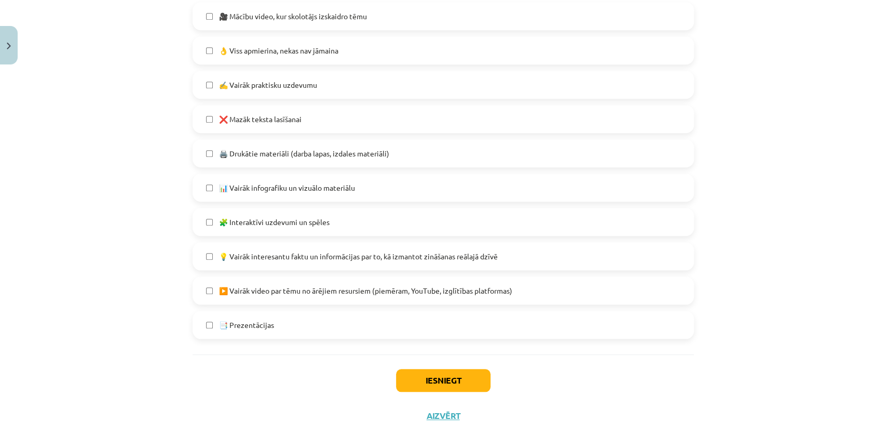
scroll to position [575, 0]
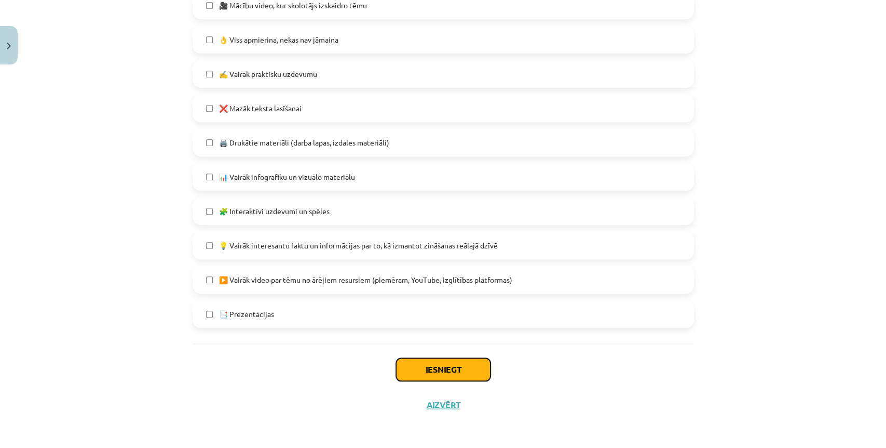
click at [416, 361] on button "Iesniegt" at bounding box center [443, 369] width 94 height 23
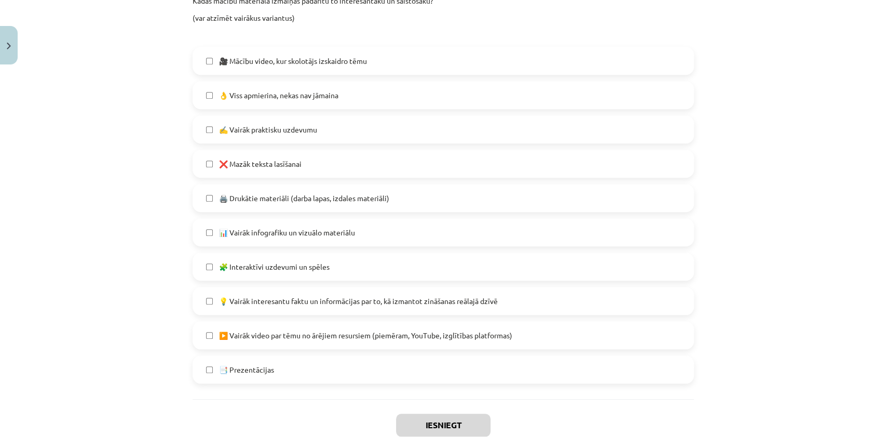
scroll to position [71, 0]
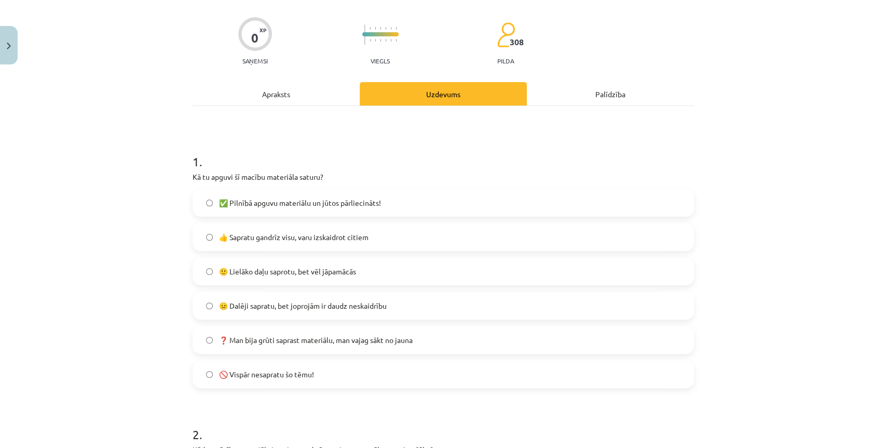
drag, startPoint x: 168, startPoint y: 239, endPoint x: 101, endPoint y: 377, distance: 153.5
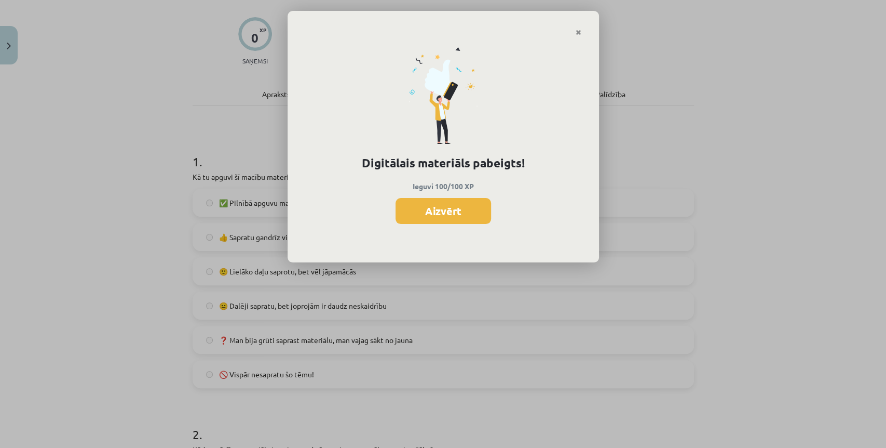
drag, startPoint x: 101, startPoint y: 377, endPoint x: 87, endPoint y: 220, distance: 157.9
click at [85, 221] on div "Digitālais materiāls pabeigts! Ieguvi 100/100 XP Aizvērt" at bounding box center [443, 224] width 886 height 448
click at [448, 200] on button "Aizvērt" at bounding box center [444, 211] width 96 height 26
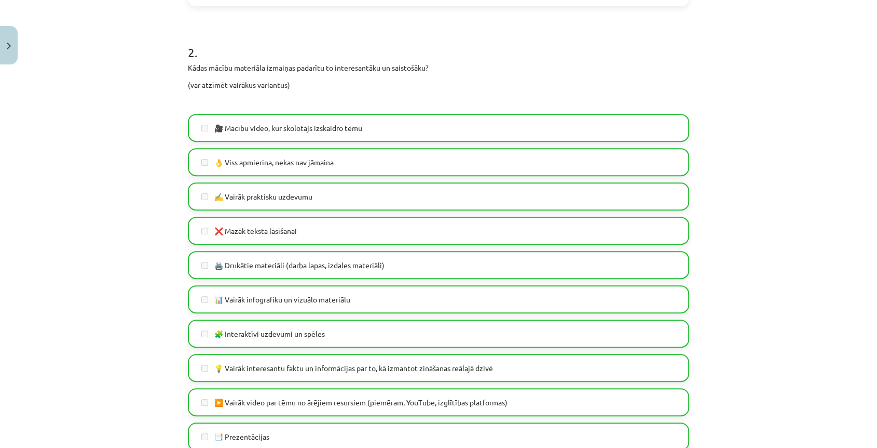
scroll to position [186, 0]
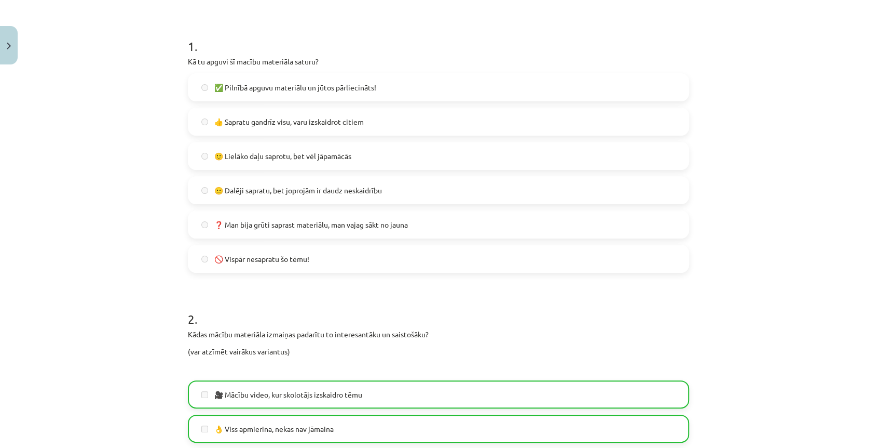
click at [254, 91] on span "✅ Pilnībā apguvu materiālu un jūtos pārliecināts!" at bounding box center [295, 87] width 162 height 11
click at [253, 169] on div "🙂 Lielāko daļu saprotu, bet vēl jāpamācās" at bounding box center [439, 156] width 502 height 28
click at [253, 184] on label "😐 Dalēji sapratu, bet joprojām ir daudz neskaidrību" at bounding box center [438, 190] width 499 height 26
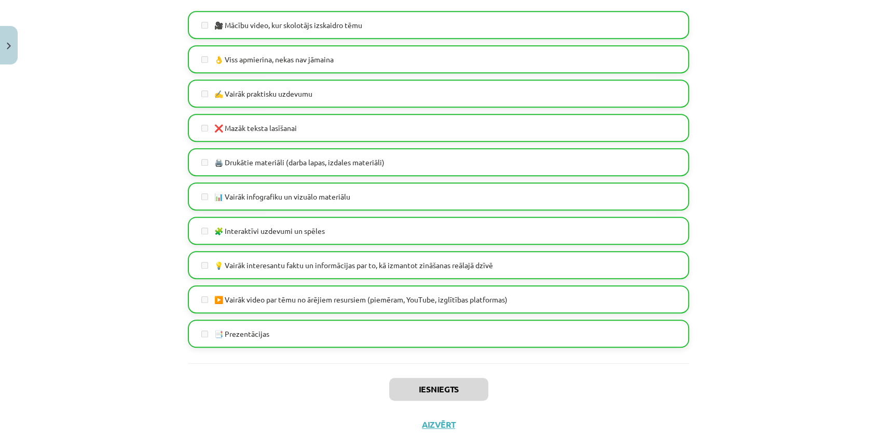
scroll to position [575, 0]
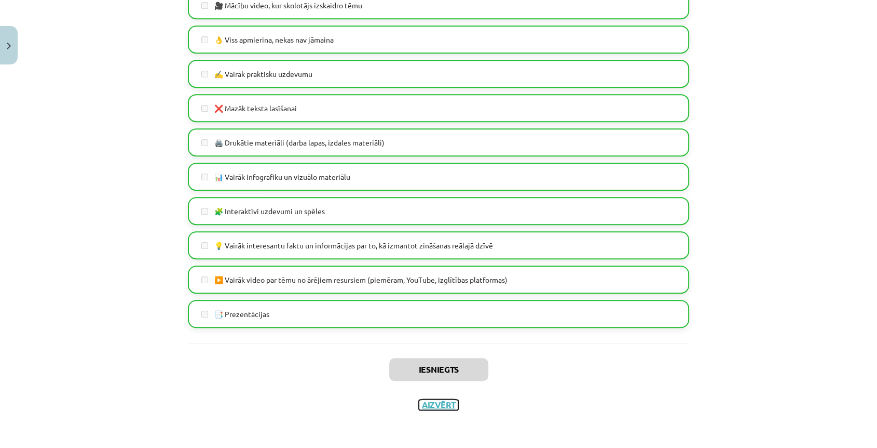
click at [436, 404] on button "Aizvērt" at bounding box center [438, 404] width 39 height 10
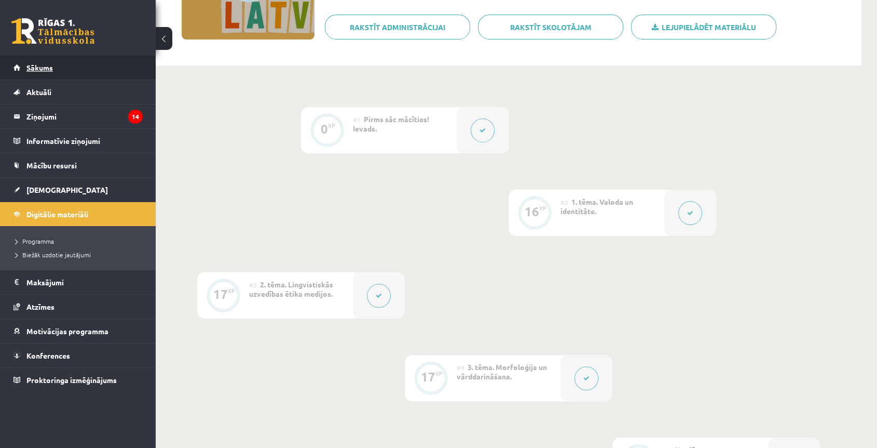
click at [42, 71] on span "Sākums" at bounding box center [39, 67] width 26 height 9
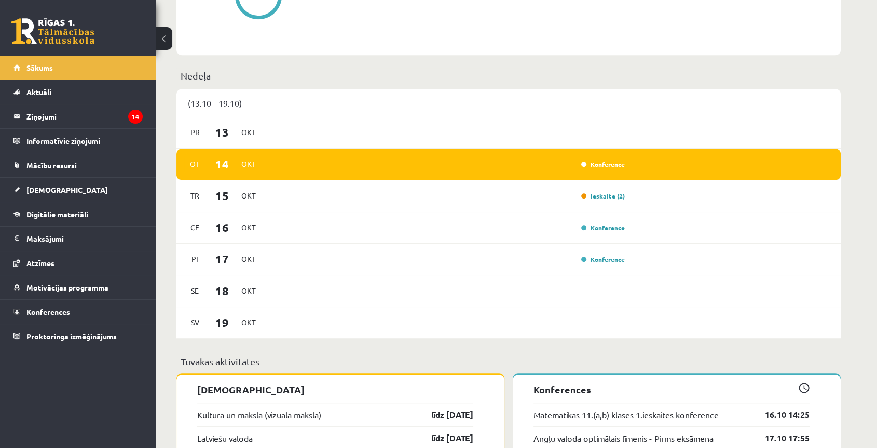
scroll to position [823, 0]
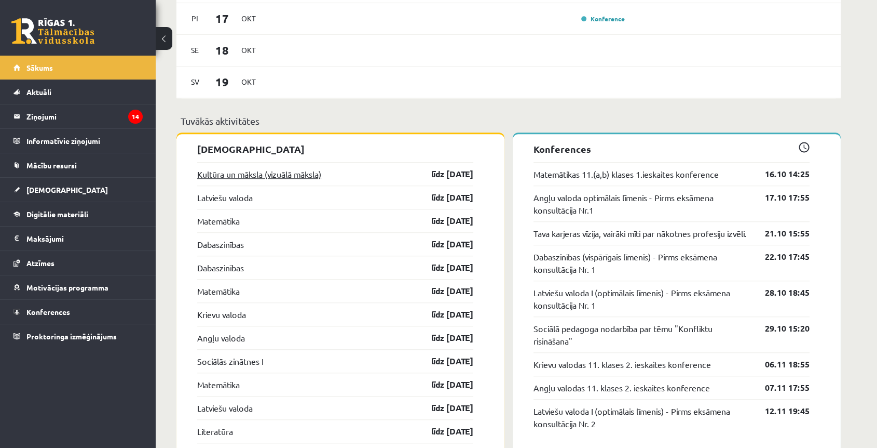
click at [237, 172] on link "Kultūra un māksla (vizuālā māksla)" at bounding box center [259, 174] width 124 height 12
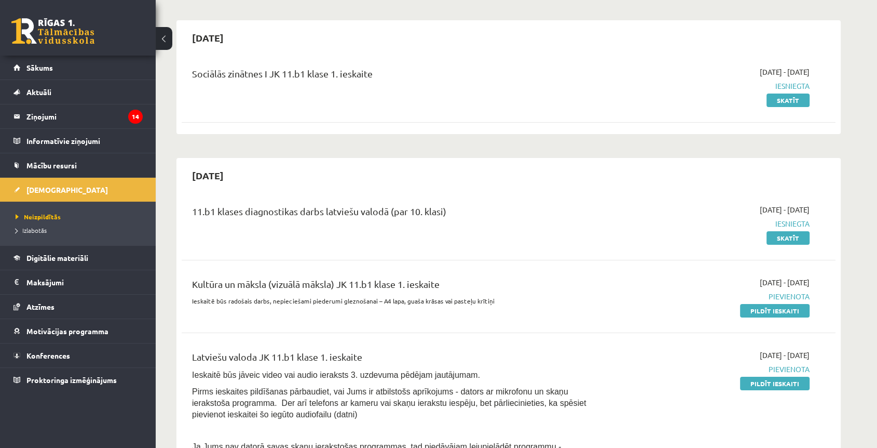
scroll to position [173, 0]
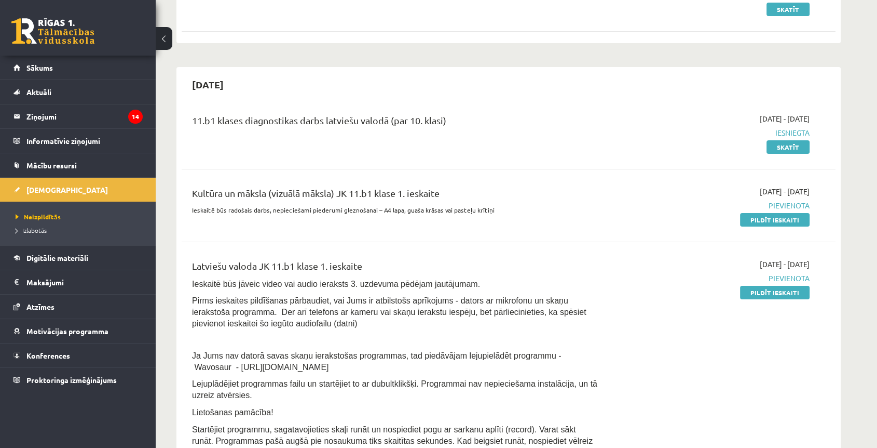
drag, startPoint x: 187, startPoint y: 210, endPoint x: 524, endPoint y: 204, distance: 336.5
click at [524, 204] on div "Kultūra un māksla (vizuālā māksla) JK 11.b1 klase 1. ieskaite Ieskaitē būs rado…" at bounding box center [395, 205] width 422 height 39
drag, startPoint x: 404, startPoint y: 209, endPoint x: 458, endPoint y: 208, distance: 53.5
click at [449, 208] on p "Ieskaitē būs radošais darbs, nepieciešami piederumi gleznošanai – A4 lapa, guaš…" at bounding box center [395, 209] width 407 height 9
drag, startPoint x: 356, startPoint y: 207, endPoint x: 486, endPoint y: 215, distance: 130.0
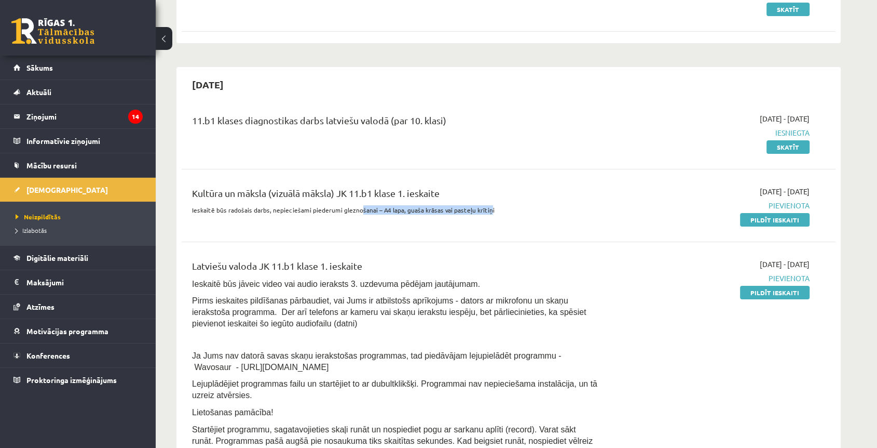
click at [486, 215] on div "Kultūra un māksla (vizuālā māksla) JK 11.b1 klase 1. ieskaite Ieskaitē būs rado…" at bounding box center [395, 205] width 422 height 39
drag, startPoint x: 305, startPoint y: 206, endPoint x: 485, endPoint y: 217, distance: 180.0
click at [487, 217] on div "Kultūra un māksla (vizuālā māksla) JK 11.b1 klase 1. ieskaite Ieskaitē būs rado…" at bounding box center [395, 205] width 422 height 39
click at [287, 223] on div "Kultūra un māksla (vizuālā māksla) JK 11.b1 klase 1. ieskaite Ieskaitē būs rado…" at bounding box center [395, 205] width 422 height 39
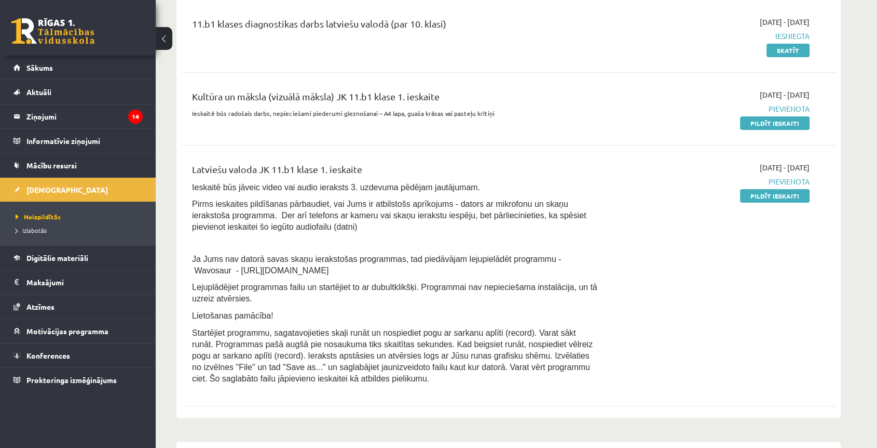
scroll to position [288, 0]
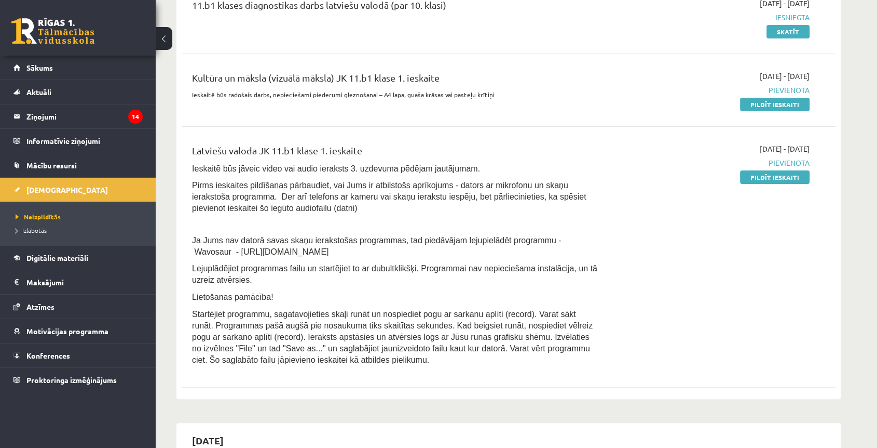
drag, startPoint x: 778, startPoint y: 106, endPoint x: 535, endPoint y: 58, distance: 247.6
click at [778, 106] on link "Pildīt ieskaiti" at bounding box center [775, 104] width 70 height 13
click at [773, 175] on link "Pildīt ieskaiti" at bounding box center [775, 176] width 70 height 13
click at [746, 98] on link "Pildīt ieskaiti" at bounding box center [775, 104] width 70 height 13
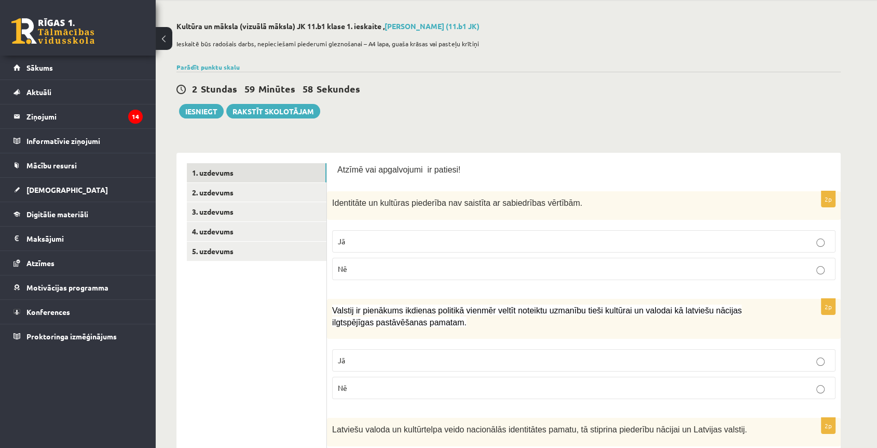
scroll to position [58, 0]
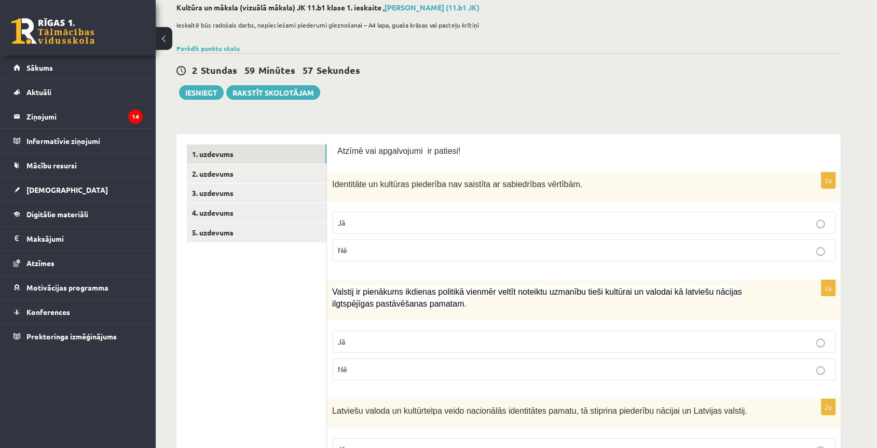
drag, startPoint x: 343, startPoint y: 150, endPoint x: 341, endPoint y: 142, distance: 7.6
click at [342, 144] on p "Atzīmē vai apgalvojumi ir patiesi!" at bounding box center [583, 150] width 493 height 12
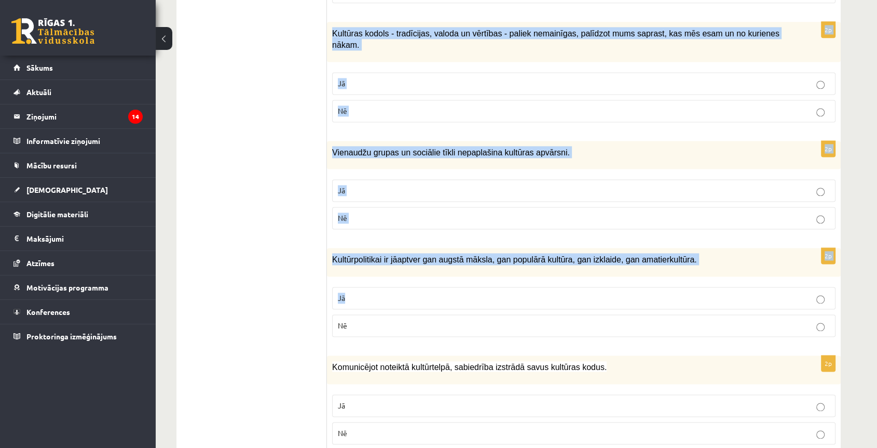
scroll to position [1430, 0]
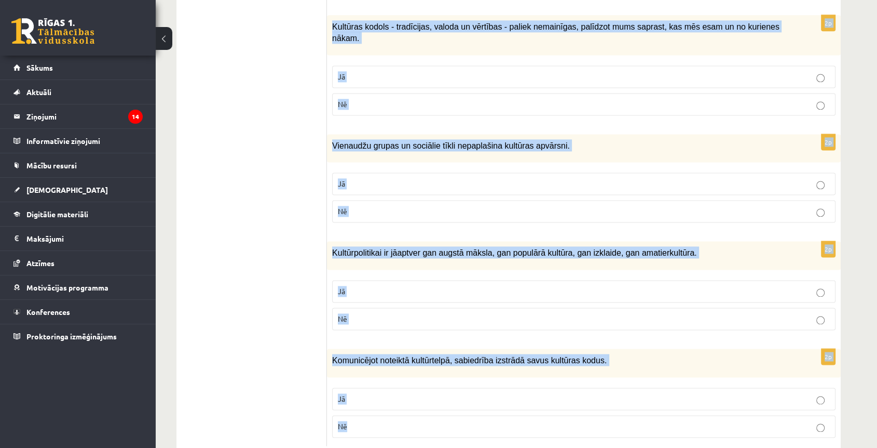
drag, startPoint x: 336, startPoint y: 145, endPoint x: 602, endPoint y: 399, distance: 367.9
copy form "Loremi dol sitametcons ad elitsed! 8d Eiusmodtem in utlabore etdolorem ali enim…"
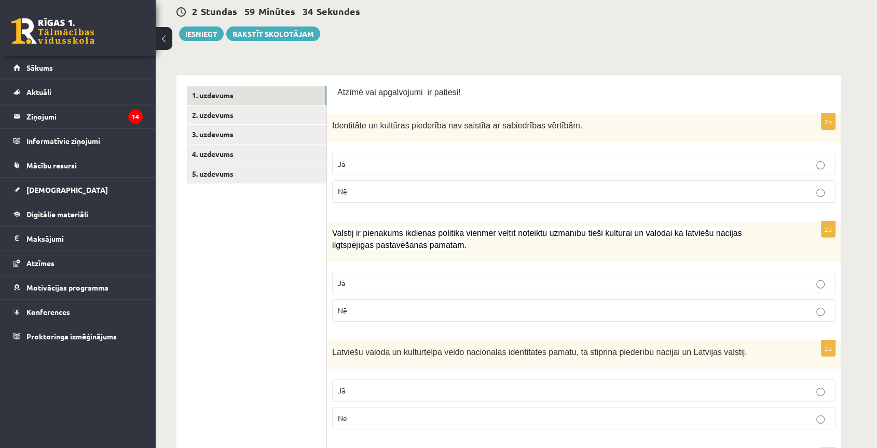
scroll to position [46, 0]
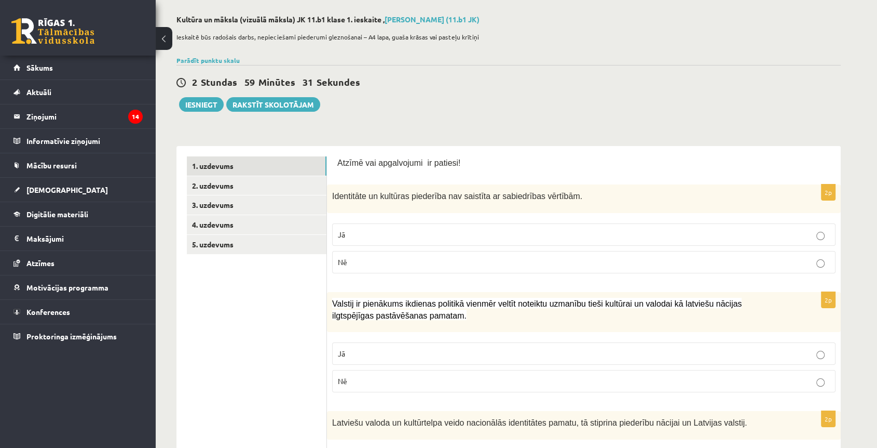
click at [369, 255] on label "Nē" at bounding box center [584, 262] width 504 height 22
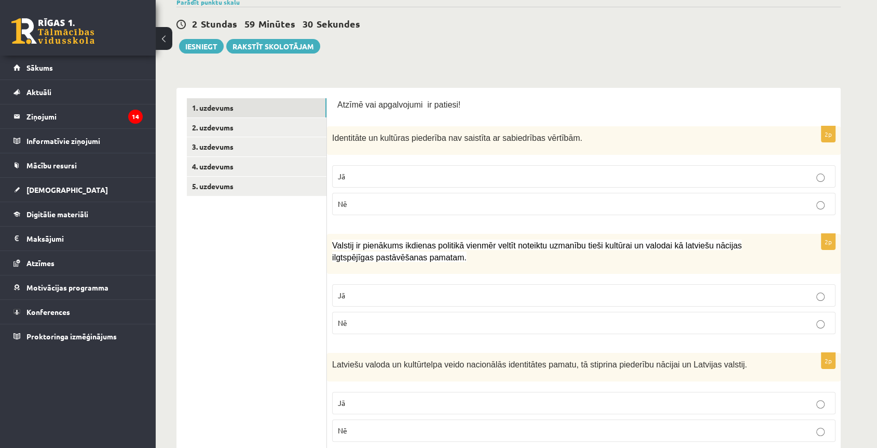
click at [361, 287] on label "Jā" at bounding box center [584, 295] width 504 height 22
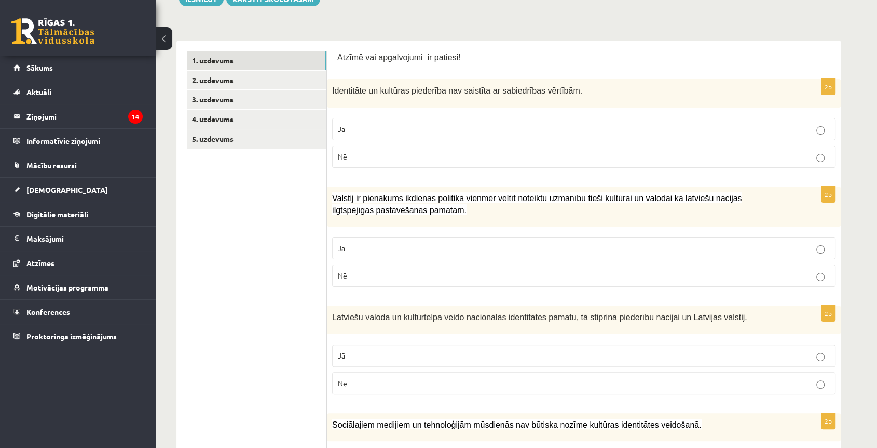
scroll to position [219, 0]
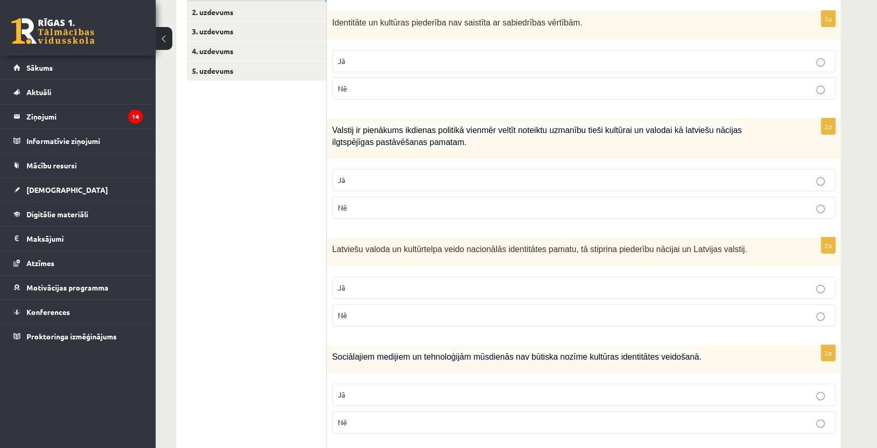
click at [362, 287] on p "Jā" at bounding box center [584, 287] width 492 height 11
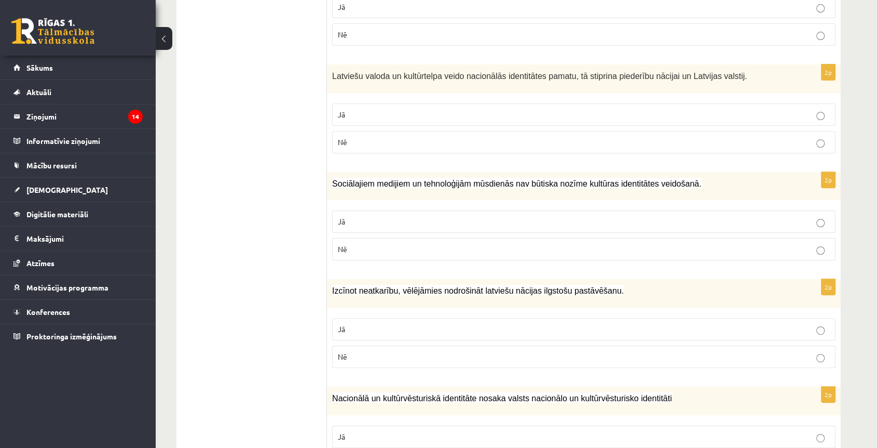
click at [368, 245] on p "Nē" at bounding box center [584, 248] width 492 height 11
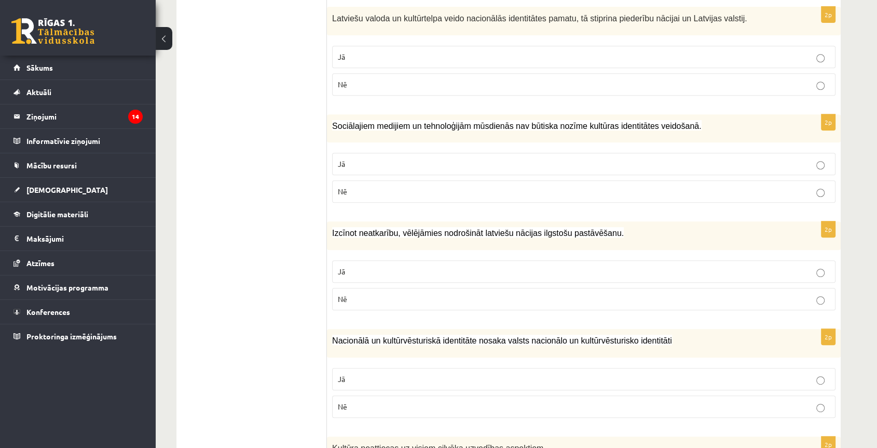
click at [370, 266] on p "Jā" at bounding box center [584, 271] width 492 height 11
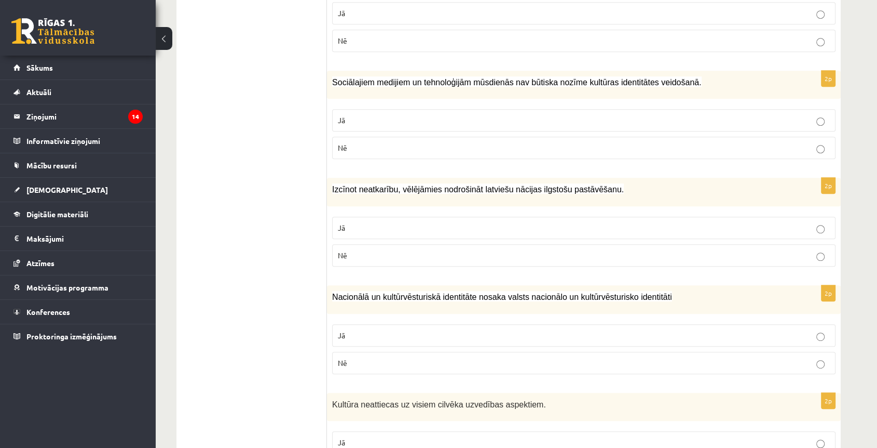
scroll to position [565, 0]
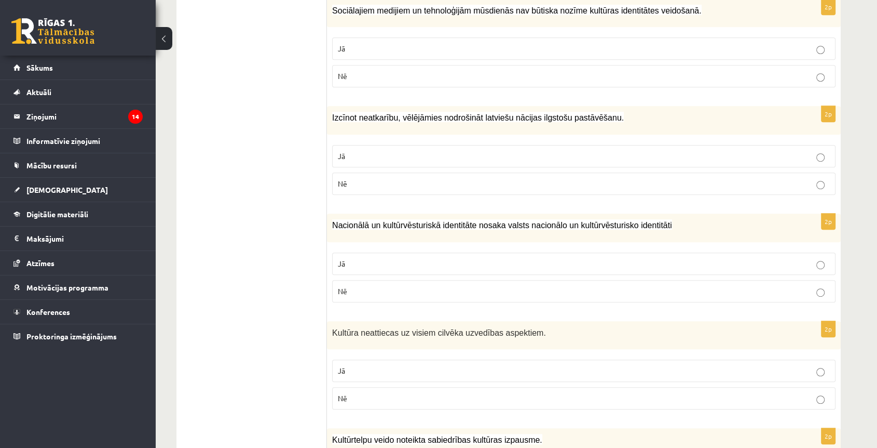
click at [371, 268] on label "Jā" at bounding box center [584, 263] width 504 height 22
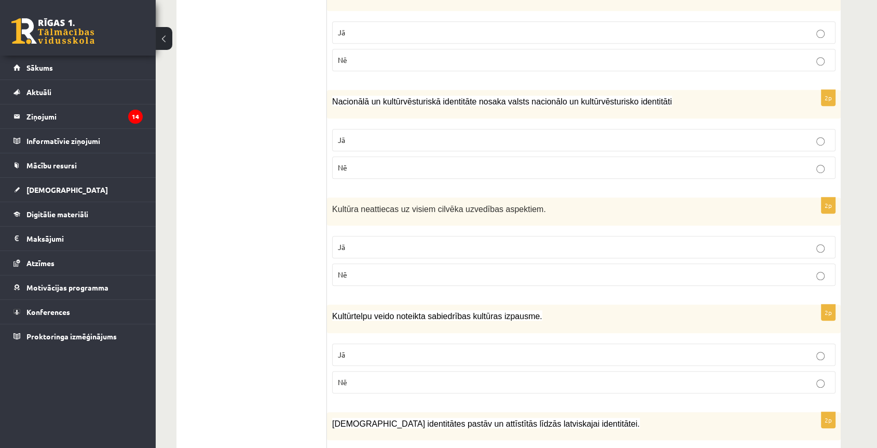
scroll to position [738, 0]
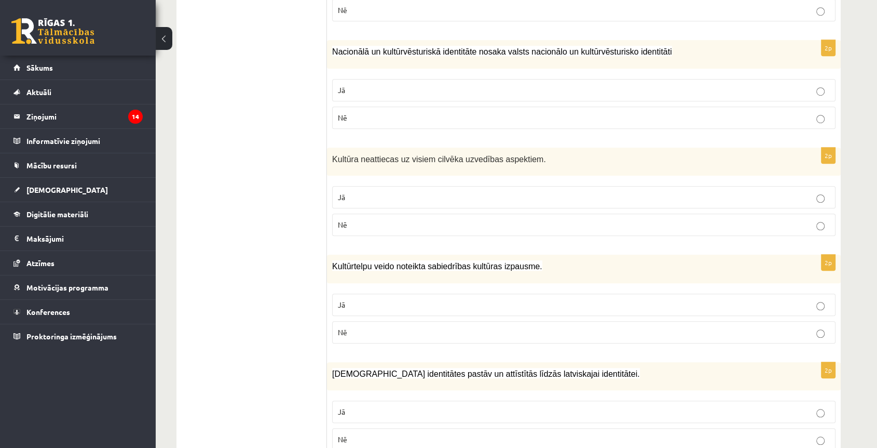
click at [400, 188] on label "Jā" at bounding box center [584, 197] width 504 height 22
click at [400, 213] on label "Nē" at bounding box center [584, 224] width 504 height 22
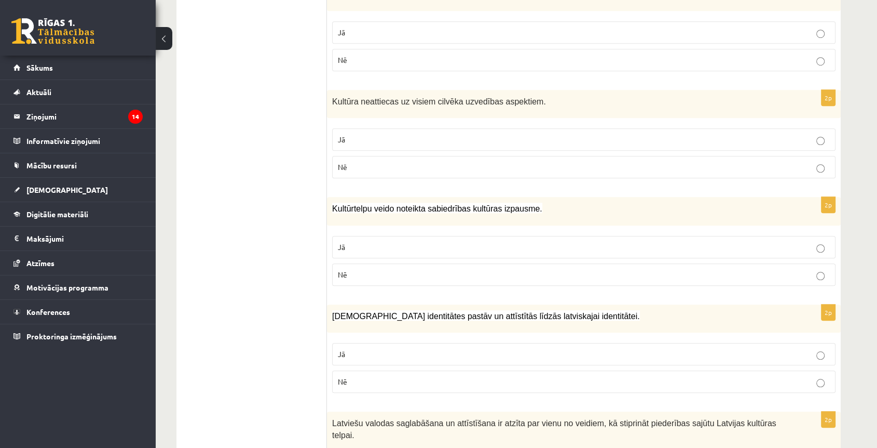
click at [392, 243] on p "Jā" at bounding box center [584, 246] width 492 height 11
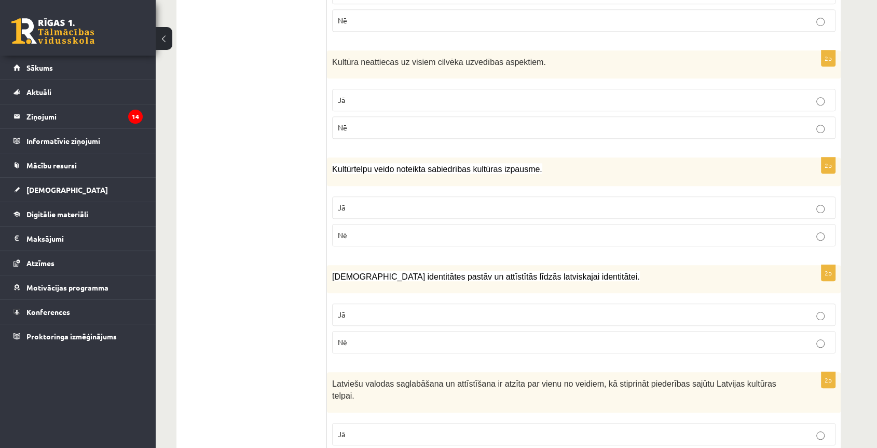
scroll to position [854, 0]
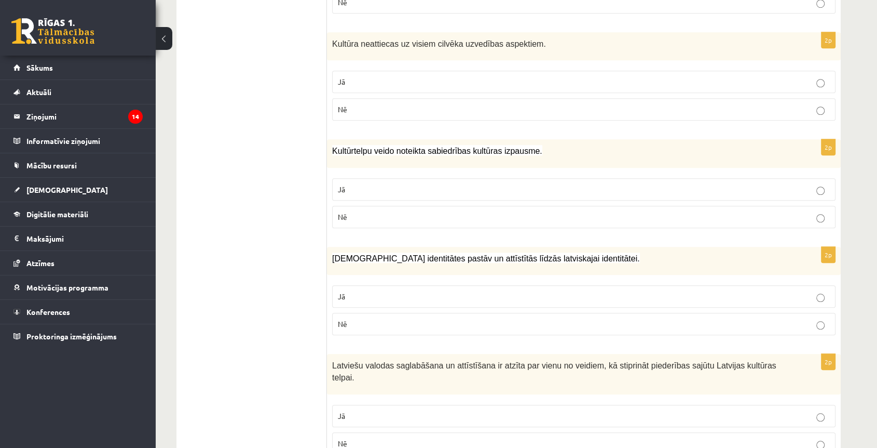
drag, startPoint x: 378, startPoint y: 292, endPoint x: 379, endPoint y: 273, distance: 19.2
click at [378, 292] on p "Jā" at bounding box center [584, 296] width 492 height 11
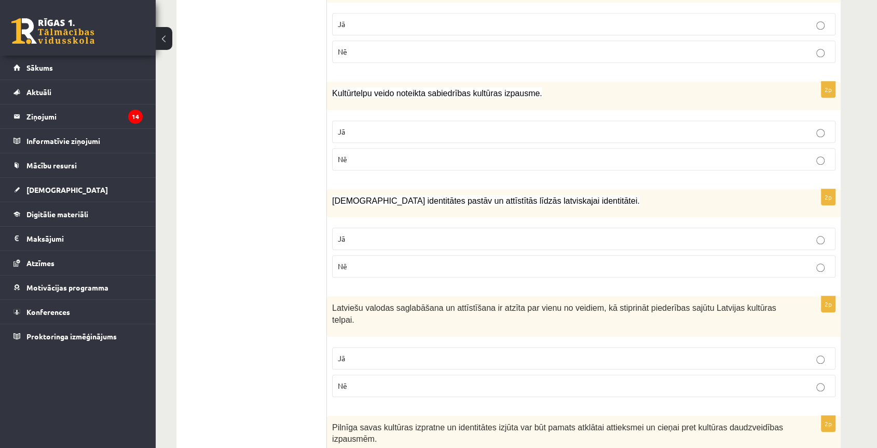
click at [382, 347] on label "Jā" at bounding box center [584, 358] width 504 height 22
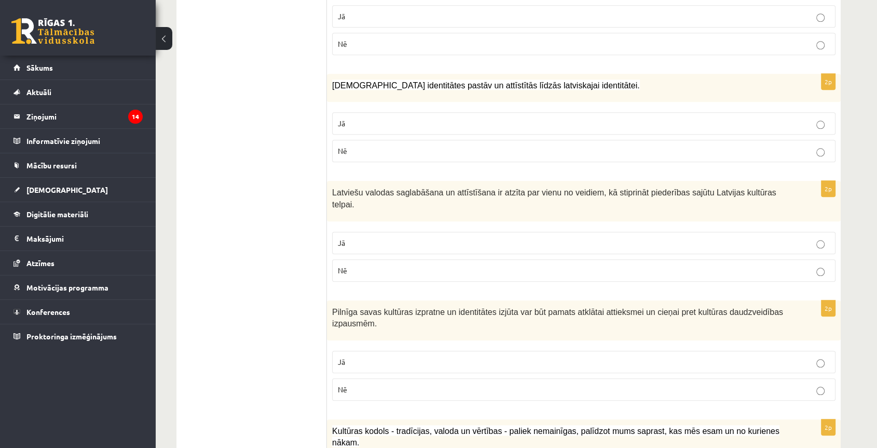
click at [386, 345] on fieldset "Jā Nē" at bounding box center [584, 374] width 504 height 58
click at [387, 350] on label "Jā" at bounding box center [584, 361] width 504 height 22
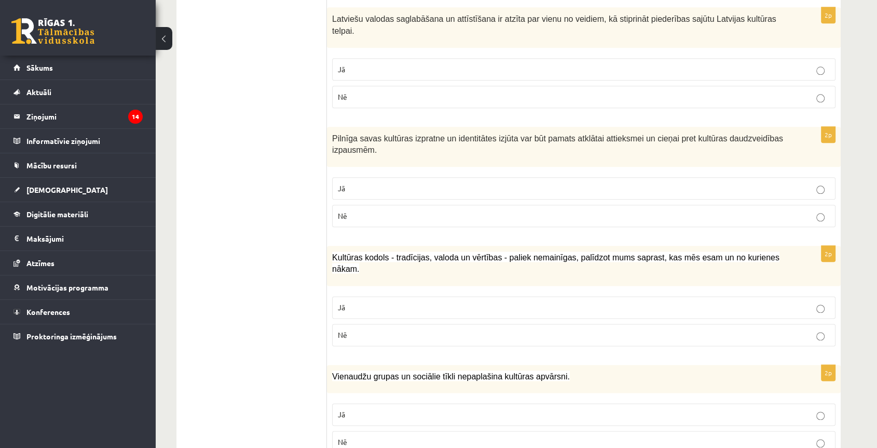
click at [363, 302] on p "Jā" at bounding box center [584, 307] width 492 height 11
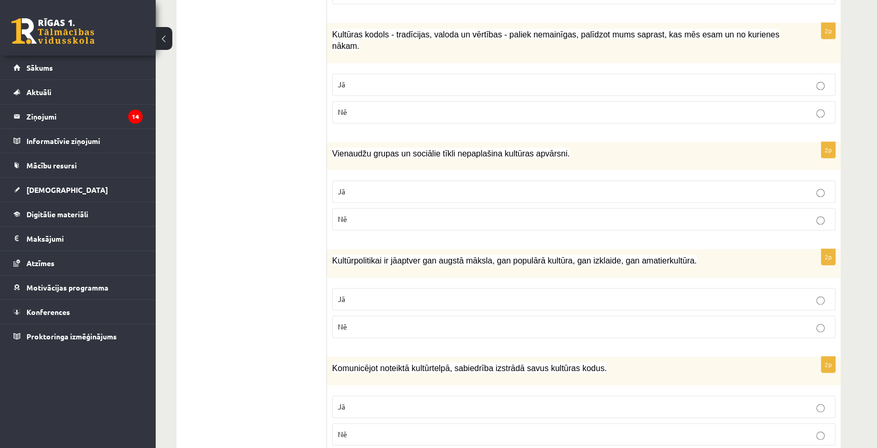
scroll to position [1430, 0]
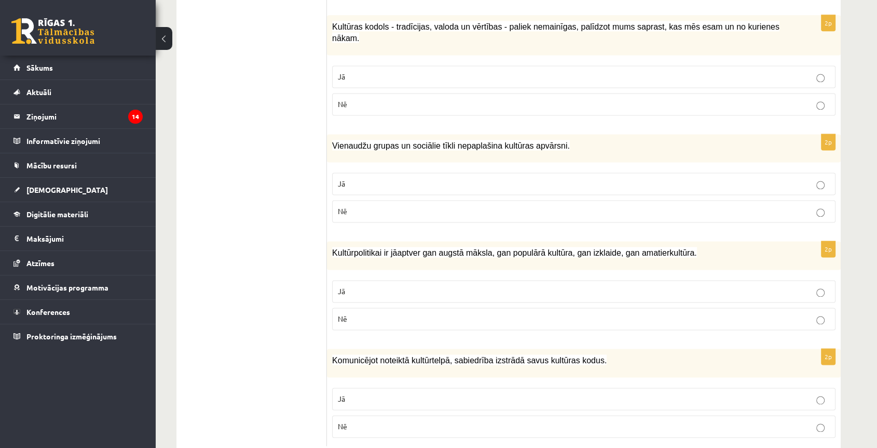
click at [418, 206] on p "Nē" at bounding box center [584, 211] width 492 height 11
click at [382, 275] on fieldset "Jā Nē" at bounding box center [584, 304] width 504 height 58
click at [383, 280] on label "Jā" at bounding box center [584, 291] width 504 height 22
click at [368, 387] on label "Jā" at bounding box center [584, 398] width 504 height 22
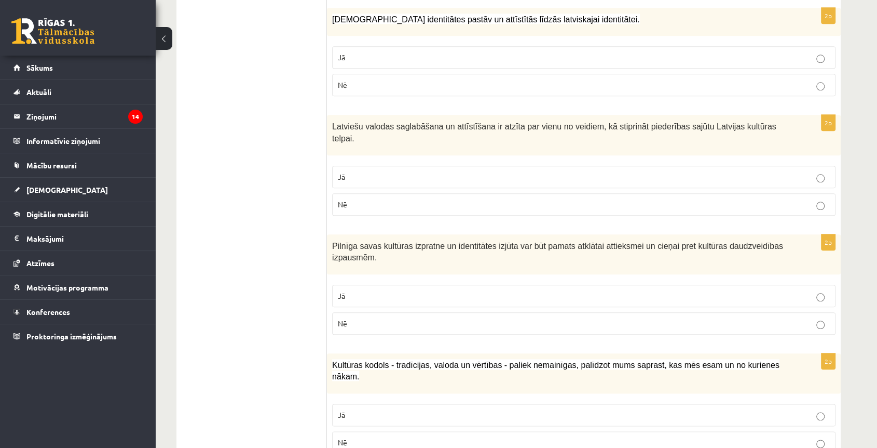
scroll to position [196, 0]
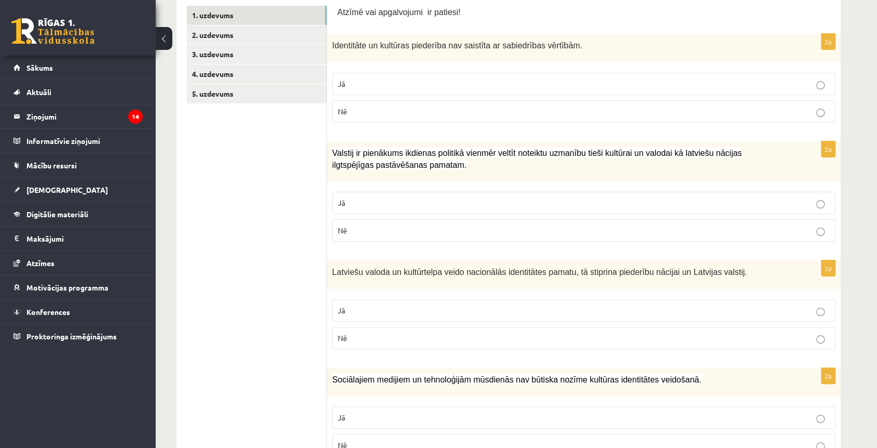
drag, startPoint x: 293, startPoint y: 265, endPoint x: 312, endPoint y: 129, distance: 137.2
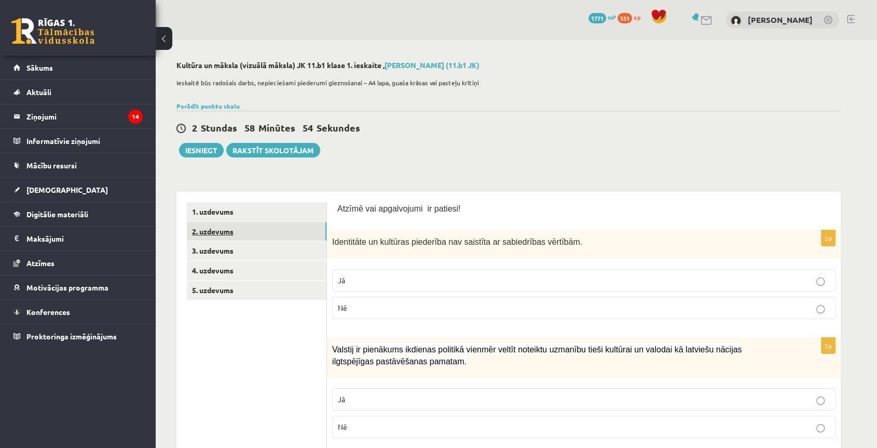
click at [244, 235] on link "2. uzdevums" at bounding box center [257, 231] width 140 height 19
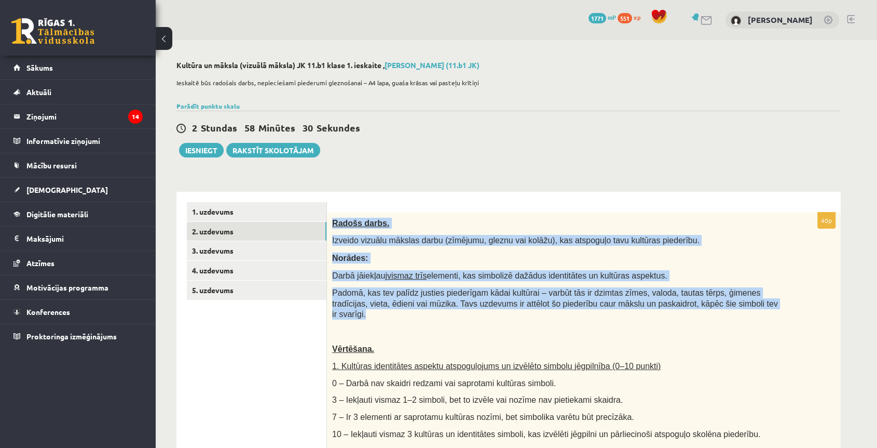
drag, startPoint x: 331, startPoint y: 218, endPoint x: 760, endPoint y: 304, distance: 437.0
copy div "Radošs darbs. Izveido vizuālu mākslas darbu (zīmējumu, gleznu vai kolāžu), kas …"
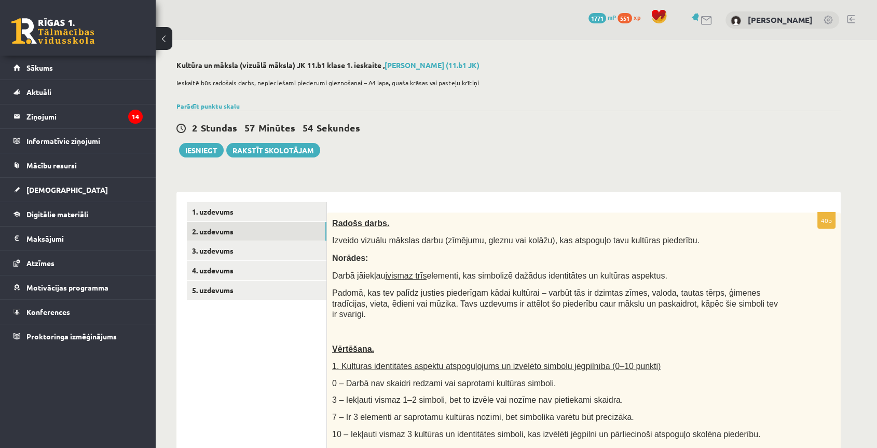
click at [375, 118] on div "2 Stundas 57 Minūtes 54 Sekundes Ieskaite saglabāta! Iesniegt Rakstīt skolotājam" at bounding box center [509, 134] width 665 height 47
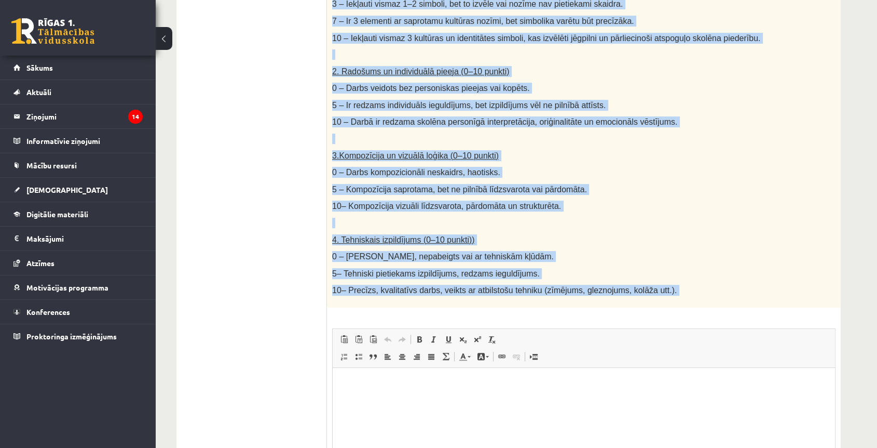
scroll to position [454, 0]
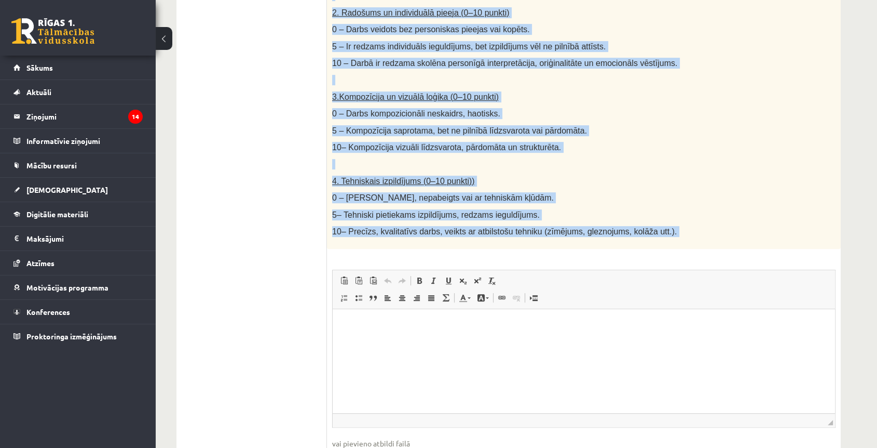
drag, startPoint x: 330, startPoint y: 57, endPoint x: 734, endPoint y: 246, distance: 446.2
click at [735, 246] on div "40p Radošs darbs. Izveido vizuālu mākslas darbu (zīmējumu, gleznu vai kolāžu), …" at bounding box center [584, 121] width 514 height 727
copy div "Loremi dolor. Sitamet consect adipisc elits (doeiusmo, tempor inc utlabo), etd …"
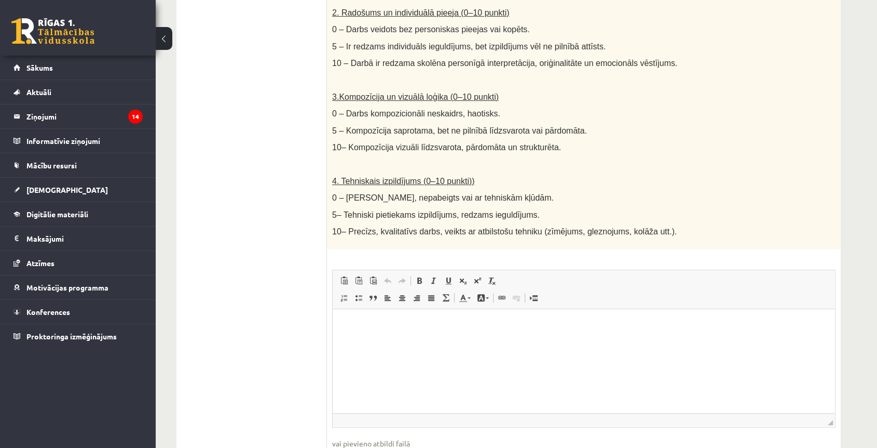
click at [237, 100] on ul "1. uzdevums 2. uzdevums 3. uzdevums 4. uzdevums 5. uzdevums" at bounding box center [257, 117] width 140 height 738
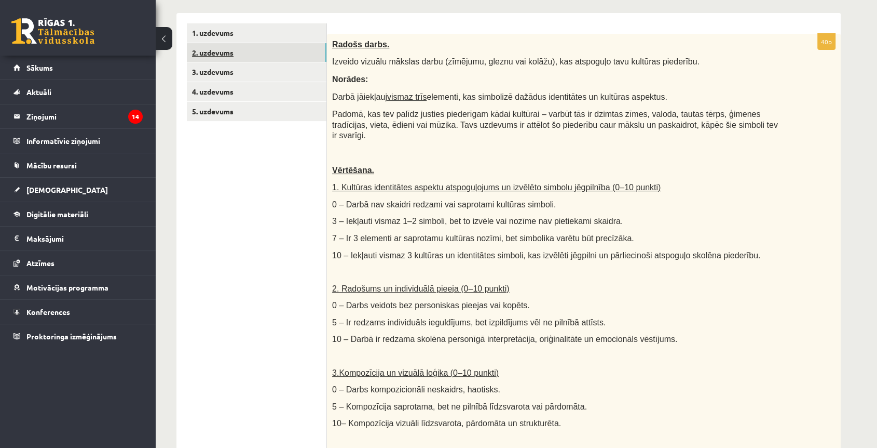
scroll to position [108, 0]
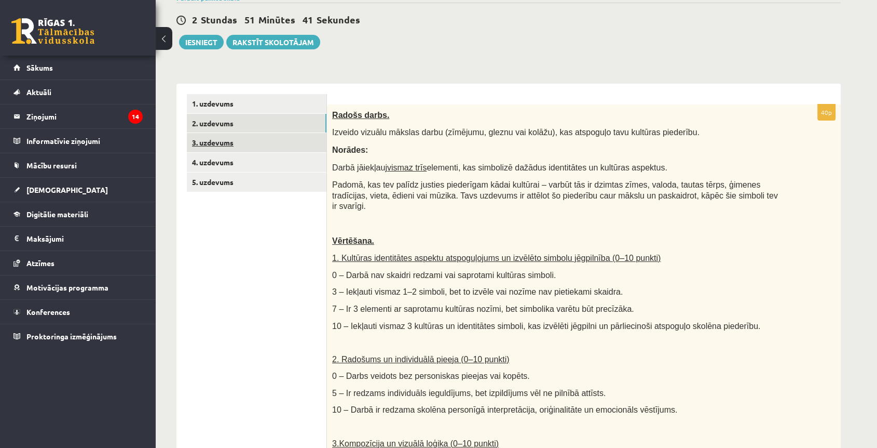
click at [226, 140] on link "3. uzdevums" at bounding box center [257, 142] width 140 height 19
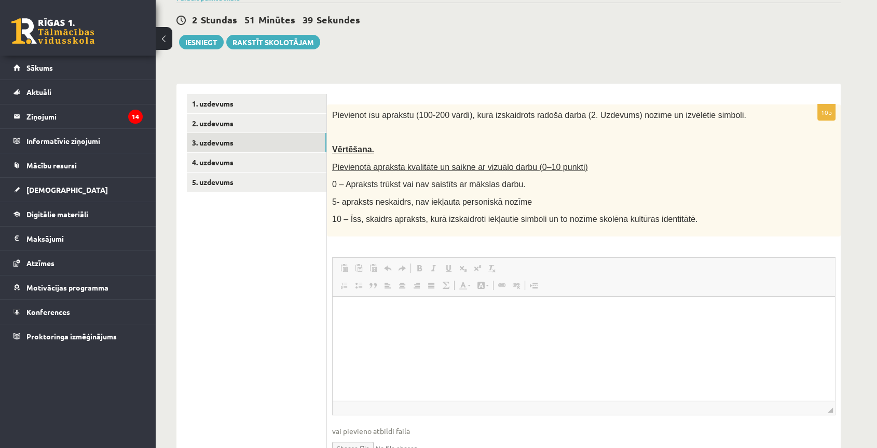
scroll to position [0, 0]
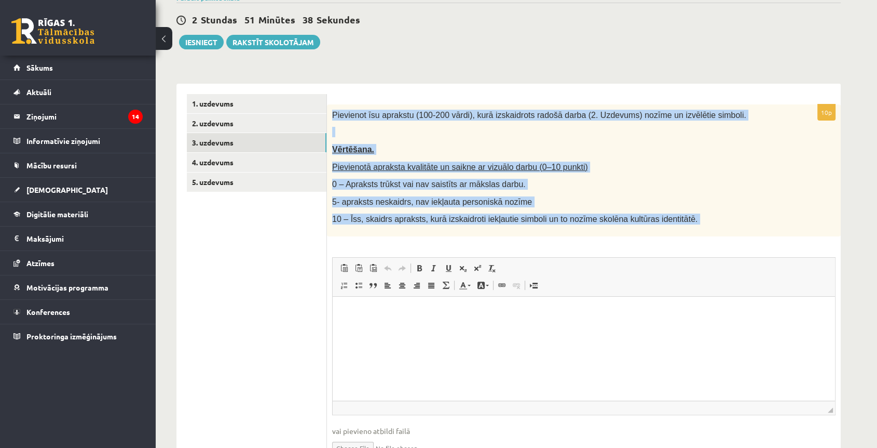
drag, startPoint x: 332, startPoint y: 115, endPoint x: 774, endPoint y: 240, distance: 458.7
click at [778, 245] on div "10p Pievienot īsu aprakstu (100-200 vārdi), kurā izskaidrots radošā darba (2. U…" at bounding box center [584, 288] width 514 height 369
copy div "Loremipsu dol sitametc (579-357 adipi), elit seddoeiusmo tempor incid (8. Utlab…"
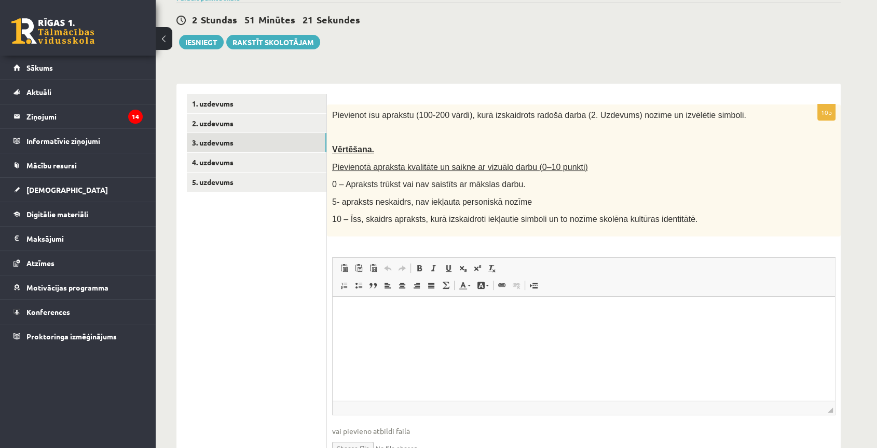
drag, startPoint x: 299, startPoint y: 240, endPoint x: 345, endPoint y: 118, distance: 130.9
click at [299, 240] on ul "1. uzdevums 2. uzdevums 3. uzdevums 4. uzdevums 5. uzdevums" at bounding box center [257, 283] width 140 height 379
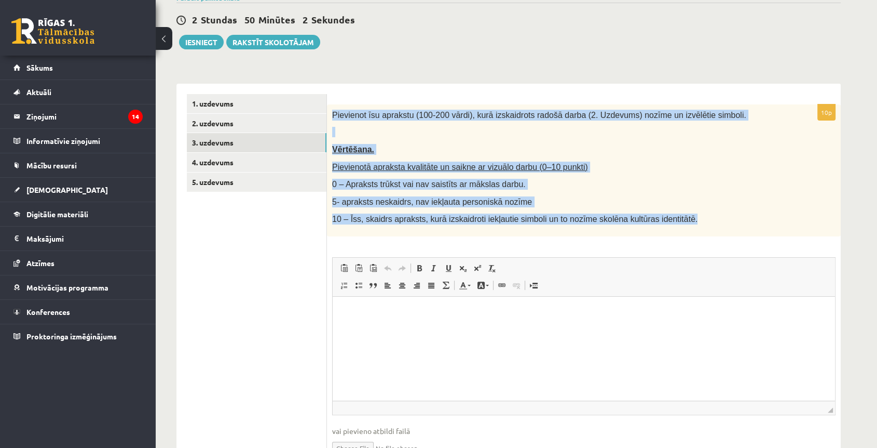
drag, startPoint x: 331, startPoint y: 109, endPoint x: 773, endPoint y: 227, distance: 457.0
click at [773, 227] on div "Pievienot īsu aprakstu (100-200 vārdi), kurā izskaidrots radošā darba (2. Uzdev…" at bounding box center [584, 170] width 514 height 132
copy div "Pievienot īsu aprakstu (100-200 vārdi), kurā izskaidrots radošā darba (2. Uzdev…"
click at [225, 124] on link "2. uzdevums" at bounding box center [257, 123] width 140 height 19
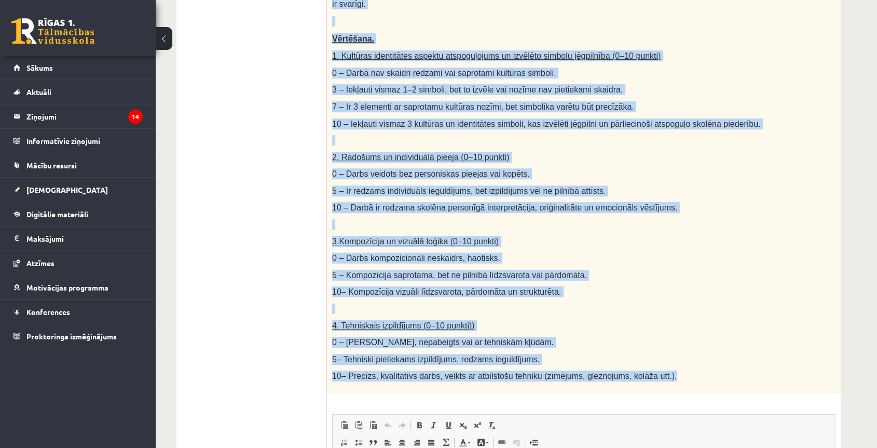
scroll to position [178, 0]
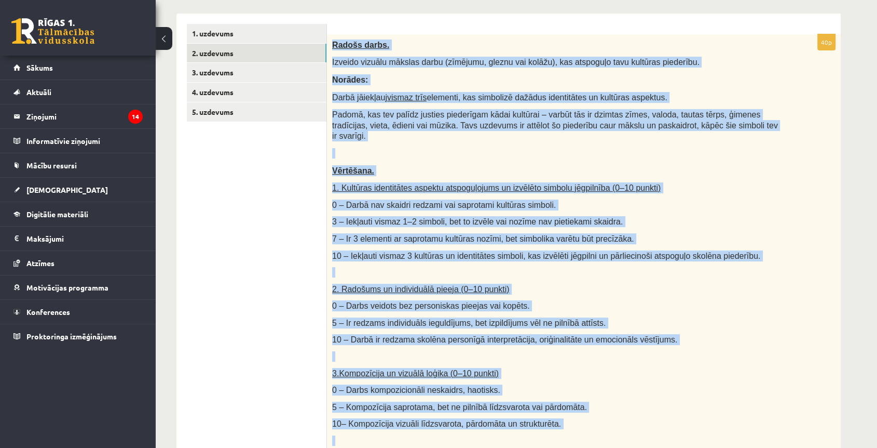
drag, startPoint x: 664, startPoint y: 262, endPoint x: 328, endPoint y: 35, distance: 405.8
click at [328, 35] on div "Radošs darbs. Izveido vizuālu mākslas darbu (zīmējumu, gleznu vai kolāžu), kas …" at bounding box center [584, 279] width 514 height 491
copy div "Loremi dolor. Sitamet consect adipisc elits (doeiusmo, tempor inc utlabo), etd …"
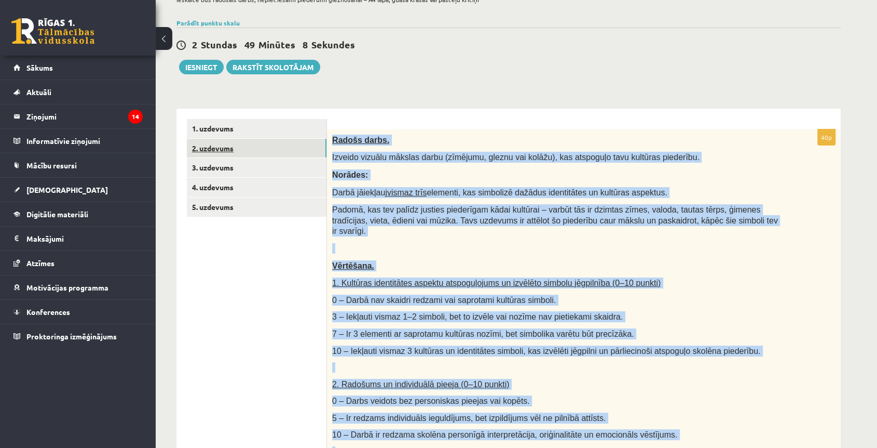
scroll to position [231, 0]
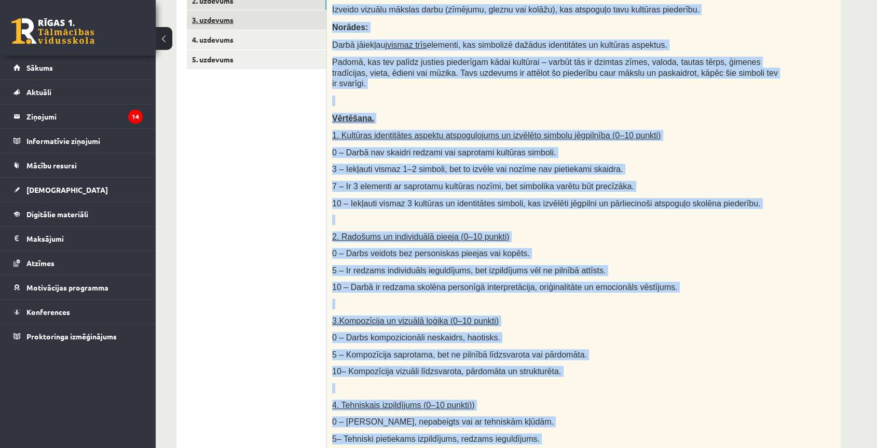
click at [226, 27] on link "3. uzdevums" at bounding box center [257, 19] width 140 height 19
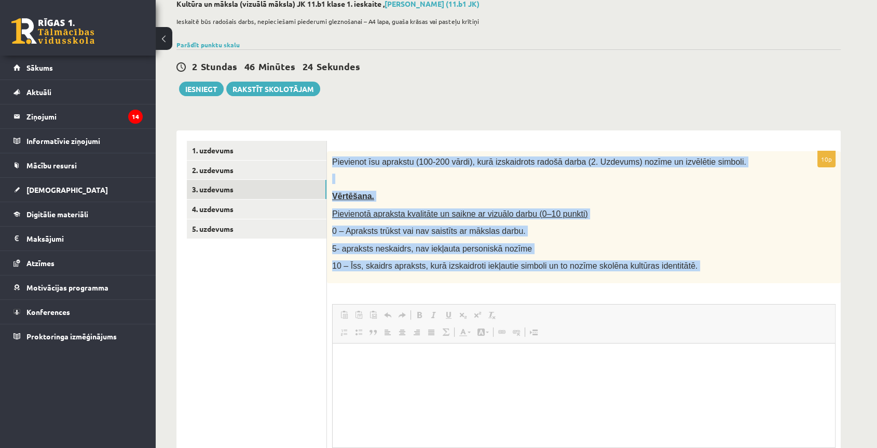
scroll to position [0, 0]
drag, startPoint x: 358, startPoint y: 175, endPoint x: 740, endPoint y: 300, distance: 401.6
click at [740, 301] on div "10p Pievienot īsu aprakstu (100-200 vārdi), kurā izskaidrots radošā darba (2. U…" at bounding box center [584, 335] width 514 height 369
copy div "Loremipsu dol sitametc (749-137 adipi), elit seddoeiusmo tempor incid (1. Utlab…"
click at [419, 181] on p at bounding box center [558, 178] width 452 height 10
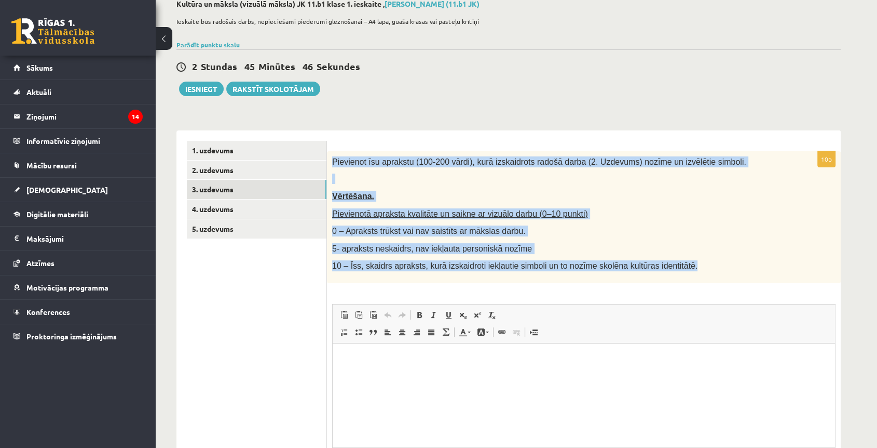
drag, startPoint x: 672, startPoint y: 271, endPoint x: 332, endPoint y: 159, distance: 357.6
click at [332, 157] on div "Pievienot īsu aprakstu (100-200 vārdi), kurā izskaidrots radošā darba (2. Uzdev…" at bounding box center [584, 217] width 514 height 132
copy div "Pievienot īsu aprakstu (100-200 vārdi), kurā izskaidrots radošā darba (2. Uzdev…"
